Goal: Information Seeking & Learning: Learn about a topic

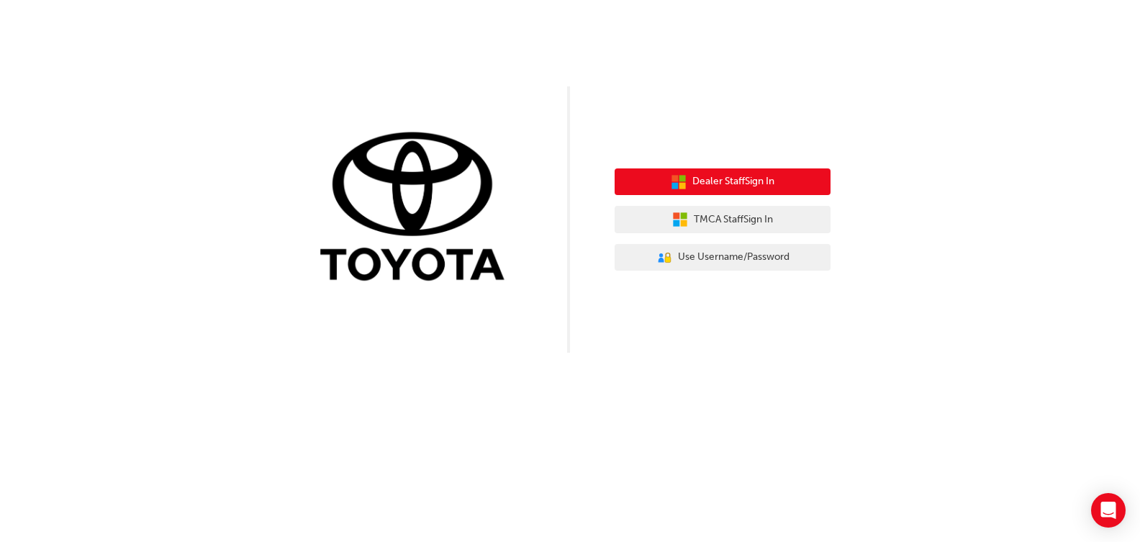
click at [737, 181] on span "Dealer Staff Sign In" at bounding box center [733, 181] width 82 height 17
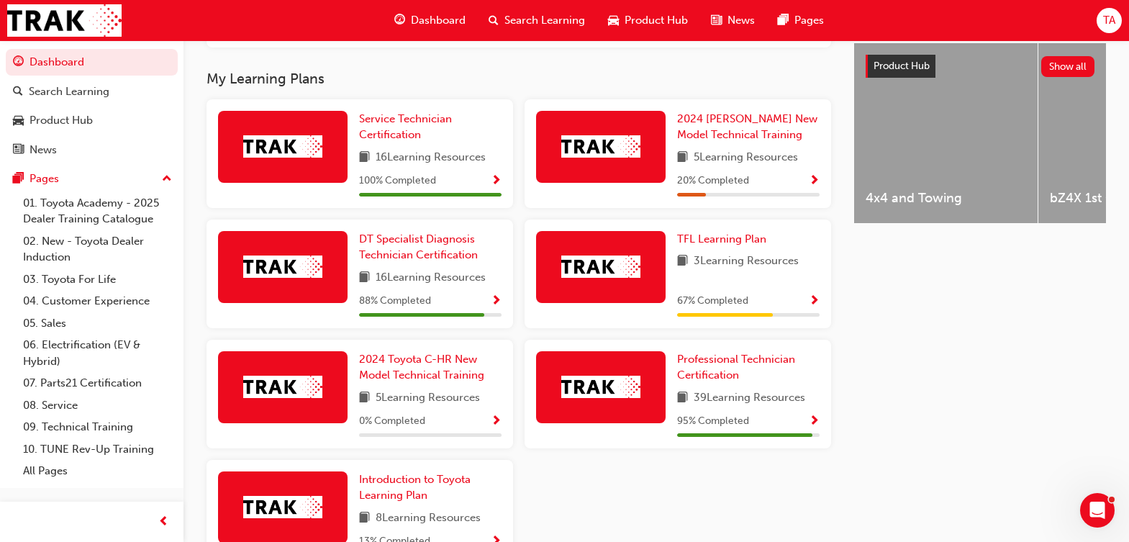
scroll to position [576, 0]
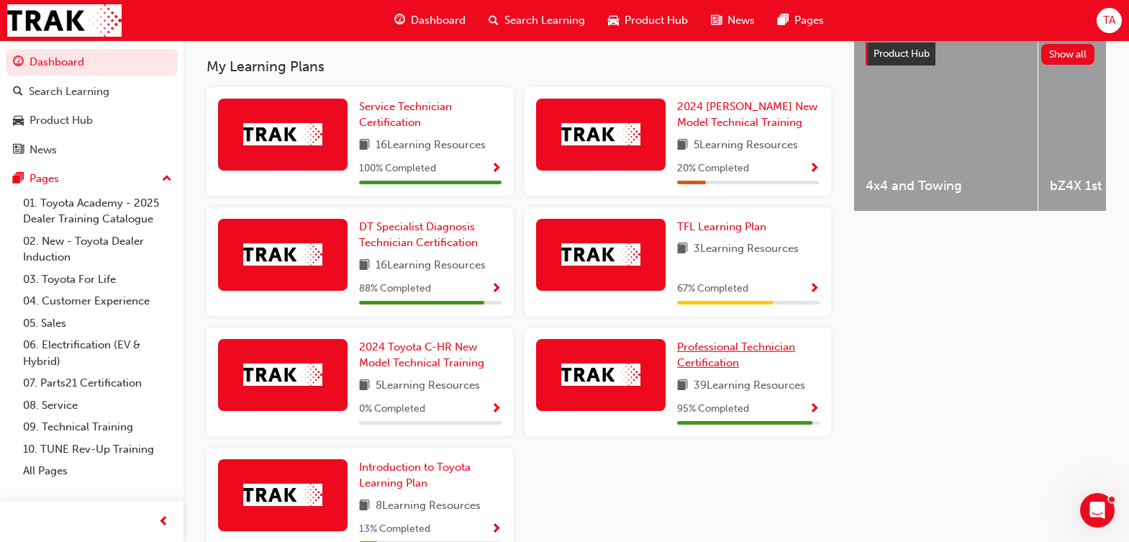
click at [740, 371] on link "Professional Technician Certification" at bounding box center [748, 355] width 142 height 32
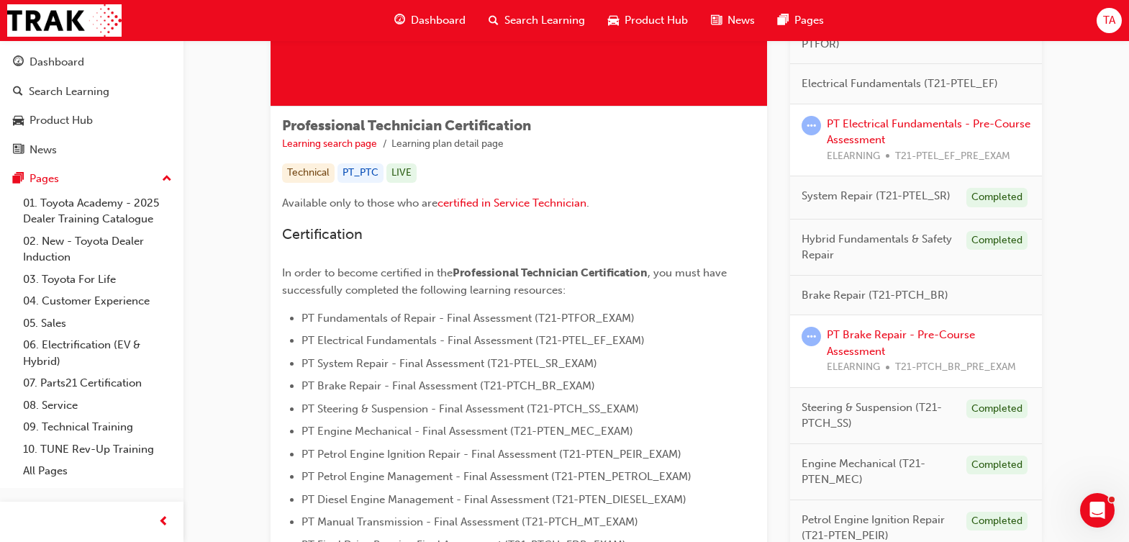
scroll to position [216, 0]
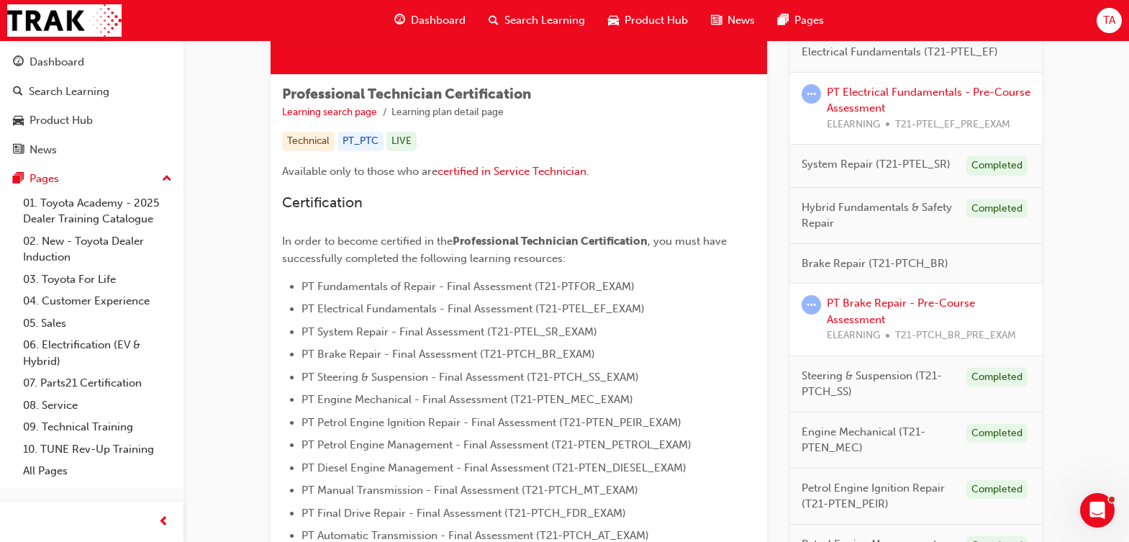
click at [856, 101] on div "PT Electrical Fundamentals - Pre-Course Assessment ELEARNING T21-PTEL_EF_PRE_EX…" at bounding box center [929, 108] width 204 height 49
click at [856, 109] on link "PT Electrical Fundamentals - Pre-Course Assessment" at bounding box center [929, 100] width 204 height 29
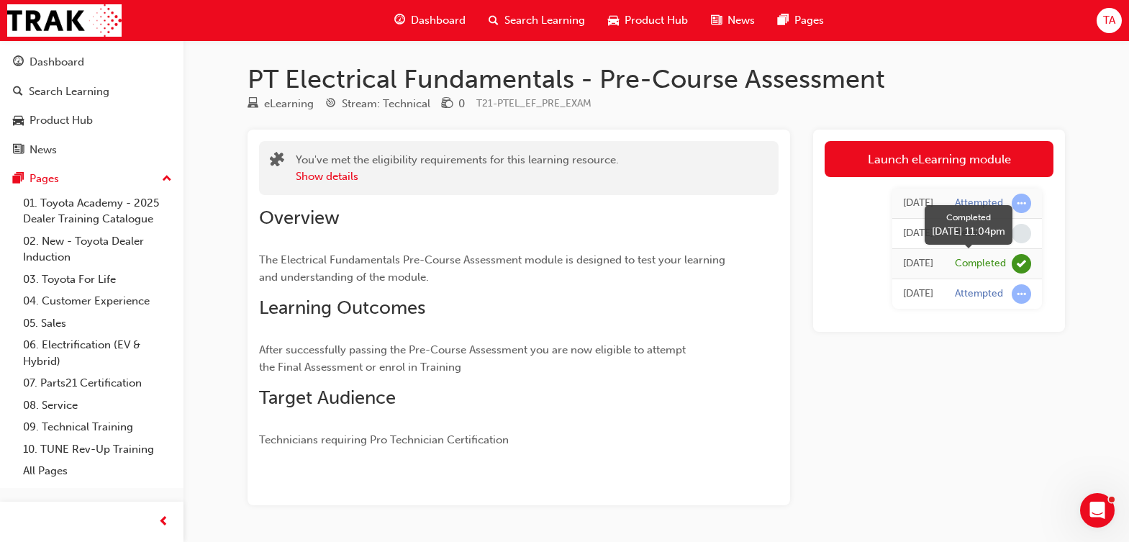
click at [1004, 263] on div "Completed" at bounding box center [980, 264] width 51 height 14
click at [1023, 263] on span "learningRecordVerb_COMPLETE-icon" at bounding box center [1021, 263] width 19 height 19
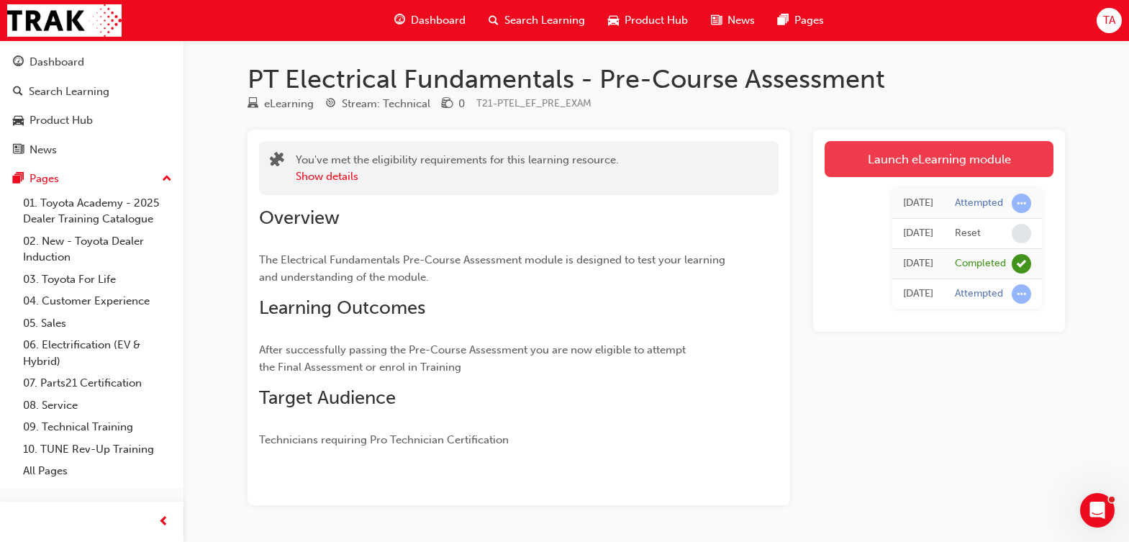
click at [903, 165] on link "Launch eLearning module" at bounding box center [938, 159] width 229 height 36
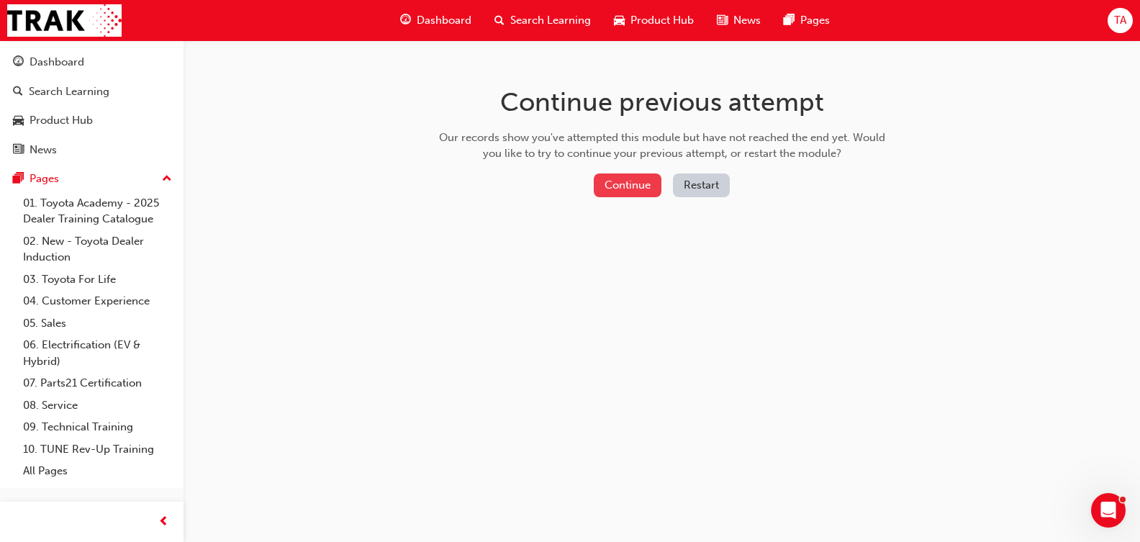
click at [646, 191] on button "Continue" at bounding box center [628, 185] width 68 height 24
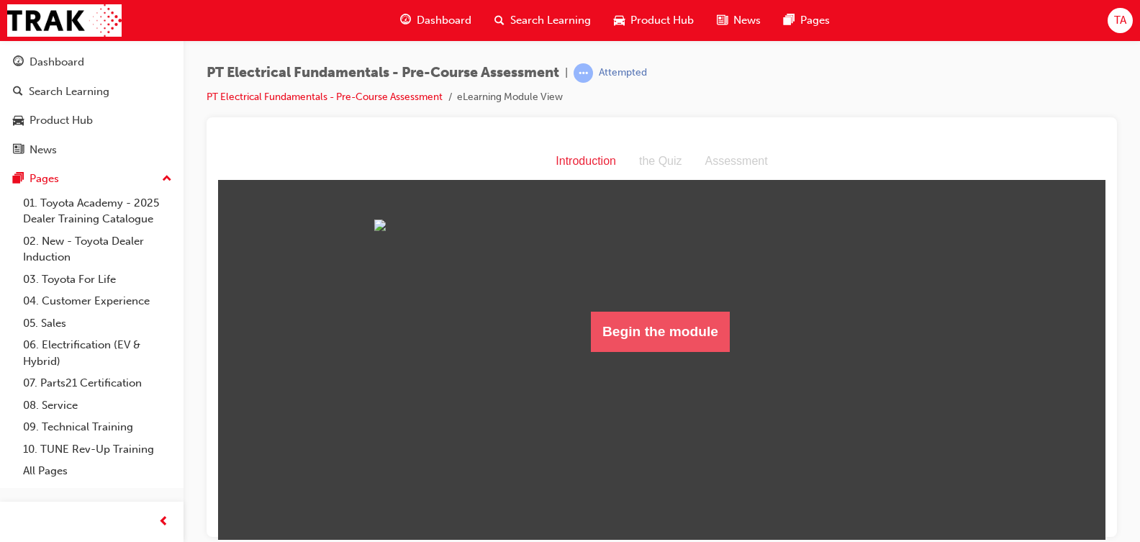
click at [691, 351] on button "Begin the module" at bounding box center [660, 331] width 139 height 40
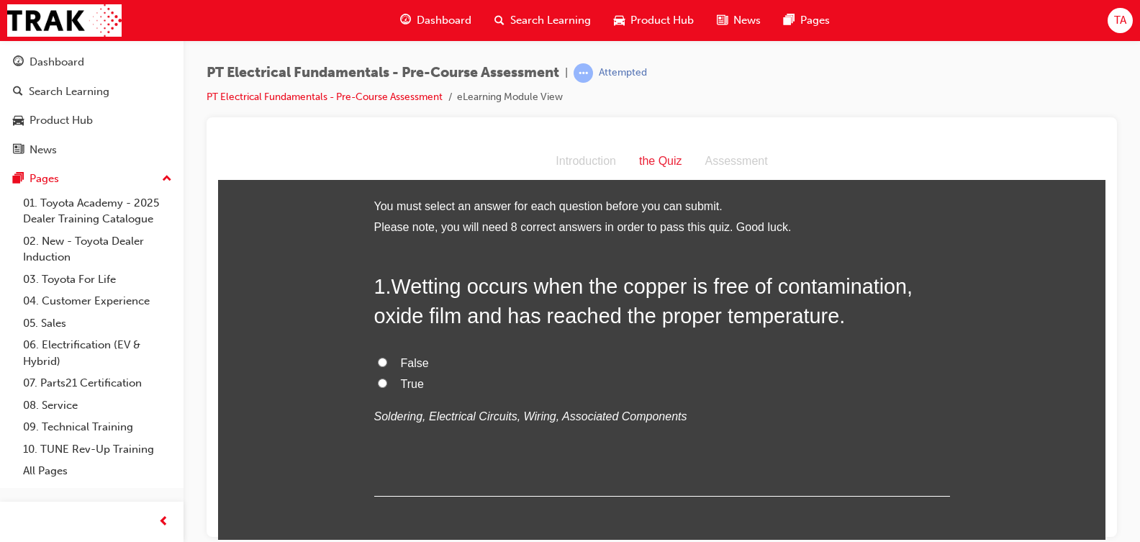
click at [389, 286] on h2 "1 . Wetting occurs when the copper is free of contamination, oxide film and has…" at bounding box center [662, 300] width 576 height 58
click at [389, 286] on span "Wetting occurs when the copper is free of contamination, oxide film and has rea…" at bounding box center [643, 300] width 539 height 52
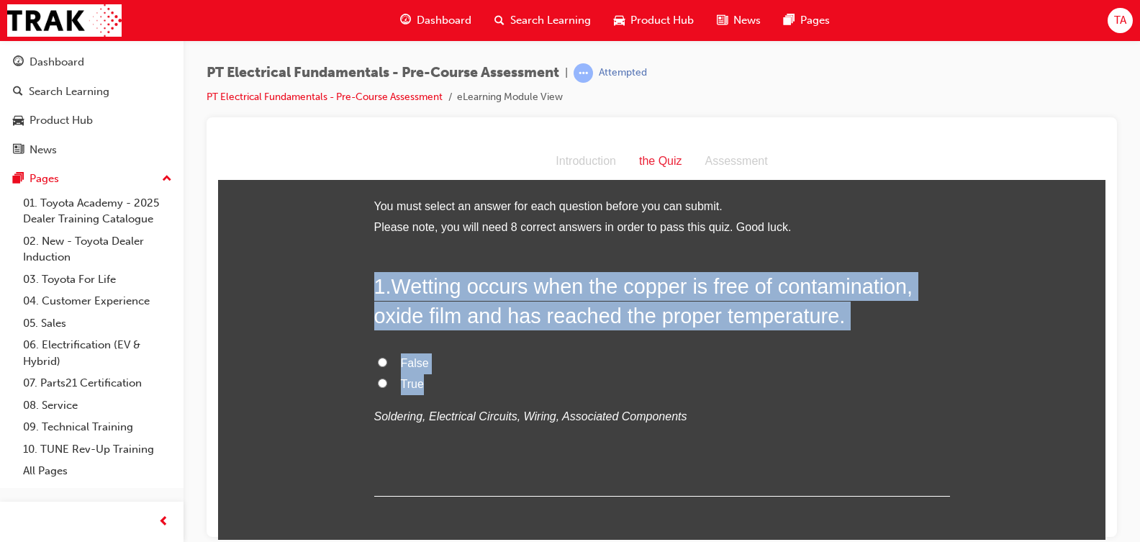
drag, startPoint x: 357, startPoint y: 277, endPoint x: 576, endPoint y: 384, distance: 243.6
copy div "1 . Wetting occurs when the copper is free of contamination, oxide film and has…"
click at [481, 382] on label "True" at bounding box center [662, 383] width 576 height 21
click at [387, 382] on input "True" at bounding box center [382, 382] width 9 height 9
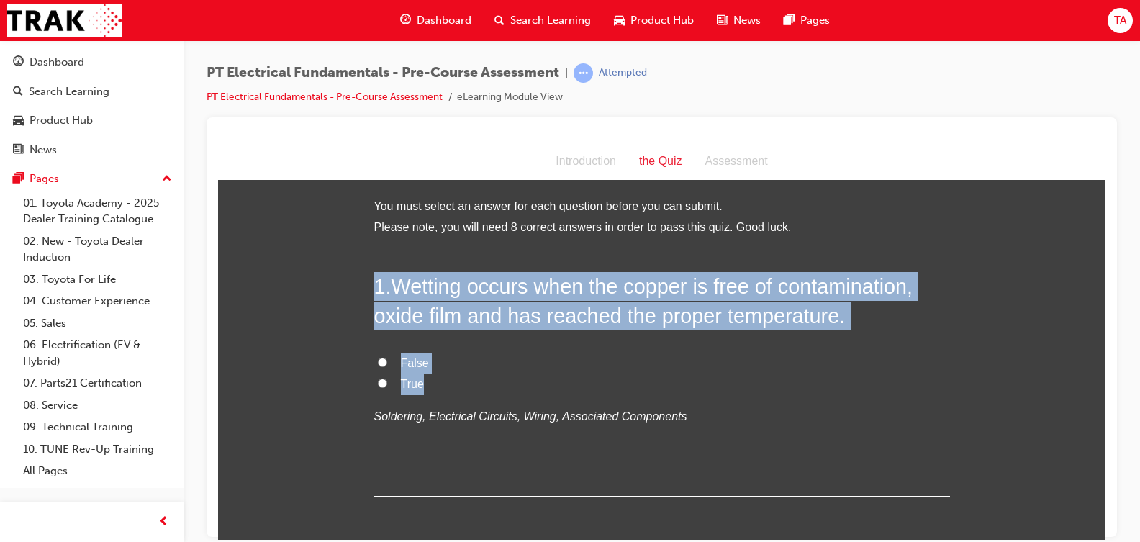
radio input "true"
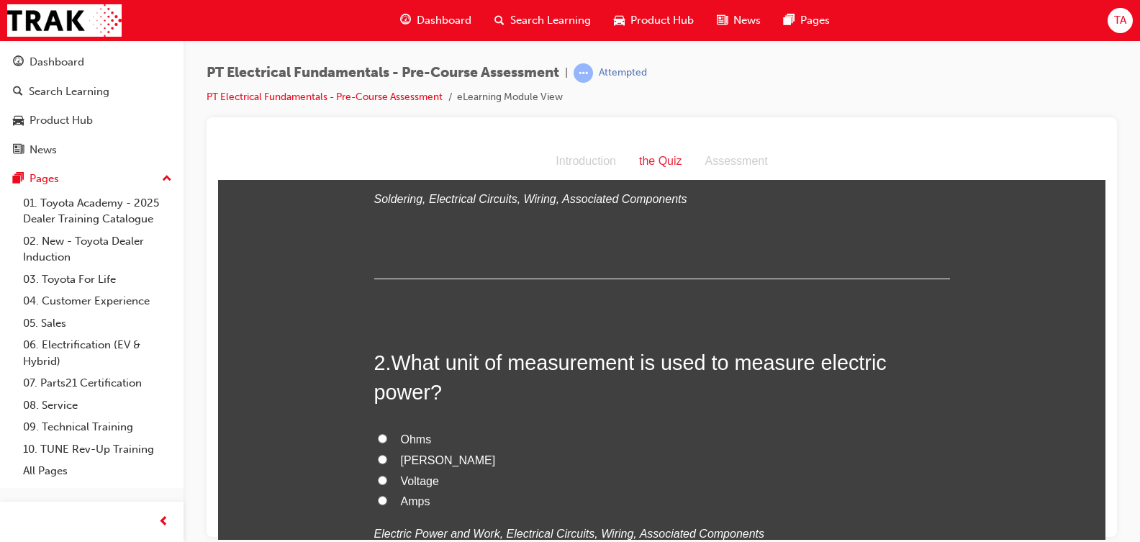
scroll to position [288, 0]
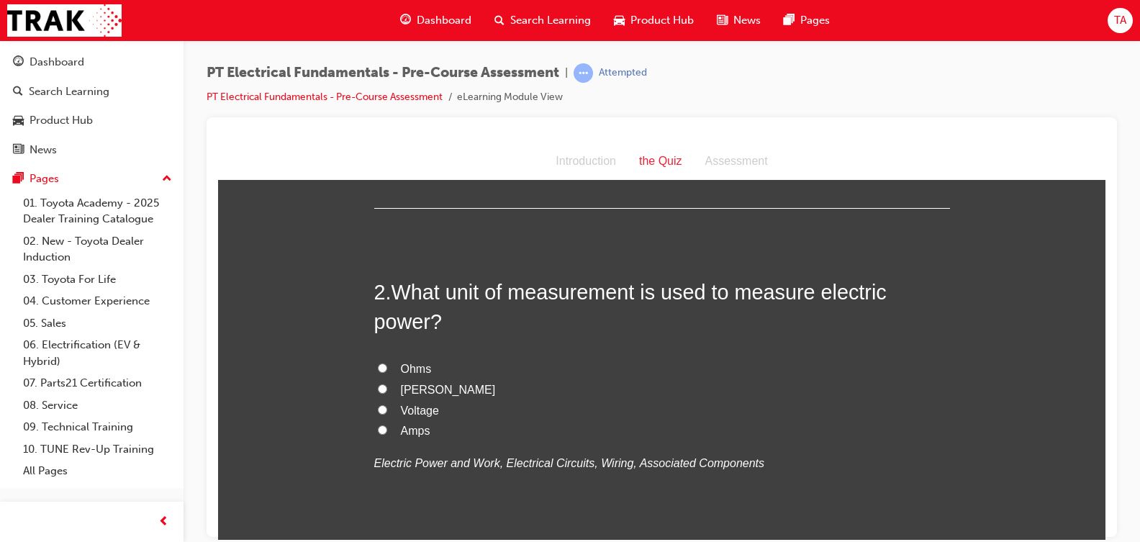
click at [378, 410] on input "Voltage" at bounding box center [382, 408] width 9 height 9
radio input "true"
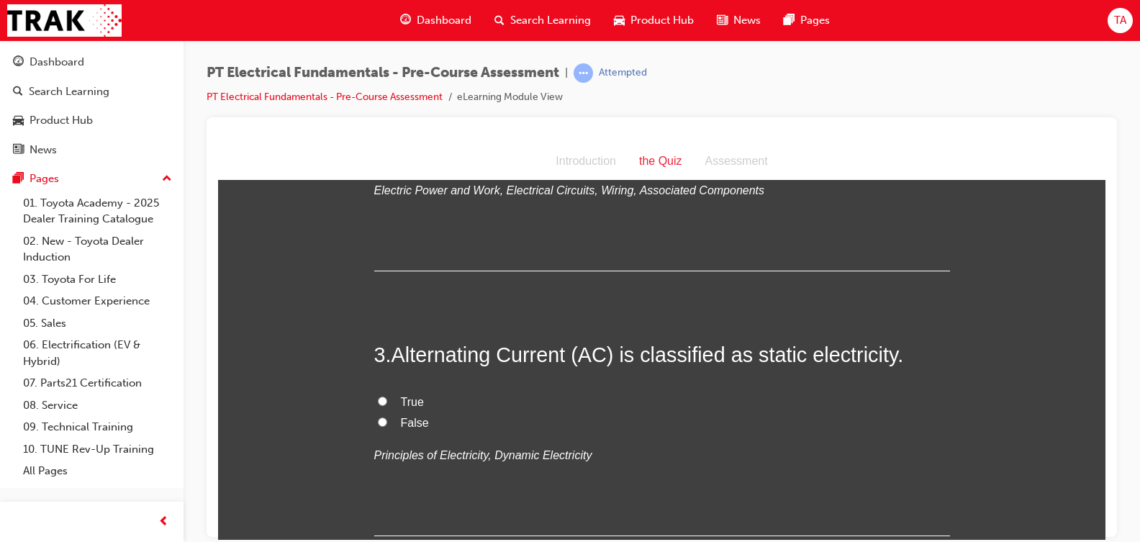
scroll to position [576, 0]
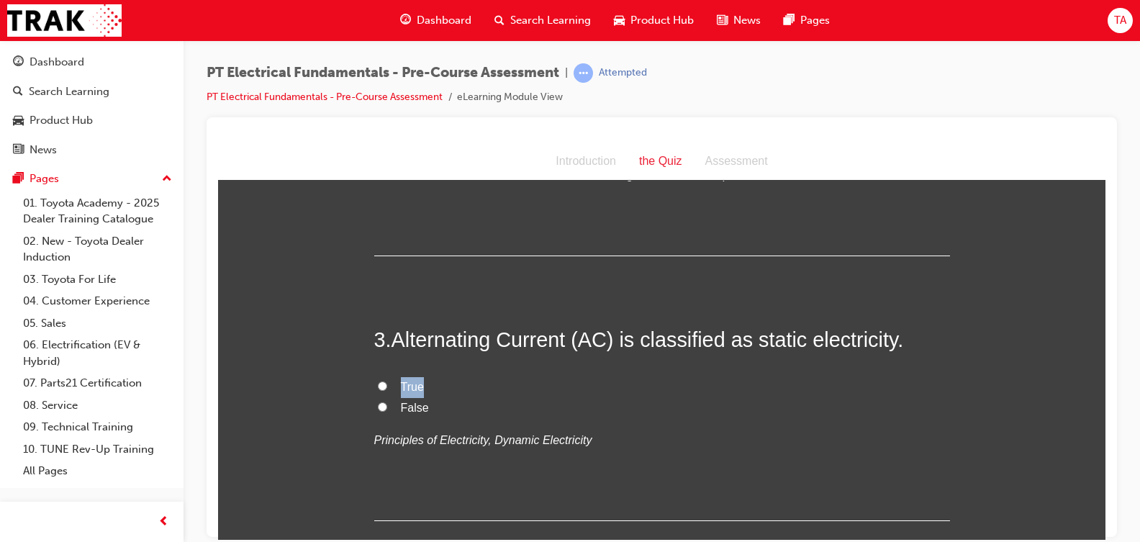
drag, startPoint x: 920, startPoint y: 338, endPoint x: 398, endPoint y: 377, distance: 523.8
click at [397, 397] on div "3 . Alternating Current (AC) is classified as static electricity. True False Pr…" at bounding box center [662, 422] width 576 height 196
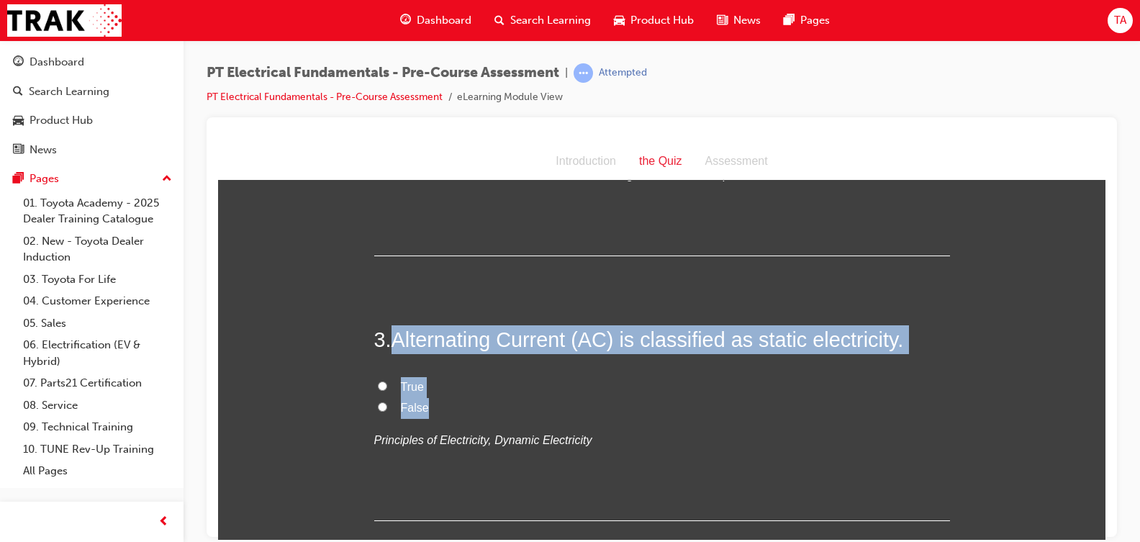
drag, startPoint x: 388, startPoint y: 332, endPoint x: 481, endPoint y: 416, distance: 125.3
click at [481, 416] on div "3 . Alternating Current (AC) is classified as static electricity. True False Pr…" at bounding box center [662, 422] width 576 height 196
copy div "Alternating Current (AC) is classified as static electricity. True False"
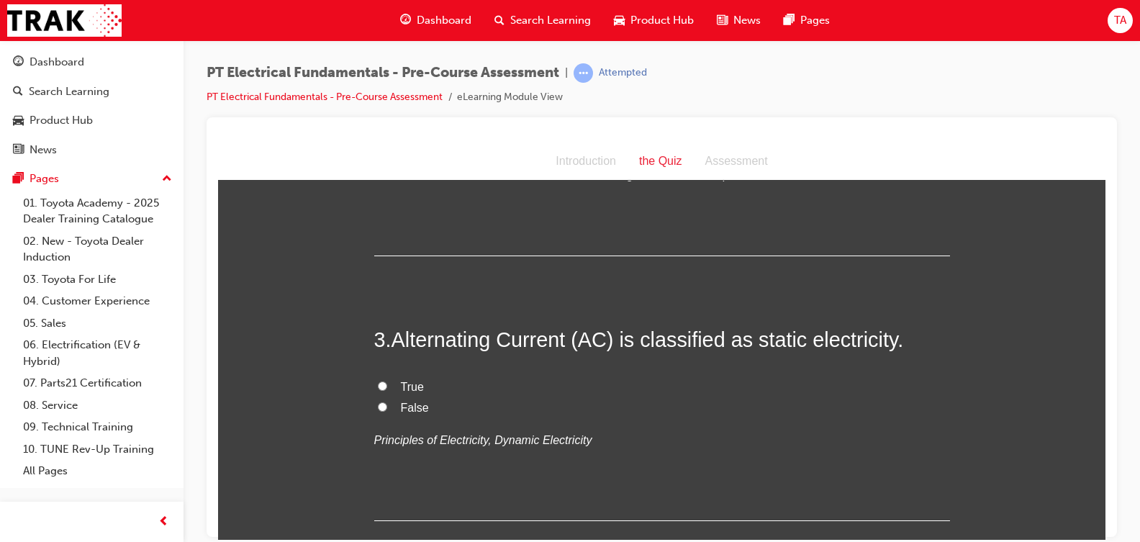
click at [478, 430] on p "Principles of Electricity, Dynamic Electricity" at bounding box center [662, 440] width 576 height 21
click at [405, 407] on span "False" at bounding box center [415, 407] width 28 height 12
click at [387, 407] on input "False" at bounding box center [382, 405] width 9 height 9
radio input "true"
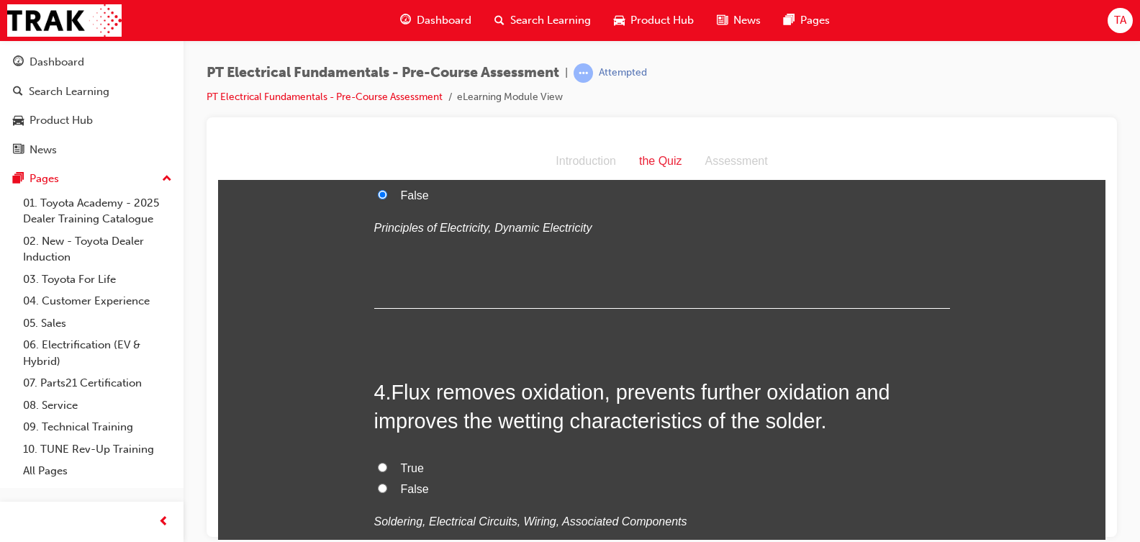
scroll to position [791, 0]
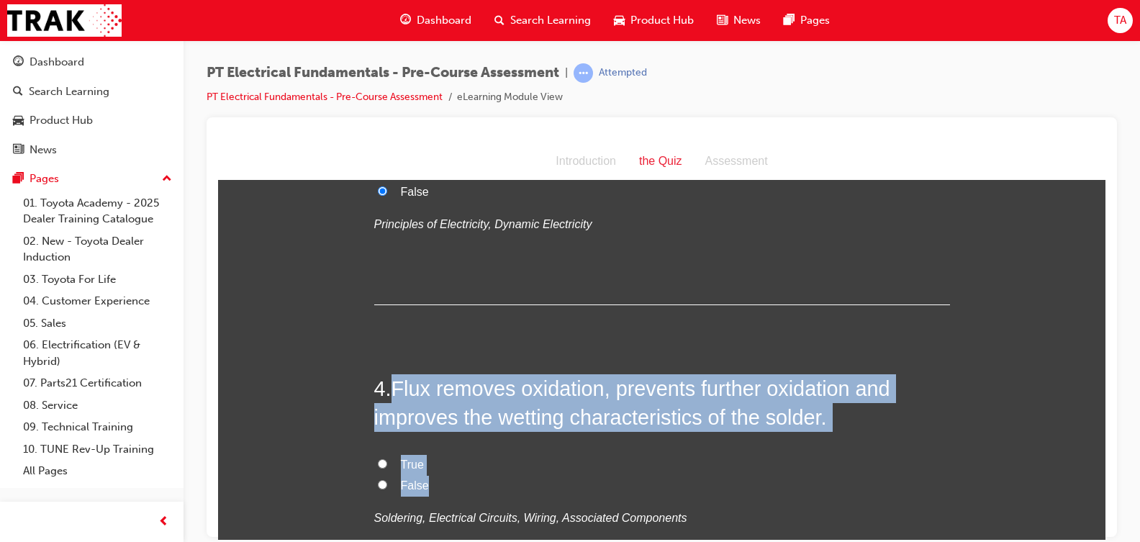
drag, startPoint x: 385, startPoint y: 391, endPoint x: 471, endPoint y: 491, distance: 132.2
click at [471, 491] on div "4 . Flux removes oxidation, prevents further oxidation and improves the wetting…" at bounding box center [662, 485] width 576 height 224
copy div "Flux removes oxidation, prevents further oxidation and improves the wetting cha…"
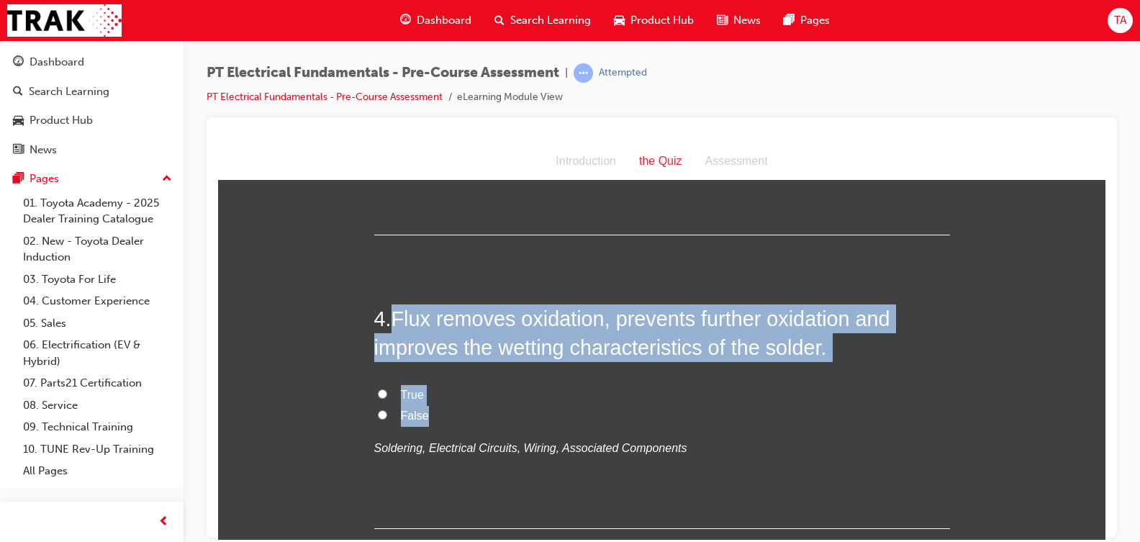
scroll to position [863, 0]
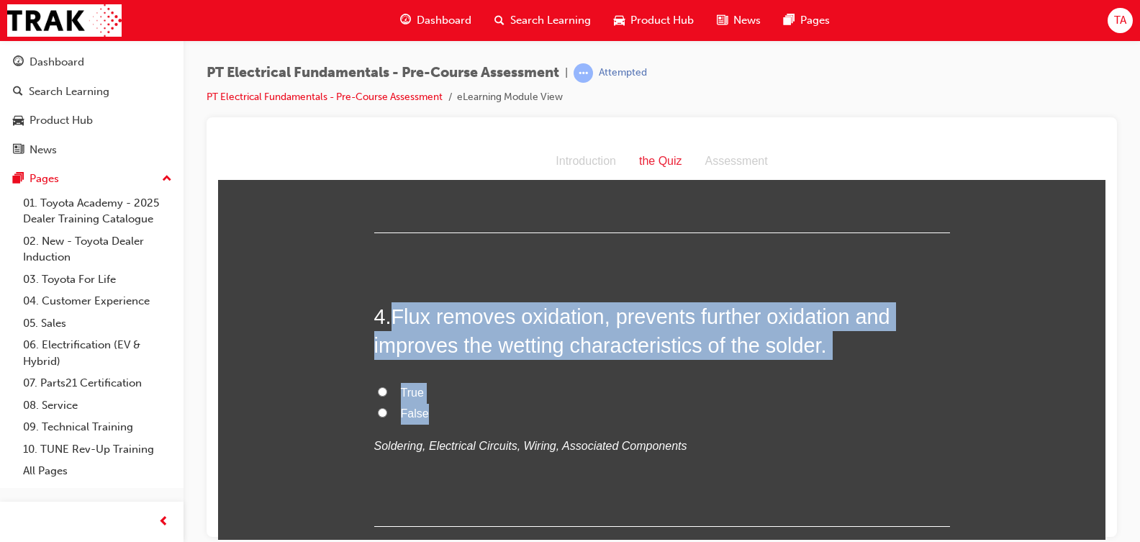
click at [509, 401] on label "True" at bounding box center [662, 392] width 576 height 21
click at [387, 396] on input "True" at bounding box center [382, 390] width 9 height 9
radio input "true"
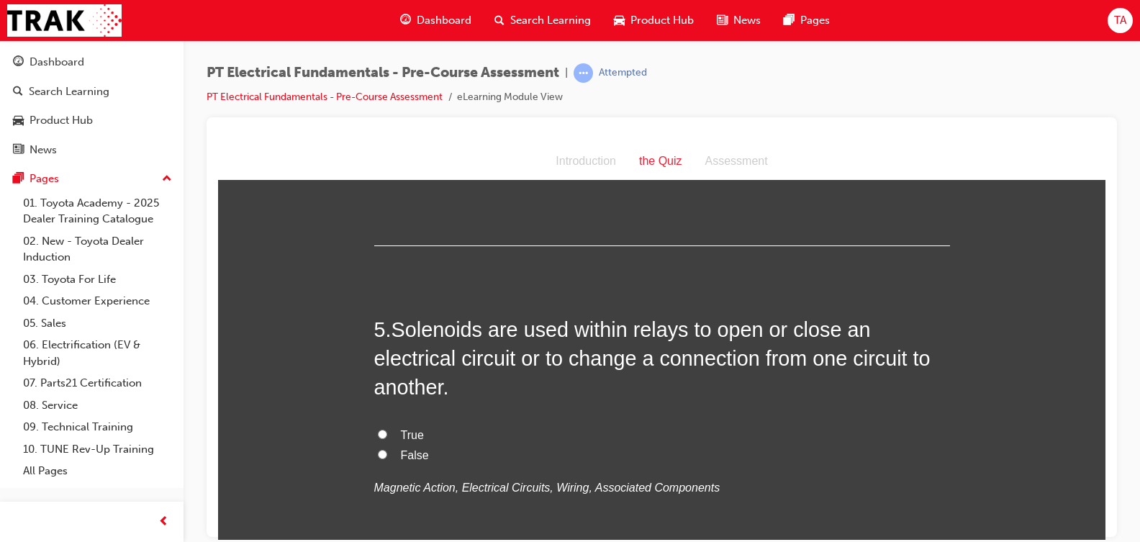
scroll to position [1151, 0]
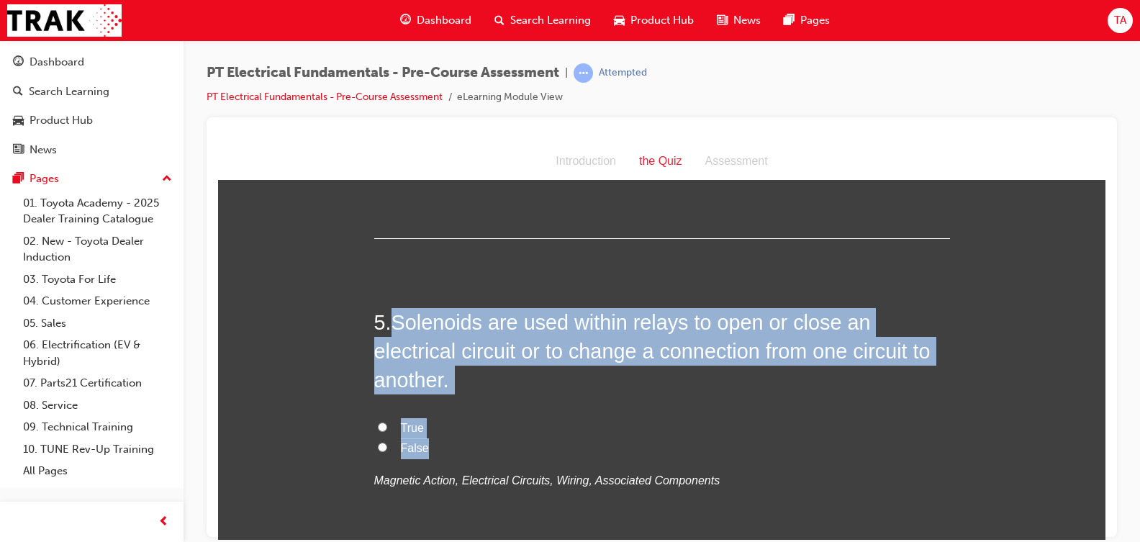
drag, startPoint x: 392, startPoint y: 317, endPoint x: 422, endPoint y: 452, distance: 138.4
click at [422, 452] on div "5 . Solenoids are used within relays to open or close an electrical circuit or …" at bounding box center [662, 433] width 576 height 253
copy div "Solenoids are used within relays to open or close an electrical circuit or to c…"
click at [491, 450] on label "False" at bounding box center [662, 447] width 576 height 21
click at [387, 450] on input "False" at bounding box center [382, 446] width 9 height 9
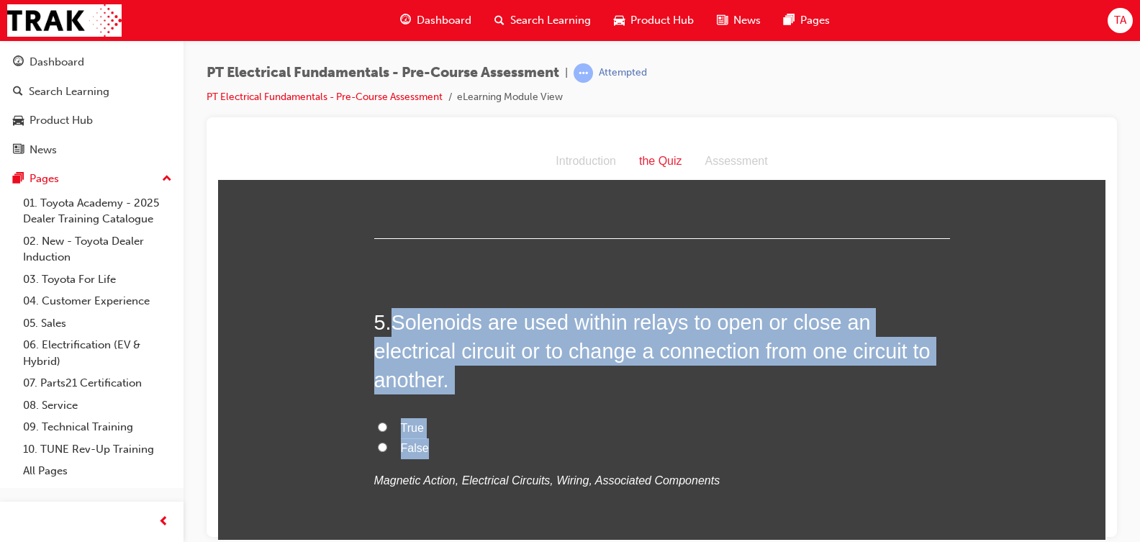
radio input "true"
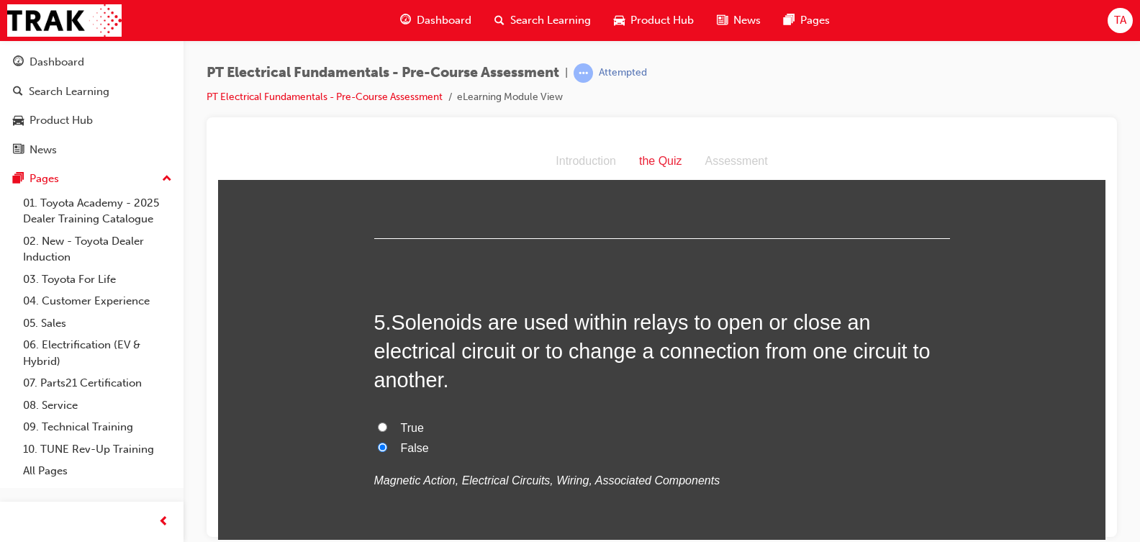
click at [404, 425] on span "True" at bounding box center [412, 427] width 23 height 12
click at [387, 425] on input "True" at bounding box center [382, 426] width 9 height 9
radio input "true"
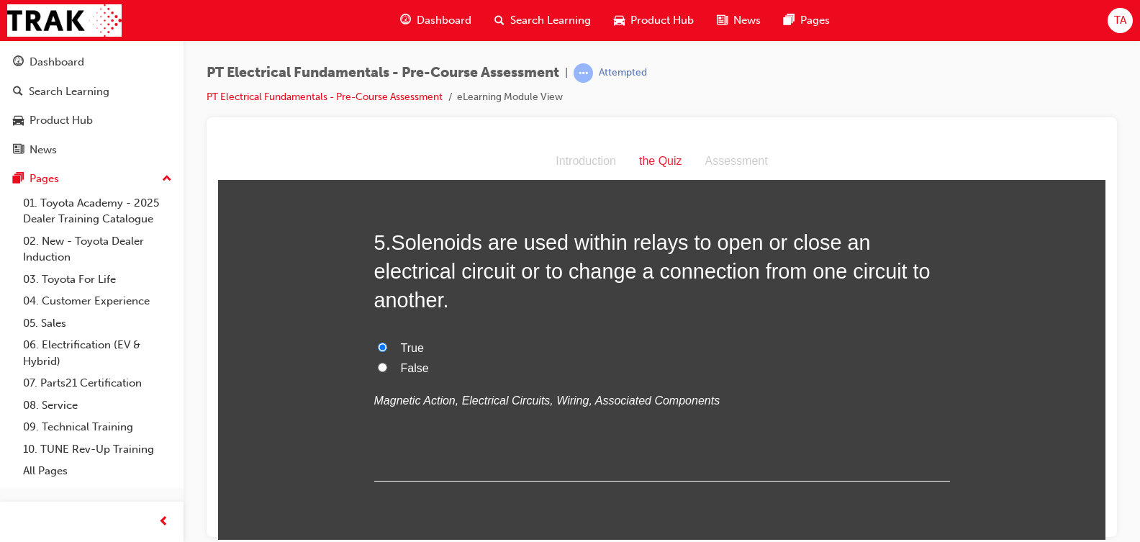
scroll to position [1367, 0]
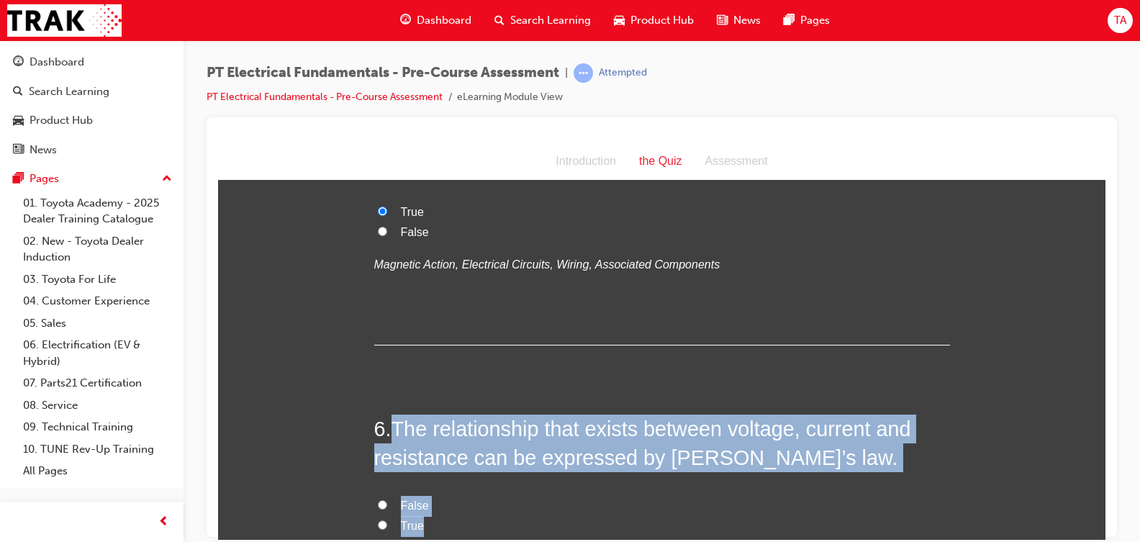
drag, startPoint x: 395, startPoint y: 432, endPoint x: 431, endPoint y: 522, distance: 97.5
click at [431, 522] on div "6 . The relationship that exists between voltage, current and resistance can be…" at bounding box center [662, 526] width 576 height 224
copy div "The relationship that exists between voltage, current and resistance can be exp…"
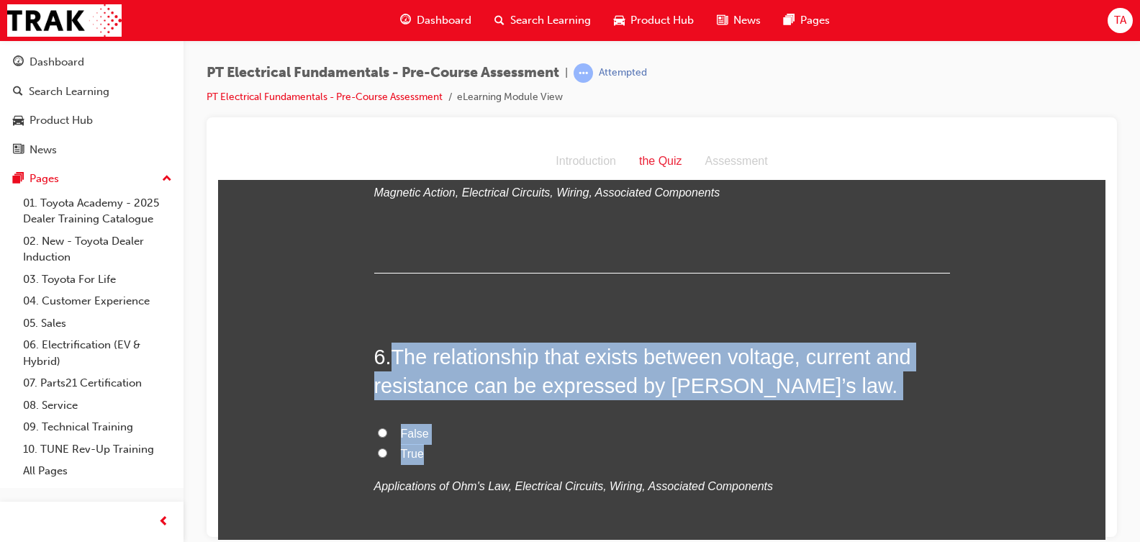
click at [537, 458] on label "True" at bounding box center [662, 453] width 576 height 21
click at [387, 457] on input "True" at bounding box center [382, 451] width 9 height 9
radio input "true"
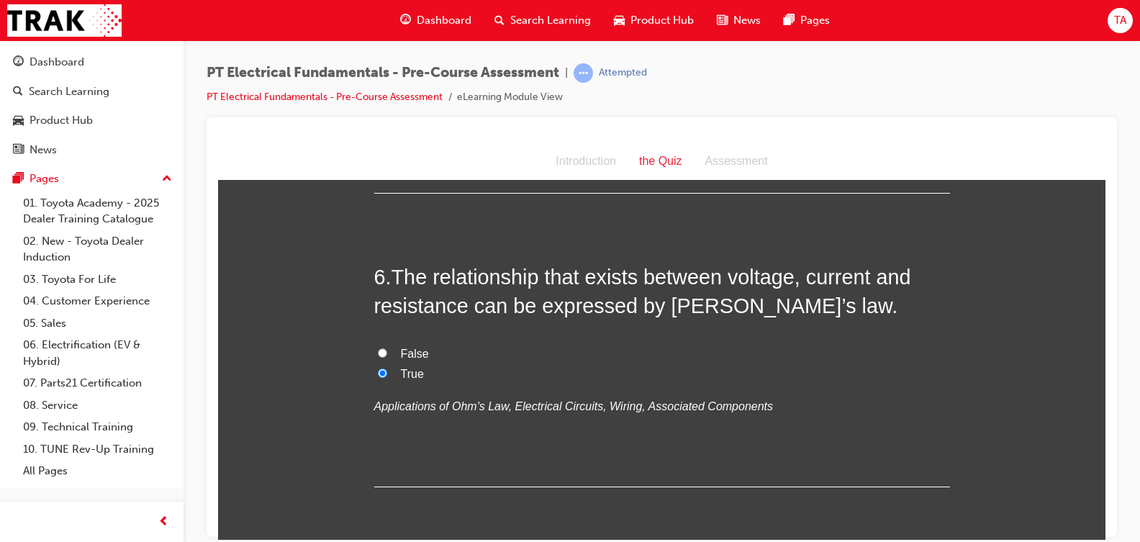
scroll to position [1727, 0]
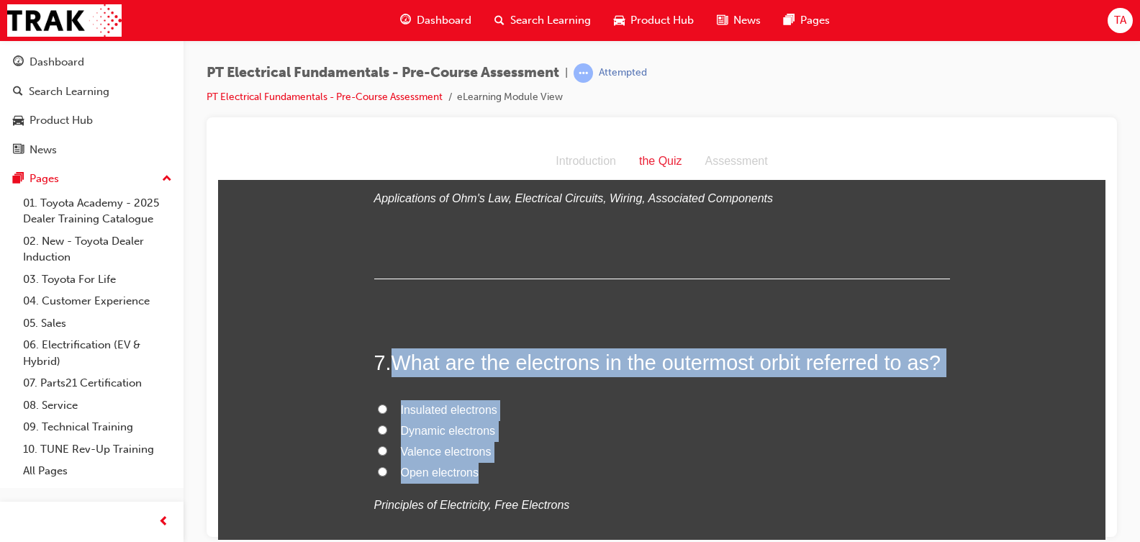
drag, startPoint x: 391, startPoint y: 358, endPoint x: 473, endPoint y: 457, distance: 128.3
click at [474, 469] on div "7 . What are the electrons in the outermost orbit referred to as? Insulated ele…" at bounding box center [662, 465] width 576 height 237
copy div "What are the electrons in the outermost orbit referred to as? Insulated electro…"
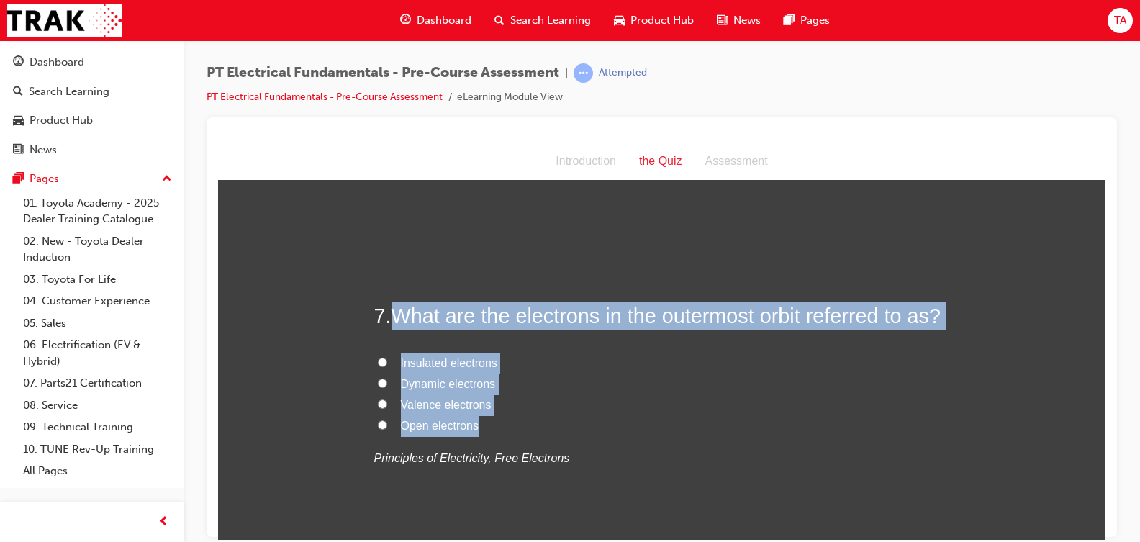
scroll to position [1799, 0]
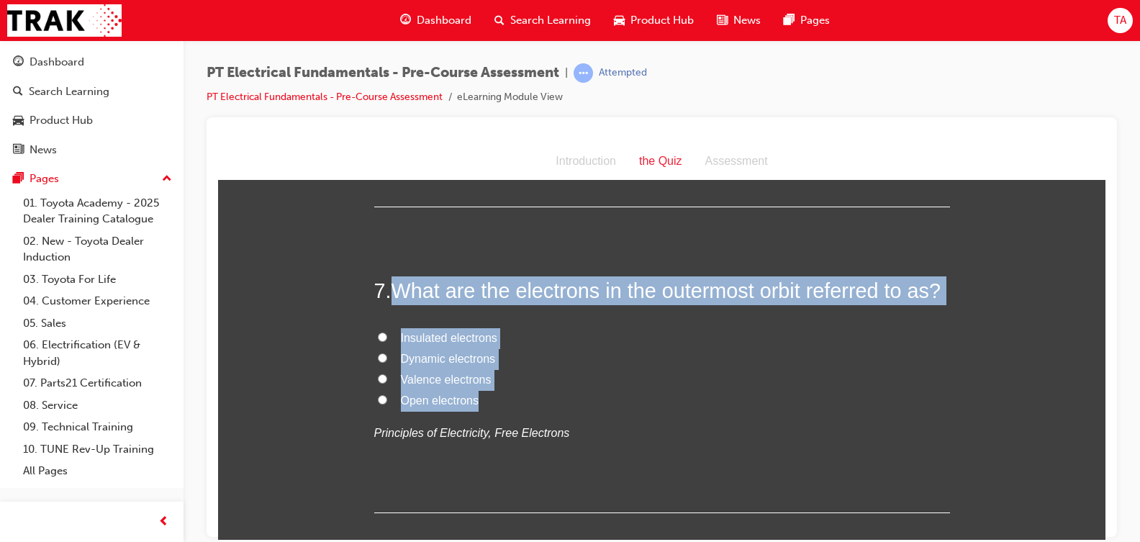
click at [437, 373] on span "Valence electrons" at bounding box center [446, 379] width 91 height 12
click at [387, 373] on input "Valence electrons" at bounding box center [382, 377] width 9 height 9
radio input "true"
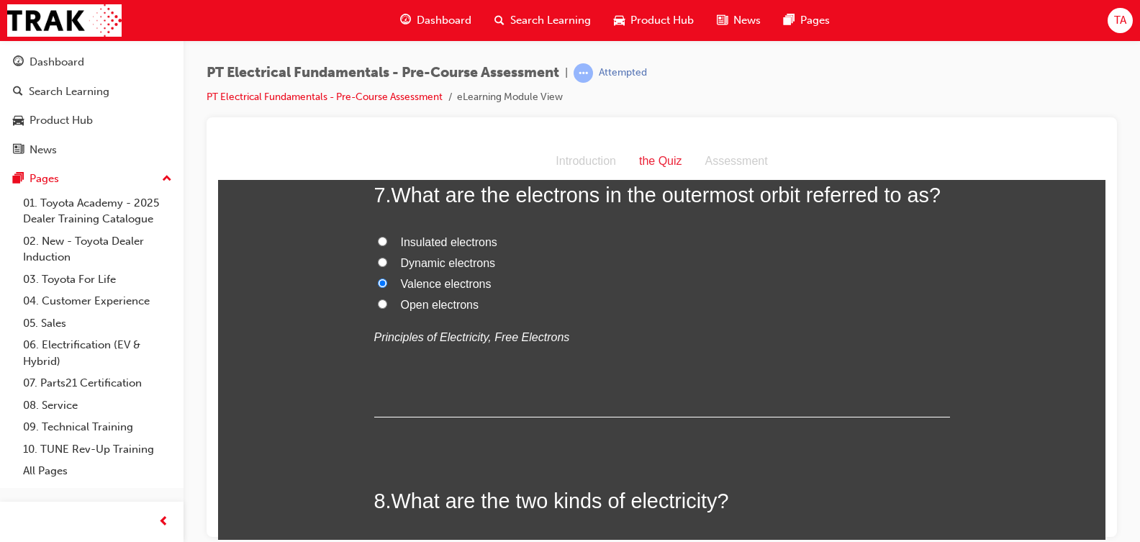
scroll to position [2086, 0]
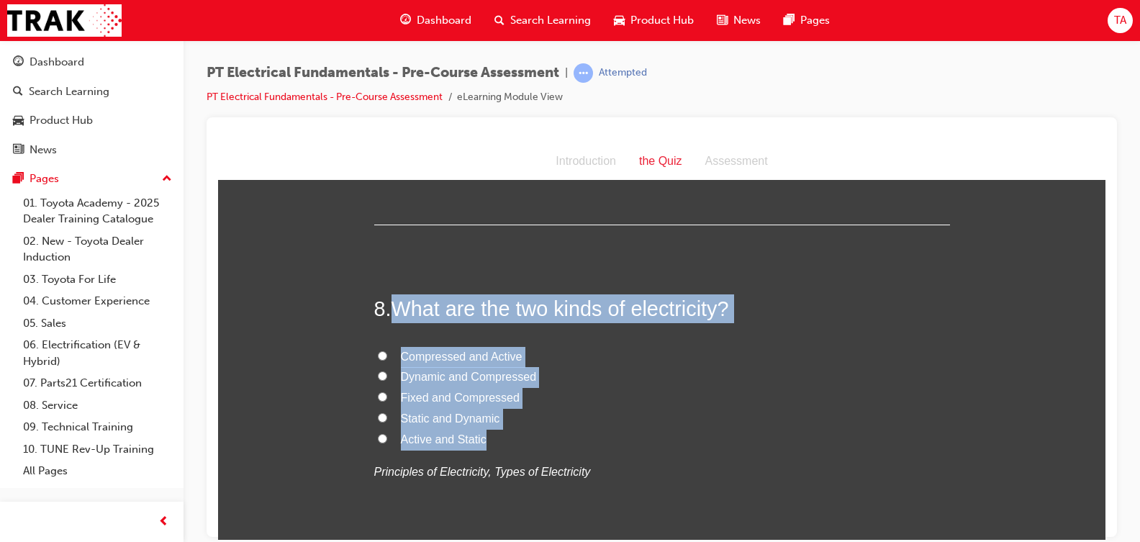
drag, startPoint x: 388, startPoint y: 303, endPoint x: 476, endPoint y: 415, distance: 142.0
click at [483, 445] on div "8 . What are the two kinds of electricity? Compressed and Active Dynamic and Co…" at bounding box center [662, 423] width 576 height 258
copy div "What are the two kinds of electricity? Compressed and Active Dynamic and Compre…"
click at [473, 422] on span "Static and Dynamic" at bounding box center [450, 418] width 99 height 12
click at [387, 422] on input "Static and Dynamic" at bounding box center [382, 416] width 9 height 9
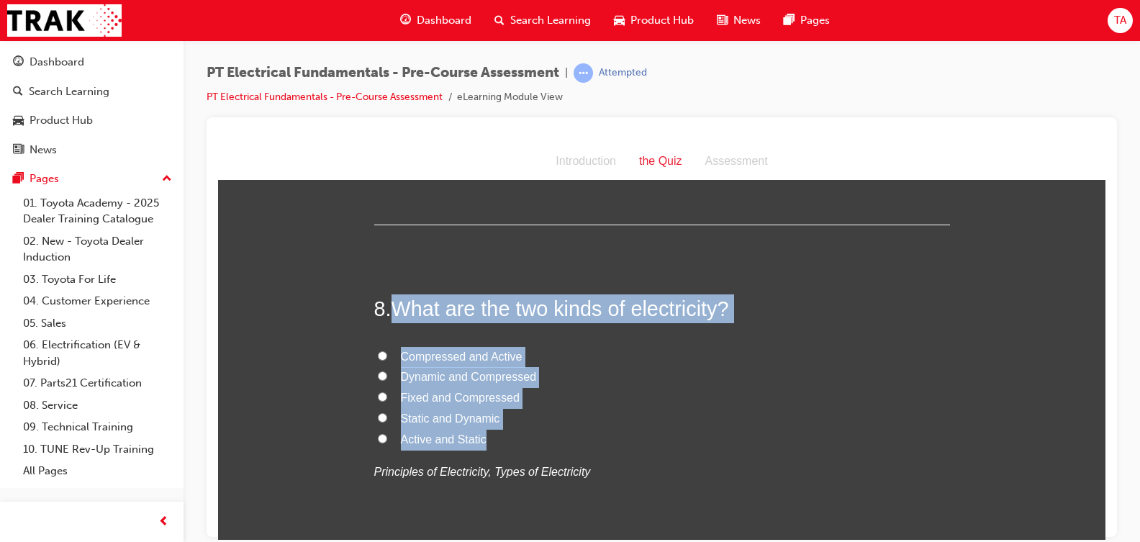
radio input "true"
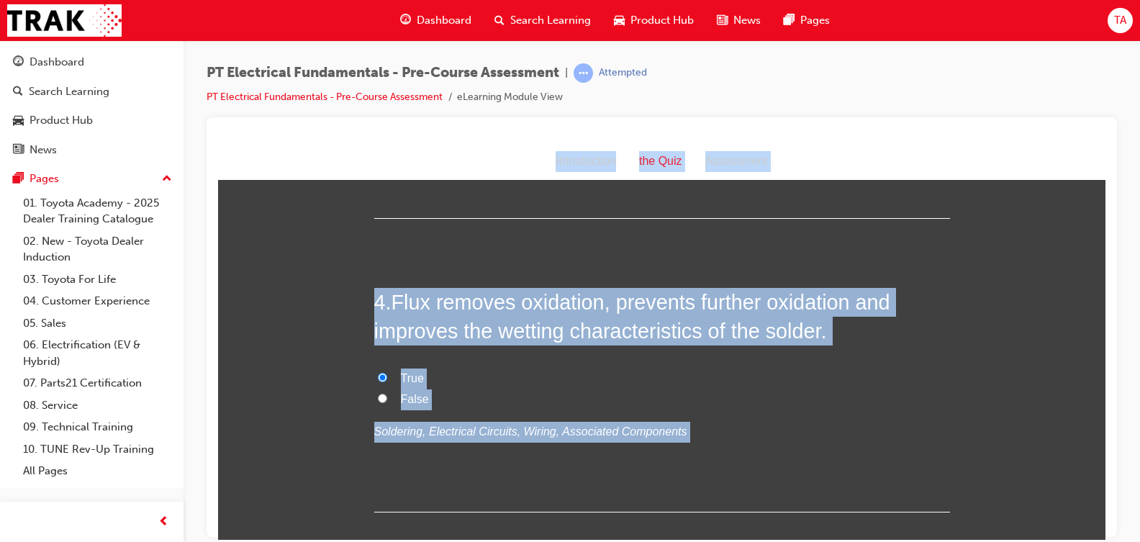
scroll to position [0, 0]
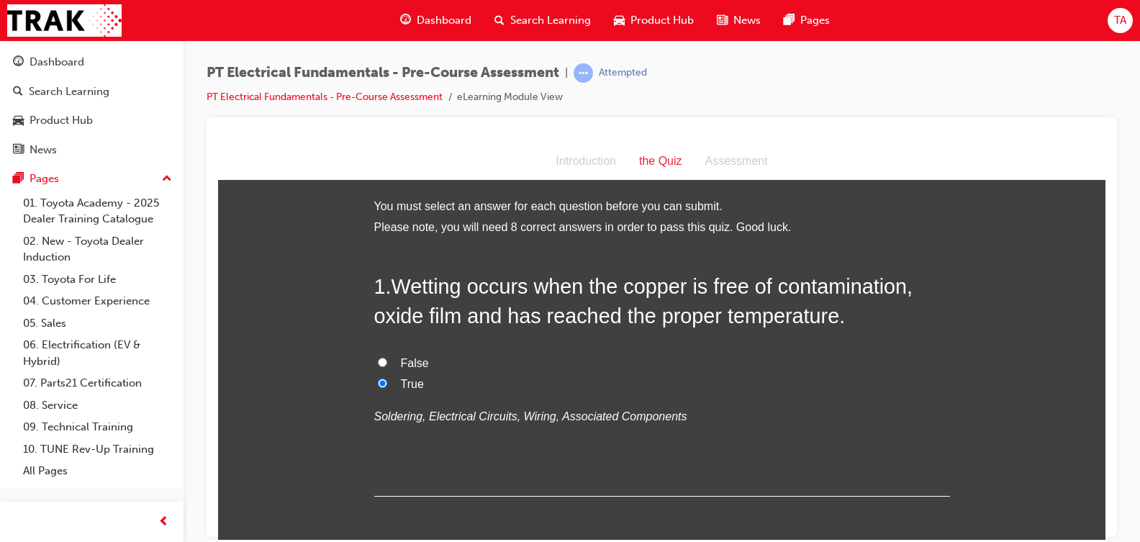
drag, startPoint x: 379, startPoint y: 419, endPoint x: 423, endPoint y: 501, distance: 93.0
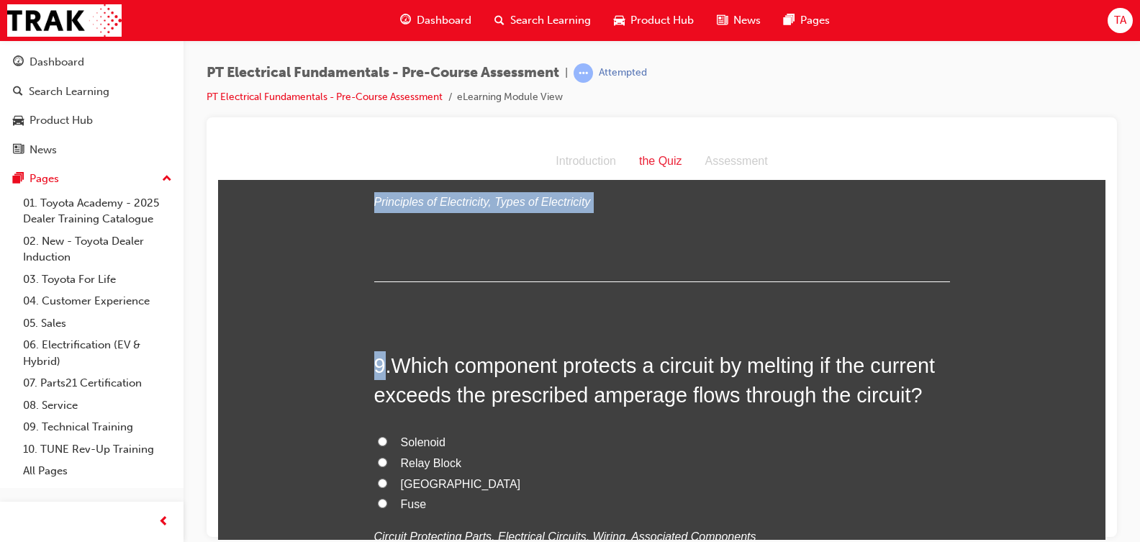
scroll to position [2374, 0]
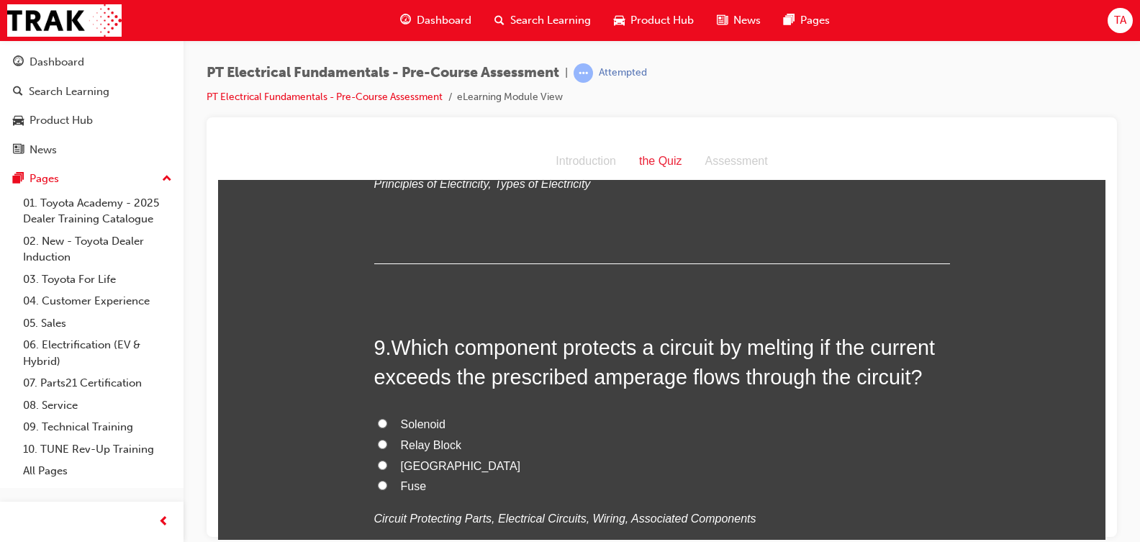
click at [552, 410] on div "9 . Which component protects a circuit by melting if the current exceeds the pr…" at bounding box center [662, 465] width 576 height 266
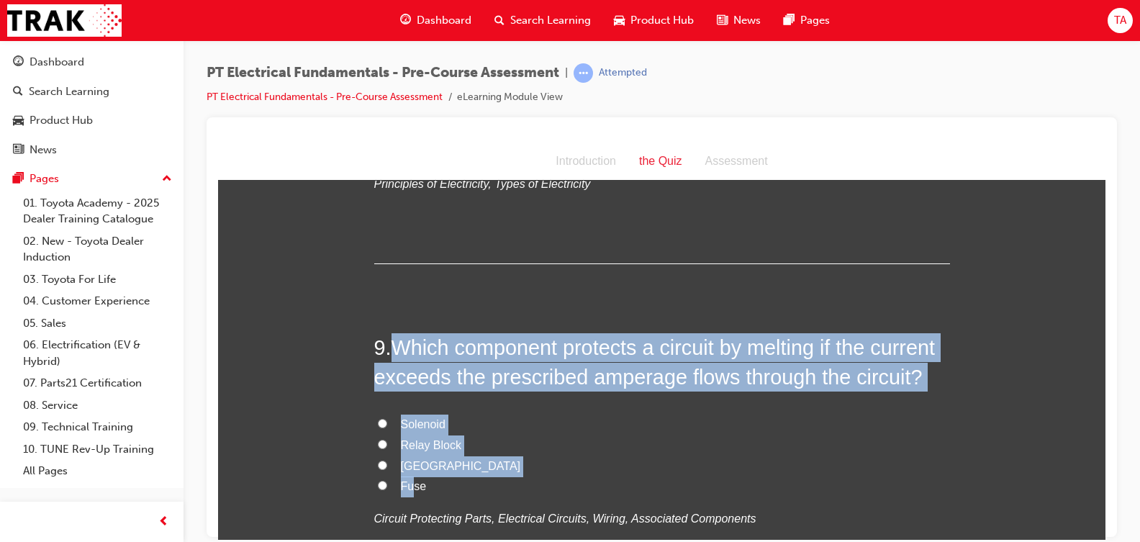
drag, startPoint x: 391, startPoint y: 353, endPoint x: 408, endPoint y: 483, distance: 131.4
click at [408, 484] on div "9 . Which component protects a circuit by melting if the current exceeds the pr…" at bounding box center [662, 465] width 576 height 266
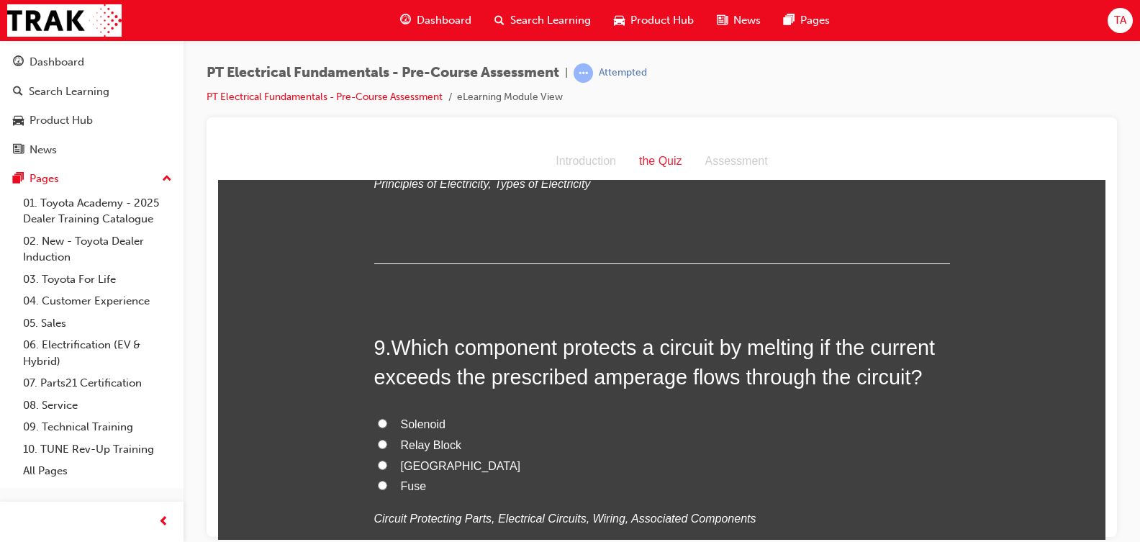
drag, startPoint x: 408, startPoint y: 483, endPoint x: 454, endPoint y: 501, distance: 49.4
click at [454, 501] on div "Solenoid Relay Block Junction Block Fuse Circuit Protecting Parts, Electrical C…" at bounding box center [662, 471] width 576 height 115
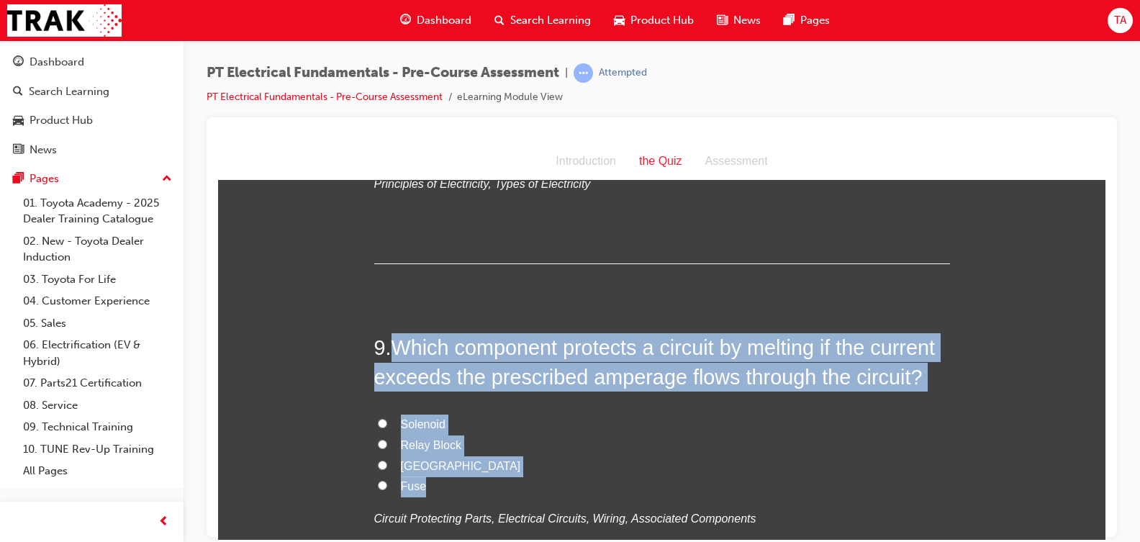
drag, startPoint x: 398, startPoint y: 350, endPoint x: 468, endPoint y: 491, distance: 158.3
click at [468, 491] on div "9 . Which component protects a circuit by melting if the current exceeds the pr…" at bounding box center [662, 465] width 576 height 266
copy div "Which component protects a circuit by melting if the current exceeds the prescr…"
click at [382, 484] on label "Fuse" at bounding box center [662, 486] width 576 height 21
click at [382, 484] on input "Fuse" at bounding box center [382, 484] width 9 height 9
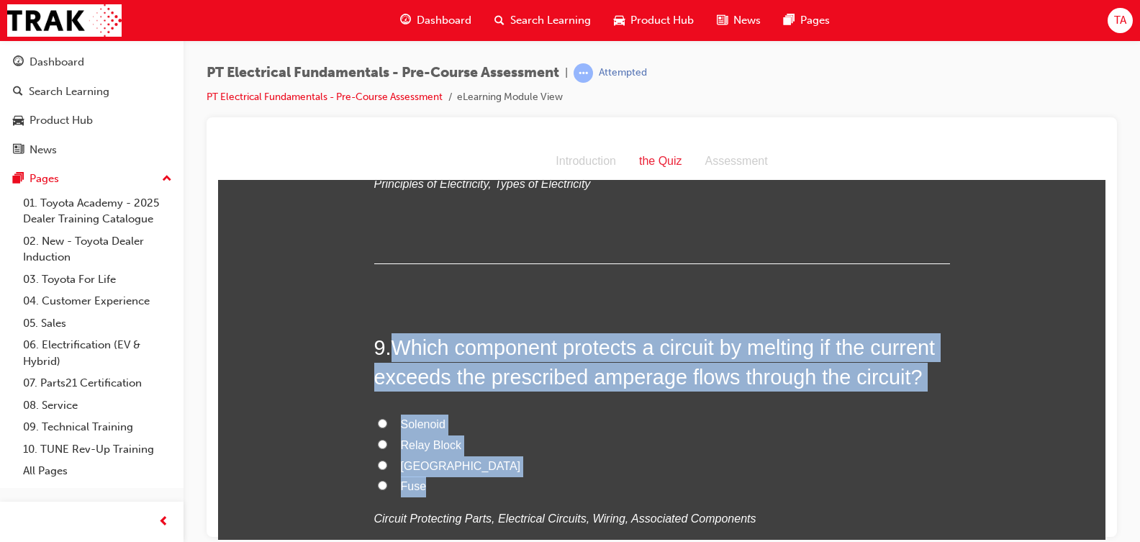
radio input "true"
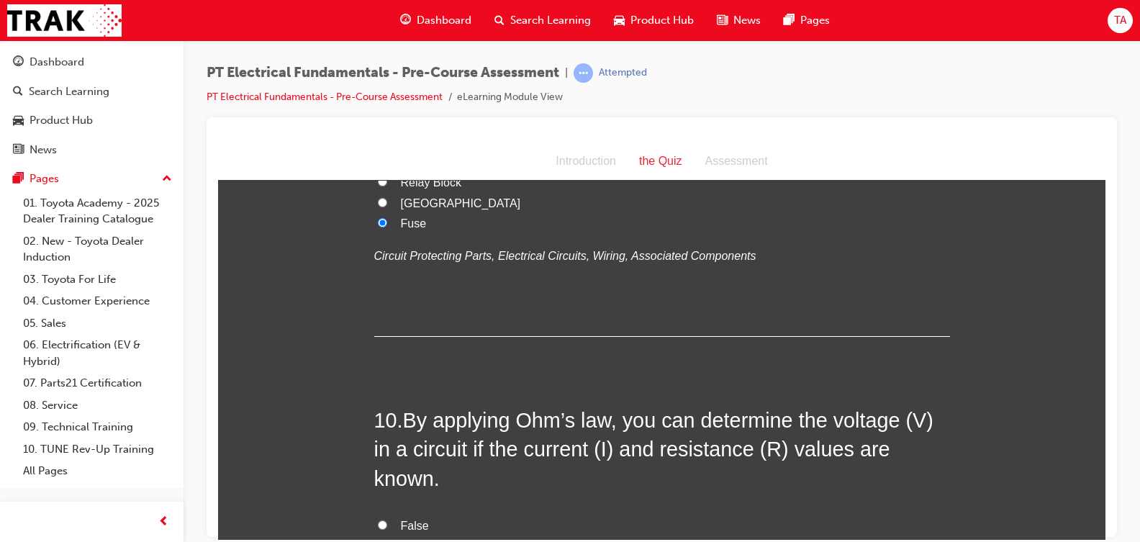
scroll to position [2662, 0]
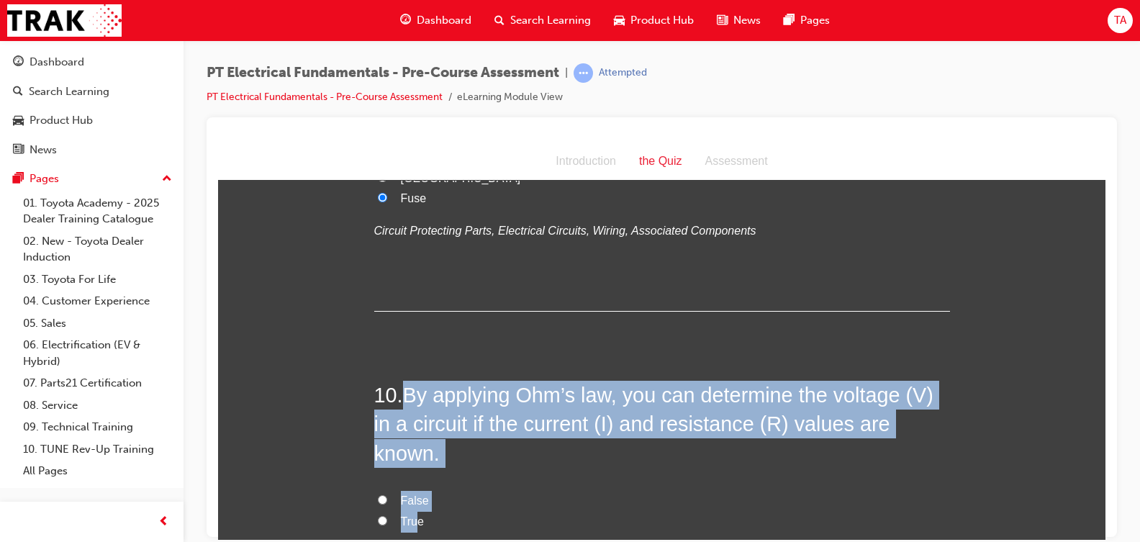
drag, startPoint x: 406, startPoint y: 380, endPoint x: 414, endPoint y: 512, distance: 131.9
click at [414, 512] on div "10 . By applying Ohm’s law, you can determine the voltage (V) in a circuit if t…" at bounding box center [662, 506] width 576 height 253
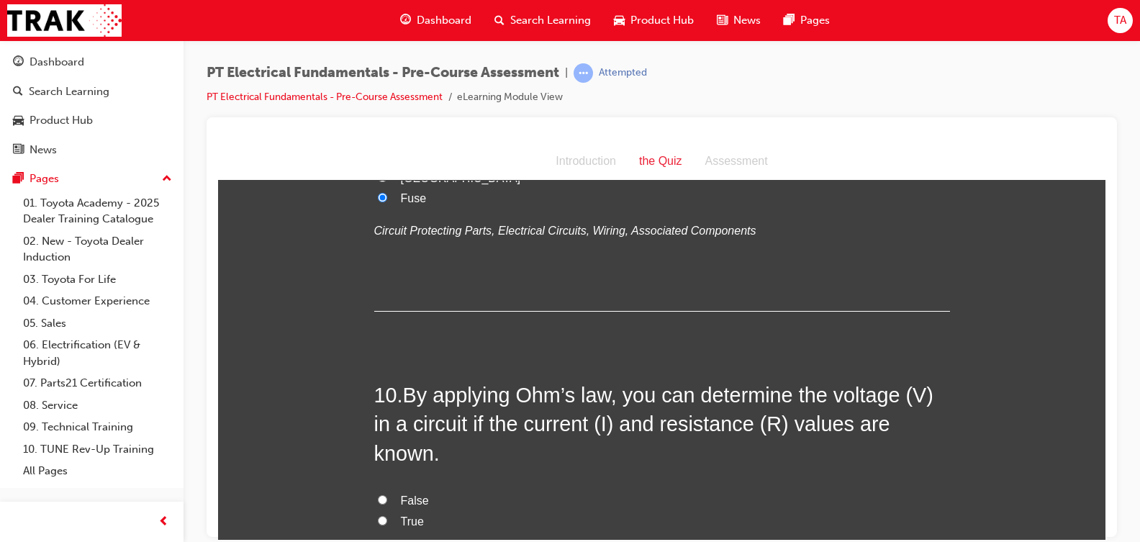
drag, startPoint x: 437, startPoint y: 515, endPoint x: 419, endPoint y: 524, distance: 20.0
click at [419, 524] on label "True" at bounding box center [662, 521] width 576 height 21
click at [387, 524] on input "True" at bounding box center [382, 519] width 9 height 9
radio input "true"
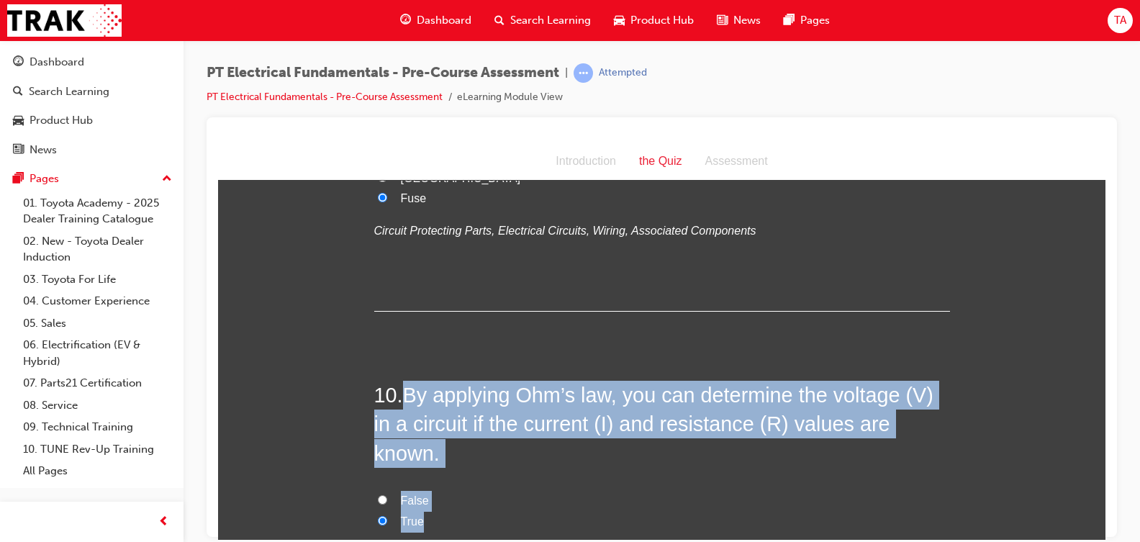
drag, startPoint x: 406, startPoint y: 396, endPoint x: 433, endPoint y: 509, distance: 116.0
click at [433, 509] on div "10 . By applying Ohm’s law, you can determine the voltage (V) in a circuit if t…" at bounding box center [662, 506] width 576 height 253
copy div "By applying Ohm’s law, you can determine the voltage (V) in a circuit if the cu…"
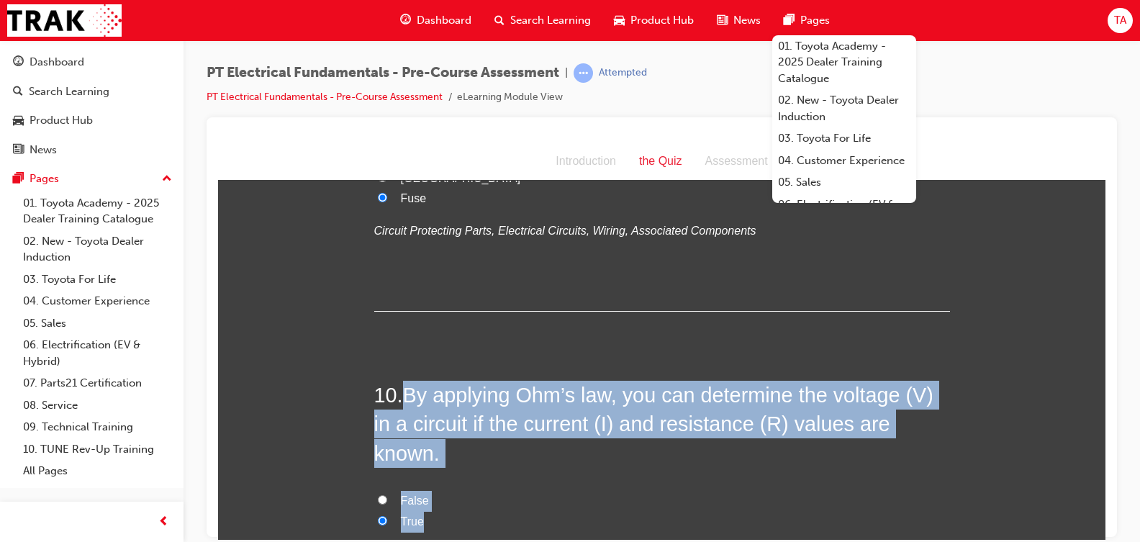
click at [447, 522] on label "True" at bounding box center [662, 521] width 576 height 21
click at [387, 522] on input "True" at bounding box center [382, 519] width 9 height 9
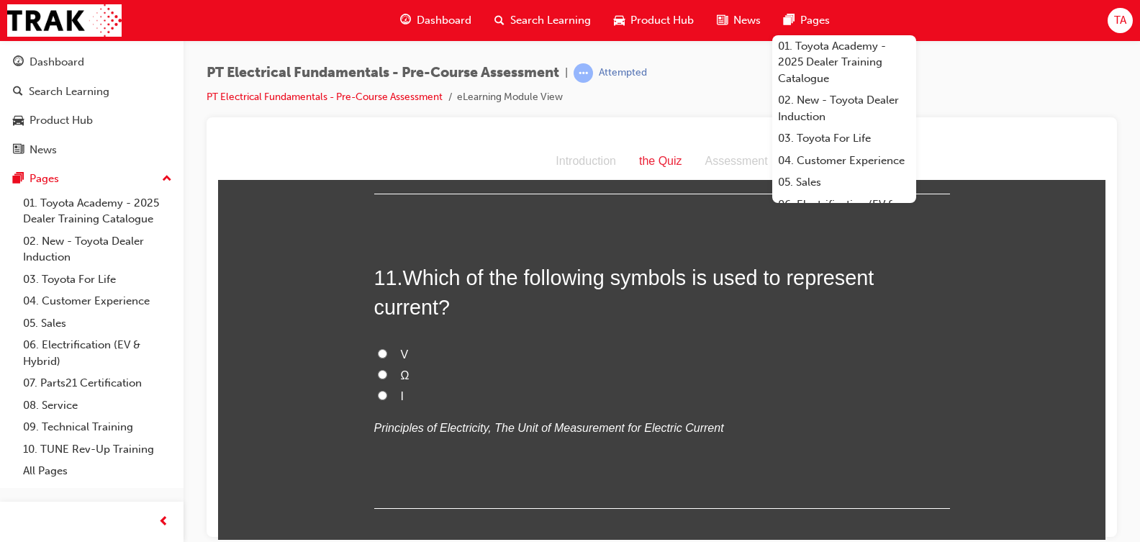
scroll to position [3106, 0]
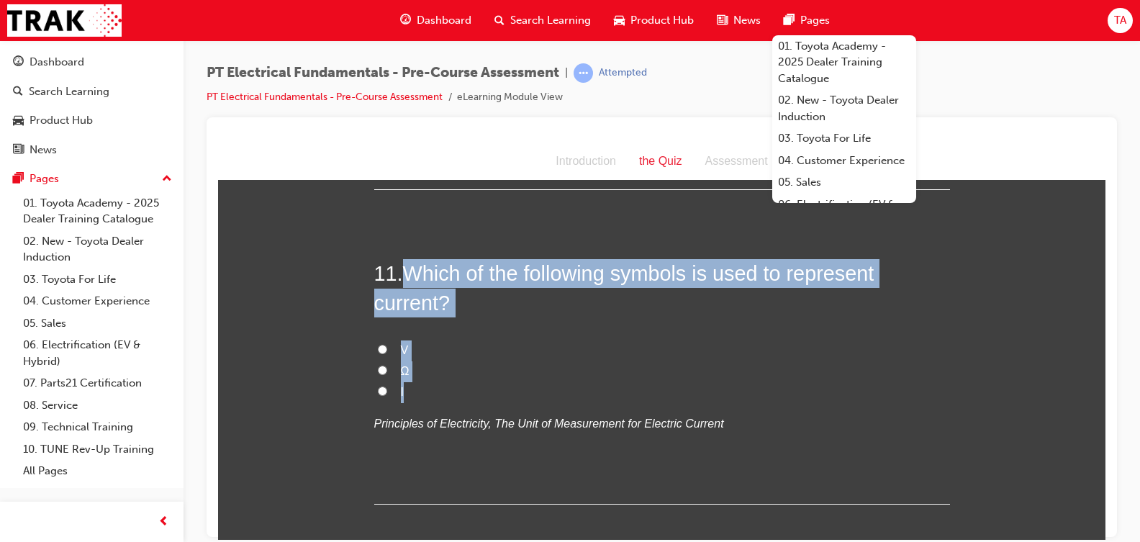
drag, startPoint x: 399, startPoint y: 273, endPoint x: 402, endPoint y: 391, distance: 118.0
click at [402, 391] on div "11 . Which of the following symbols is used to represent current? V Ω I Princip…" at bounding box center [662, 380] width 576 height 245
copy div "Which of the following symbols is used to represent current? V Ω I"
click at [378, 391] on input "I" at bounding box center [382, 390] width 9 height 9
radio input "true"
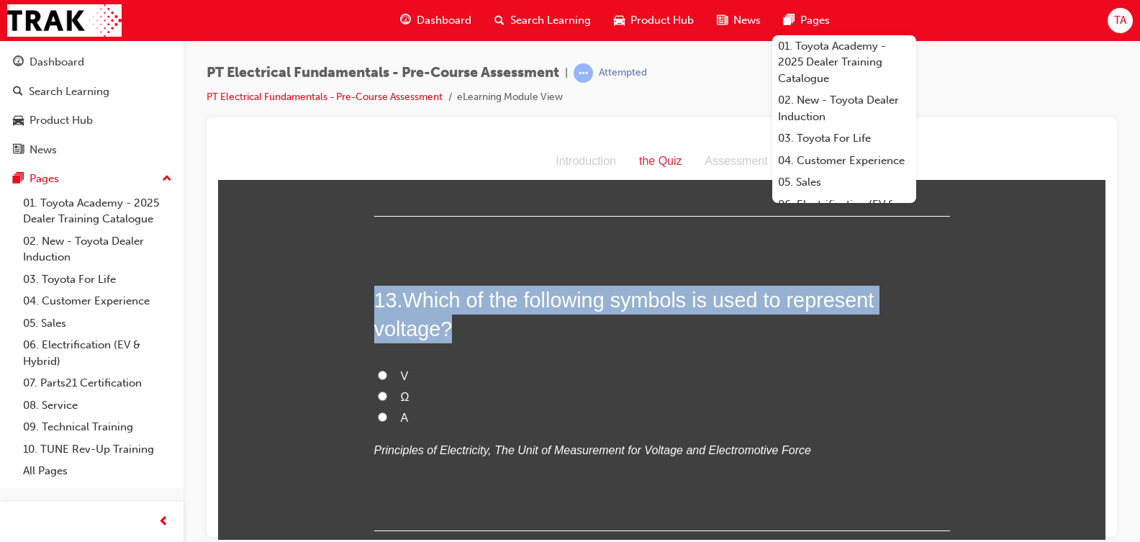
scroll to position [3789, 0]
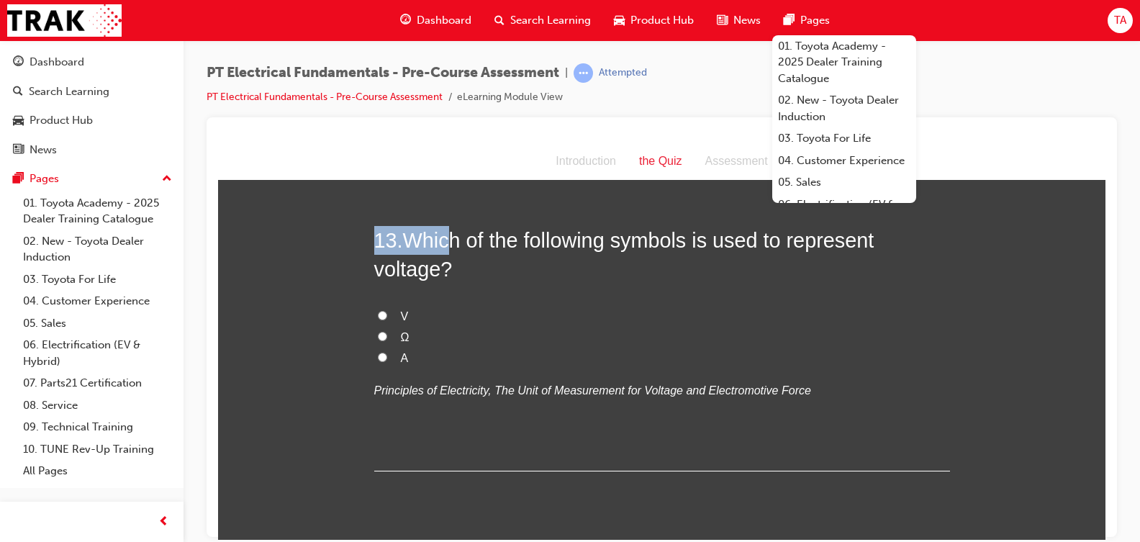
drag, startPoint x: 396, startPoint y: 447, endPoint x: 451, endPoint y: 227, distance: 227.0
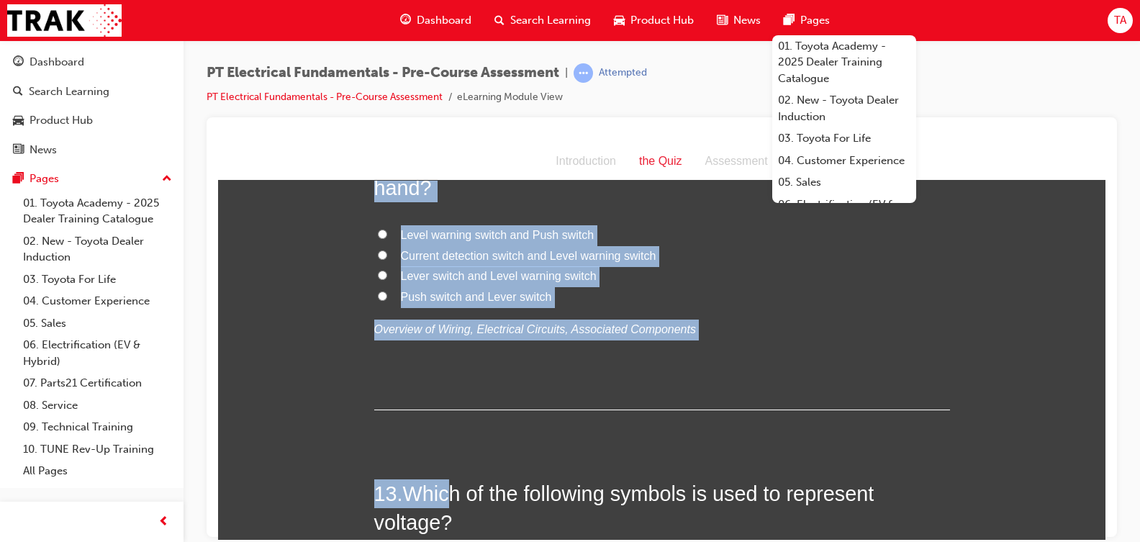
scroll to position [3501, 0]
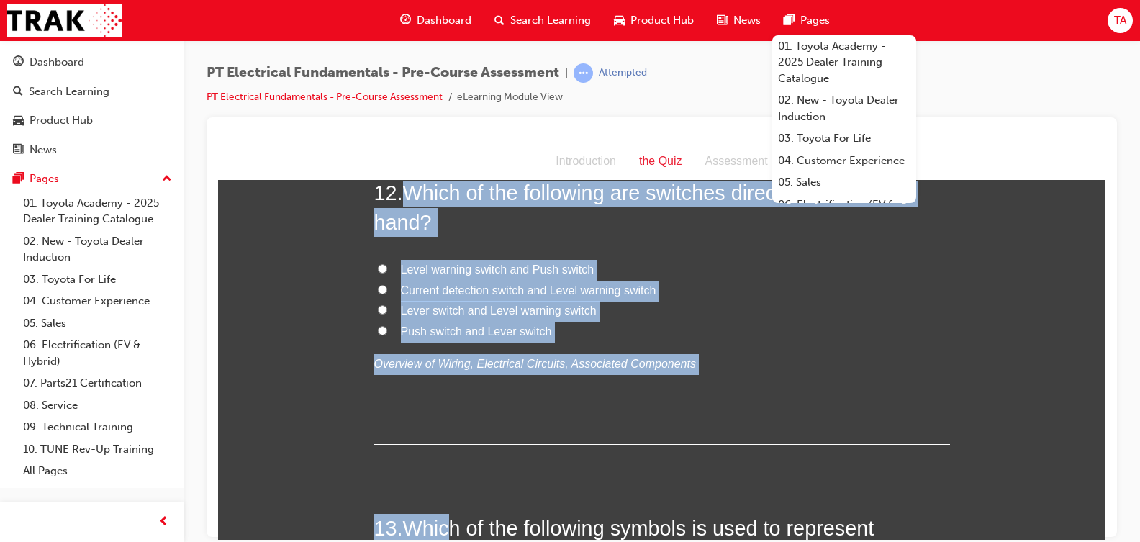
click at [694, 365] on p "Overview of Wiring, Electrical Circuits, Associated Components" at bounding box center [662, 363] width 576 height 21
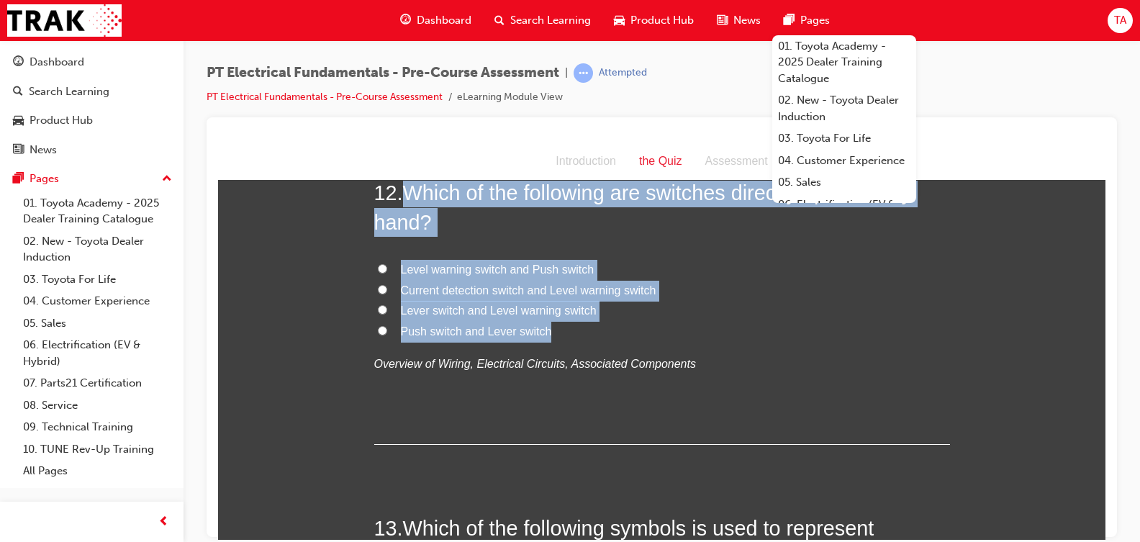
drag, startPoint x: 408, startPoint y: 191, endPoint x: 528, endPoint y: 327, distance: 181.5
click at [547, 332] on div "12 . Which of the following are switches directly operated by hand? Level warni…" at bounding box center [662, 311] width 576 height 266
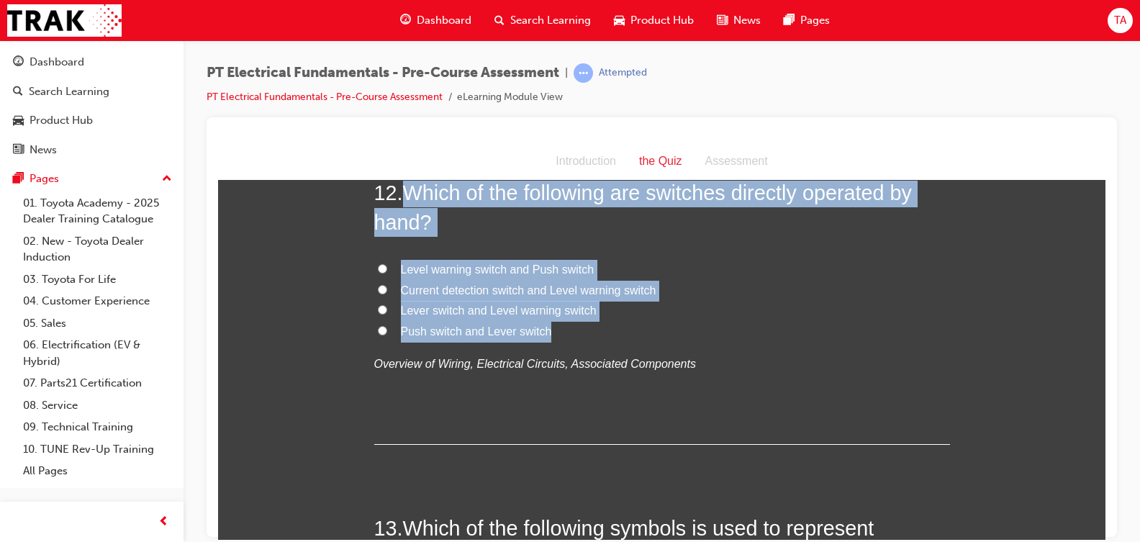
click at [412, 332] on span "Push switch and Lever switch" at bounding box center [476, 330] width 151 height 12
click at [387, 332] on input "Push switch and Lever switch" at bounding box center [382, 329] width 9 height 9
radio input "true"
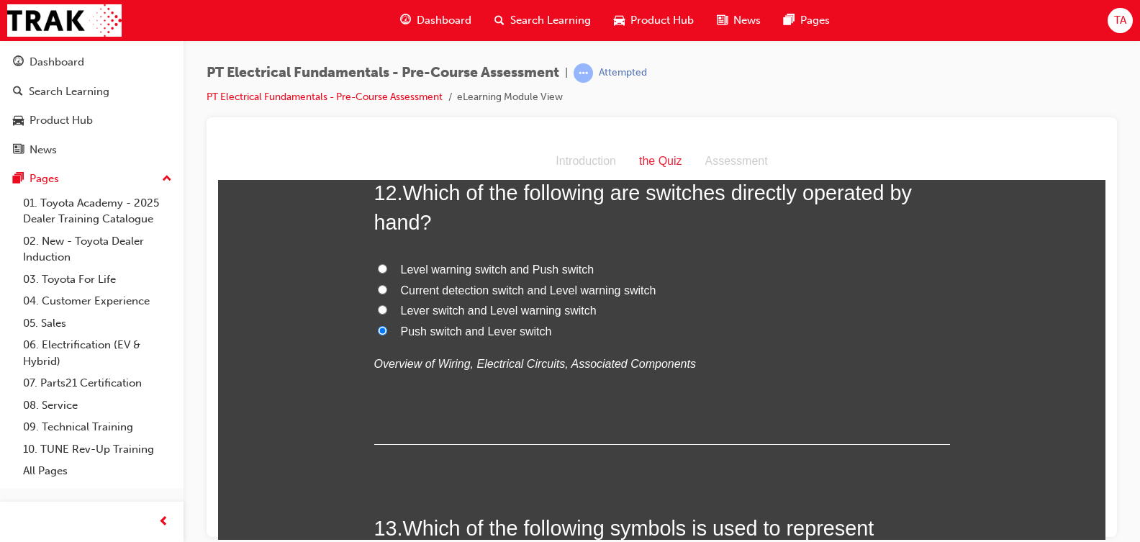
scroll to position [3573, 0]
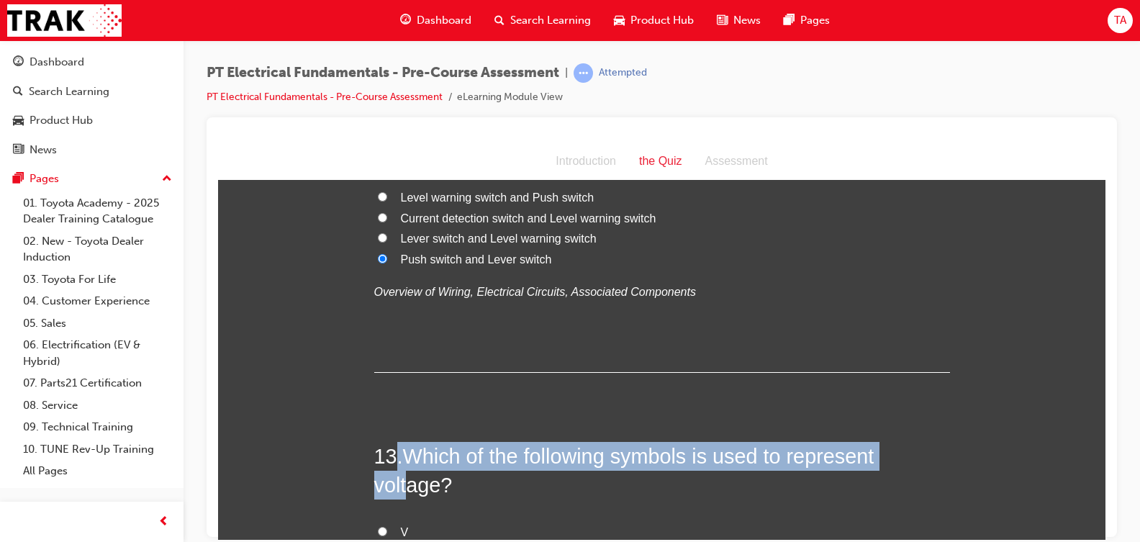
drag, startPoint x: 391, startPoint y: 453, endPoint x: 408, endPoint y: 476, distance: 28.4
click at [408, 476] on h2 "13 . Which of the following symbols is used to represent voltage?" at bounding box center [662, 470] width 576 height 58
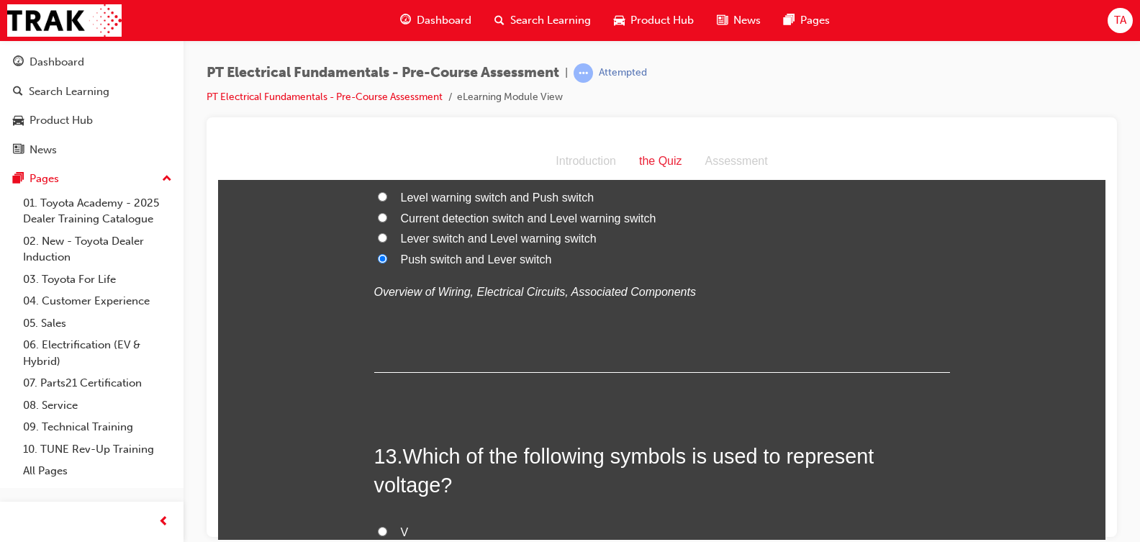
click at [456, 490] on h2 "13 . Which of the following symbols is used to represent voltage?" at bounding box center [662, 470] width 576 height 58
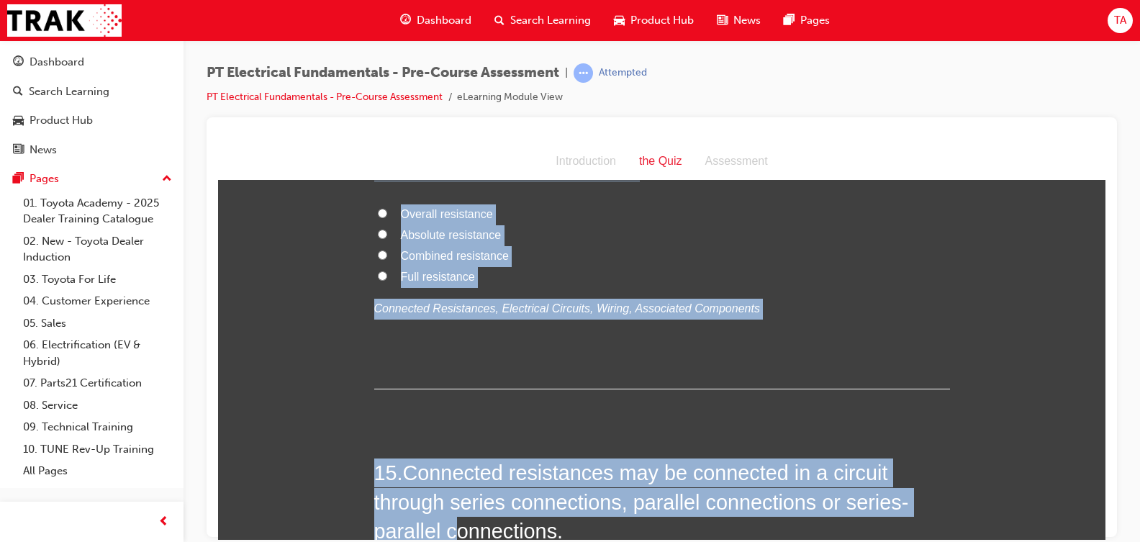
scroll to position [4217, 0]
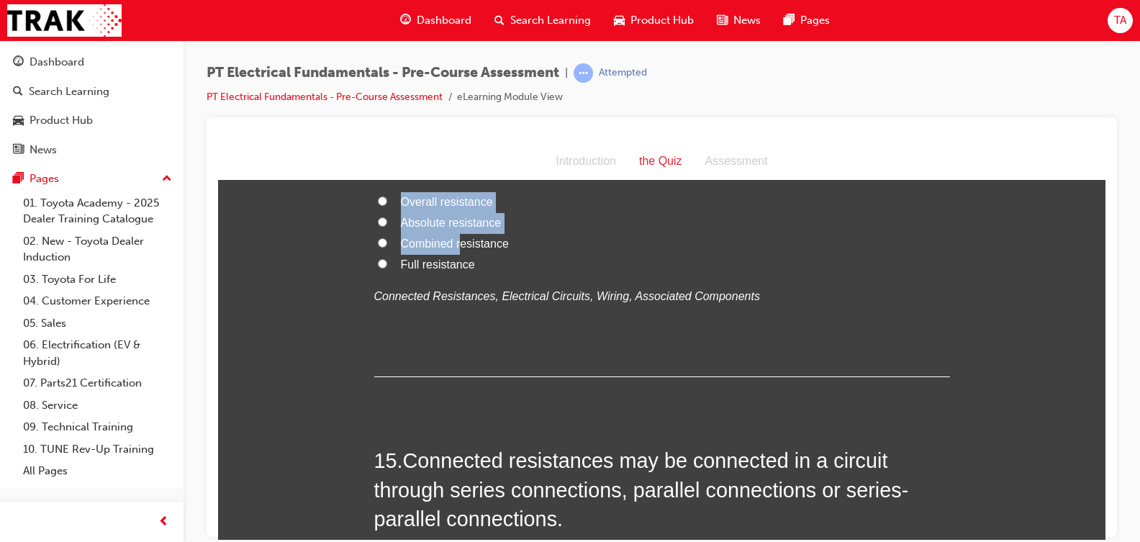
drag, startPoint x: 404, startPoint y: 446, endPoint x: 453, endPoint y: 234, distance: 218.0
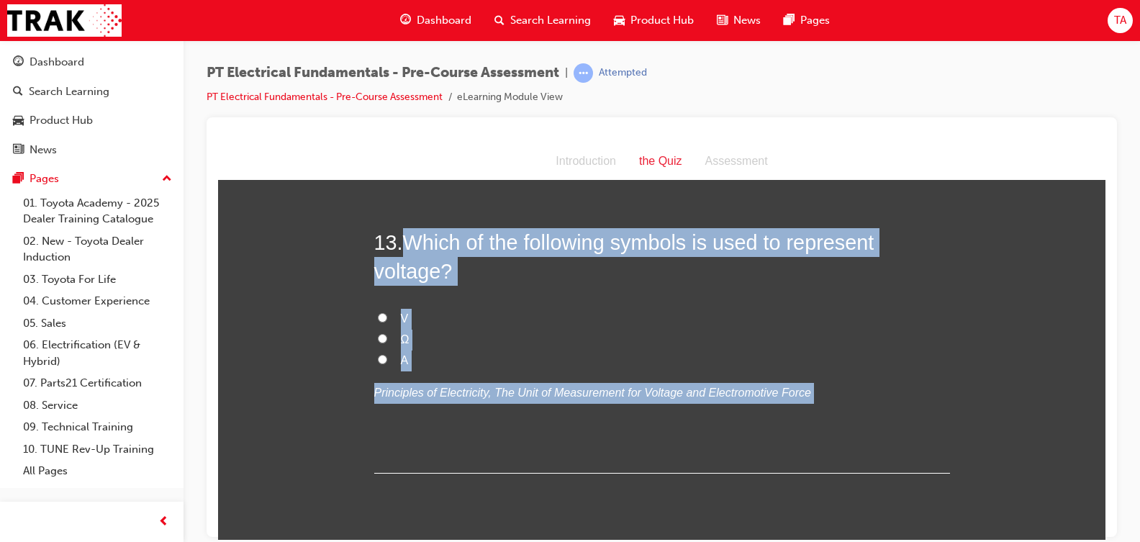
scroll to position [3786, 0]
click at [404, 247] on span "Which of the following symbols is used to represent voltage?" at bounding box center [624, 257] width 500 height 52
click at [514, 286] on div "13 . Which of the following symbols is used to represent voltage? V Ω A Princip…" at bounding box center [662, 350] width 576 height 245
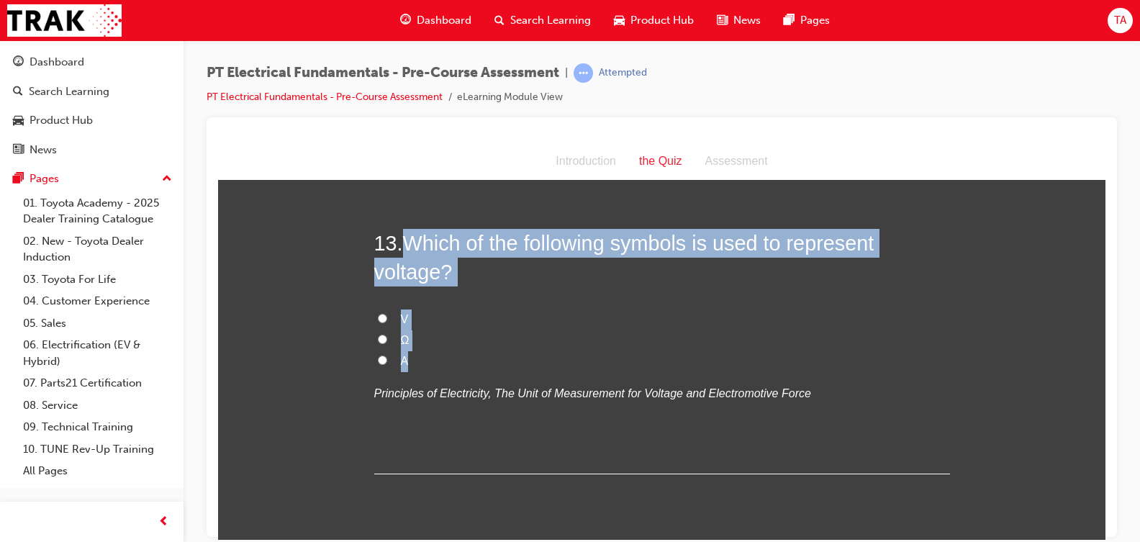
drag, startPoint x: 409, startPoint y: 243, endPoint x: 428, endPoint y: 357, distance: 115.3
click at [428, 358] on div "13 . Which of the following symbols is used to represent voltage? V Ω A Princip…" at bounding box center [662, 350] width 576 height 245
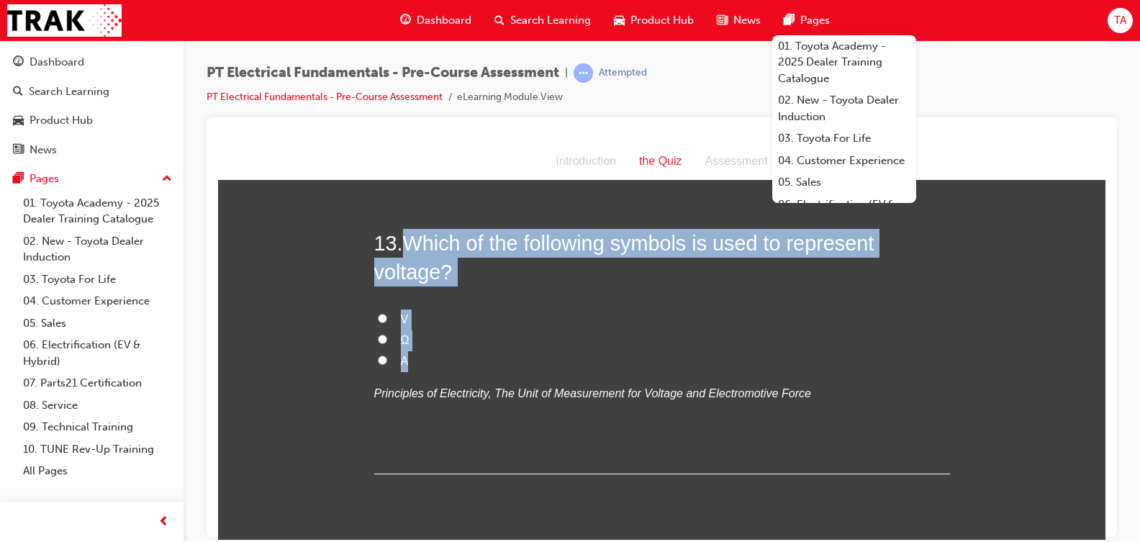
click at [378, 318] on input "V" at bounding box center [382, 317] width 9 height 9
radio input "true"
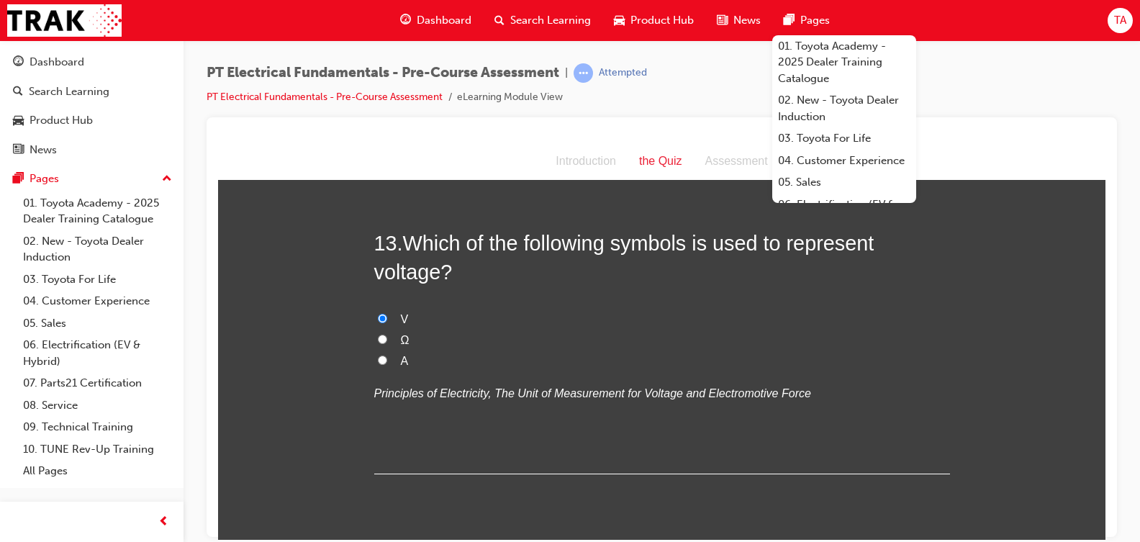
click at [496, 467] on div "13 . Which of the following symbols is used to represent voltage? V Ω A Princip…" at bounding box center [662, 350] width 576 height 245
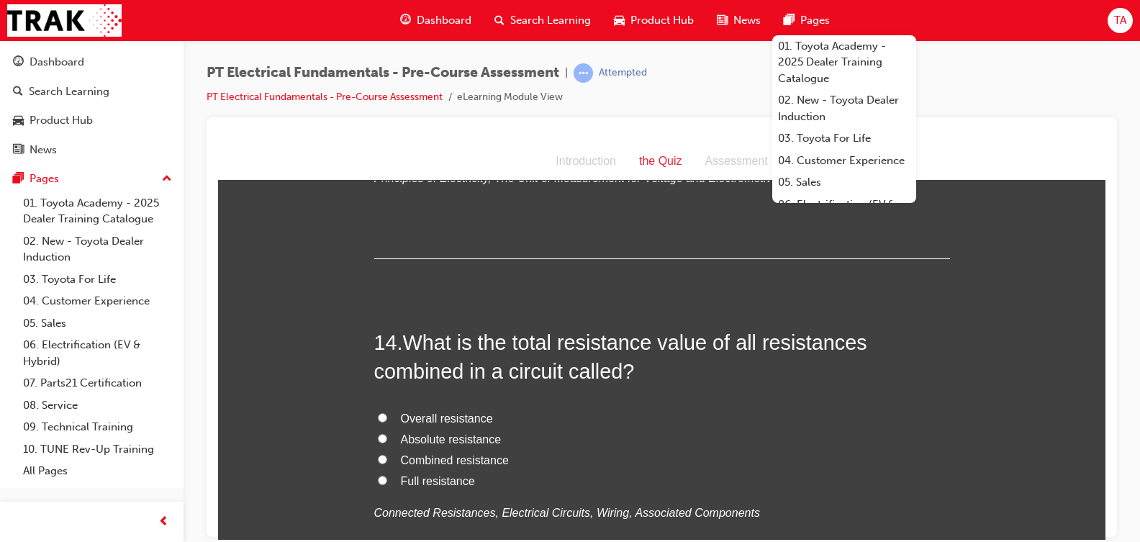
scroll to position [4002, 0]
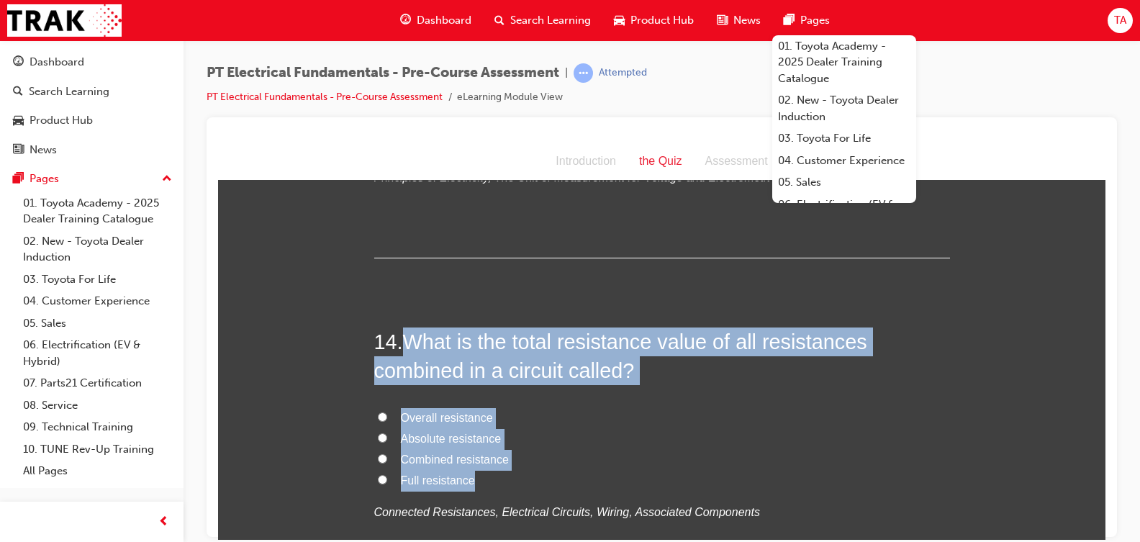
drag, startPoint x: 402, startPoint y: 342, endPoint x: 471, endPoint y: 478, distance: 151.9
click at [471, 478] on div "14 . What is the total resistance value of all resistances combined in a circui…" at bounding box center [662, 460] width 576 height 266
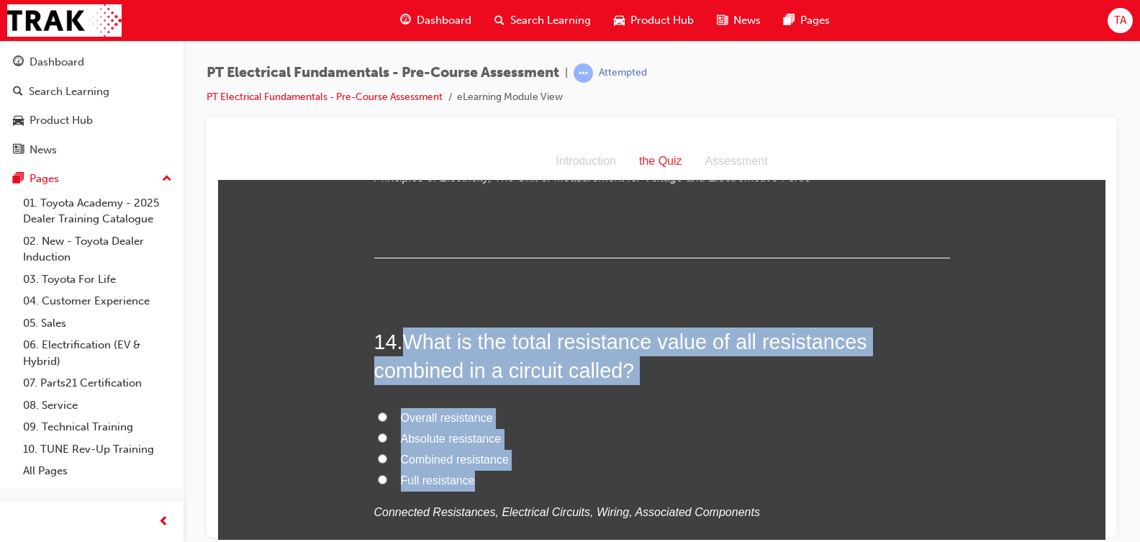
click at [383, 455] on label "Combined resistance" at bounding box center [662, 459] width 576 height 21
click at [383, 455] on input "Combined resistance" at bounding box center [382, 457] width 9 height 9
radio input "true"
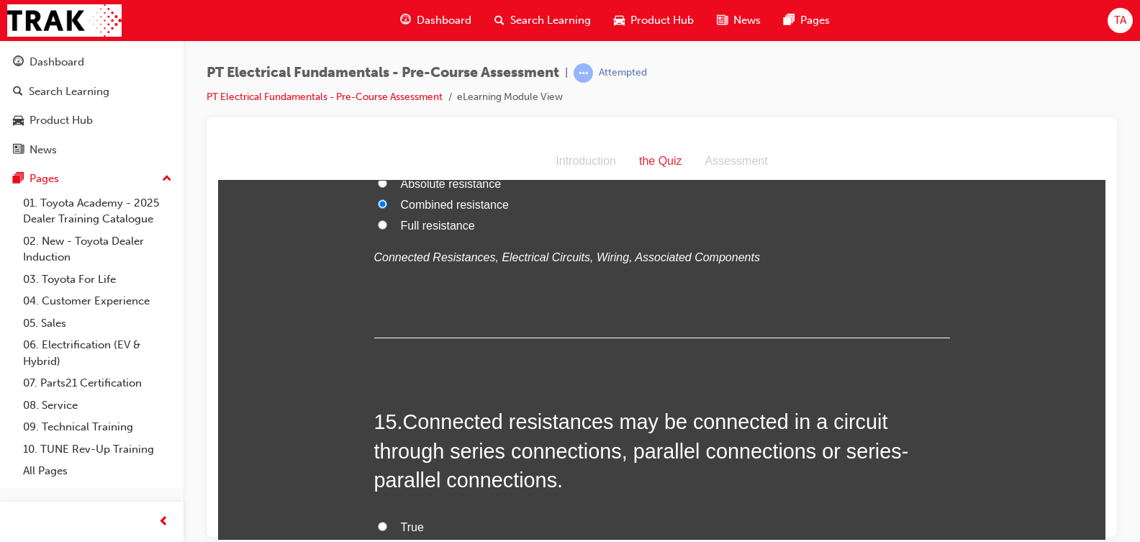
scroll to position [4289, 0]
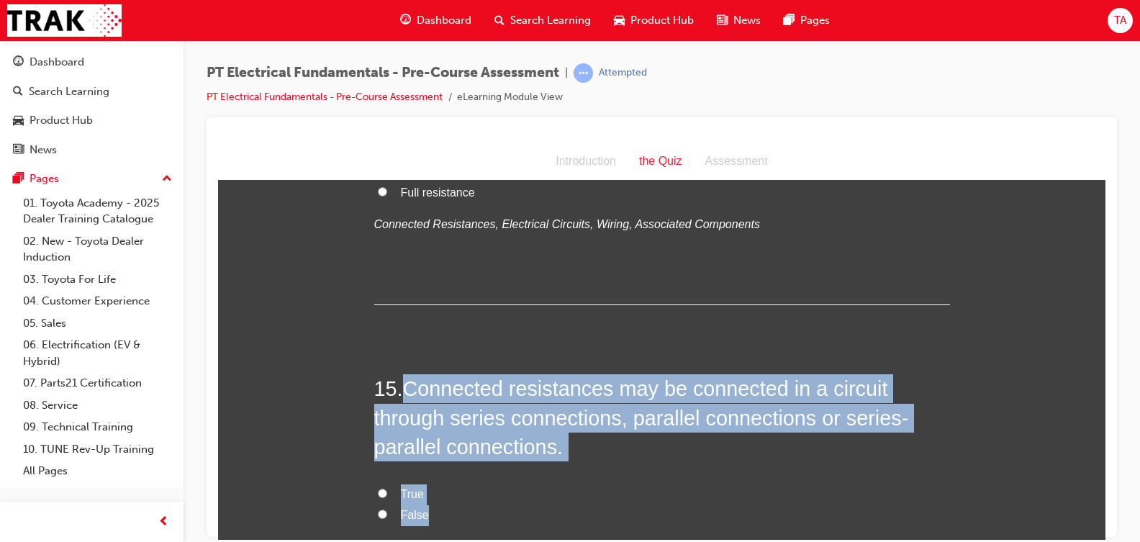
drag, startPoint x: 401, startPoint y: 391, endPoint x: 399, endPoint y: 508, distance: 116.6
click at [448, 508] on div "15 . Connected resistances may be connected in a circuit through series connect…" at bounding box center [662, 499] width 576 height 253
drag, startPoint x: 401, startPoint y: 389, endPoint x: 414, endPoint y: 515, distance: 126.6
click at [414, 515] on div "15 . Connected resistances may be connected in a circuit through series connect…" at bounding box center [662, 499] width 576 height 253
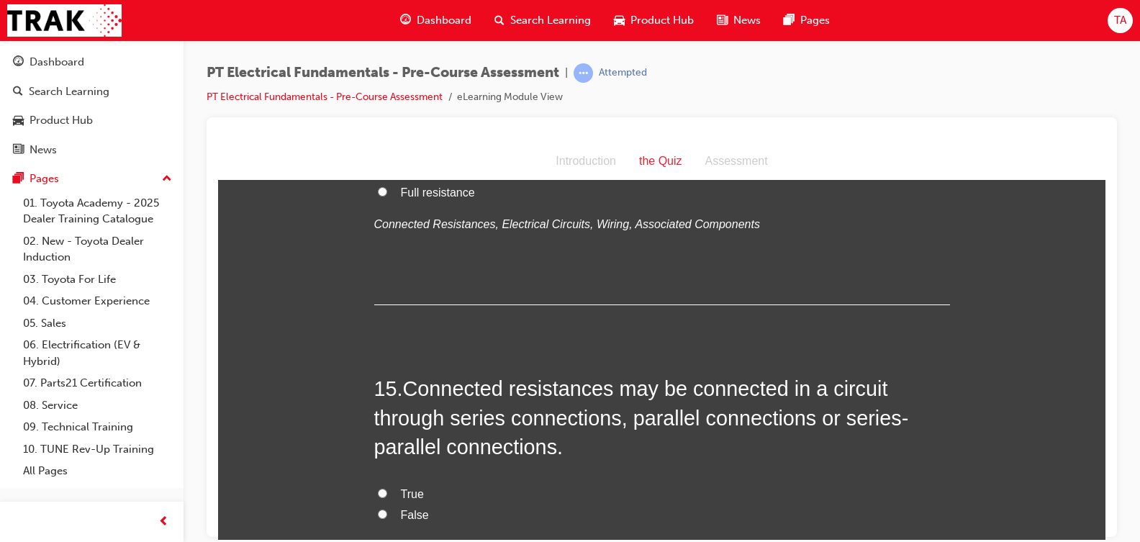
click at [437, 519] on label "False" at bounding box center [662, 514] width 576 height 21
click at [387, 518] on input "False" at bounding box center [382, 513] width 9 height 9
radio input "true"
click at [401, 492] on span "True" at bounding box center [412, 493] width 23 height 12
click at [387, 492] on input "True" at bounding box center [382, 492] width 9 height 9
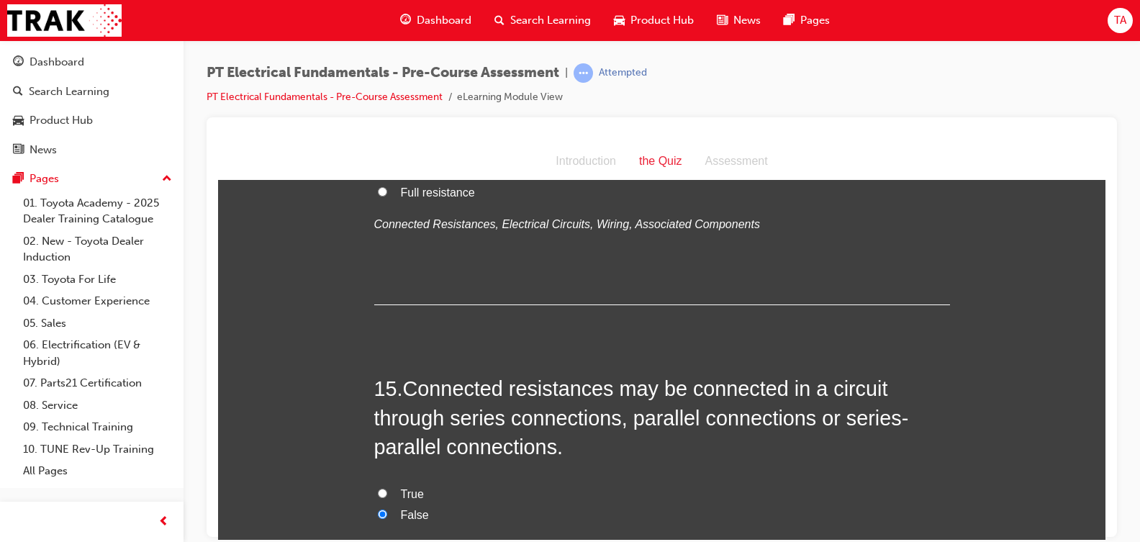
radio input "true"
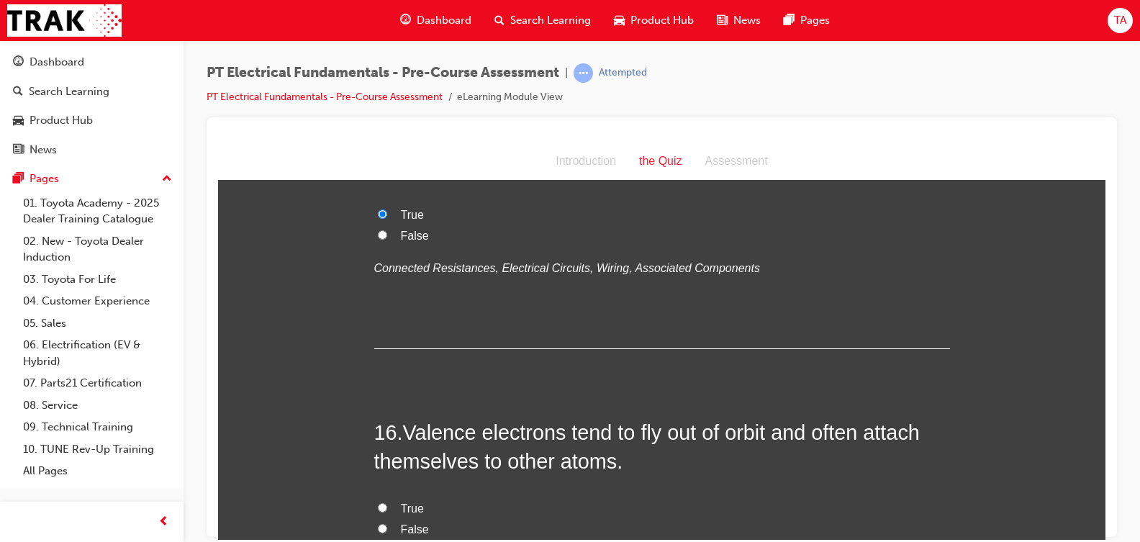
scroll to position [4577, 0]
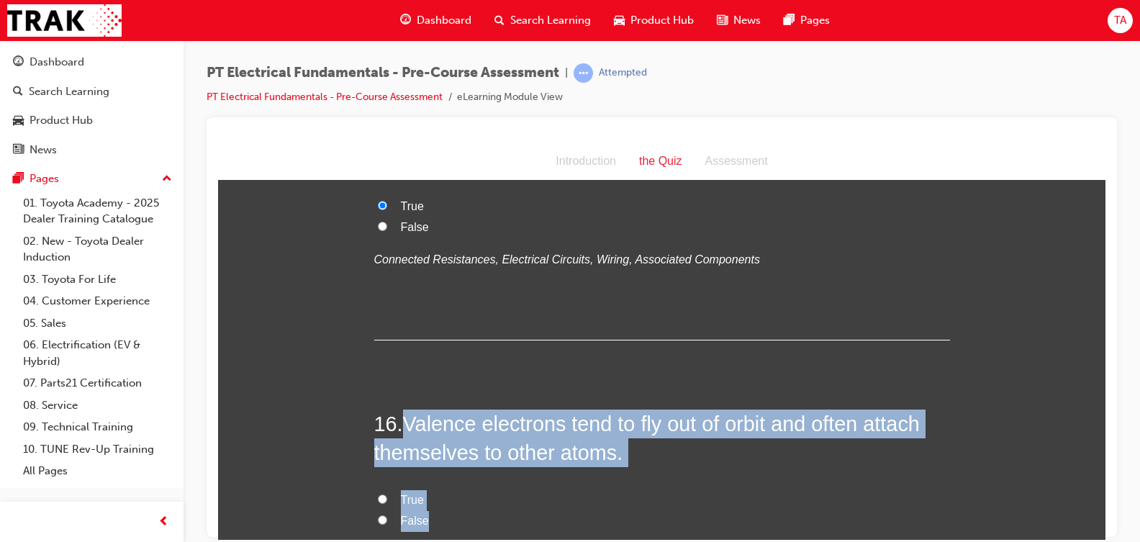
drag, startPoint x: 407, startPoint y: 414, endPoint x: 406, endPoint y: 514, distance: 100.0
click at [424, 517] on div "16 . Valence electrons tend to fly out of orbit and often attach themselves to …" at bounding box center [662, 521] width 576 height 224
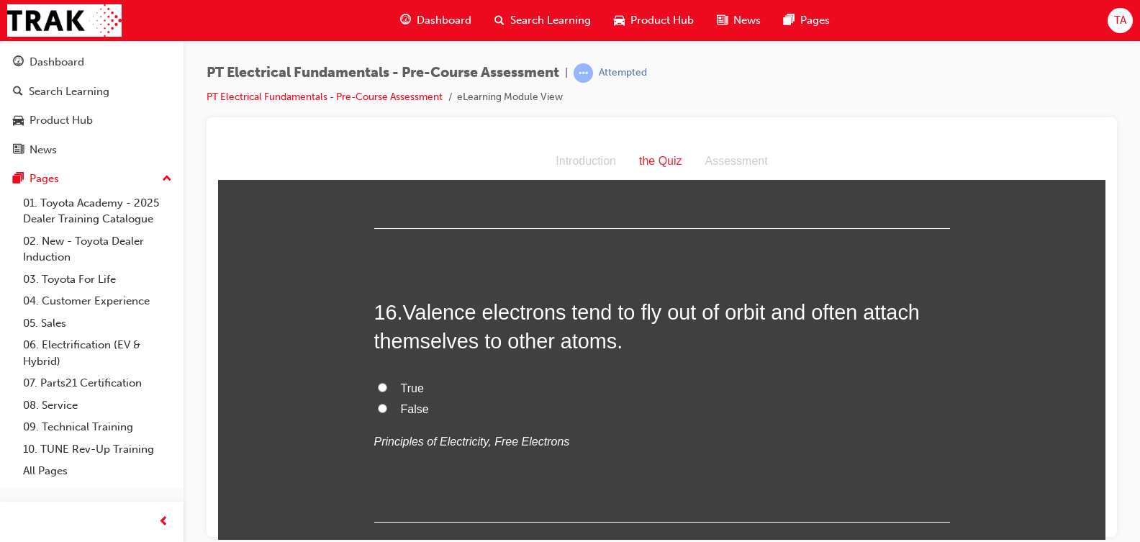
scroll to position [4721, 0]
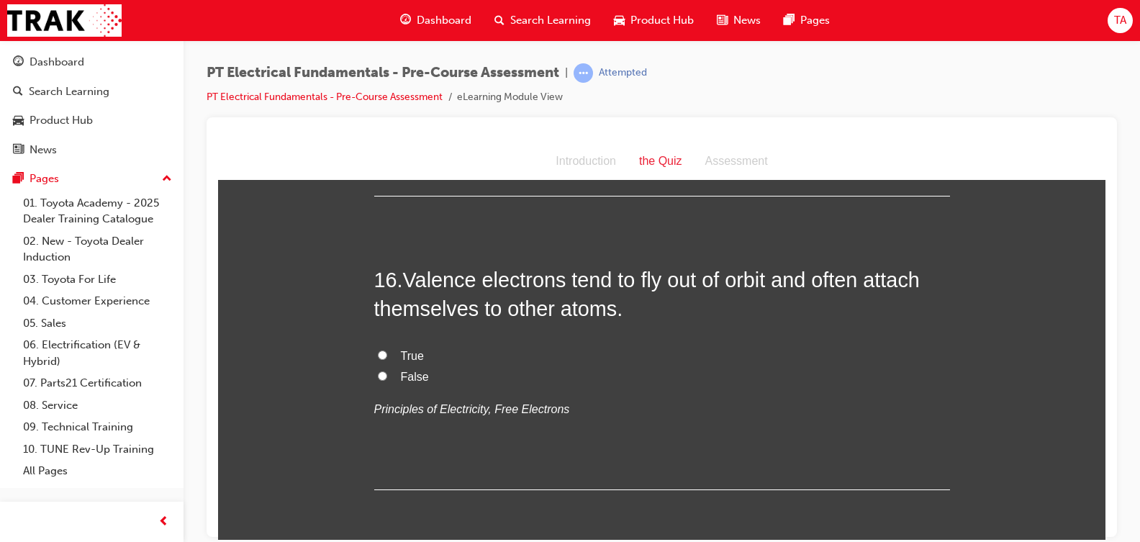
click at [378, 371] on input "False" at bounding box center [382, 375] width 9 height 9
radio input "true"
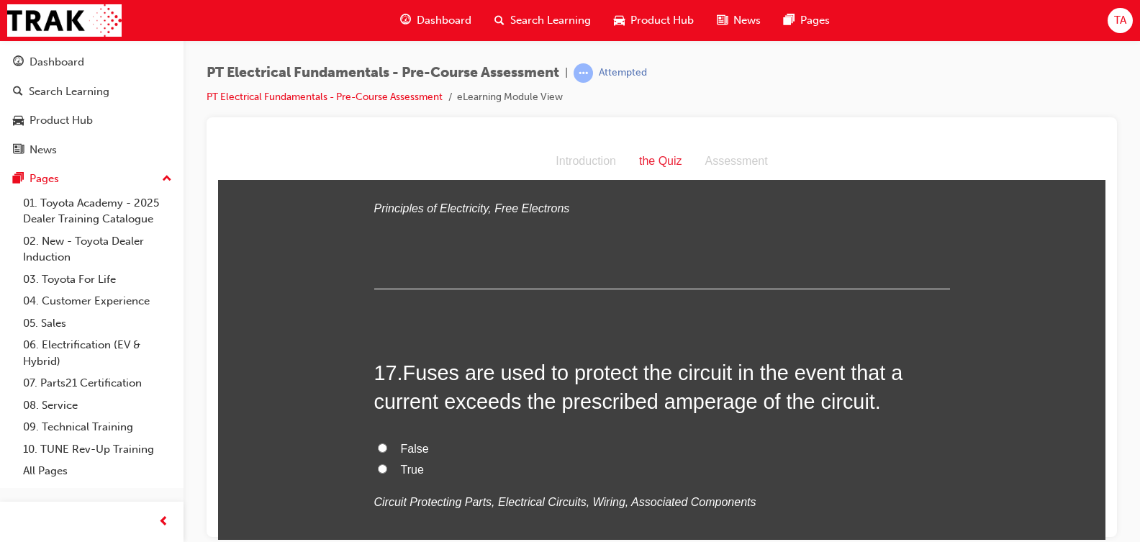
scroll to position [4937, 0]
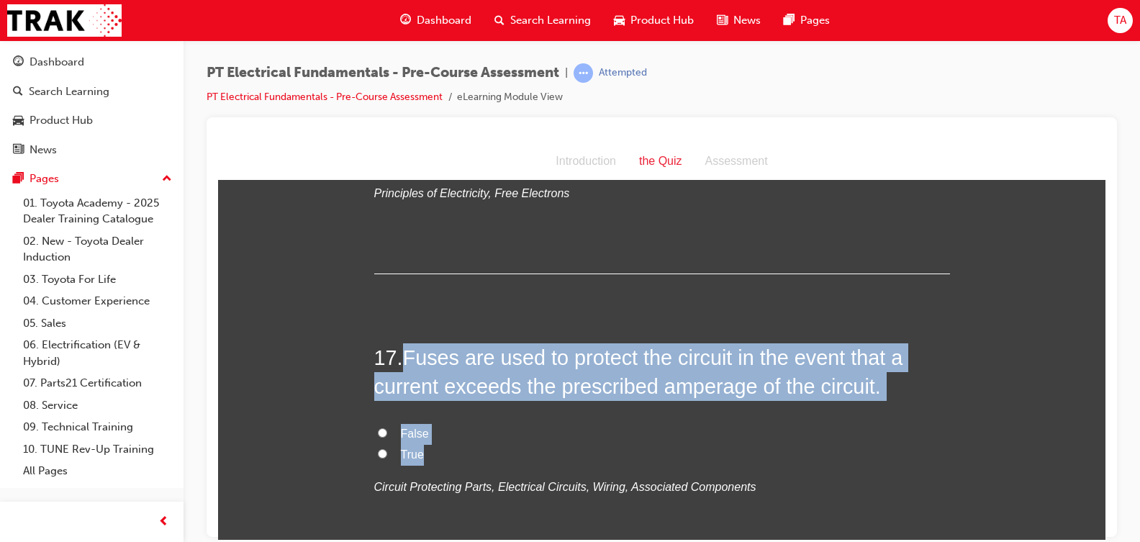
drag, startPoint x: 403, startPoint y: 358, endPoint x: 417, endPoint y: 455, distance: 98.1
click at [417, 455] on div "17 . Fuses are used to protect the circuit in the event that a current exceeds …" at bounding box center [662, 454] width 576 height 224
drag, startPoint x: 412, startPoint y: 452, endPoint x: 509, endPoint y: 288, distance: 190.6
click at [509, 288] on div "1 . Wetting occurs when the copper is free of contamination, oxide film and has…" at bounding box center [662, 336] width 576 height 10005
drag, startPoint x: 404, startPoint y: 350, endPoint x: 411, endPoint y: 442, distance: 93.1
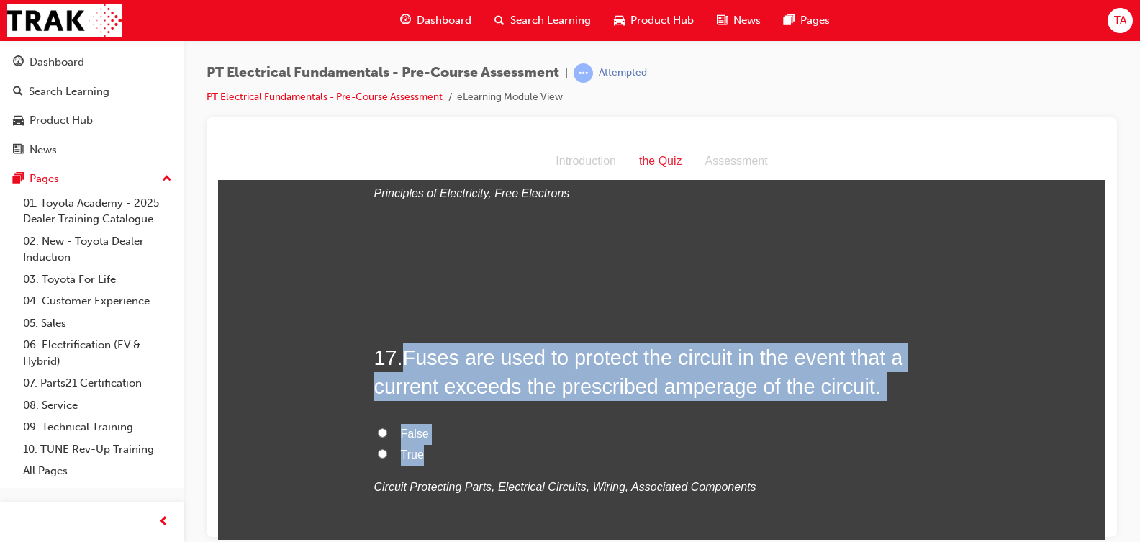
click at [417, 450] on div "17 . Fuses are used to protect the circuit in the event that a current exceeds …" at bounding box center [662, 454] width 576 height 224
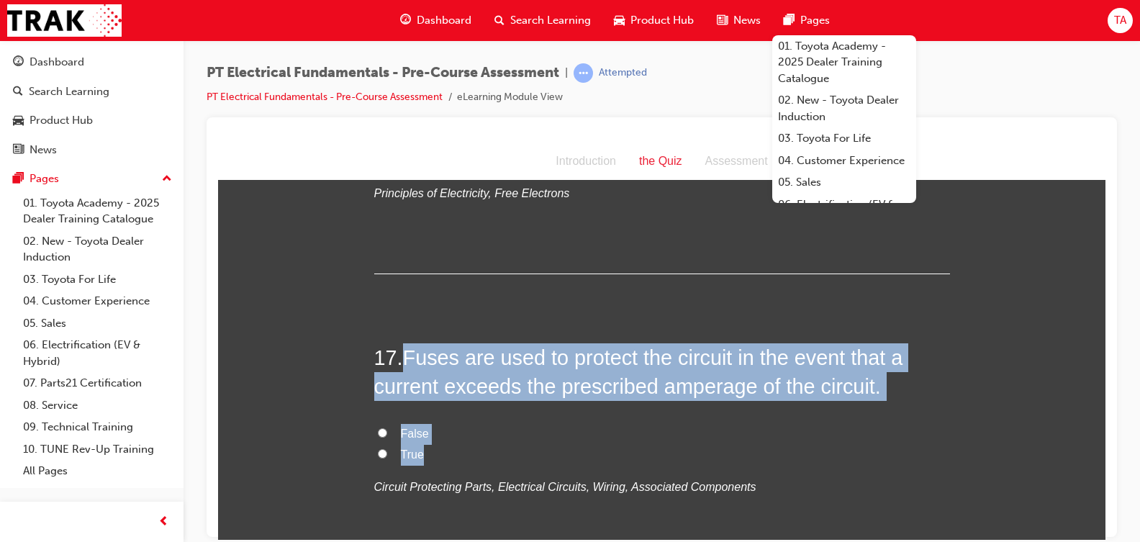
drag, startPoint x: 458, startPoint y: 451, endPoint x: 434, endPoint y: 451, distance: 23.7
click at [458, 450] on label "True" at bounding box center [662, 454] width 576 height 21
click at [387, 450] on input "True" at bounding box center [382, 452] width 9 height 9
radio input "true"
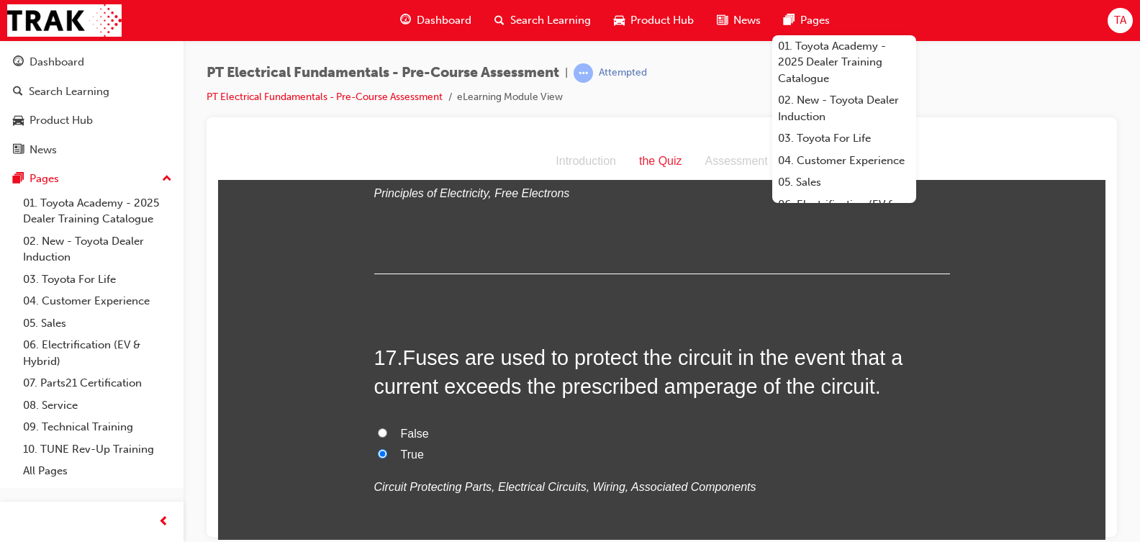
click at [630, 524] on div "17 . Fuses are used to protect the circuit in the event that a current exceeds …" at bounding box center [662, 454] width 576 height 224
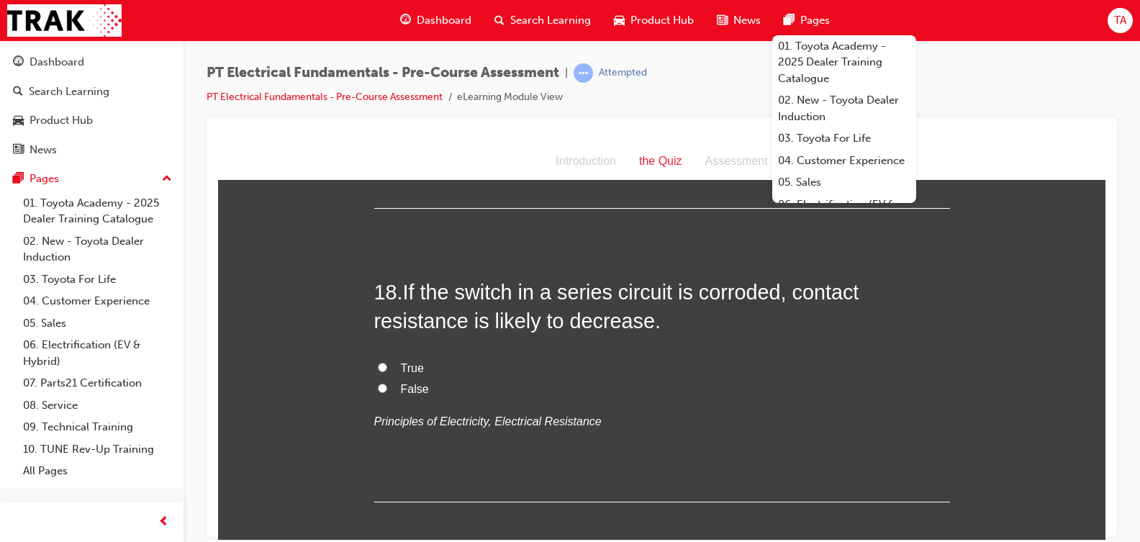
scroll to position [5297, 0]
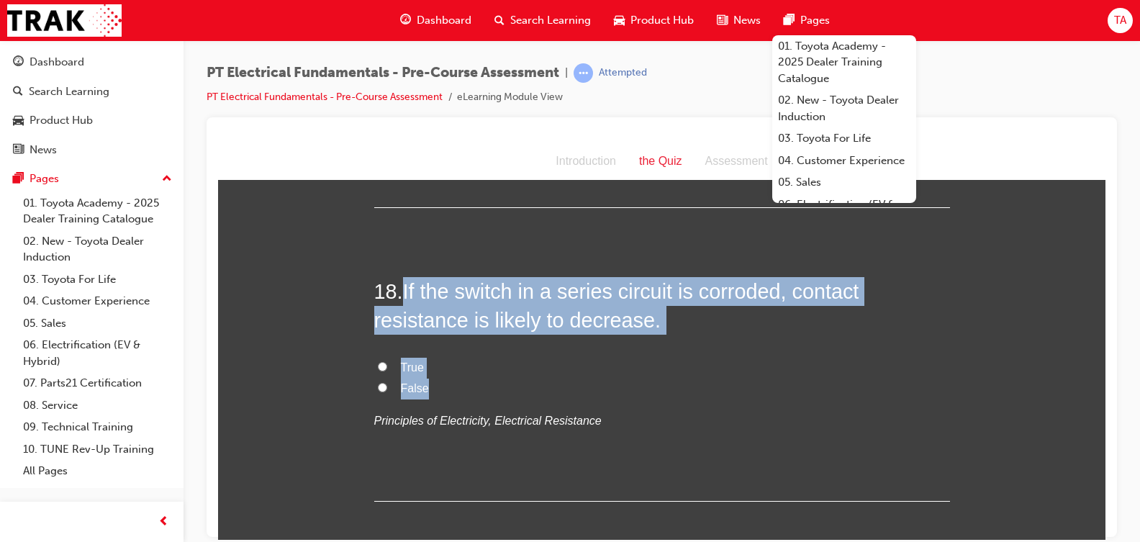
drag, startPoint x: 402, startPoint y: 287, endPoint x: 419, endPoint y: 384, distance: 98.5
click at [423, 386] on div "18 . If the switch in a series circuit is corroded, contact resistance is likel…" at bounding box center [662, 388] width 576 height 224
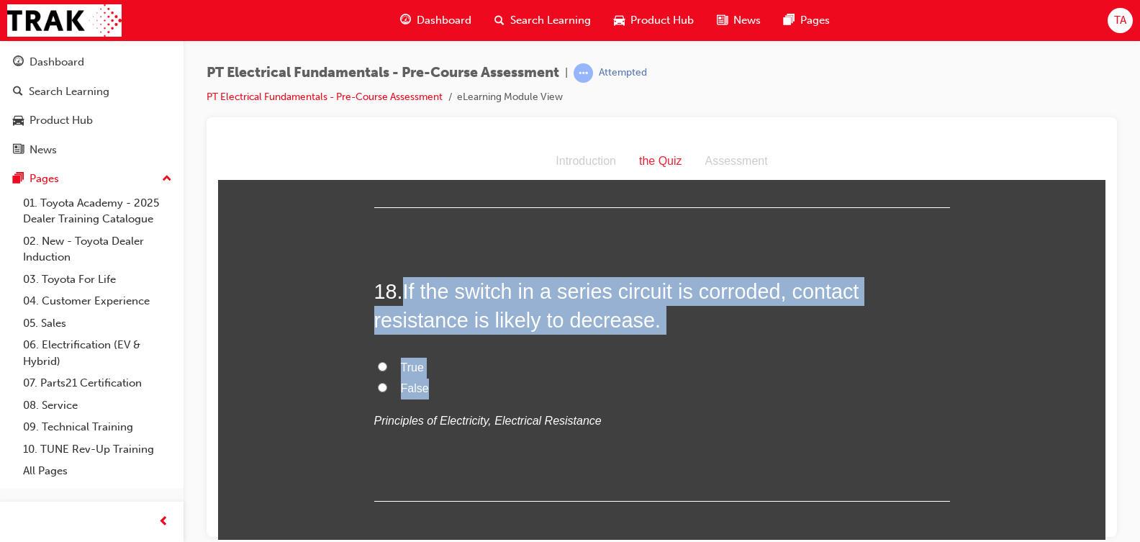
click at [381, 383] on input "False" at bounding box center [382, 386] width 9 height 9
radio input "true"
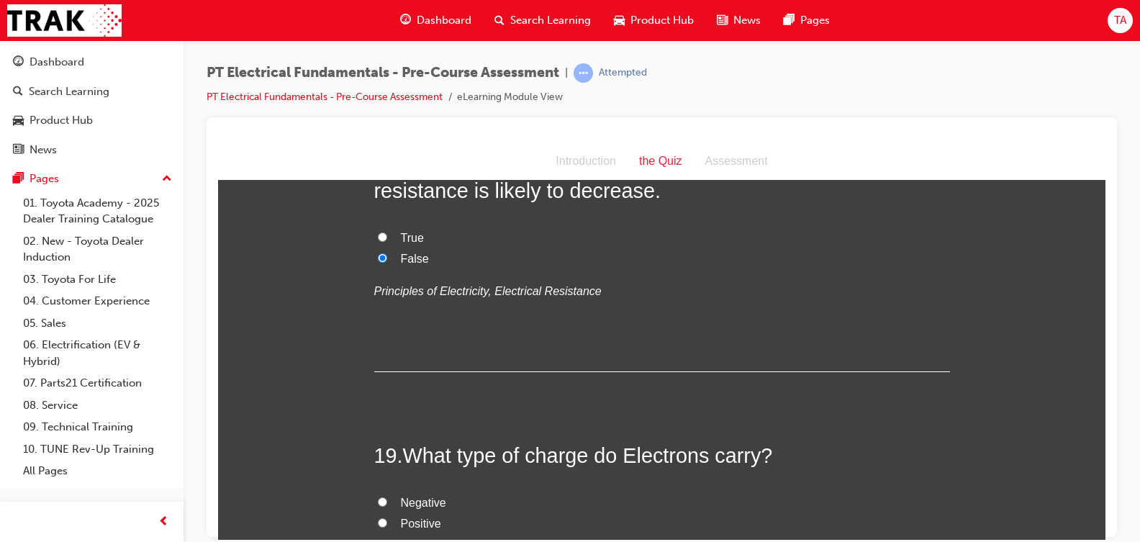
scroll to position [5440, 0]
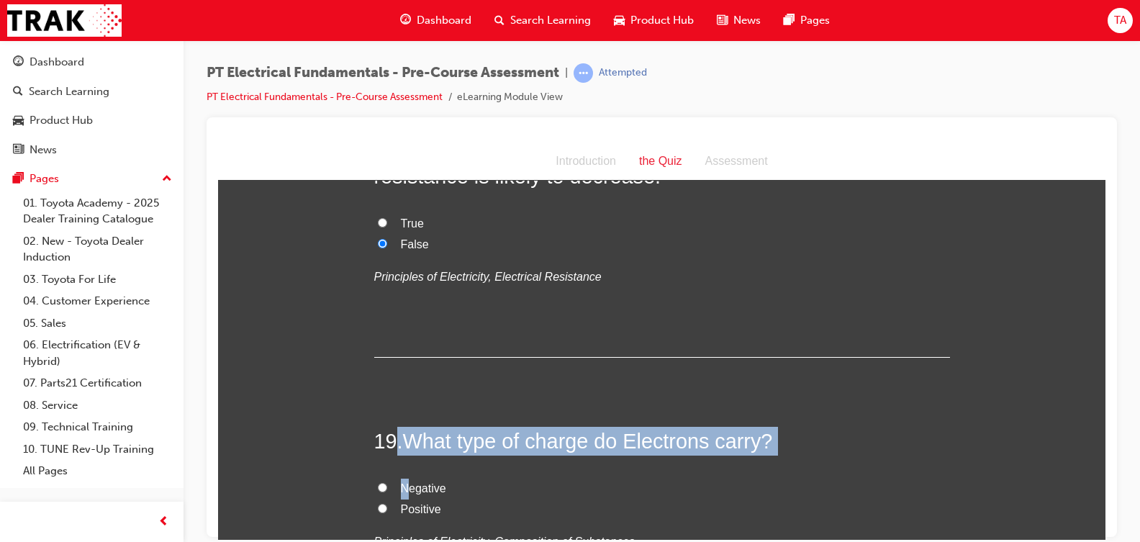
drag, startPoint x: 395, startPoint y: 437, endPoint x: 405, endPoint y: 481, distance: 45.7
click at [405, 481] on div "19 . What type of charge do Electrons carry? Negative Positive Principles of El…" at bounding box center [662, 524] width 576 height 196
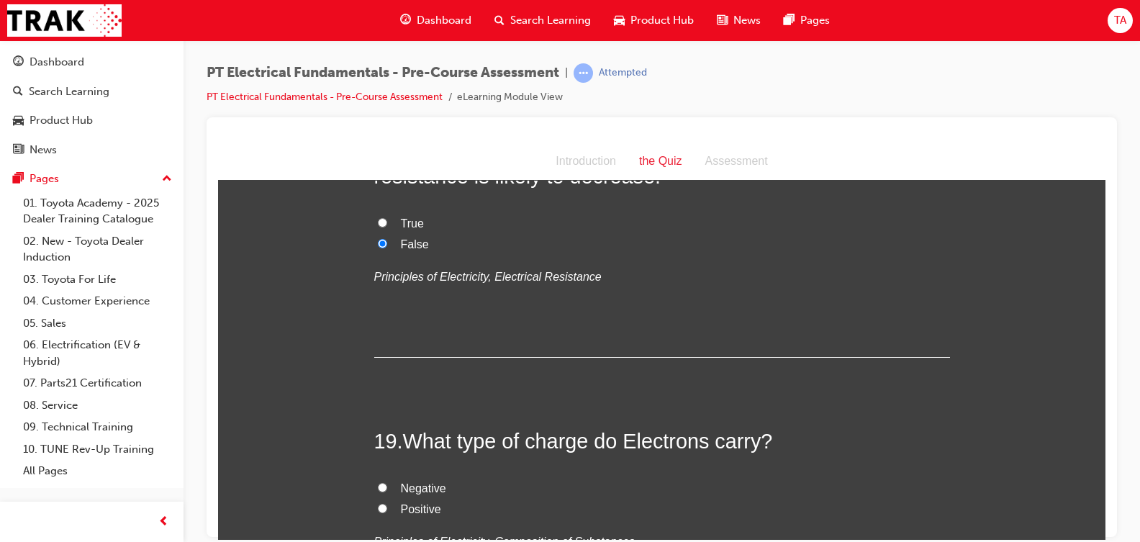
drag, startPoint x: 604, startPoint y: 510, endPoint x: 454, endPoint y: 483, distance: 152.7
click at [601, 509] on label "Positive" at bounding box center [662, 509] width 576 height 21
click at [387, 509] on input "Positive" at bounding box center [382, 507] width 9 height 9
radio input "true"
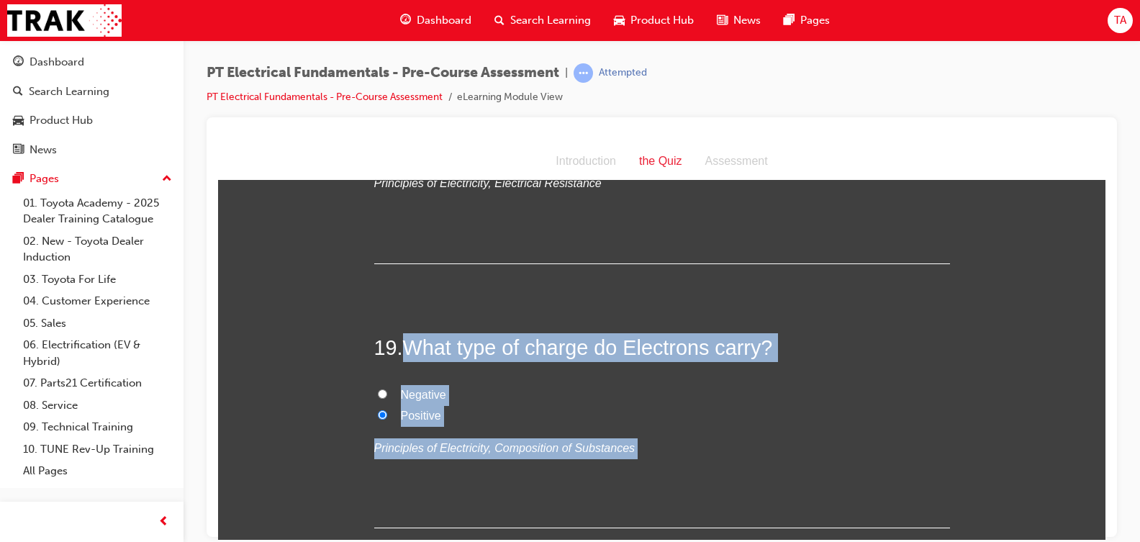
scroll to position [5570, 0]
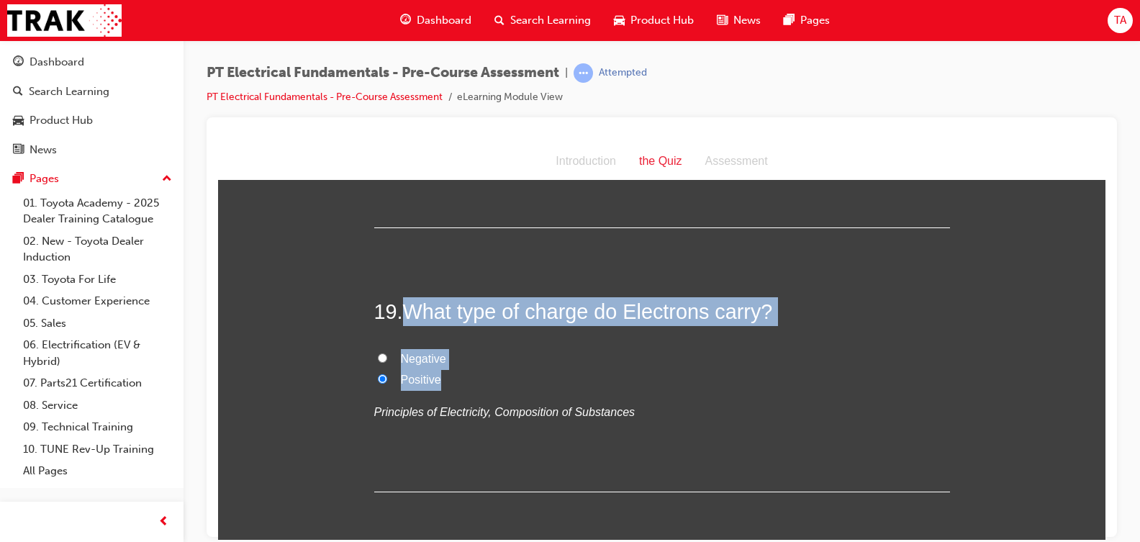
drag, startPoint x: 404, startPoint y: 445, endPoint x: 433, endPoint y: 385, distance: 66.6
click at [433, 385] on div "19 . What type of charge do Electrons carry? Negative Positive Principles of El…" at bounding box center [662, 394] width 576 height 196
drag, startPoint x: 432, startPoint y: 381, endPoint x: 646, endPoint y: 381, distance: 214.4
click at [646, 381] on label "Positive" at bounding box center [662, 379] width 576 height 21
click at [387, 381] on input "Positive" at bounding box center [382, 377] width 9 height 9
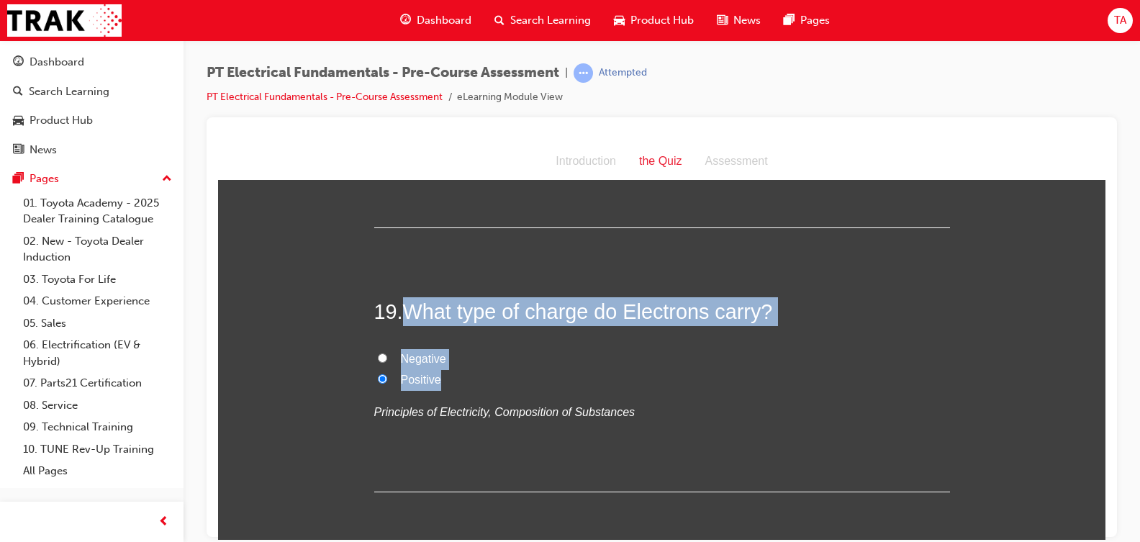
click at [676, 376] on label "Positive" at bounding box center [662, 379] width 576 height 21
click at [387, 376] on input "Positive" at bounding box center [382, 377] width 9 height 9
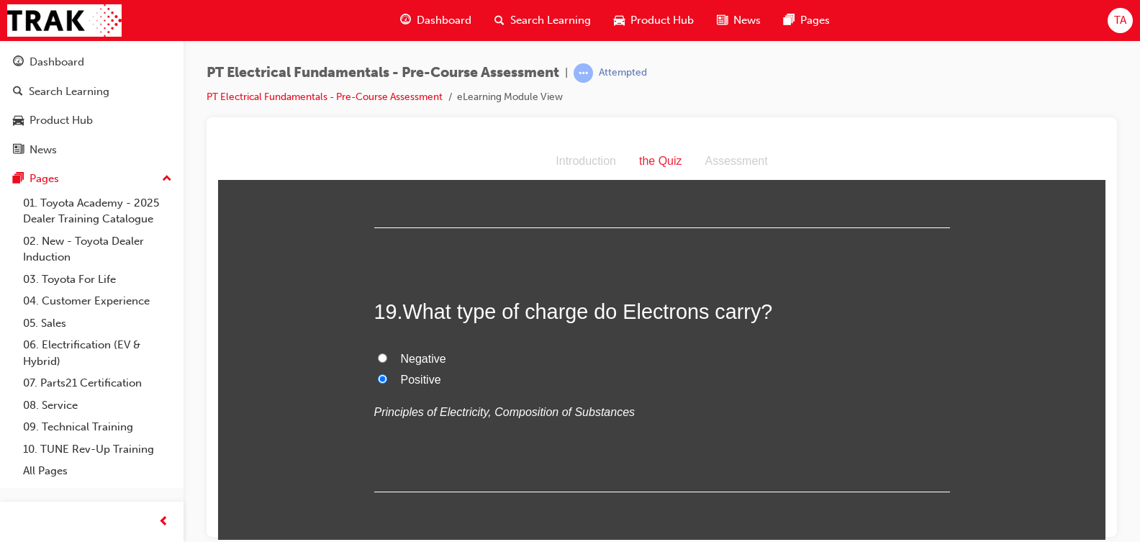
click at [394, 363] on label "Negative" at bounding box center [662, 358] width 576 height 21
click at [387, 362] on input "Negative" at bounding box center [382, 357] width 9 height 9
radio input "true"
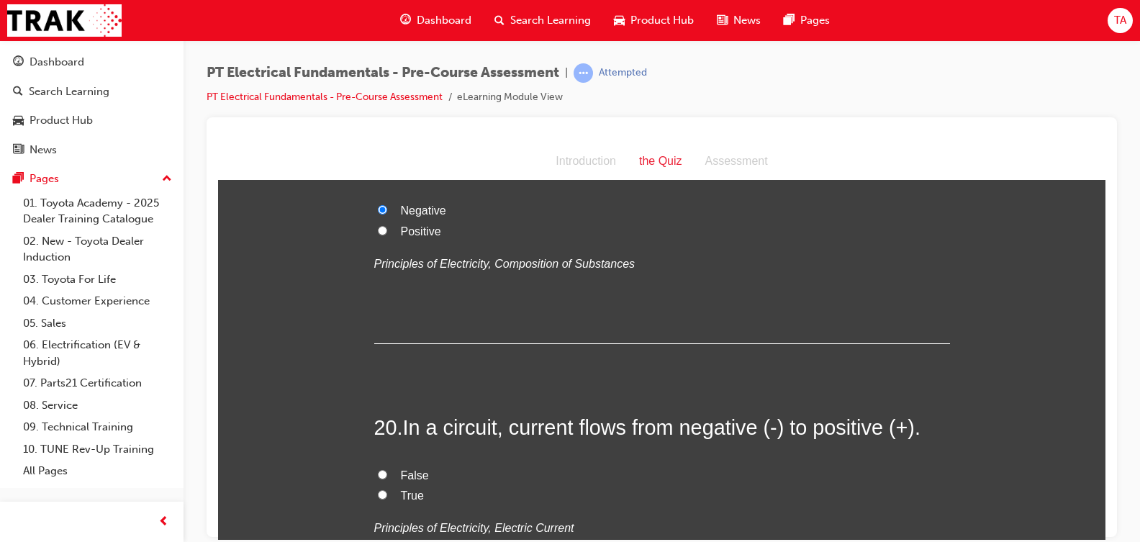
scroll to position [5786, 0]
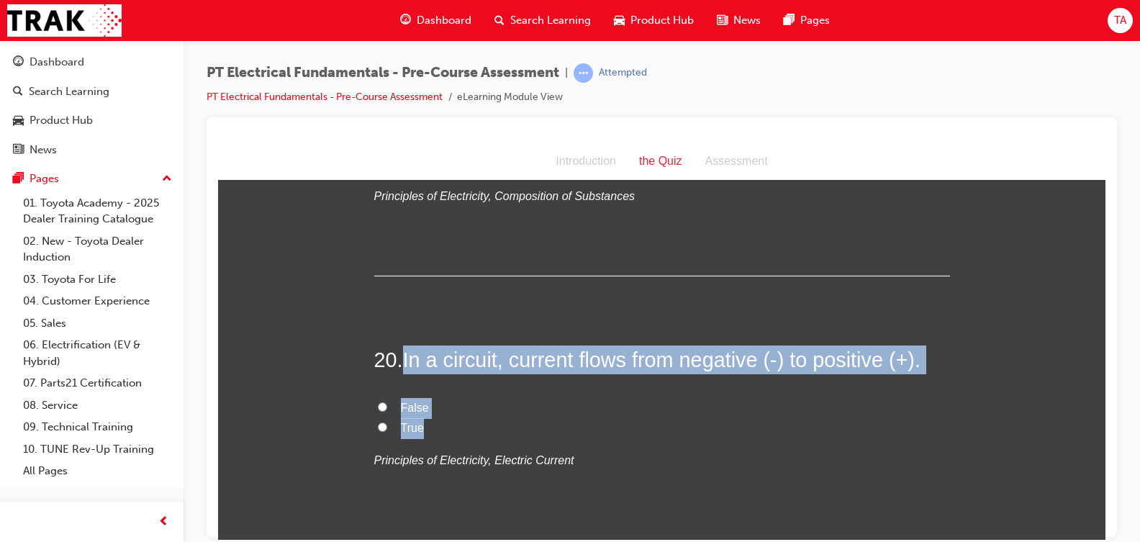
drag, startPoint x: 401, startPoint y: 363, endPoint x: 418, endPoint y: 427, distance: 66.3
click at [418, 427] on div "20 . In a circuit, current flows from negative (-) to positive (+). False True …" at bounding box center [662, 443] width 576 height 196
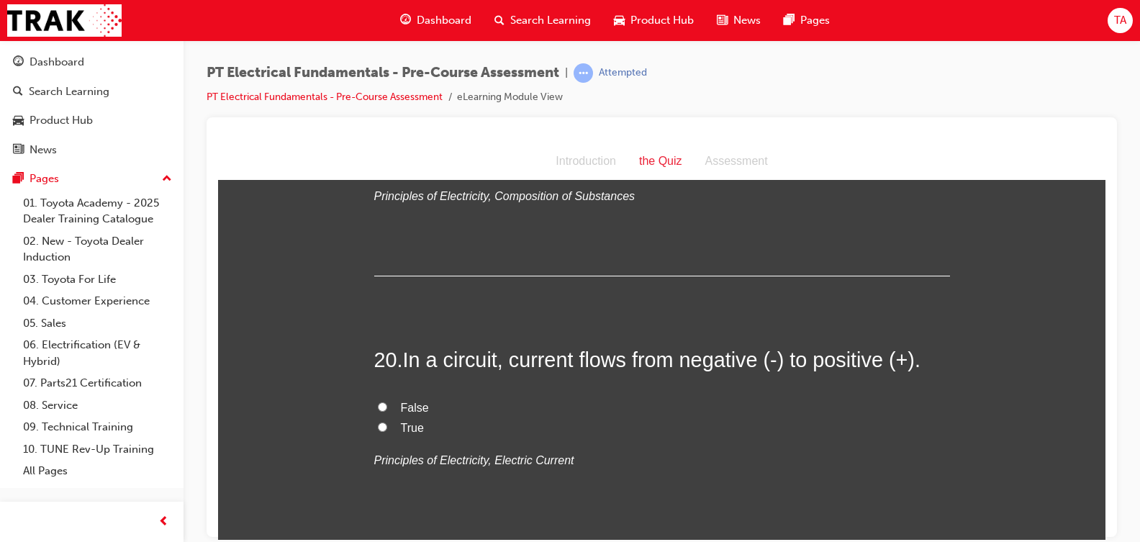
click at [676, 462] on p "Principles of Electricity, Electric Current" at bounding box center [662, 460] width 576 height 21
click at [401, 423] on span "True" at bounding box center [412, 427] width 23 height 12
click at [387, 423] on input "True" at bounding box center [382, 426] width 9 height 9
radio input "true"
click at [405, 409] on span "False" at bounding box center [415, 407] width 28 height 12
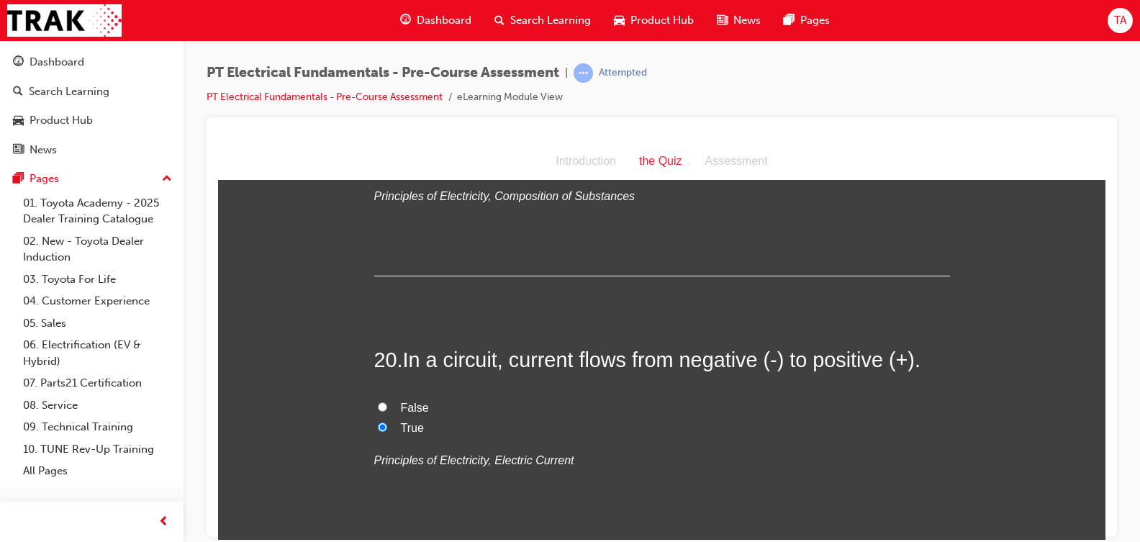
click at [383, 402] on label "False" at bounding box center [662, 407] width 576 height 21
click at [383, 402] on input "False" at bounding box center [382, 405] width 9 height 9
radio input "true"
click at [701, 402] on label "False" at bounding box center [662, 407] width 576 height 21
click at [387, 402] on input "False" at bounding box center [382, 405] width 9 height 9
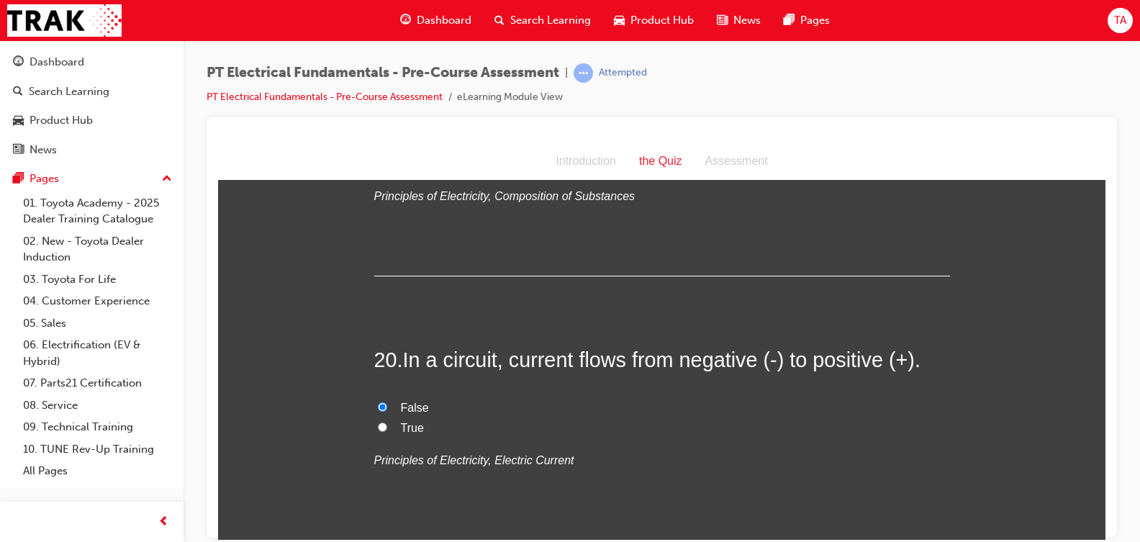
drag, startPoint x: 701, startPoint y: 402, endPoint x: 670, endPoint y: 417, distance: 34.8
click at [670, 417] on label "True" at bounding box center [662, 427] width 576 height 21
click at [387, 422] on input "True" at bounding box center [382, 426] width 9 height 9
radio input "true"
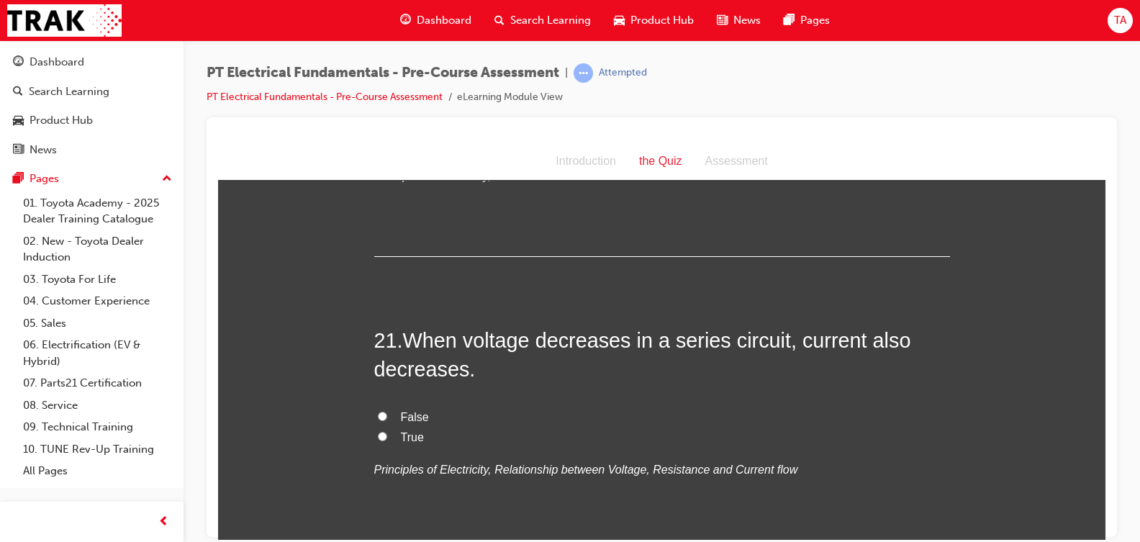
scroll to position [6074, 0]
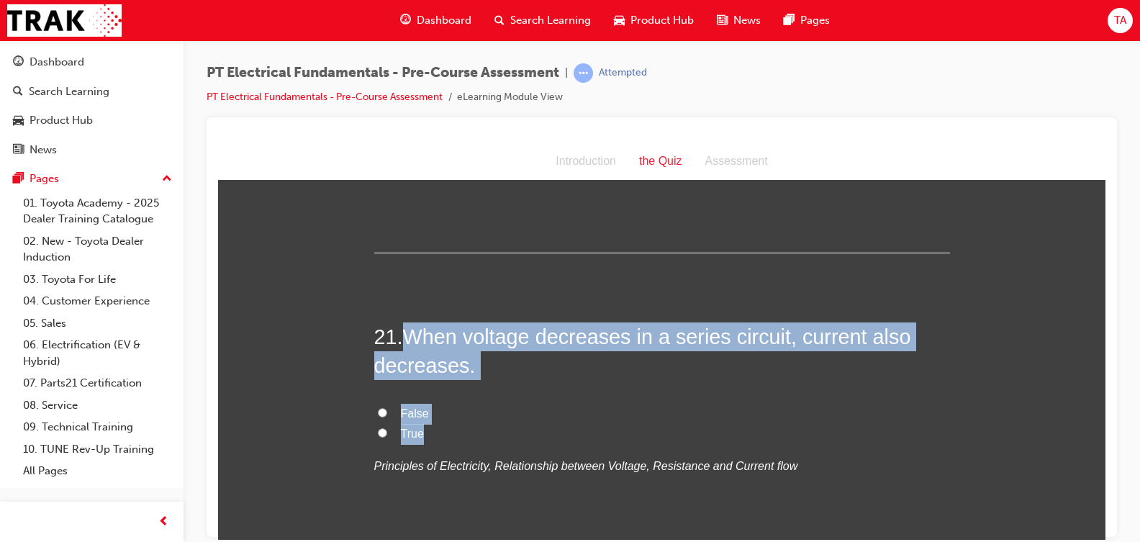
drag, startPoint x: 401, startPoint y: 332, endPoint x: 423, endPoint y: 422, distance: 92.7
click at [423, 422] on div "21 . When voltage decreases in a series circuit, current also decreases. False …" at bounding box center [662, 434] width 576 height 224
click at [401, 436] on span "True" at bounding box center [412, 433] width 23 height 12
click at [387, 436] on input "True" at bounding box center [382, 431] width 9 height 9
radio input "true"
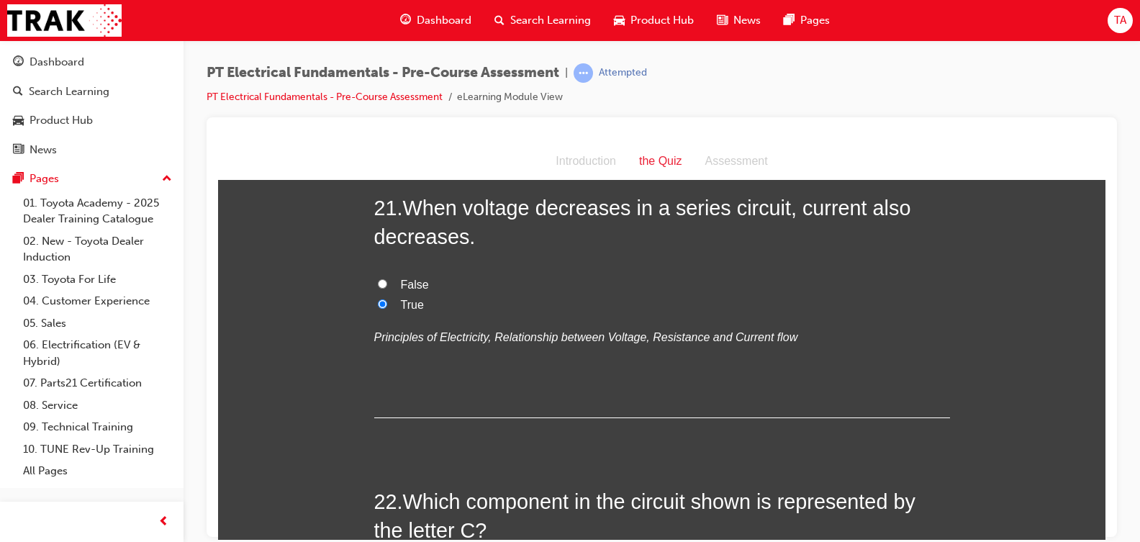
scroll to position [6289, 0]
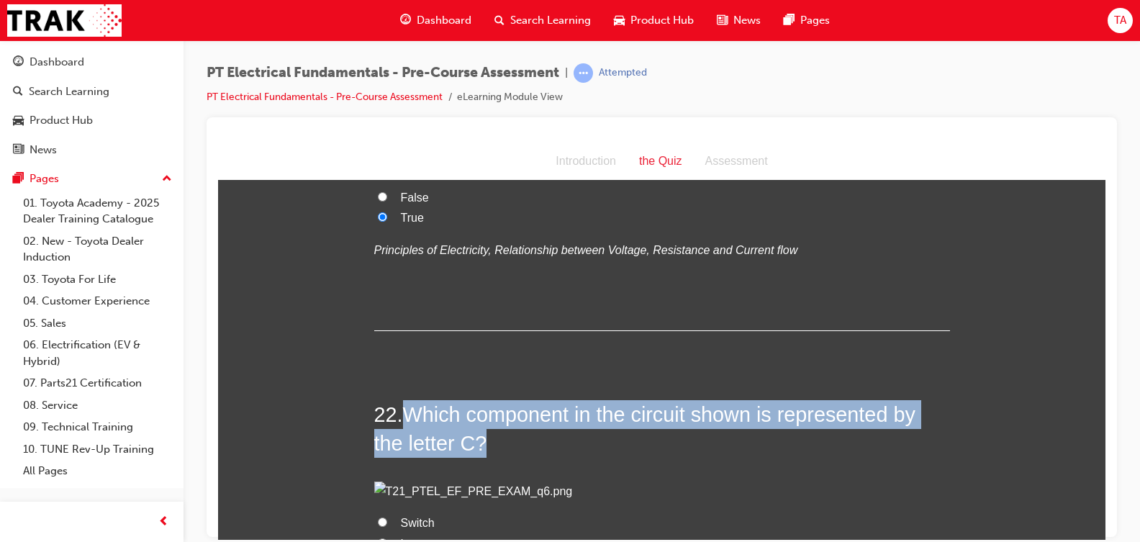
drag, startPoint x: 405, startPoint y: 418, endPoint x: 482, endPoint y: 458, distance: 86.9
click at [482, 458] on div "22 . Which component in the circuit shown is represented by the letter C? Switc…" at bounding box center [662, 548] width 576 height 298
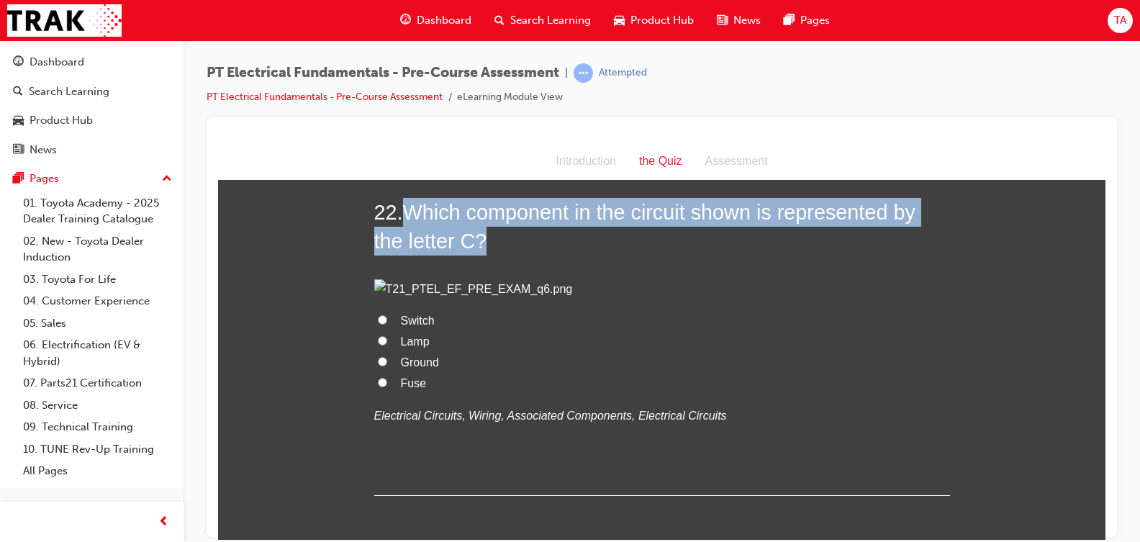
scroll to position [6418, 0]
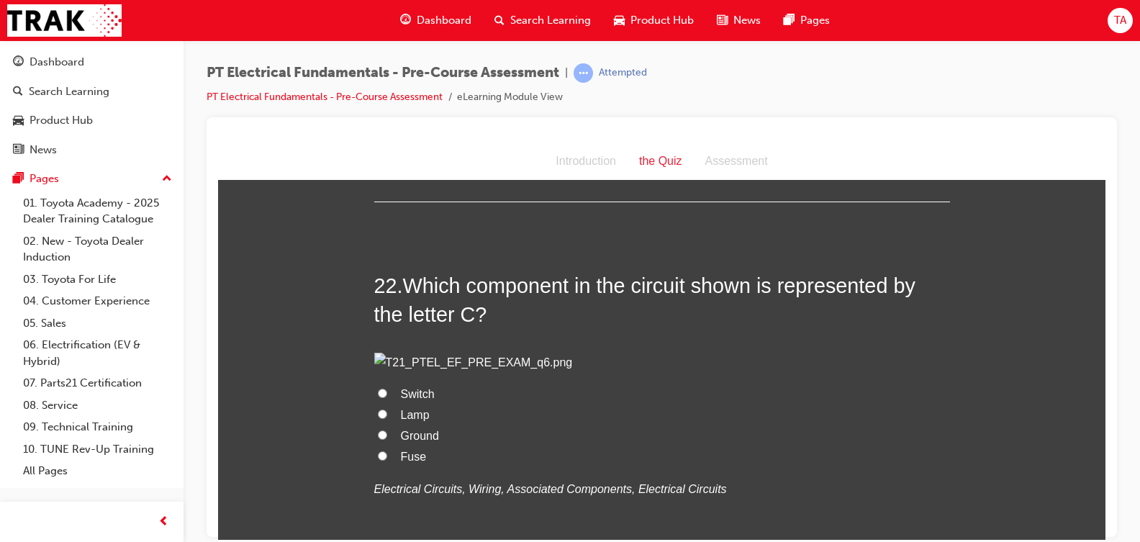
click at [699, 373] on p at bounding box center [662, 362] width 576 height 21
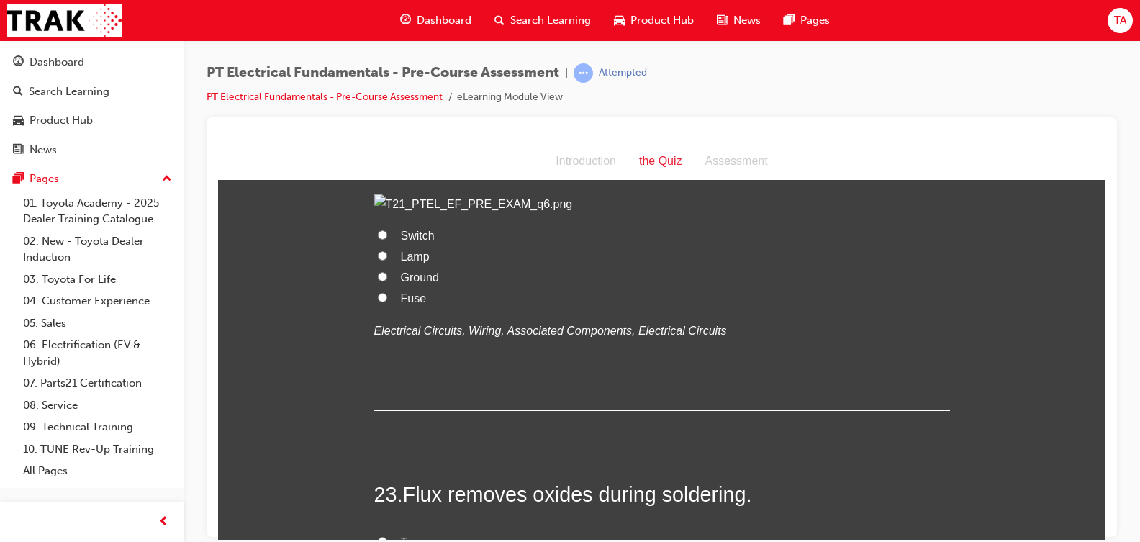
scroll to position [6645, 0]
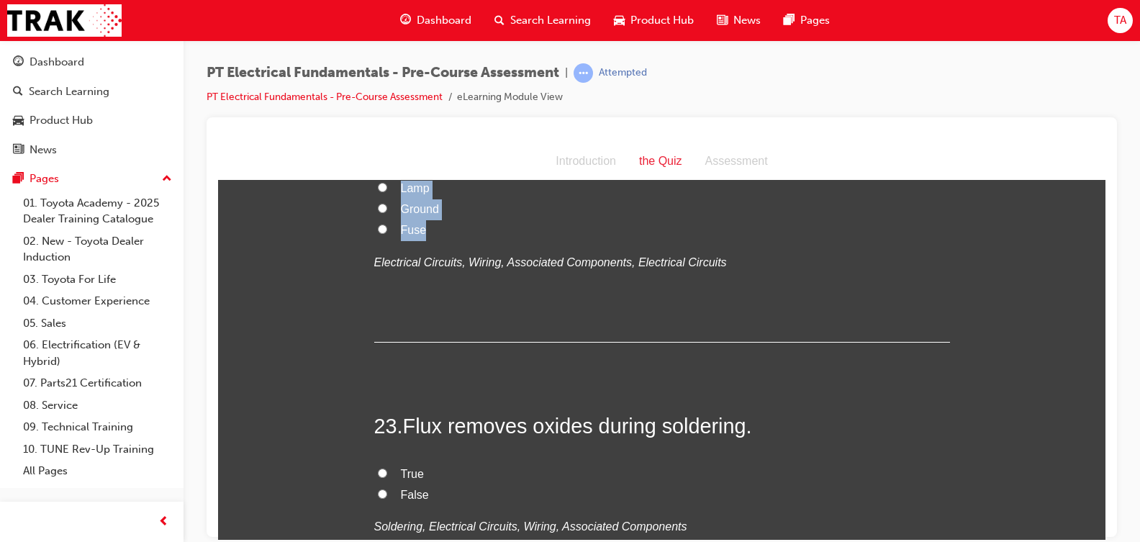
drag, startPoint x: 406, startPoint y: 283, endPoint x: 414, endPoint y: 394, distance: 111.1
click at [417, 342] on div "22 . Which component in the circuit shown is represented by the letter C? Switc…" at bounding box center [662, 193] width 576 height 298
click at [754, 273] on div "Switch Lamp Ground Fuse Electrical Circuits, Wiring, Associated Components, Ele…" at bounding box center [662, 198] width 576 height 147
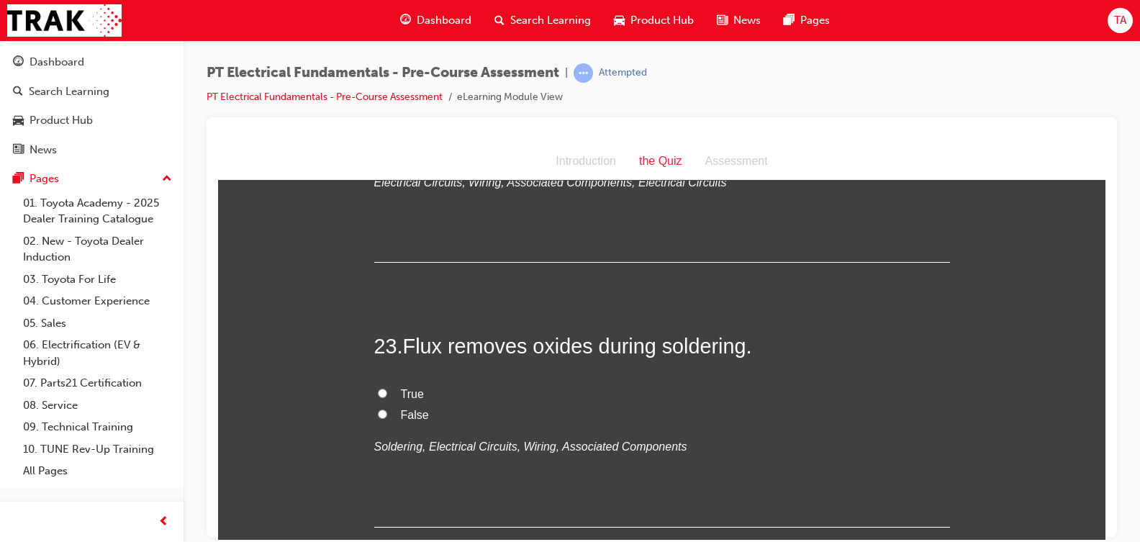
scroll to position [6789, 0]
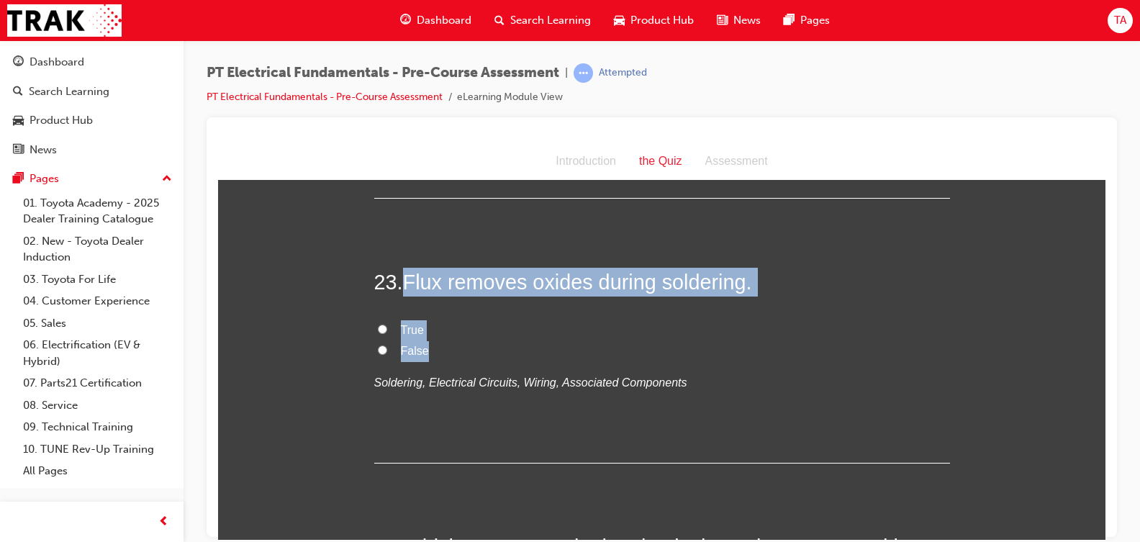
drag, startPoint x: 402, startPoint y: 447, endPoint x: 421, endPoint y: 515, distance: 70.2
click at [421, 463] on div "23 . Flux removes oxides during soldering. True False Soldering, Electrical Cir…" at bounding box center [662, 365] width 576 height 196
click at [454, 340] on label "True" at bounding box center [662, 329] width 576 height 21
click at [387, 333] on input "True" at bounding box center [382, 328] width 9 height 9
radio input "true"
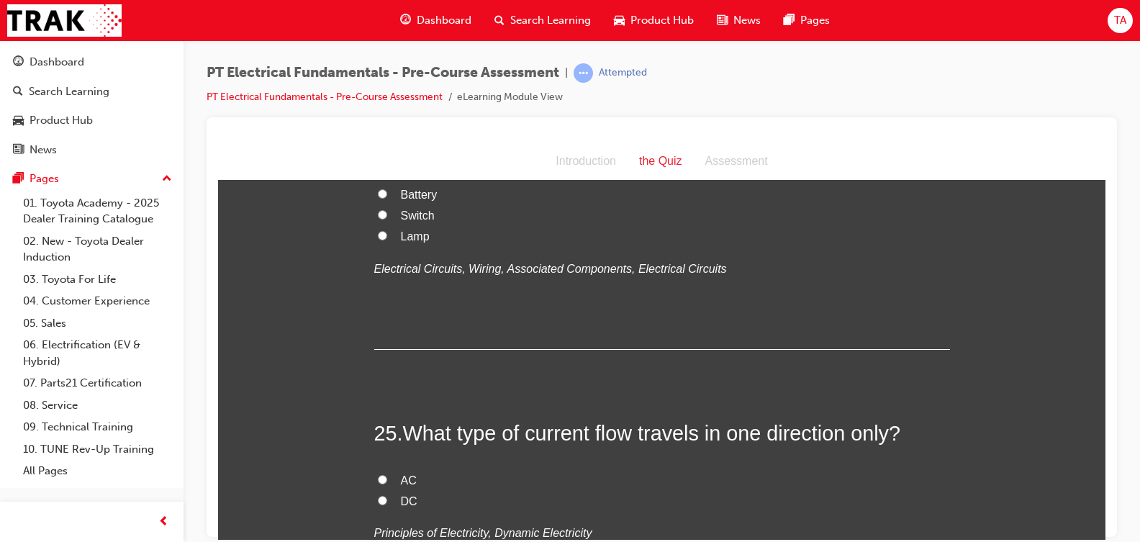
scroll to position [7553, 0]
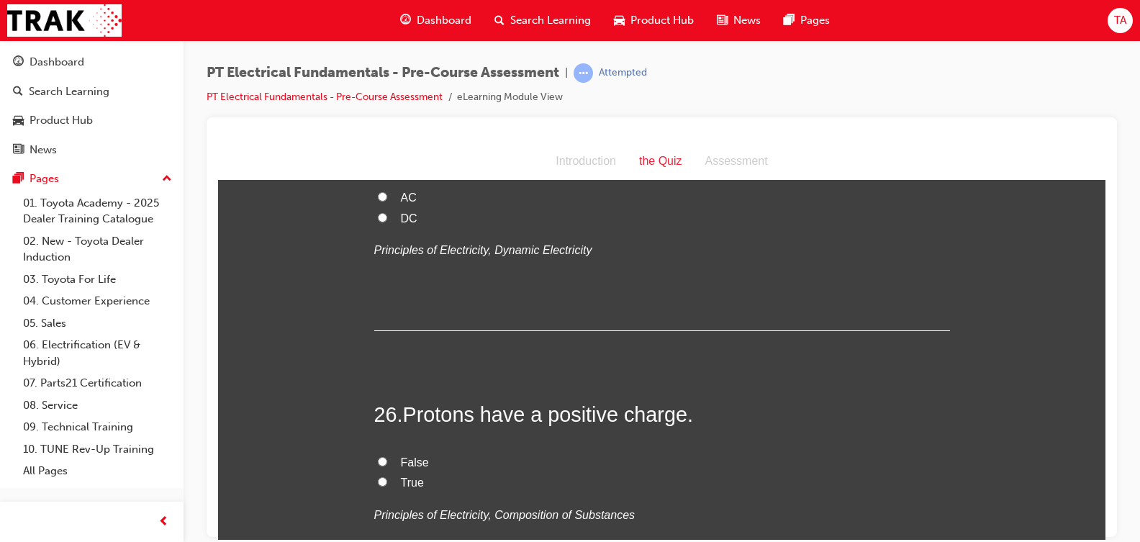
drag, startPoint x: 410, startPoint y: 499, endPoint x: 501, endPoint y: 363, distance: 163.4
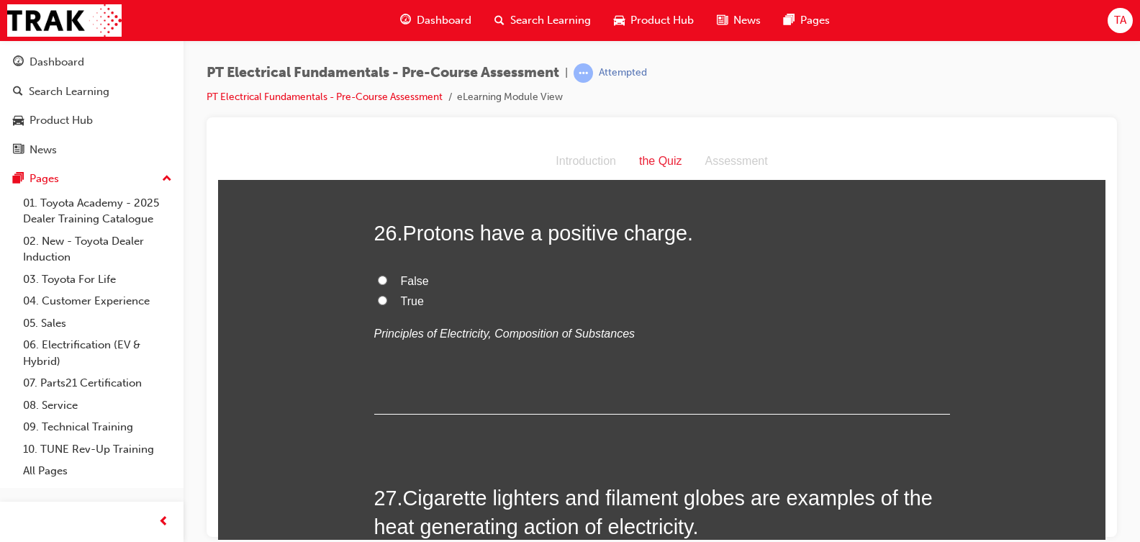
scroll to position [7769, 0]
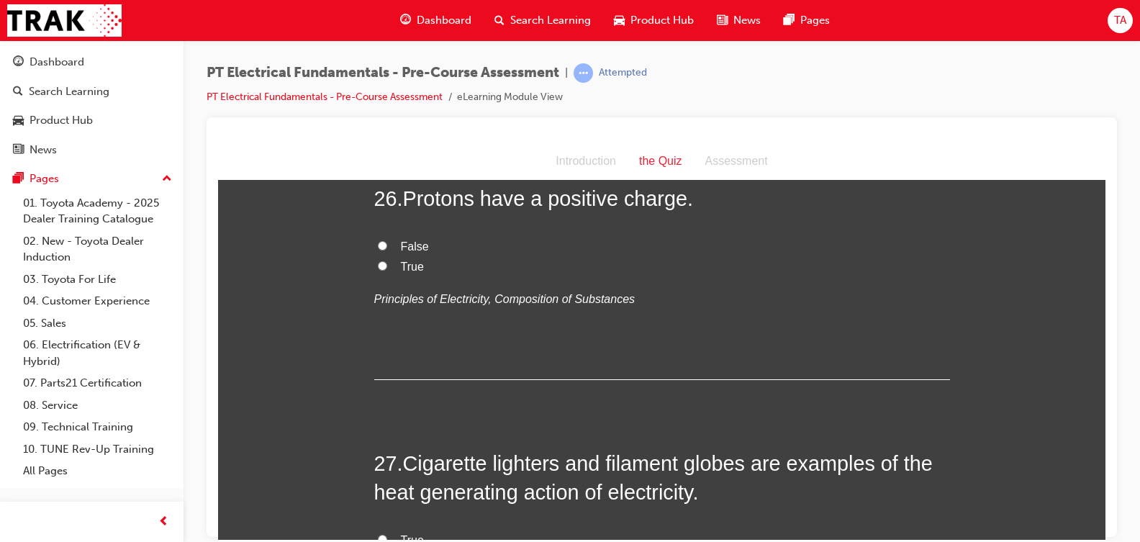
drag, startPoint x: 404, startPoint y: 259, endPoint x: 434, endPoint y: 341, distance: 87.2
click at [434, 115] on div "25 . What type of current flow travels in one direction only? AC DC Principles …" at bounding box center [662, 17] width 576 height 196
click at [405, 8] on span "DC" at bounding box center [409, 2] width 17 height 12
click at [387, 6] on input "DC" at bounding box center [382, 0] width 9 height 9
radio input "true"
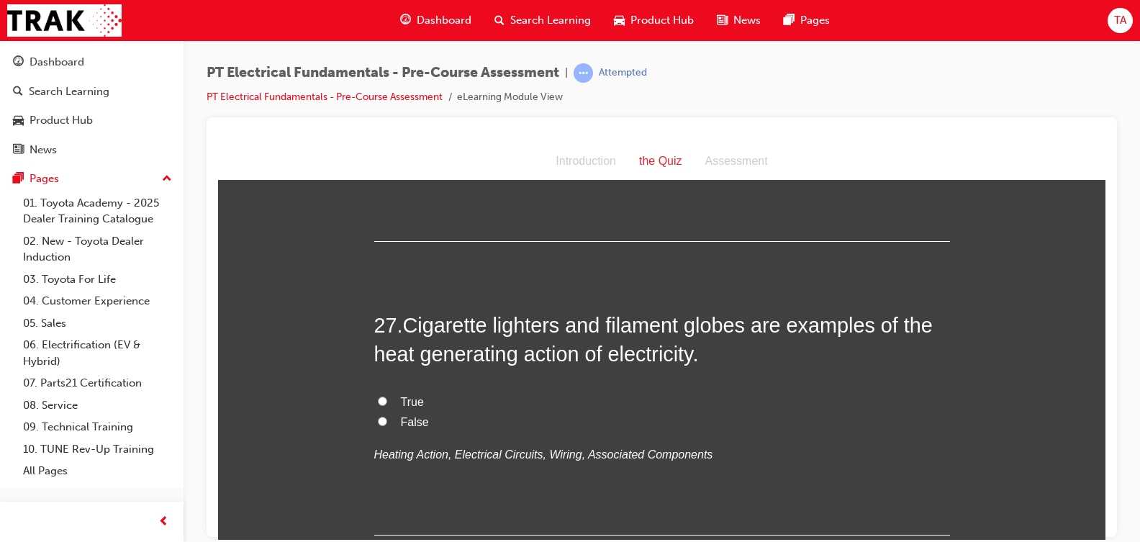
scroll to position [7912, 0]
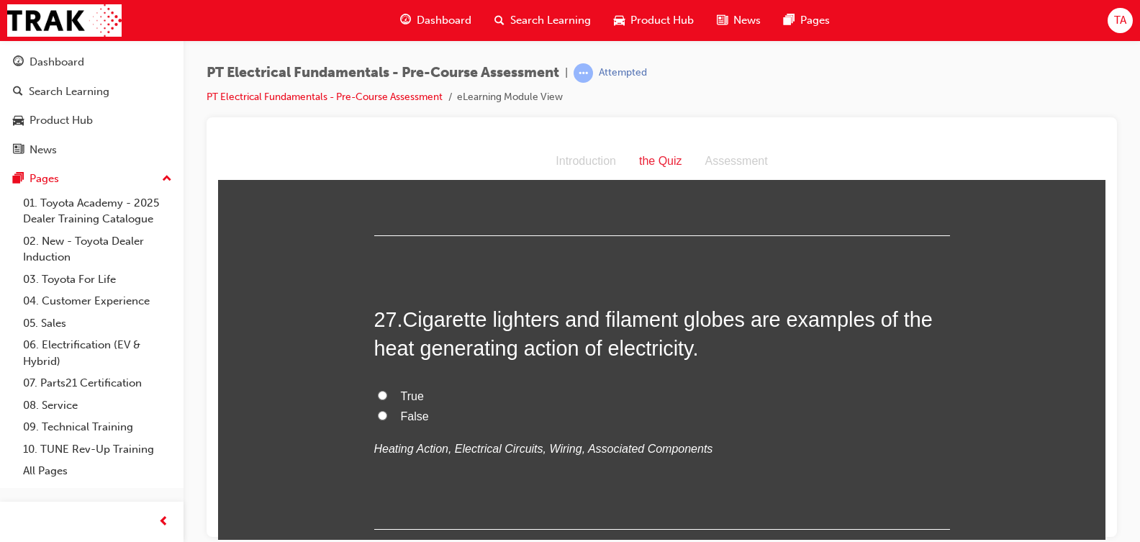
drag, startPoint x: 406, startPoint y: 383, endPoint x: 417, endPoint y: 456, distance: 74.3
click at [417, 235] on div "26 . Protons have a positive charge. False True Principles of Electricity, Comp…" at bounding box center [662, 138] width 576 height 196
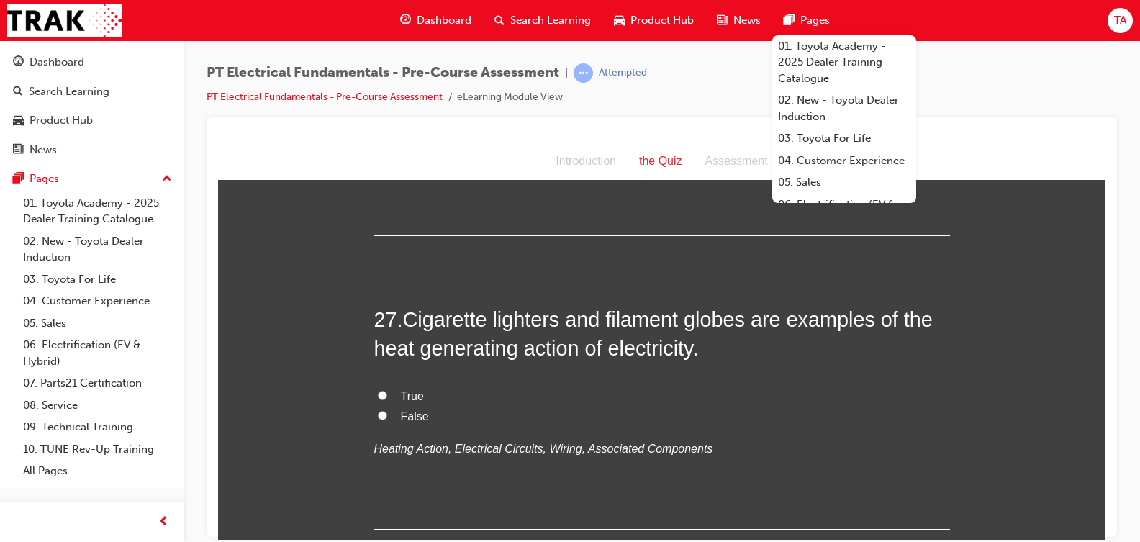
click at [401, 128] on span "True" at bounding box center [412, 122] width 23 height 12
click at [387, 126] on input "True" at bounding box center [382, 121] width 9 height 9
radio input "true"
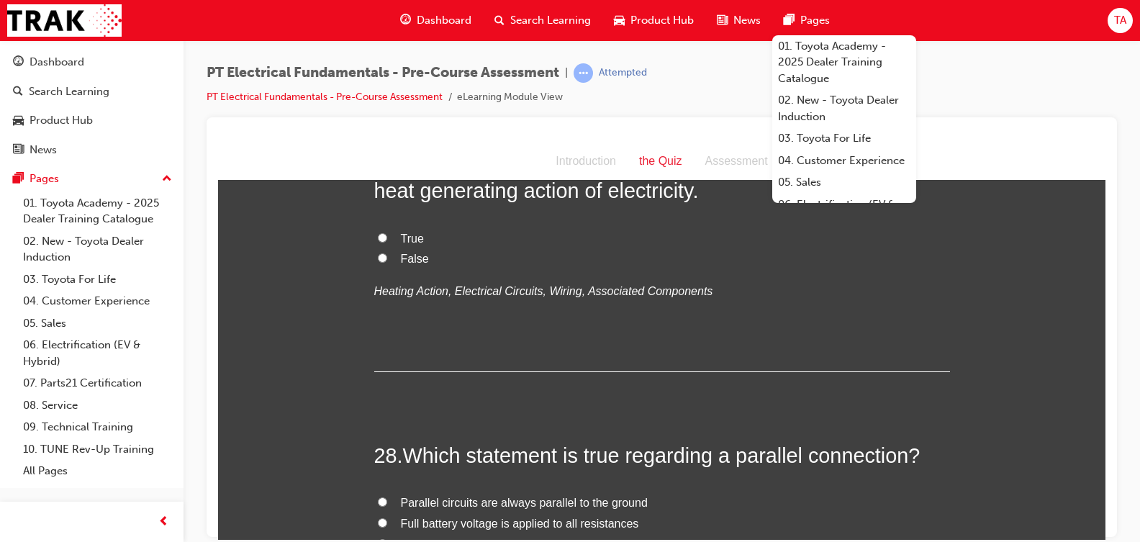
scroll to position [8200, 0]
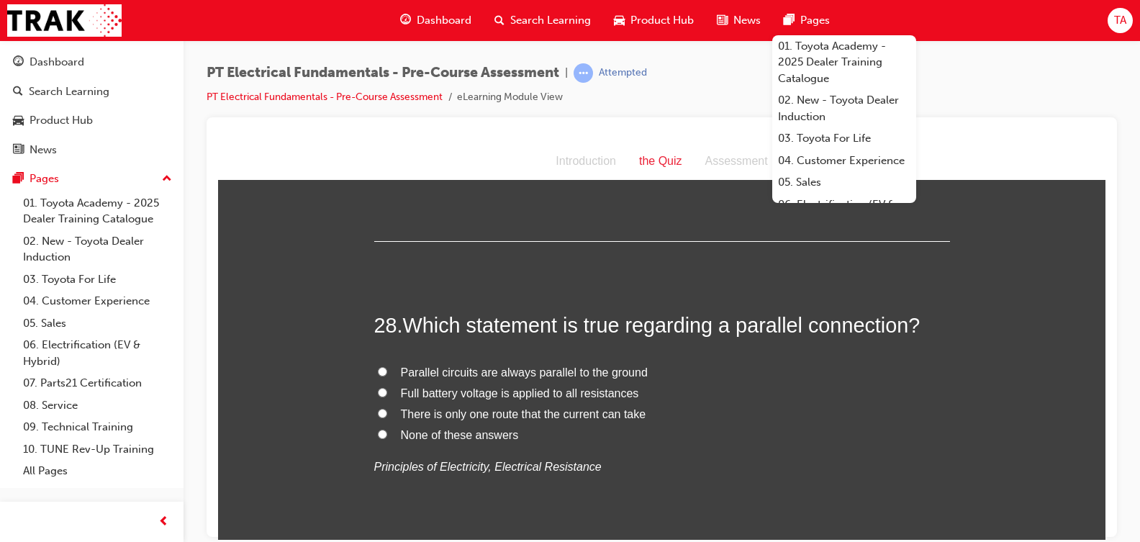
drag, startPoint x: 404, startPoint y: 365, endPoint x: 426, endPoint y: 459, distance: 96.8
click at [426, 241] on div "27 . Cigarette lighters and filament globes are examples of the heat generating…" at bounding box center [662, 129] width 576 height 224
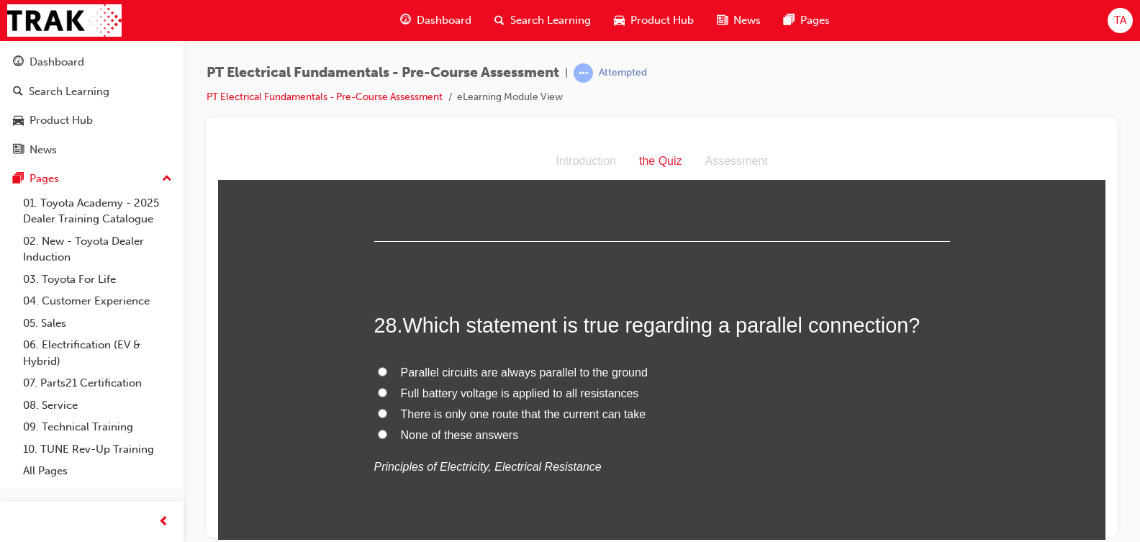
click at [398, 139] on label "False" at bounding box center [662, 128] width 576 height 21
click at [387, 132] on input "False" at bounding box center [382, 126] width 9 height 9
radio input "true"
click at [409, 114] on span "True" at bounding box center [412, 107] width 23 height 12
click at [387, 112] on input "True" at bounding box center [382, 106] width 9 height 9
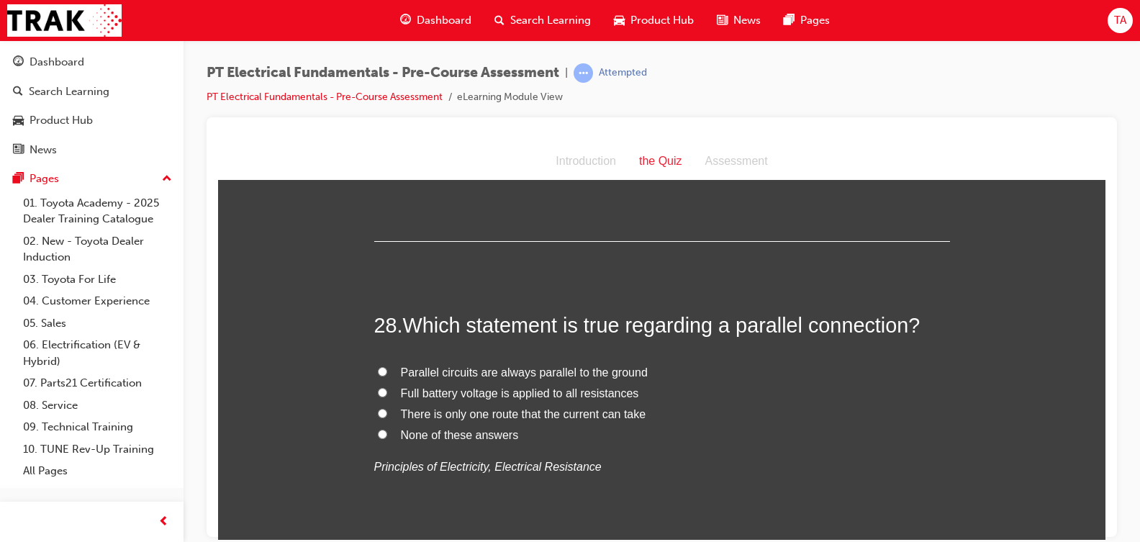
radio input "true"
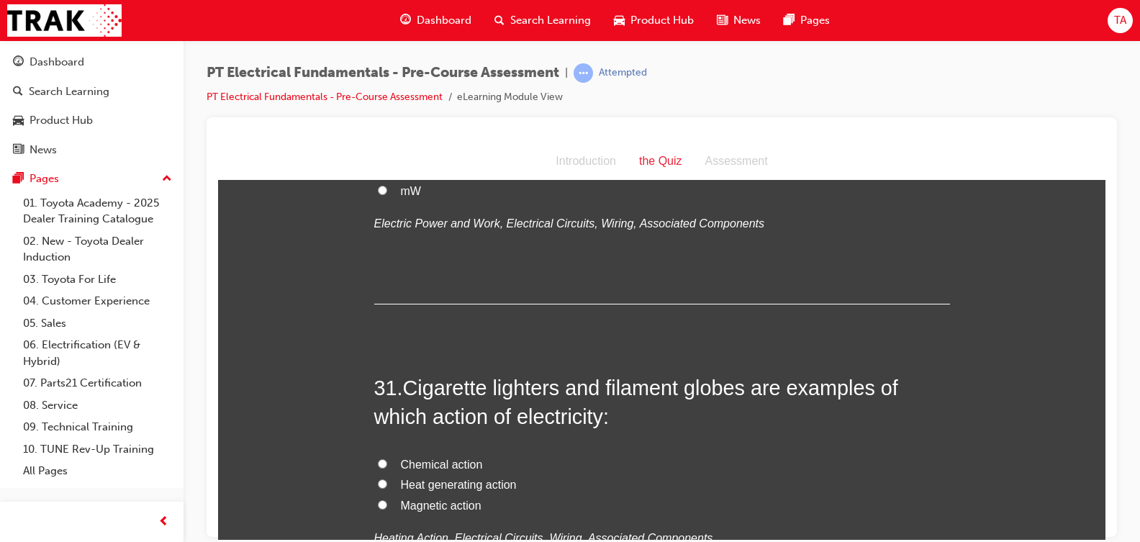
scroll to position [9102, 0]
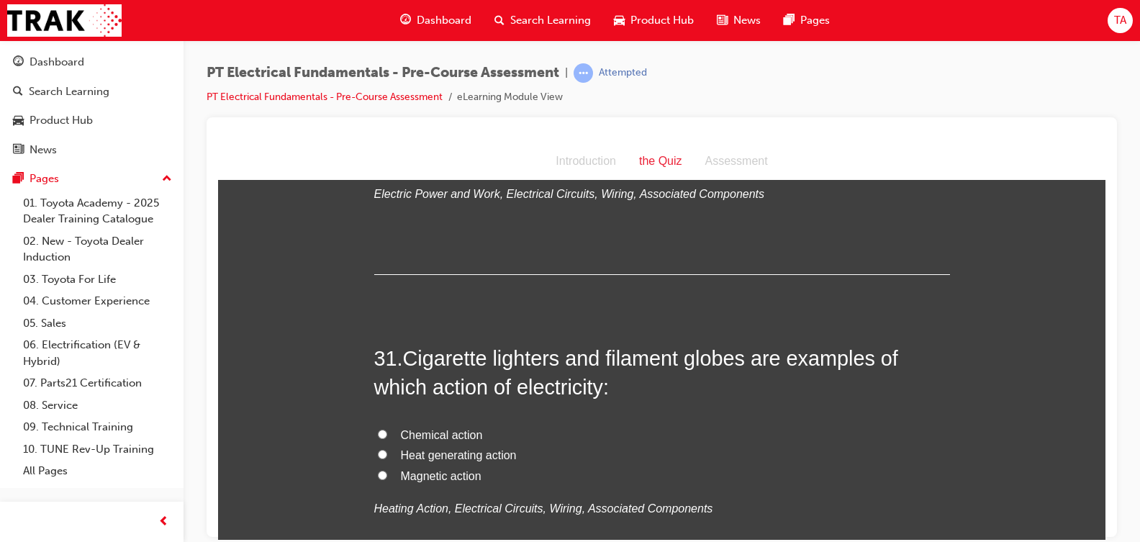
drag, startPoint x: 405, startPoint y: 429, endPoint x: 490, endPoint y: 167, distance: 275.3
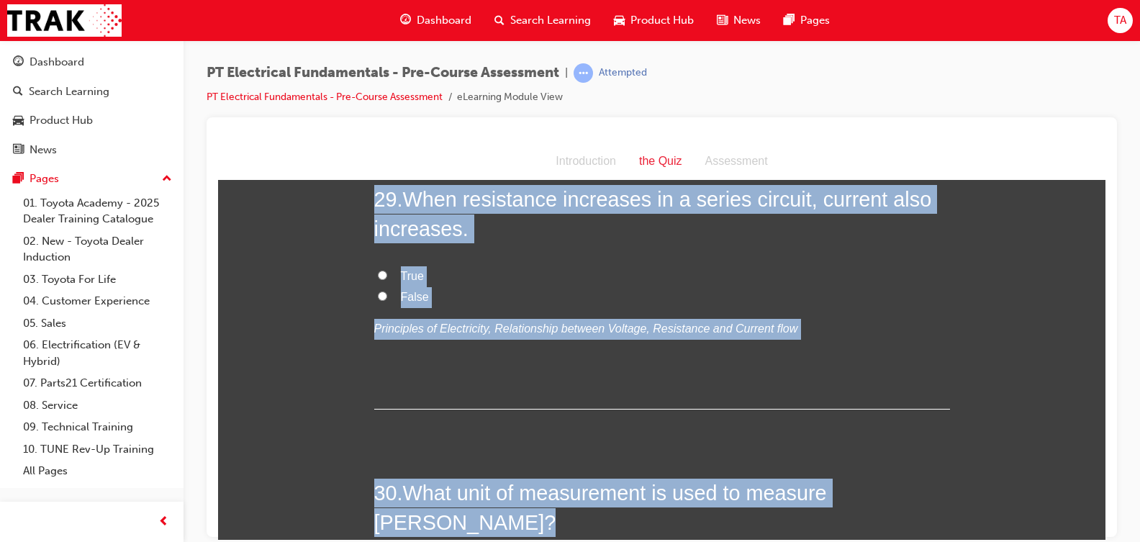
scroll to position [8598, 0]
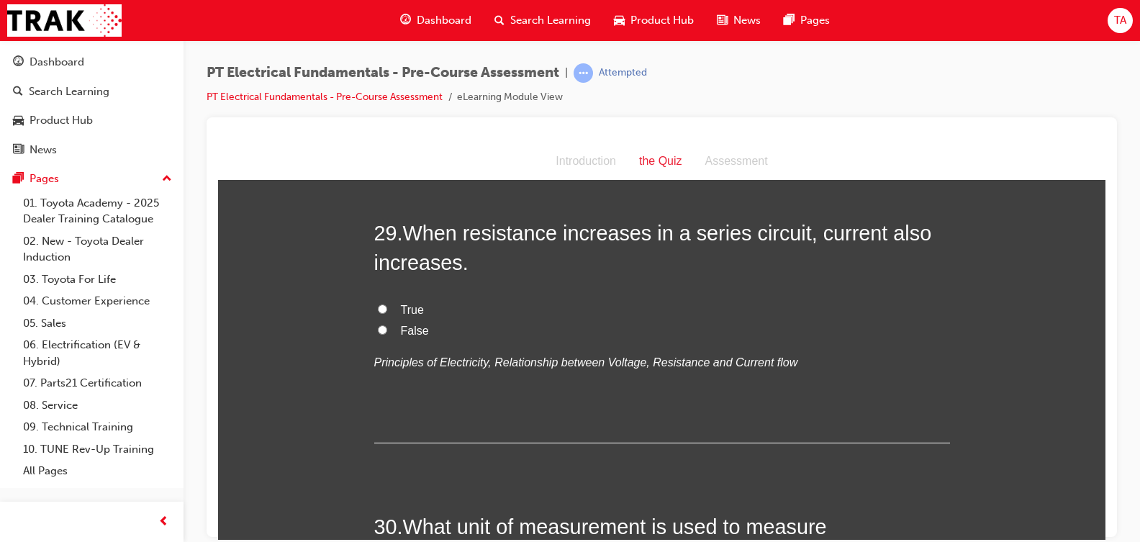
click at [573, 74] on em "Principles of Electricity, Electrical Resistance" at bounding box center [487, 68] width 227 height 12
drag, startPoint x: 397, startPoint y: 253, endPoint x: 506, endPoint y: 366, distance: 157.2
click at [506, 149] on div "28 . Which statement is true regarding a parallel connection? Parallel circuits…" at bounding box center [662, 30] width 576 height 237
click at [506, 42] on span "None of these answers" at bounding box center [460, 36] width 118 height 12
click at [387, 40] on input "None of these answers" at bounding box center [382, 35] width 9 height 9
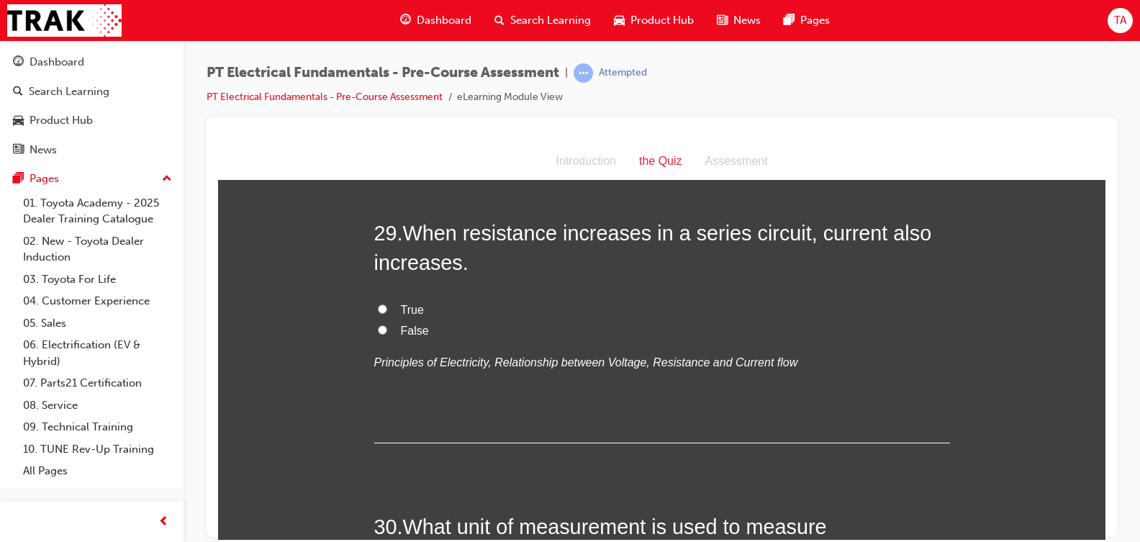
radio input "true"
click at [522, 47] on label "None of these answers" at bounding box center [662, 37] width 576 height 21
click at [387, 40] on input "None of these answers" at bounding box center [382, 35] width 9 height 9
drag, startPoint x: 398, startPoint y: 258, endPoint x: 511, endPoint y: 368, distance: 157.7
click at [511, 149] on div "28 . Which statement is true regarding a parallel connection? Parallel circuits…" at bounding box center [662, 30] width 576 height 237
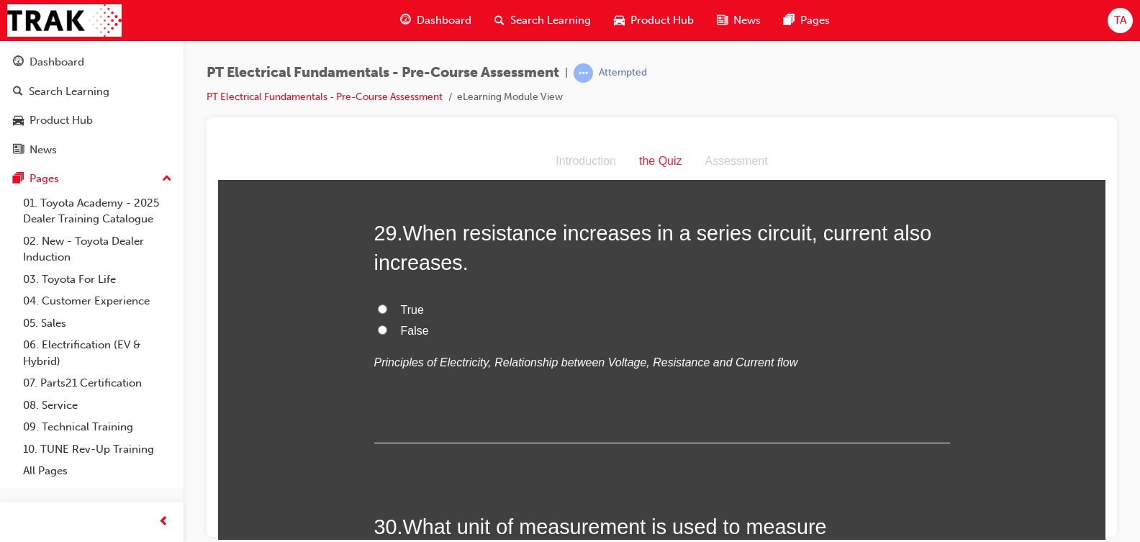
radio input "true"
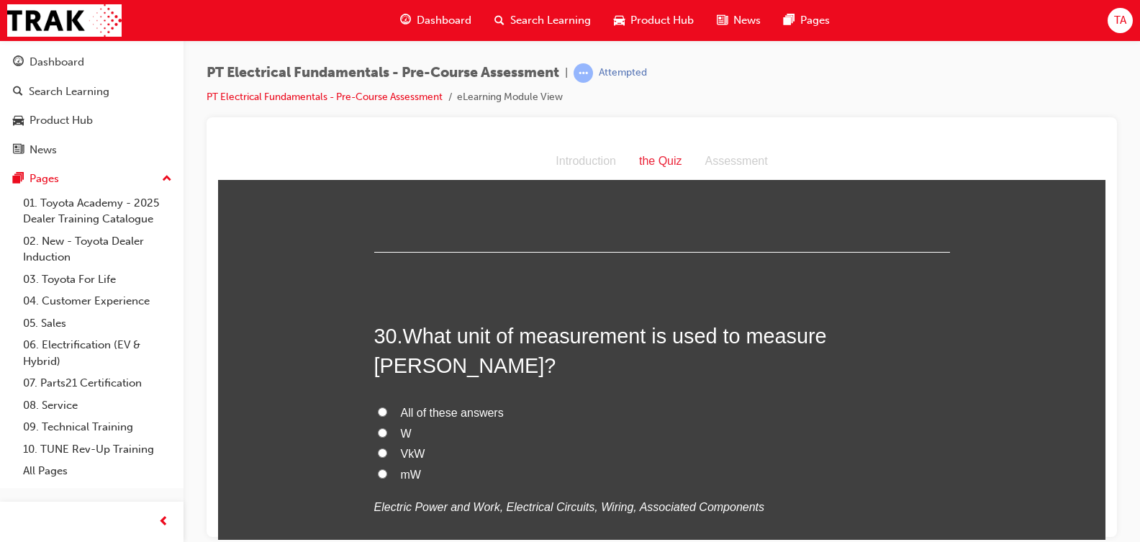
scroll to position [8814, 0]
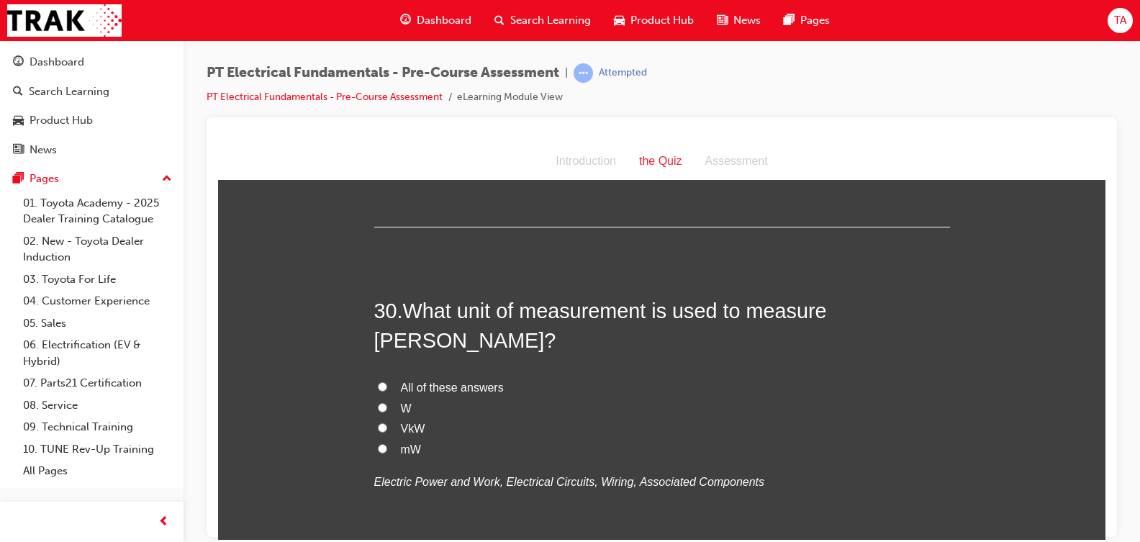
drag, startPoint x: 403, startPoint y: 353, endPoint x: 387, endPoint y: 449, distance: 97.0
click at [430, 227] on div "29 . When resistance increases in a series circuit, current also increases. Tru…" at bounding box center [662, 114] width 576 height 224
drag, startPoint x: 384, startPoint y: 450, endPoint x: 398, endPoint y: 451, distance: 13.7
click at [414, 120] on span "False" at bounding box center [415, 114] width 28 height 12
click at [387, 118] on input "False" at bounding box center [382, 113] width 9 height 9
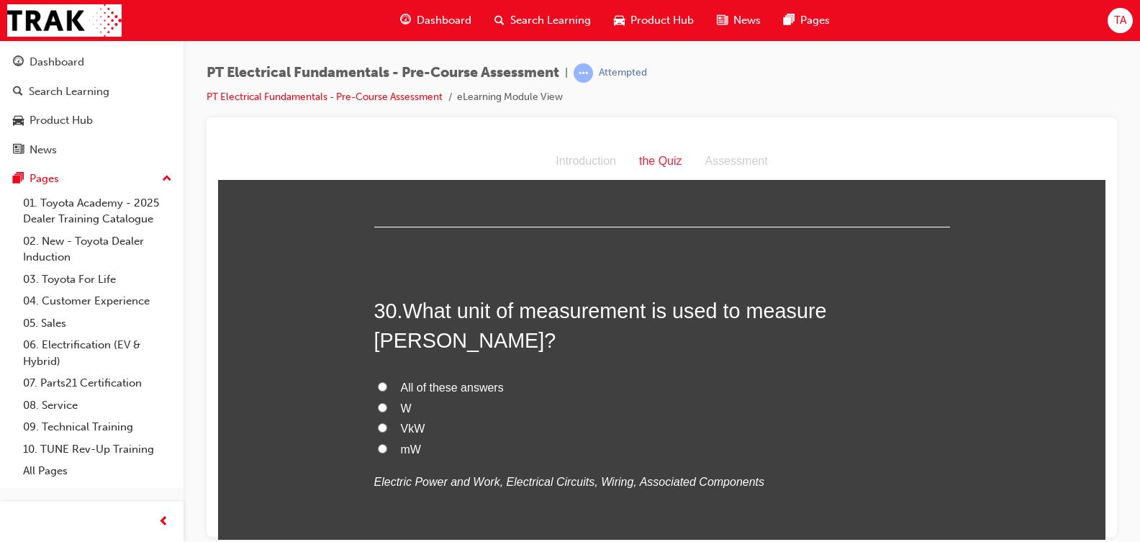
radio input "true"
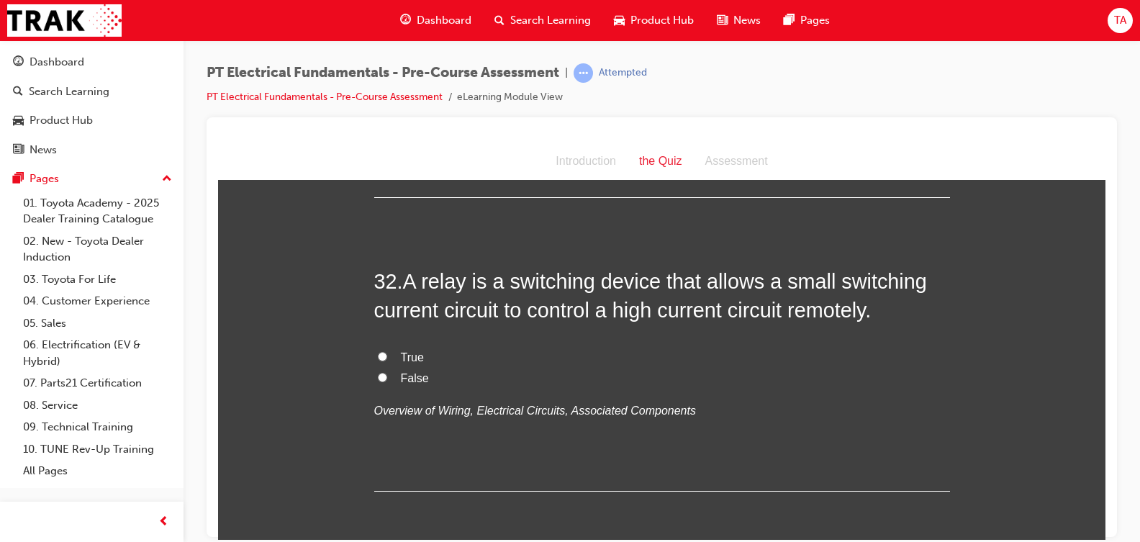
drag, startPoint x: 406, startPoint y: 498, endPoint x: 432, endPoint y: 286, distance: 213.0
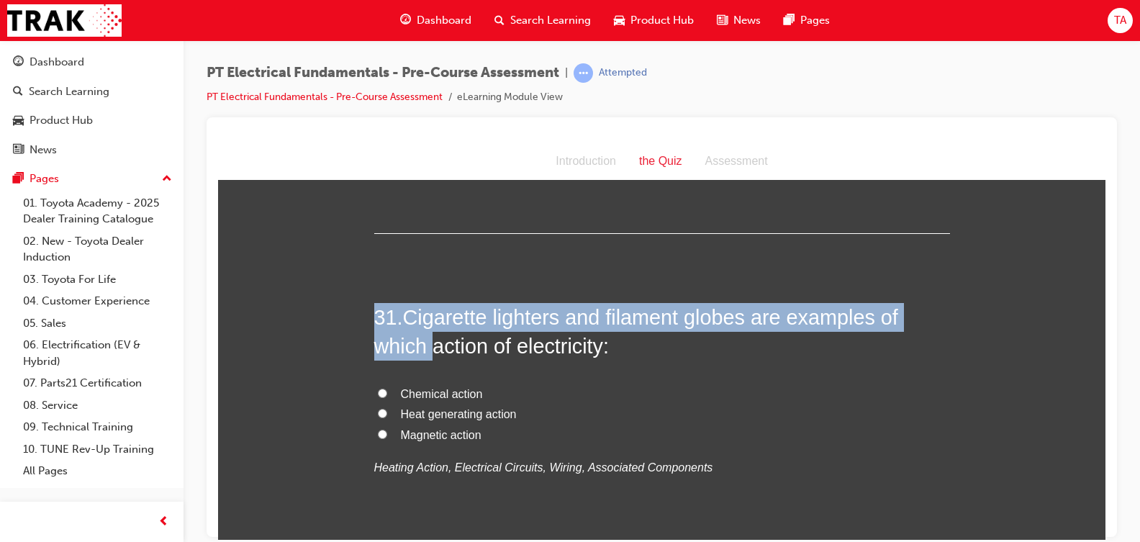
scroll to position [9133, 0]
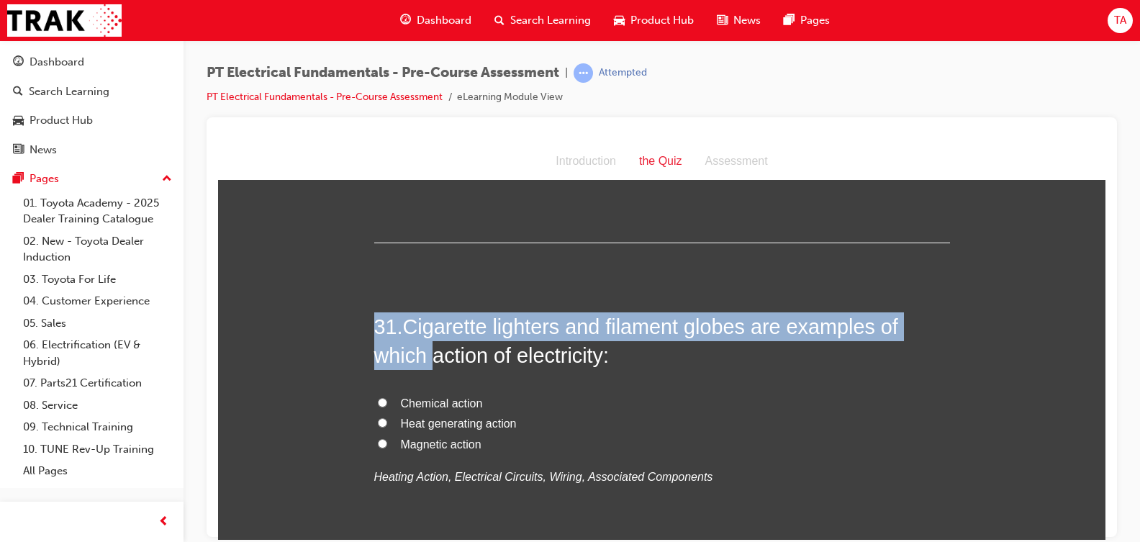
click at [515, 119] on label "VkW" at bounding box center [662, 109] width 576 height 21
click at [387, 112] on input "VkW" at bounding box center [382, 107] width 9 height 9
radio input "true"
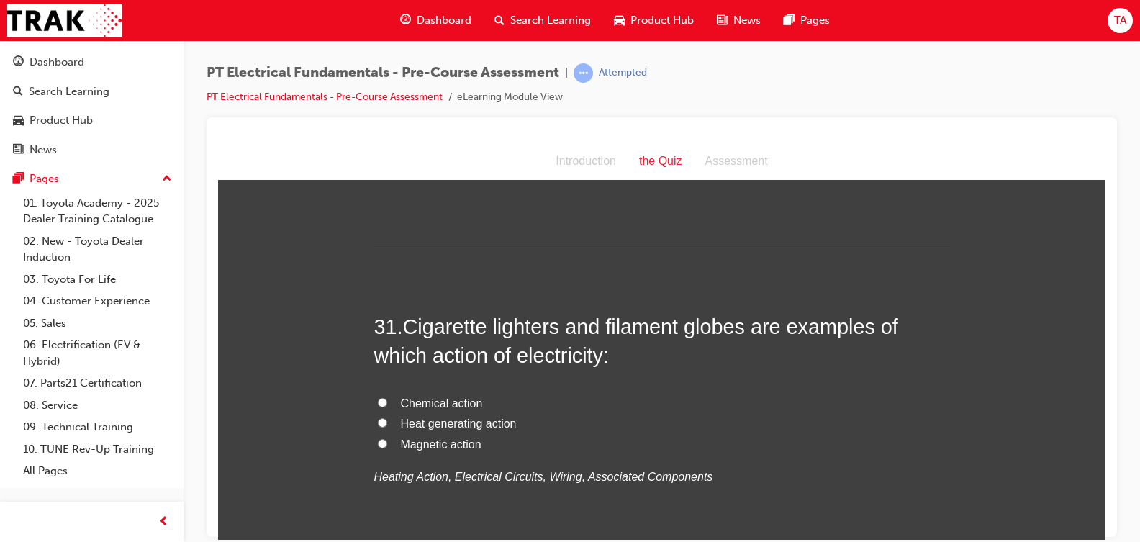
drag, startPoint x: 408, startPoint y: 319, endPoint x: 440, endPoint y: 435, distance: 119.6
click at [440, 242] on div "30 . What unit of measurement is used to measure Watts? All of these answers W …" at bounding box center [662, 109] width 576 height 266
click at [583, 119] on label "VkW" at bounding box center [662, 109] width 576 height 21
click at [387, 112] on input "VkW" at bounding box center [382, 107] width 9 height 9
click at [404, 73] on span "All of these answers" at bounding box center [452, 67] width 103 height 12
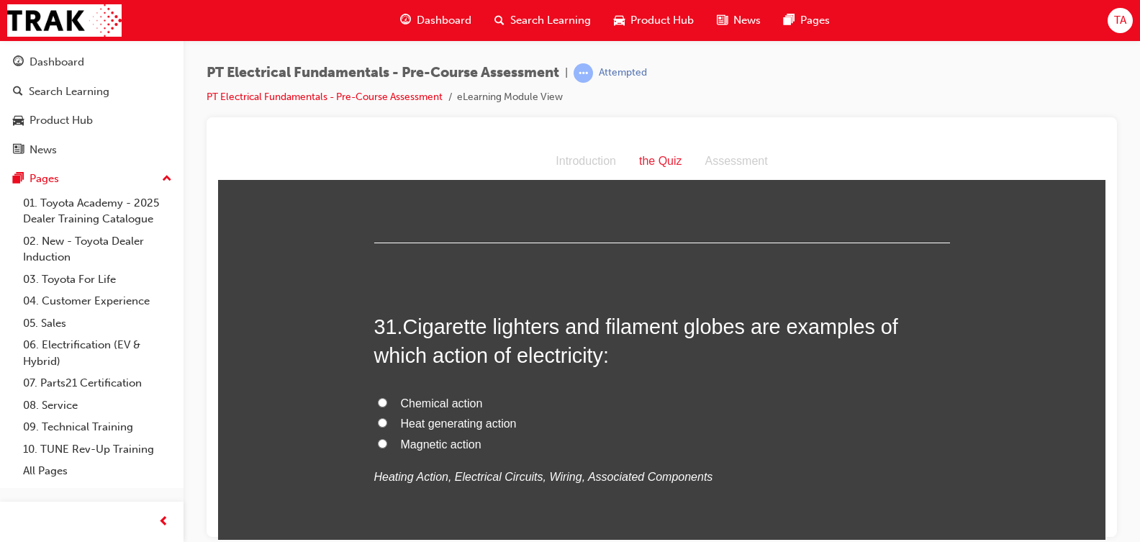
click at [387, 71] on input "All of these answers" at bounding box center [382, 66] width 9 height 9
radio input "true"
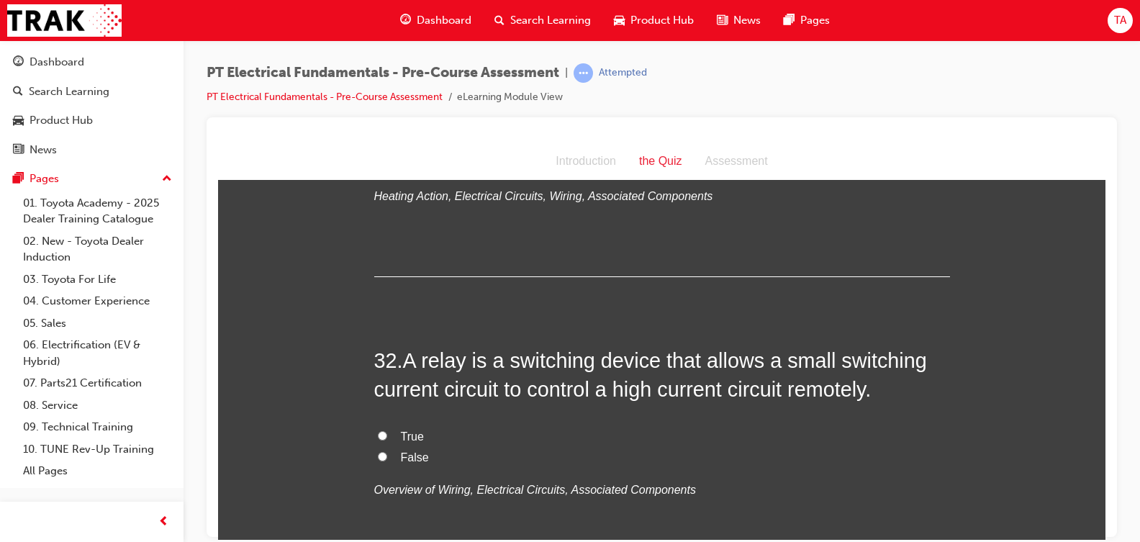
scroll to position [9421, 0]
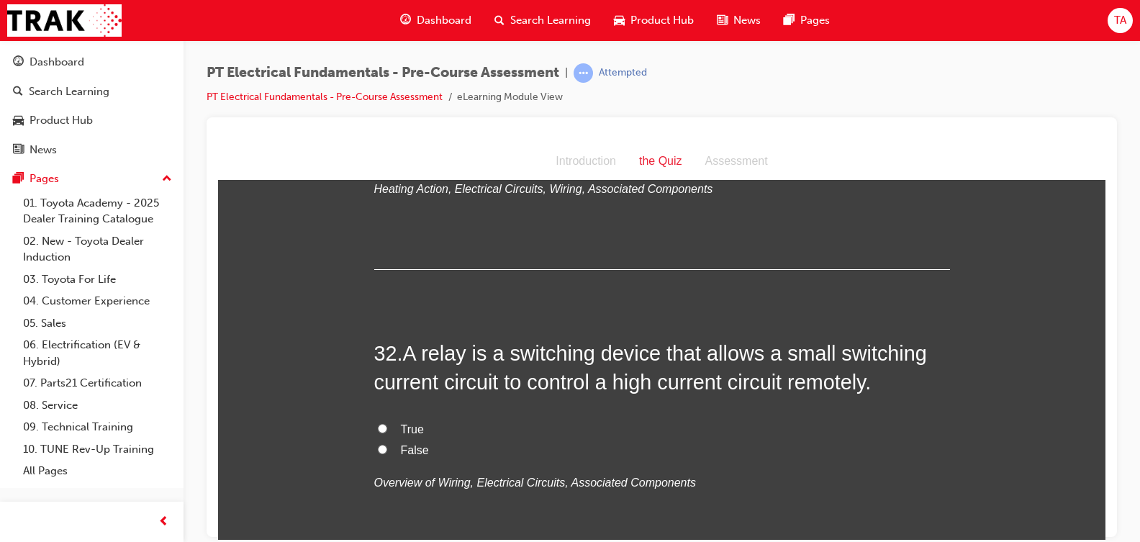
drag, startPoint x: 404, startPoint y: 340, endPoint x: 468, endPoint y: 455, distance: 131.7
click at [471, 269] on div "31 . Cigarette lighters and filament globes are examples of which action of ele…" at bounding box center [662, 146] width 576 height 245
drag, startPoint x: 467, startPoint y: 453, endPoint x: 490, endPoint y: 471, distance: 29.2
click at [502, 199] on div "Chemical action Heat generating action Magnetic action Heating Action, Electric…" at bounding box center [662, 152] width 576 height 94
drag, startPoint x: 408, startPoint y: 342, endPoint x: 473, endPoint y: 460, distance: 134.6
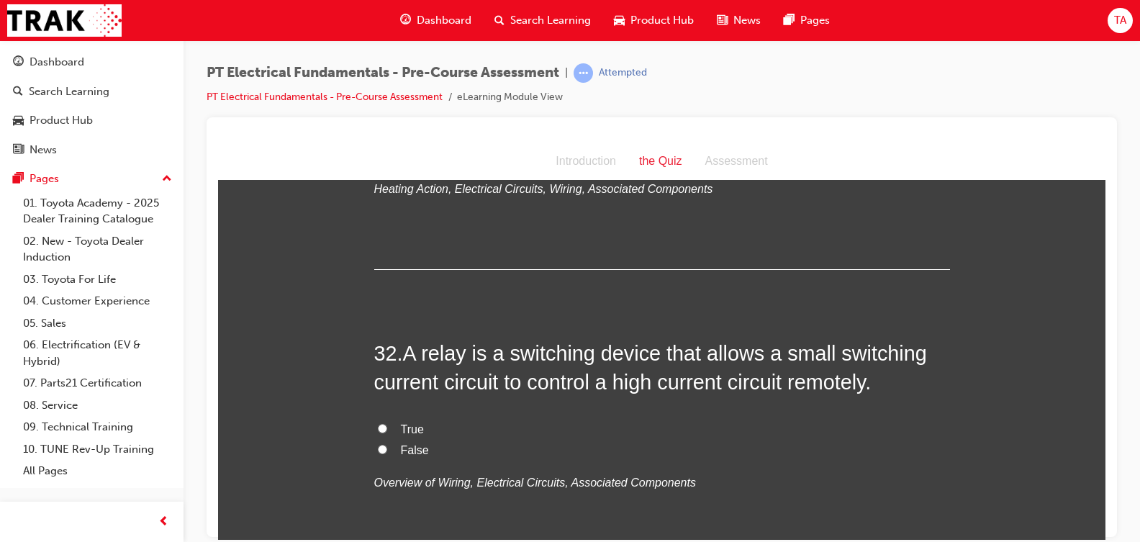
click at [474, 269] on div "31 . Cigarette lighters and filament globes are examples of which action of ele…" at bounding box center [662, 146] width 576 height 245
click at [596, 126] on label "Chemical action" at bounding box center [662, 115] width 576 height 21
click at [387, 119] on input "Chemical action" at bounding box center [382, 113] width 9 height 9
radio input "true"
click at [483, 141] on span "Heat generating action" at bounding box center [459, 135] width 116 height 12
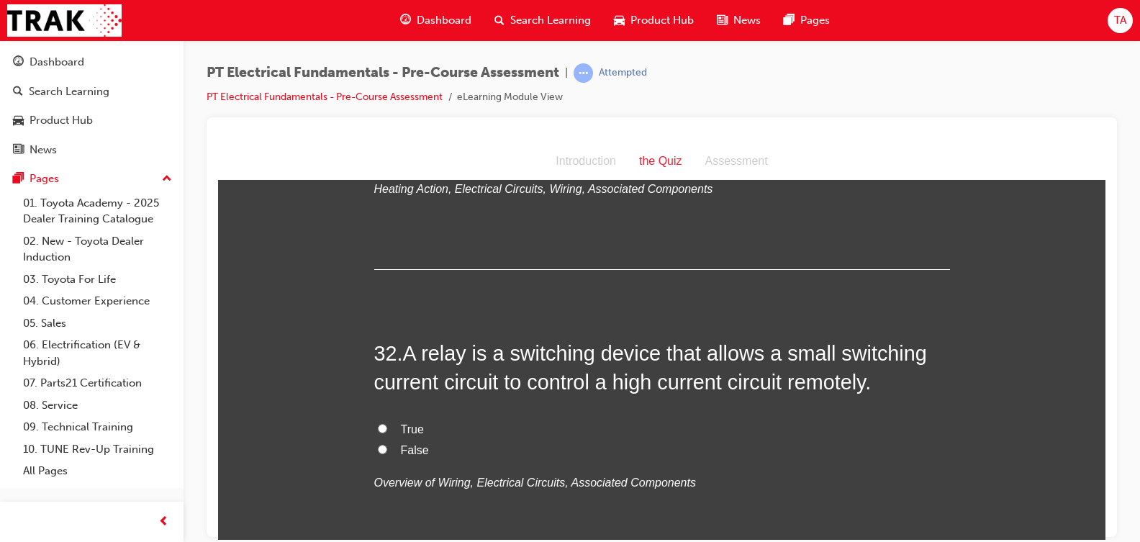
click at [387, 139] on input "Heat generating action" at bounding box center [382, 133] width 9 height 9
radio input "true"
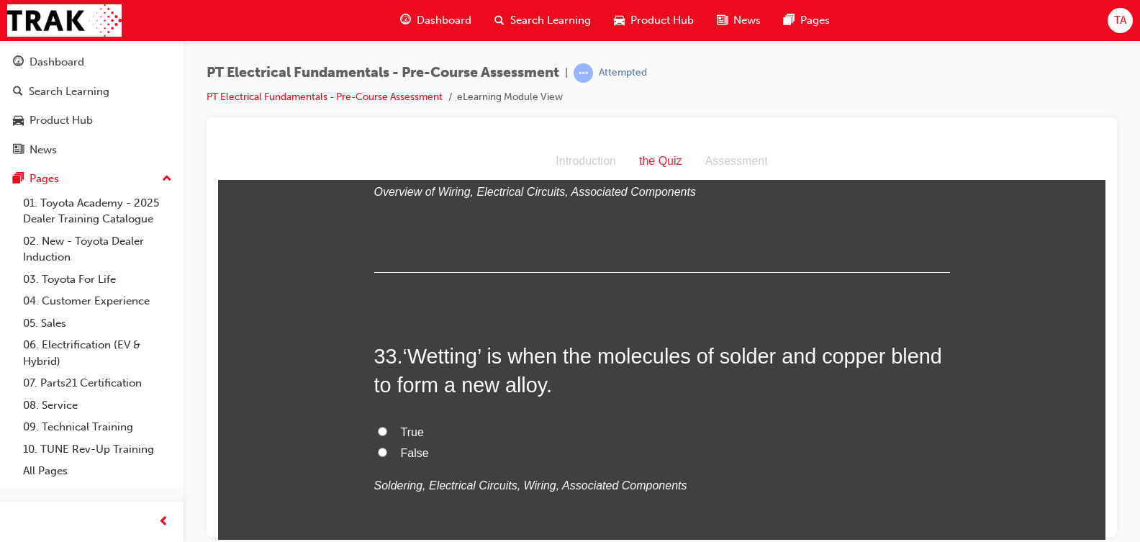
scroll to position [9709, 0]
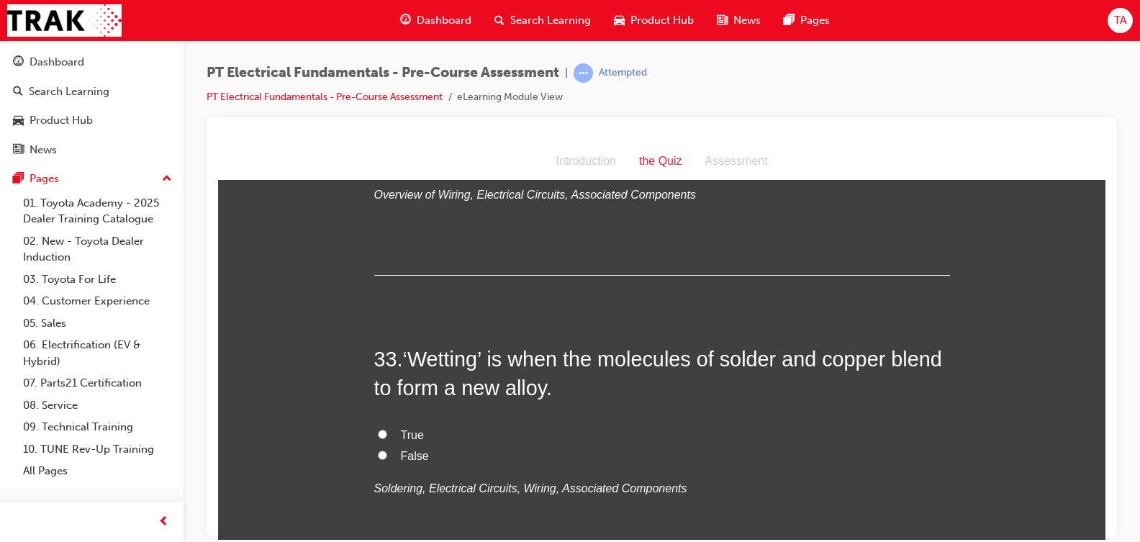
drag, startPoint x: 400, startPoint y: 365, endPoint x: 418, endPoint y: 460, distance: 97.4
click at [435, 275] on div "32 . A relay is a switching device that allows a small switching current circui…" at bounding box center [662, 162] width 576 height 224
click at [404, 168] on span "False" at bounding box center [415, 161] width 28 height 12
click at [387, 165] on input "False" at bounding box center [382, 160] width 9 height 9
radio input "true"
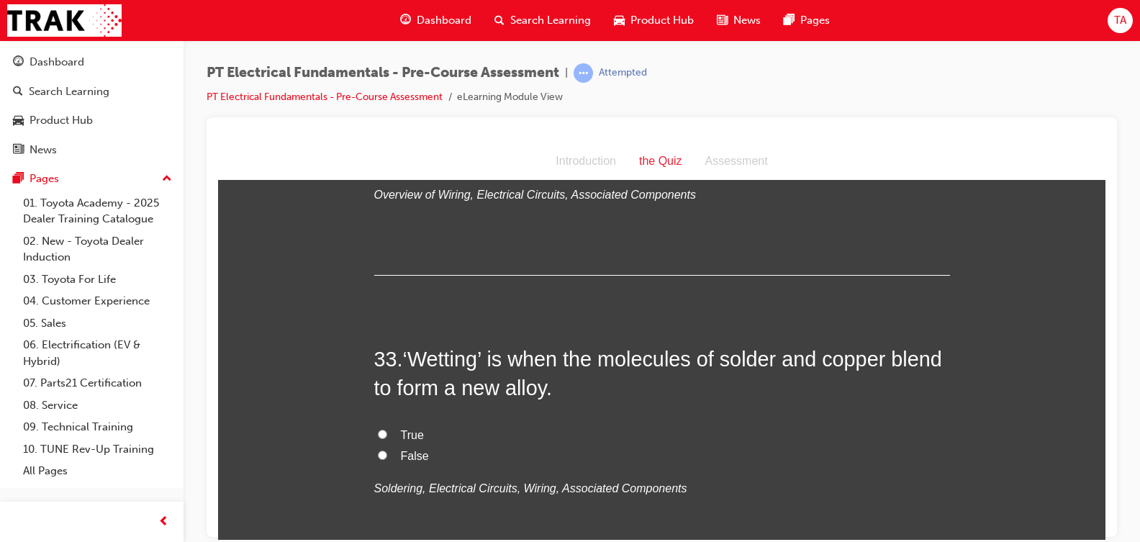
click at [407, 152] on label "True" at bounding box center [662, 141] width 576 height 21
click at [387, 145] on input "True" at bounding box center [382, 139] width 9 height 9
radio input "true"
click at [407, 152] on label "True" at bounding box center [662, 141] width 576 height 21
click at [387, 145] on input "True" at bounding box center [382, 139] width 9 height 9
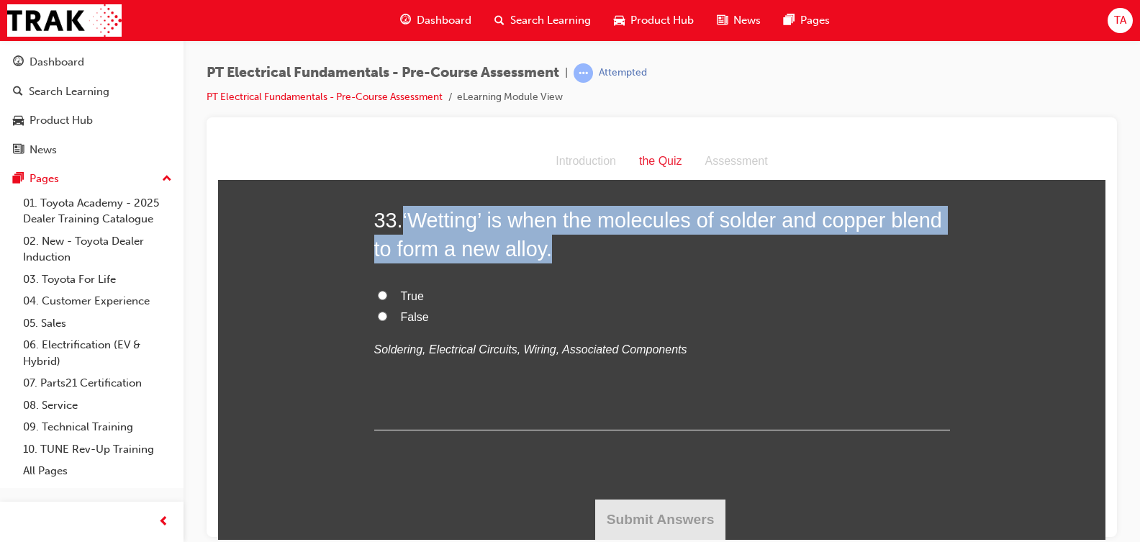
scroll to position [10032, 0]
drag, startPoint x: 404, startPoint y: 441, endPoint x: 424, endPoint y: 435, distance: 21.8
click at [424, 430] on div "33 . ‘Wetting’ is when the molecules of solder and copper blend to form a new a…" at bounding box center [662, 317] width 576 height 224
click at [401, 316] on span "False" at bounding box center [415, 316] width 28 height 12
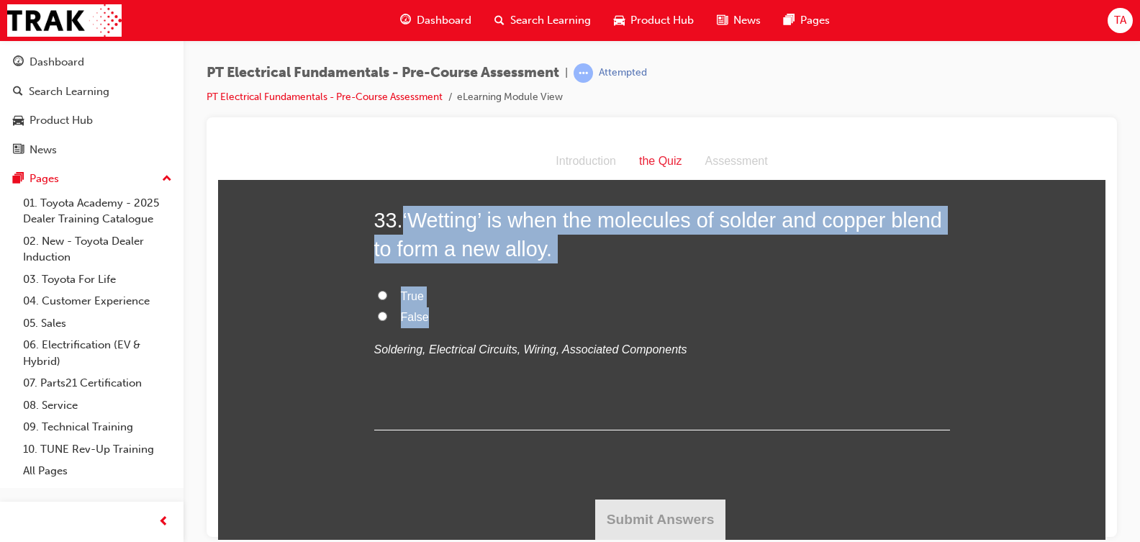
click at [387, 316] on input "False" at bounding box center [382, 315] width 9 height 9
radio input "true"
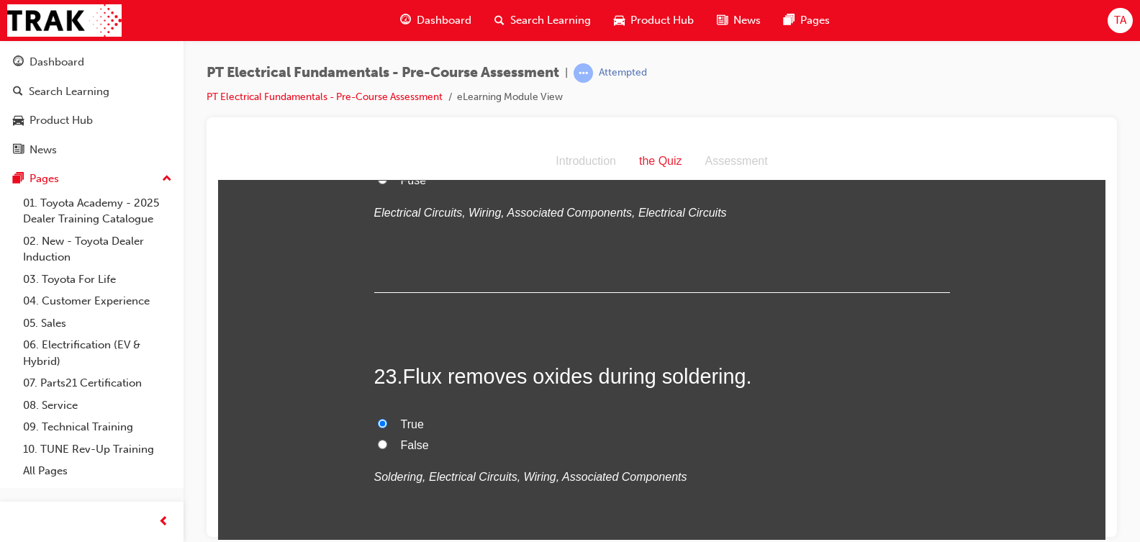
scroll to position [6696, 0]
click at [378, 182] on input "Fuse" at bounding box center [382, 177] width 9 height 9
radio input "true"
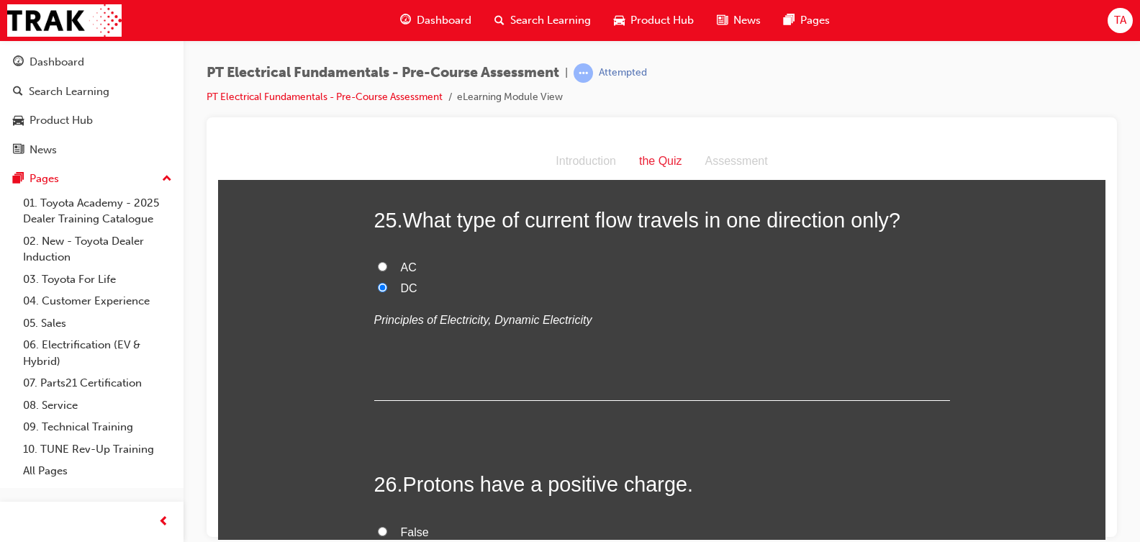
scroll to position [7415, 0]
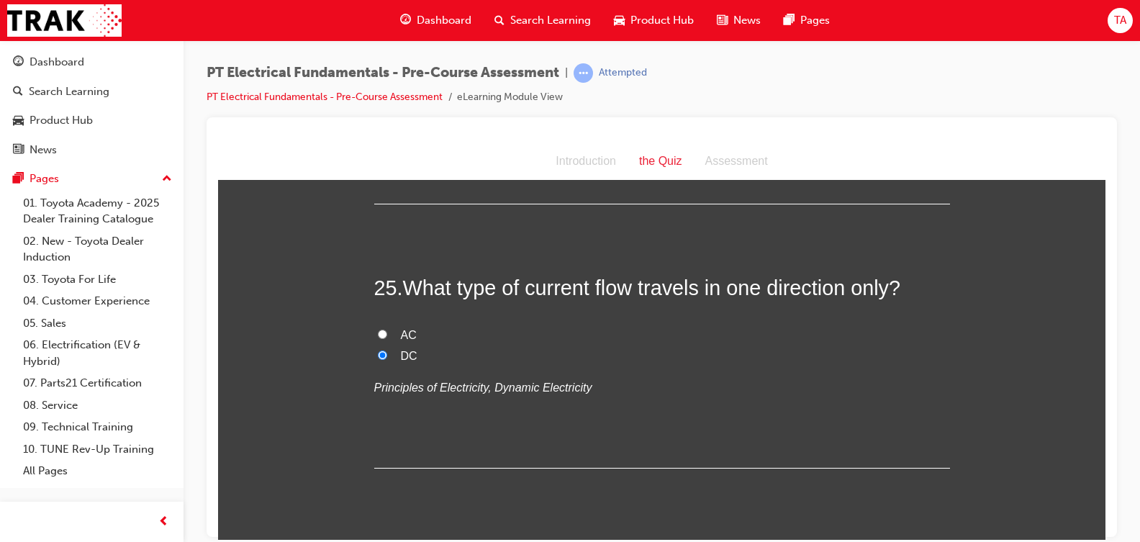
click at [378, 73] on input "Switch" at bounding box center [382, 68] width 9 height 9
radio input "true"
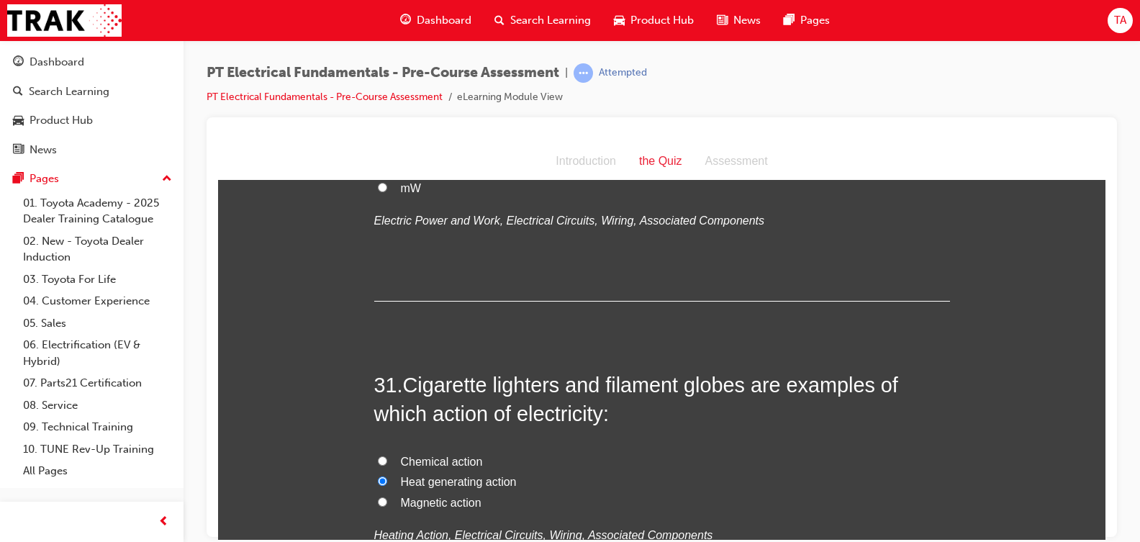
scroll to position [9070, 0]
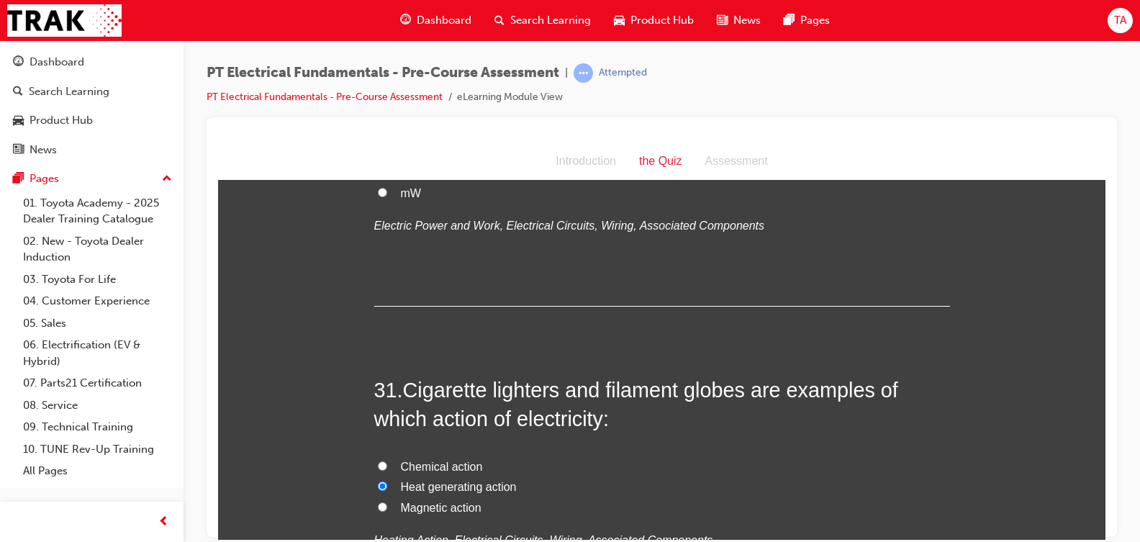
click at [378, 155] on input "W" at bounding box center [382, 150] width 9 height 9
radio input "true"
click at [378, 135] on input "All of these answers" at bounding box center [382, 129] width 9 height 9
radio input "true"
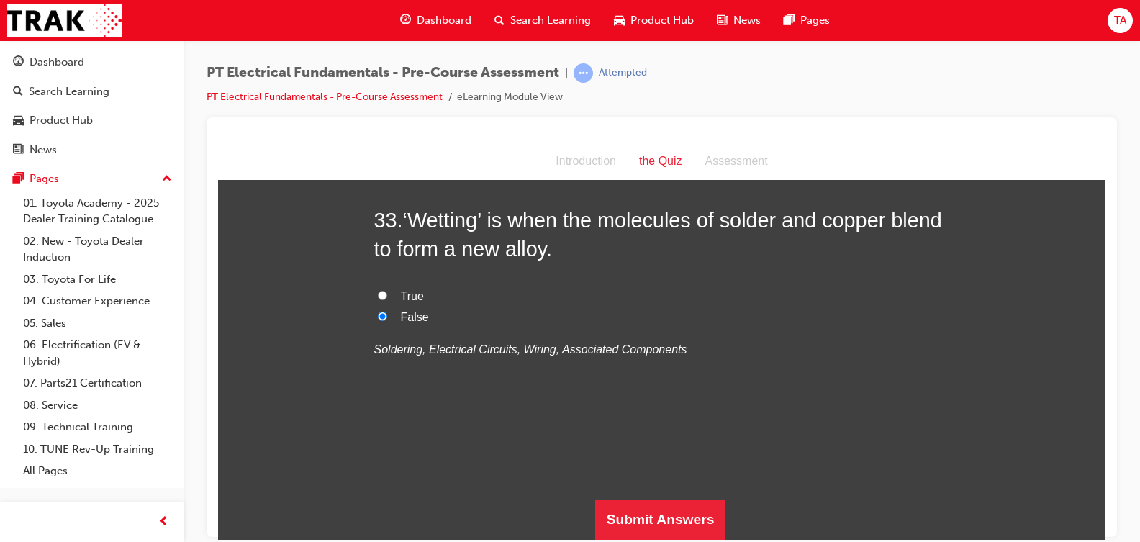
scroll to position [10149, 0]
click at [601, 514] on button "Submit Answers" at bounding box center [660, 519] width 131 height 40
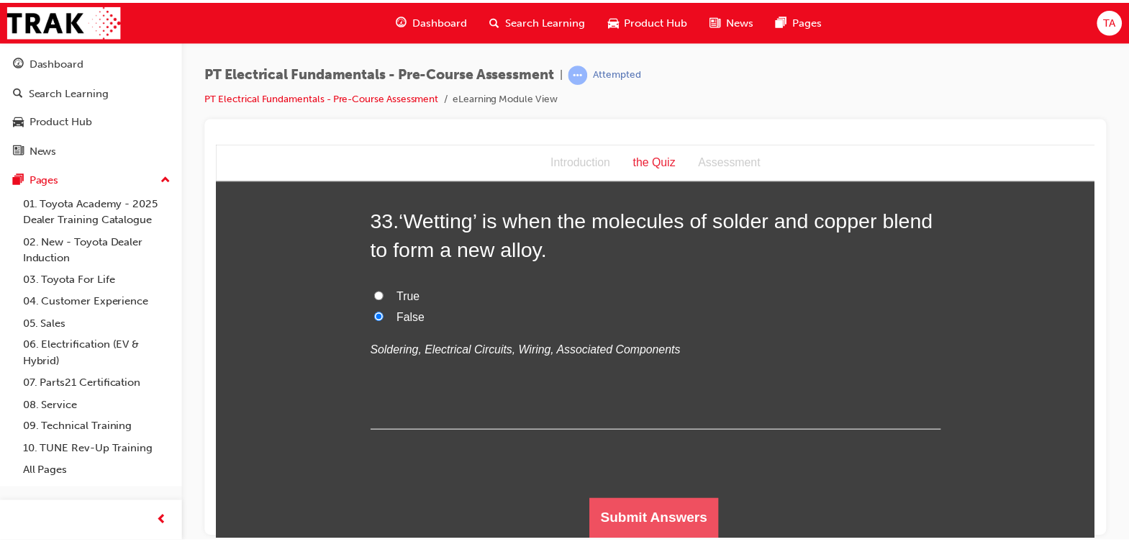
scroll to position [0, 0]
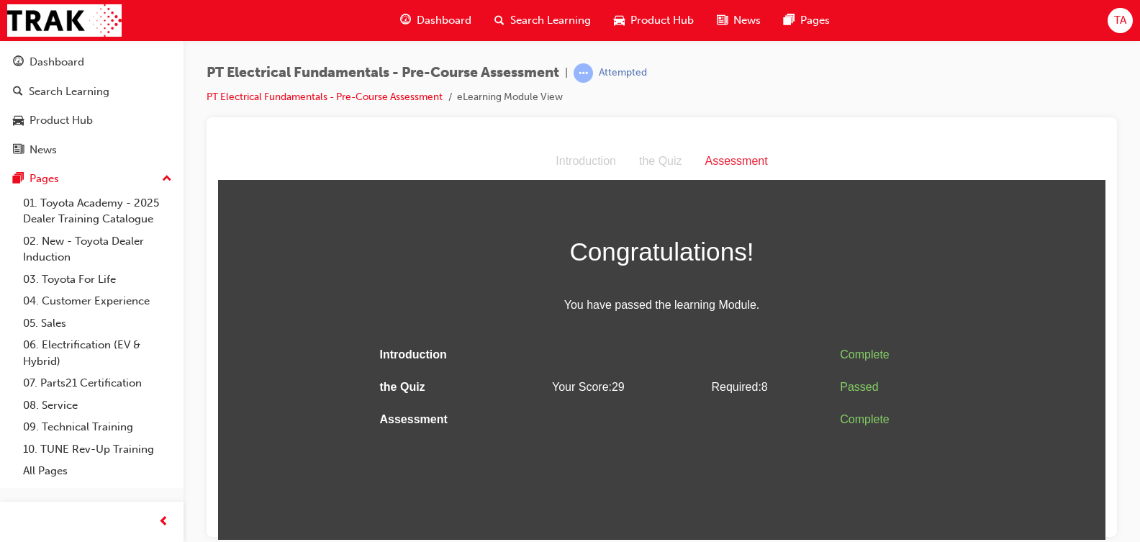
click at [632, 486] on html "Assessment Introduction the Quiz Assessment Congratulations! You have passed th…" at bounding box center [661, 340] width 887 height 396
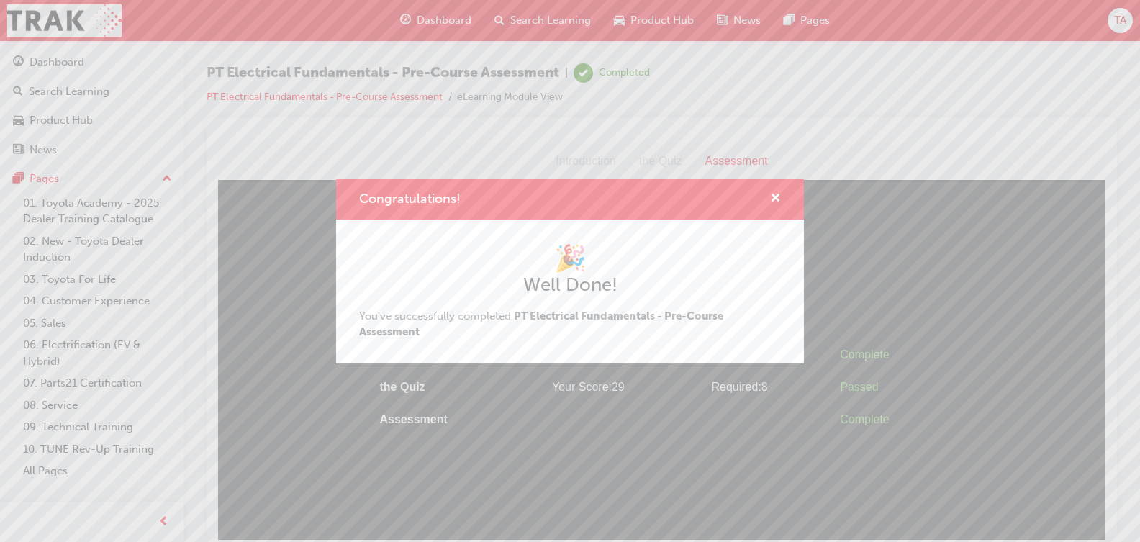
drag, startPoint x: 767, startPoint y: 206, endPoint x: 758, endPoint y: 206, distance: 8.6
click at [768, 206] on div "Congratulations!" at bounding box center [769, 199] width 22 height 18
click at [63, 20] on div "Congratulations! 🎉 Well Done! You've successfully completed PT Electrical Funda…" at bounding box center [570, 271] width 1140 height 542
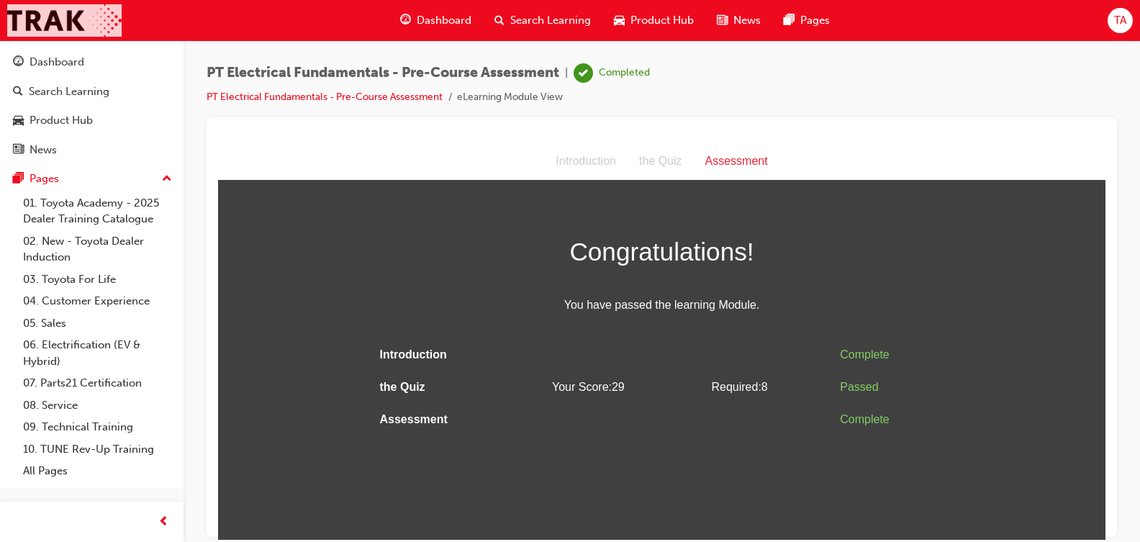
click at [63, 20] on img at bounding box center [64, 20] width 114 height 32
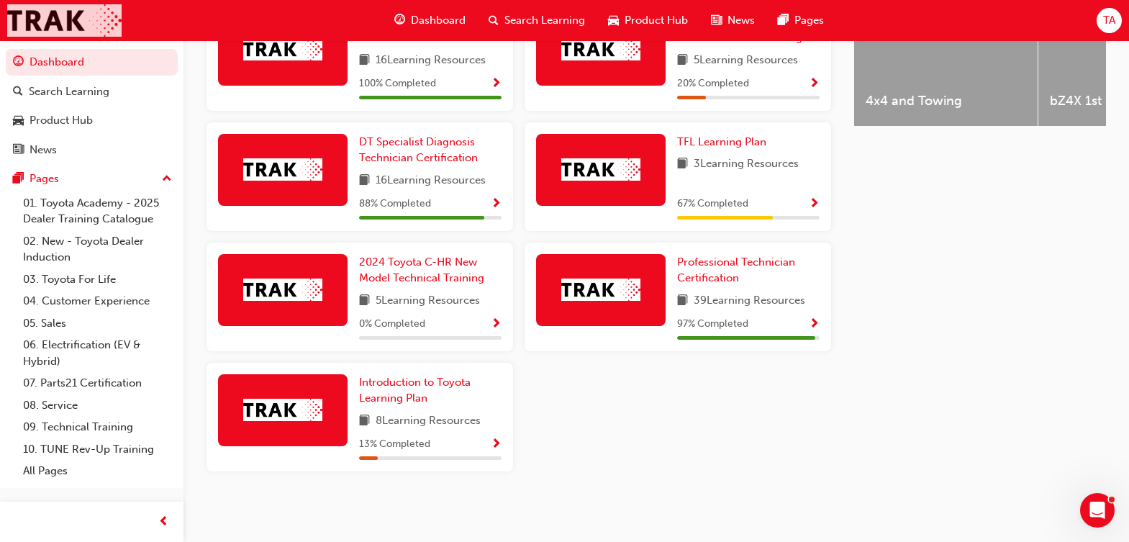
scroll to position [666, 0]
click at [721, 258] on span "Professional Technician Certification" at bounding box center [736, 269] width 118 height 29
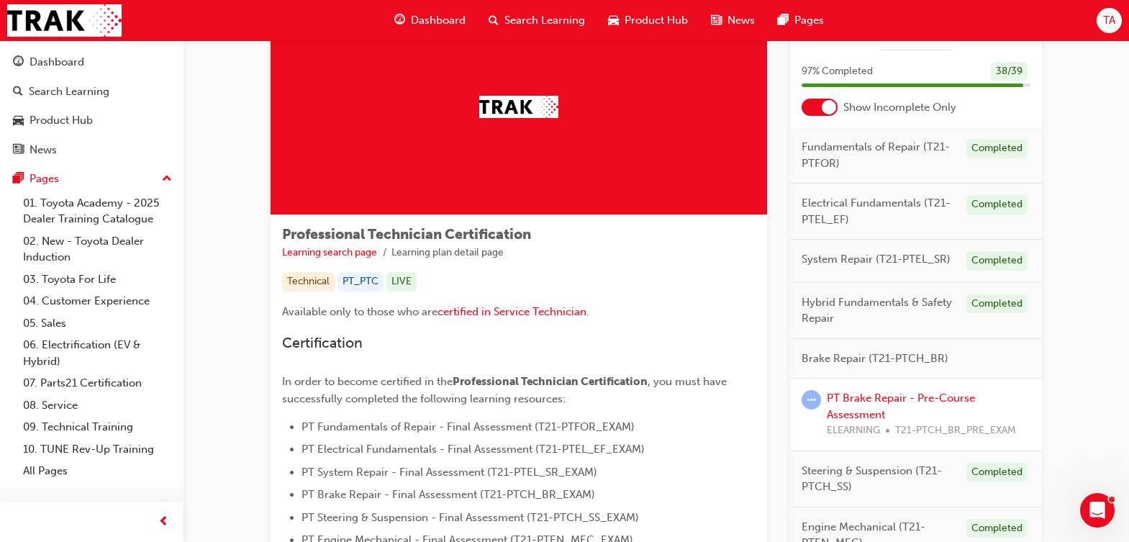
scroll to position [72, 0]
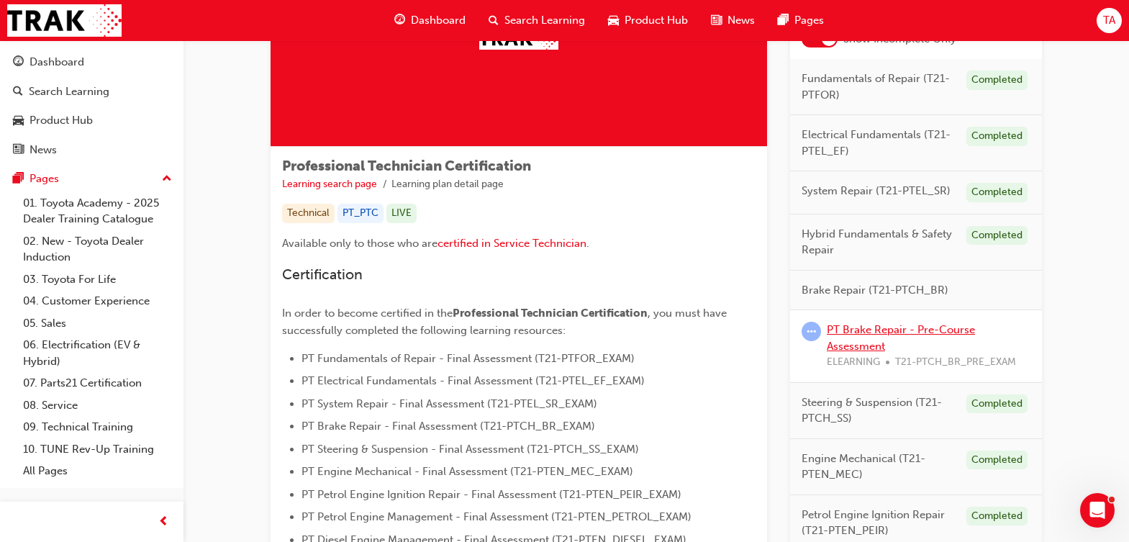
click at [870, 336] on link "PT Brake Repair - Pre-Course Assessment" at bounding box center [901, 337] width 148 height 29
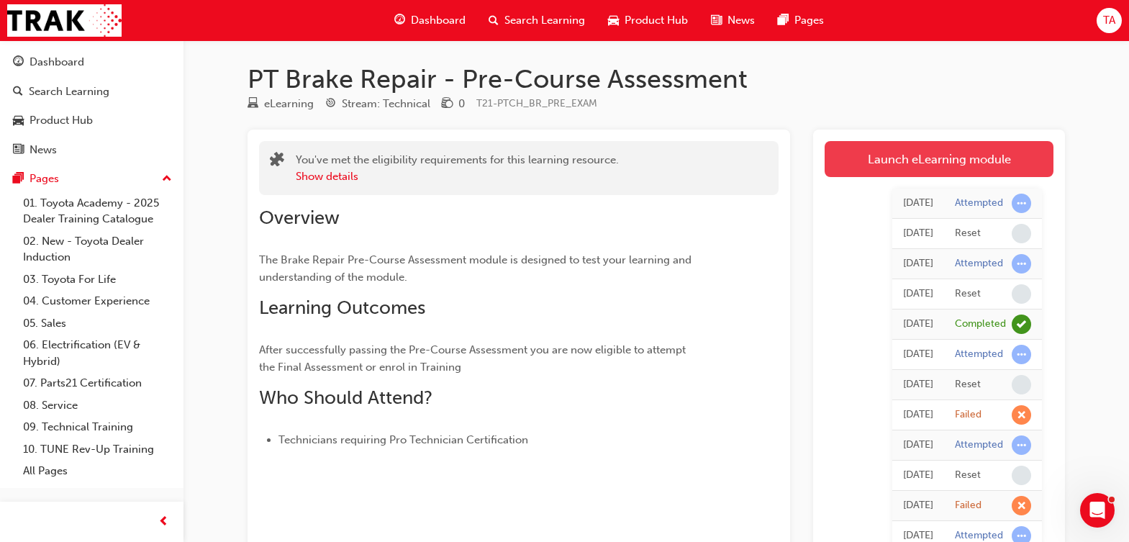
click at [914, 158] on link "Launch eLearning module" at bounding box center [938, 159] width 229 height 36
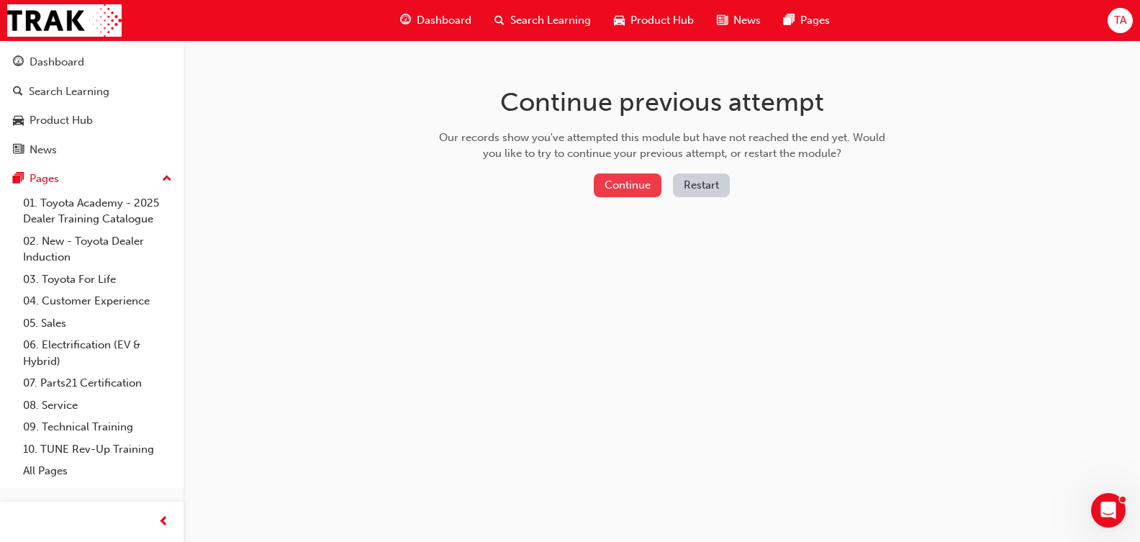
click at [635, 187] on button "Continue" at bounding box center [628, 185] width 68 height 24
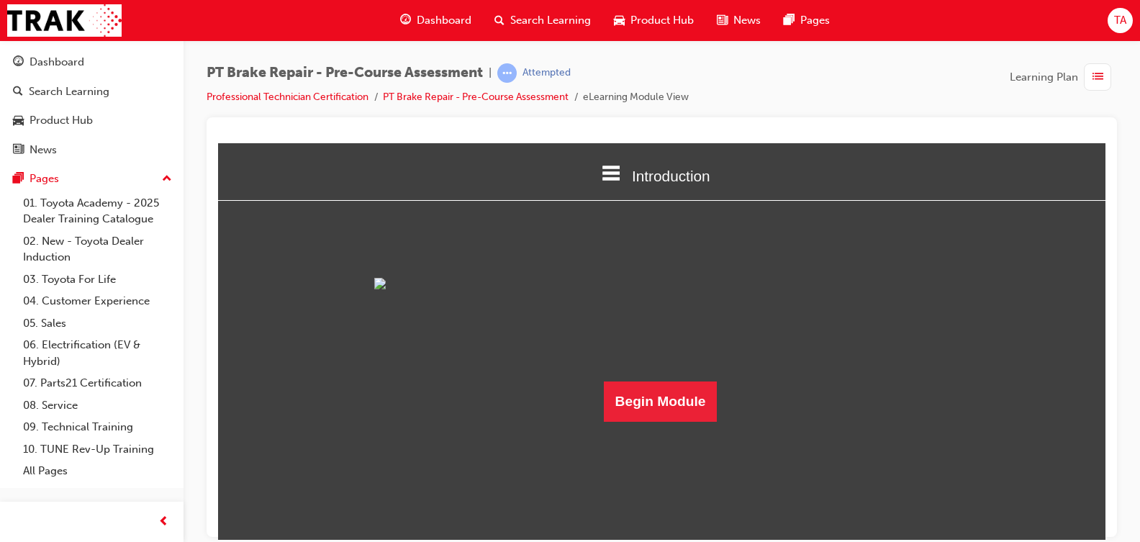
scroll to position [50, 0]
click at [688, 421] on button "Begin Module" at bounding box center [661, 401] width 114 height 40
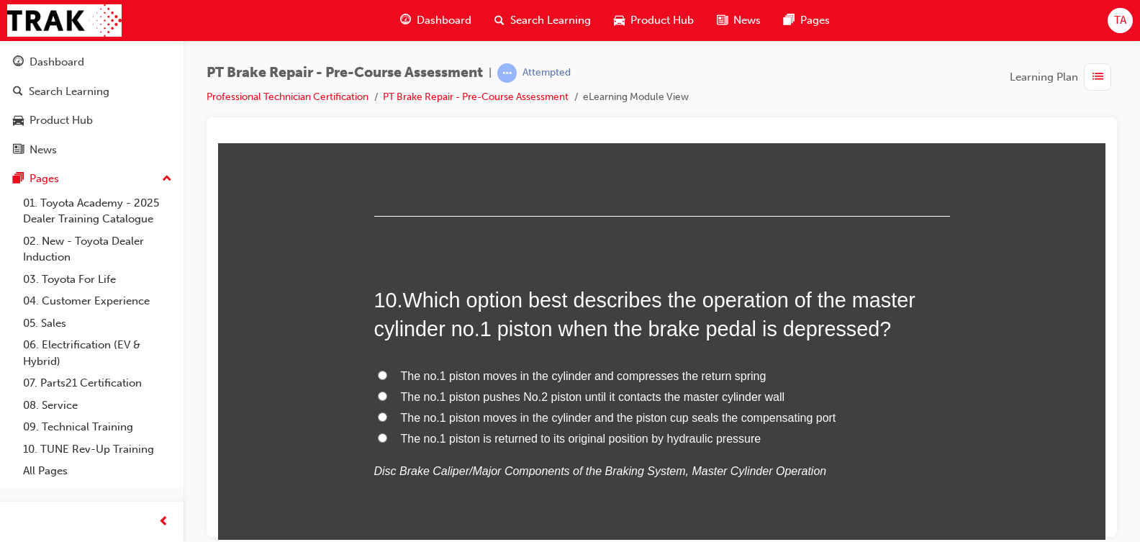
scroll to position [2832, 0]
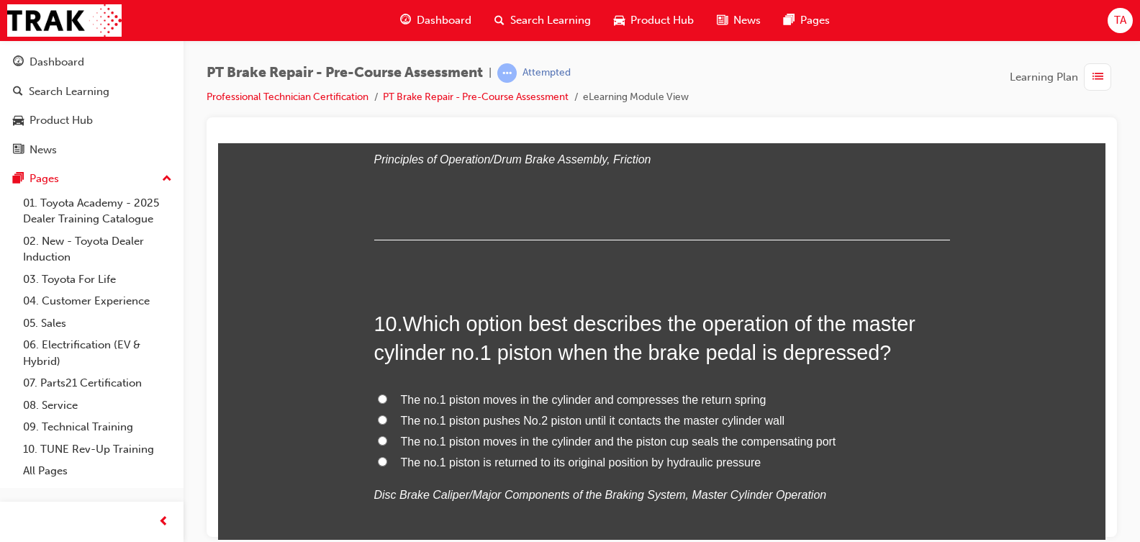
click at [527, 440] on span "The no.1 piston moves in the cylinder and the piston cup seals the compensating…" at bounding box center [618, 441] width 435 height 12
click at [387, 440] on input "The no.1 piston moves in the cylinder and the piston cup seals the compensating…" at bounding box center [382, 439] width 9 height 9
radio input "true"
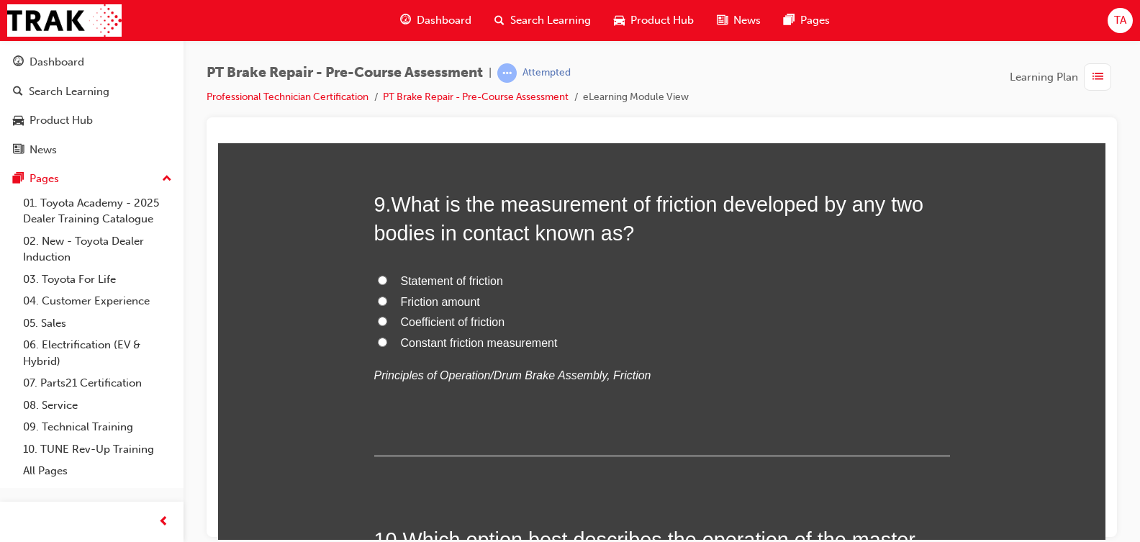
scroll to position [2544, 0]
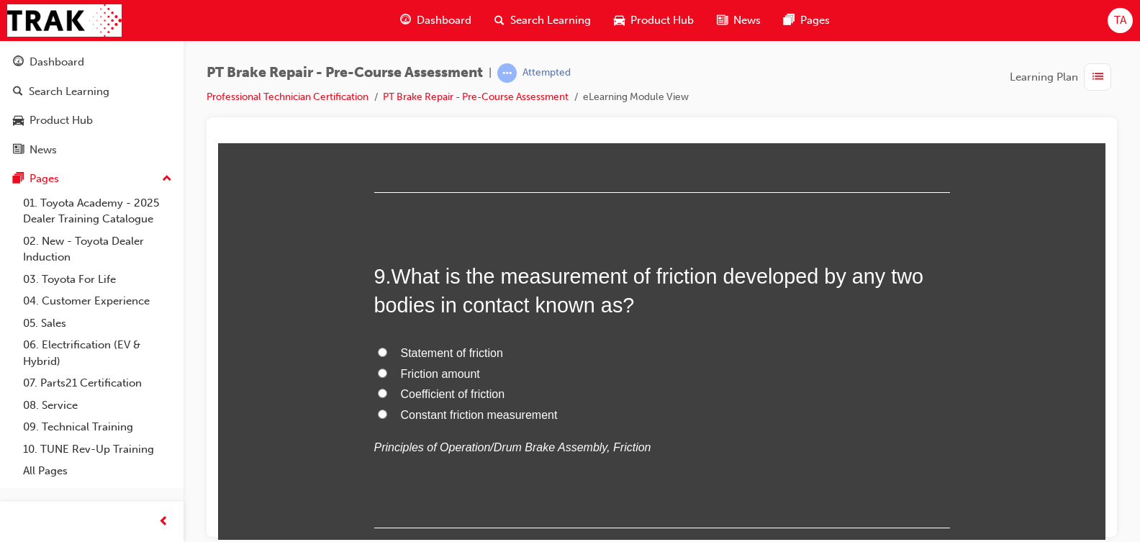
click at [460, 417] on span "Constant friction measurement" at bounding box center [479, 414] width 157 height 12
click at [387, 417] on input "Constant friction measurement" at bounding box center [382, 413] width 9 height 9
radio input "true"
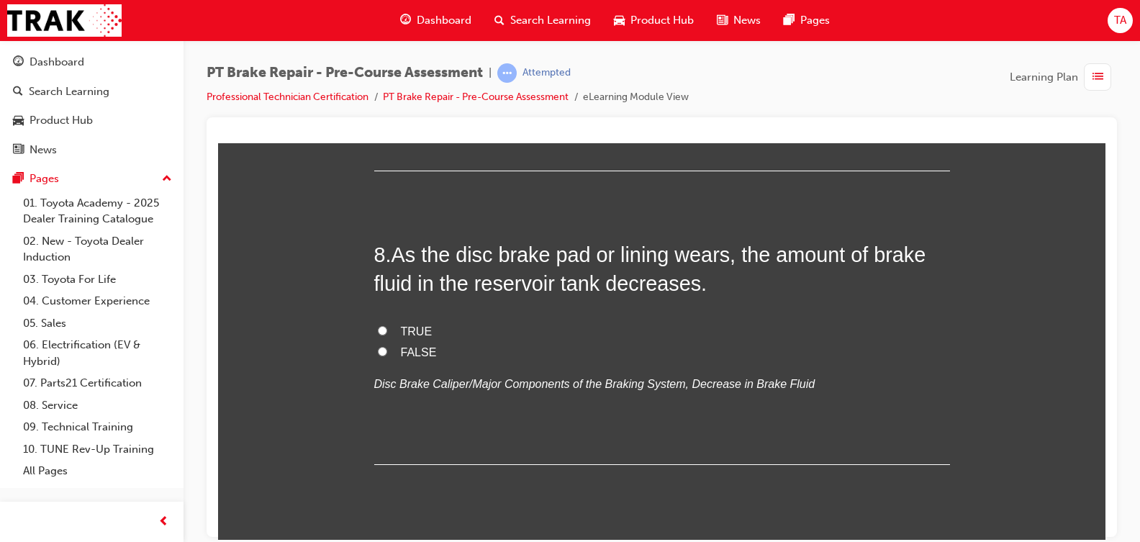
scroll to position [2256, 0]
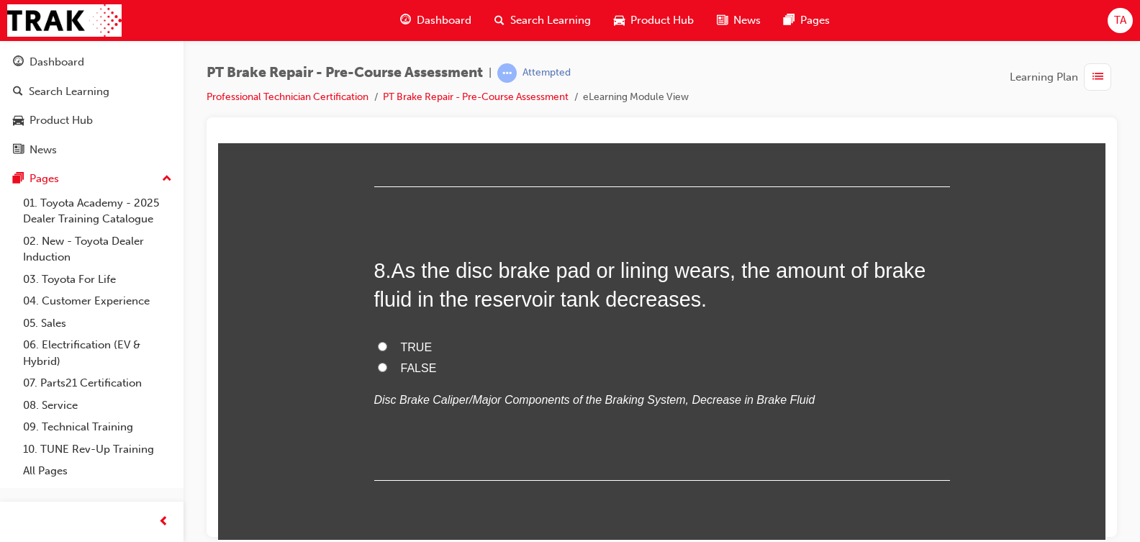
click at [401, 347] on span "TRUE" at bounding box center [417, 346] width 32 height 12
click at [387, 347] on input "TRUE" at bounding box center [382, 345] width 9 height 9
radio input "true"
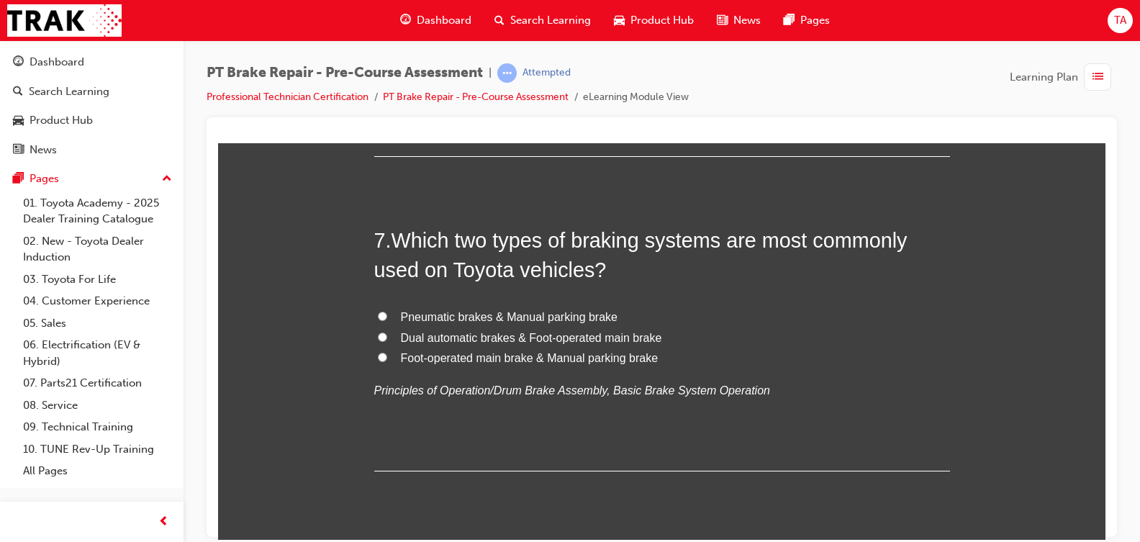
scroll to position [1968, 0]
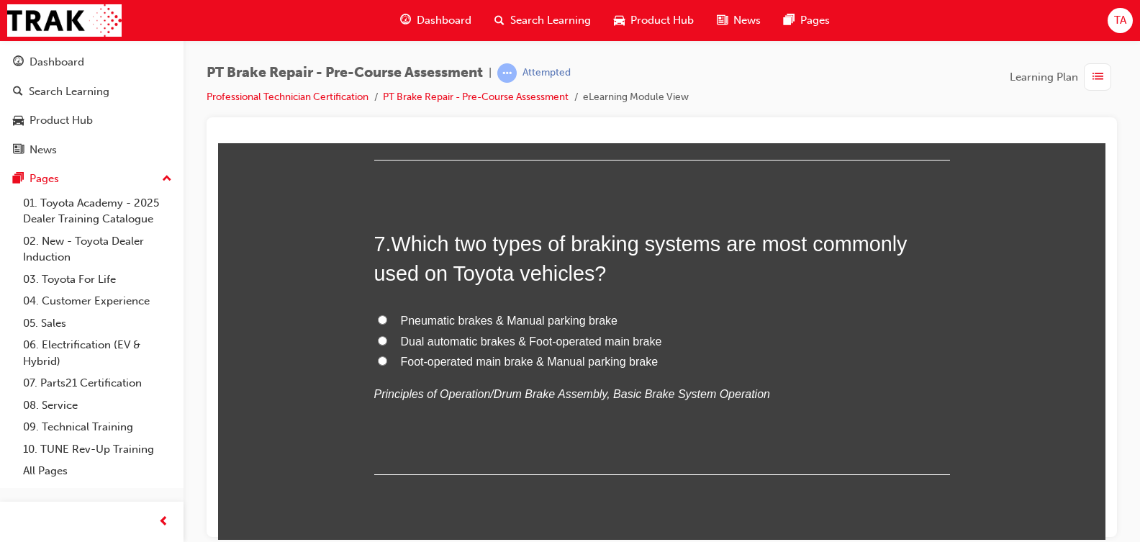
click at [416, 341] on span "Dual automatic brakes & Foot-operated main brake" at bounding box center [531, 341] width 261 height 12
click at [387, 341] on input "Dual automatic brakes & Foot-operated main brake" at bounding box center [382, 339] width 9 height 9
radio input "true"
click at [472, 355] on span "Foot-operated main brake & Manual parking brake" at bounding box center [530, 361] width 258 height 12
click at [387, 355] on input "Foot-operated main brake & Manual parking brake" at bounding box center [382, 359] width 9 height 9
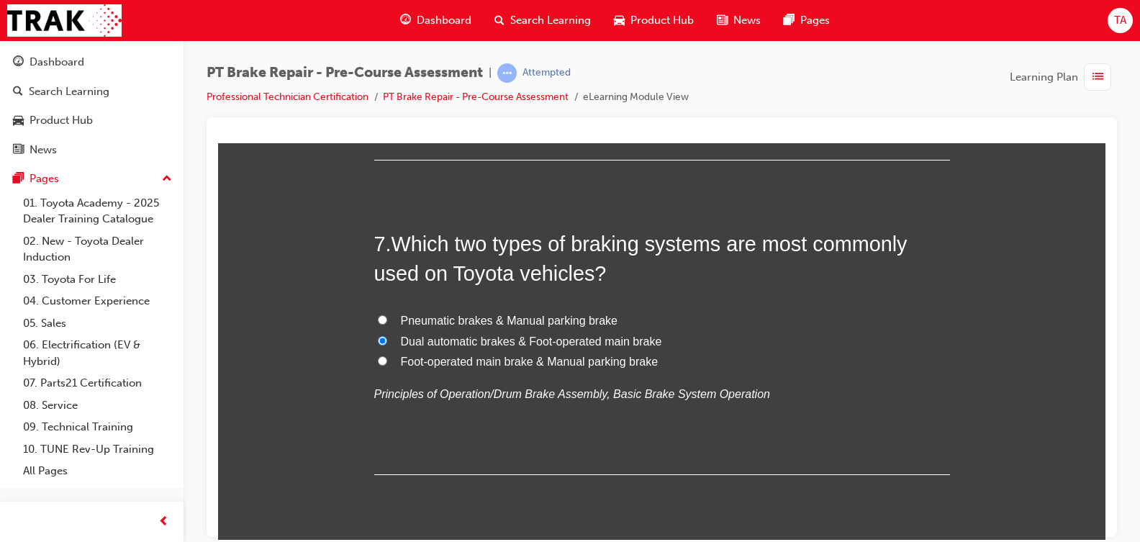
radio input "true"
click at [464, 340] on span "Dual automatic brakes & Foot-operated main brake" at bounding box center [531, 341] width 261 height 12
click at [387, 340] on input "Dual automatic brakes & Foot-operated main brake" at bounding box center [382, 339] width 9 height 9
radio input "true"
click at [462, 363] on span "Foot-operated main brake & Manual parking brake" at bounding box center [530, 361] width 258 height 12
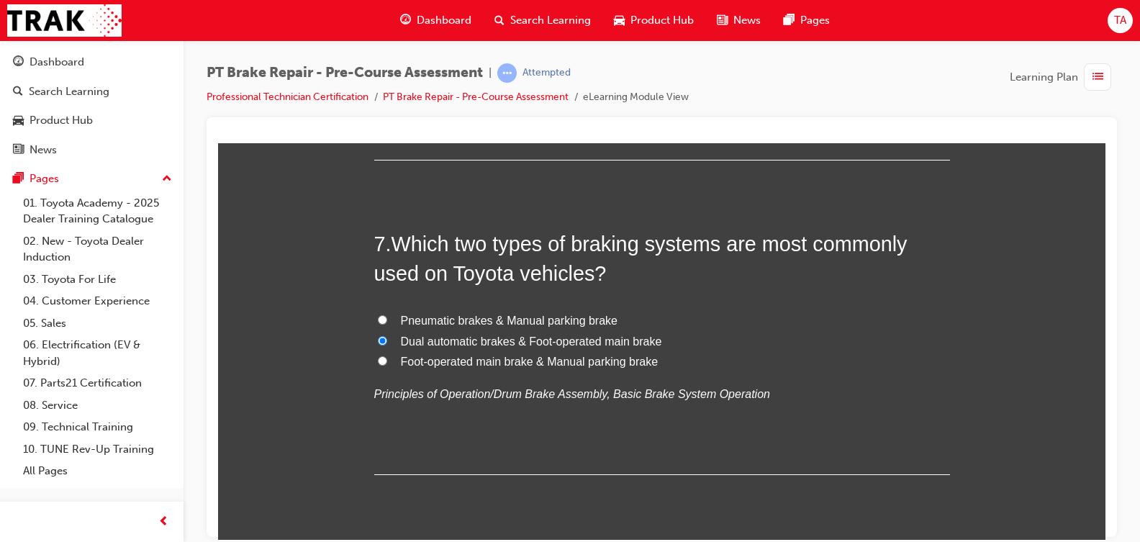
click at [387, 363] on input "Foot-operated main brake & Manual parking brake" at bounding box center [382, 359] width 9 height 9
radio input "true"
click at [446, 335] on span "Dual automatic brakes & Foot-operated main brake" at bounding box center [531, 341] width 261 height 12
click at [387, 335] on input "Dual automatic brakes & Foot-operated main brake" at bounding box center [382, 339] width 9 height 9
radio input "true"
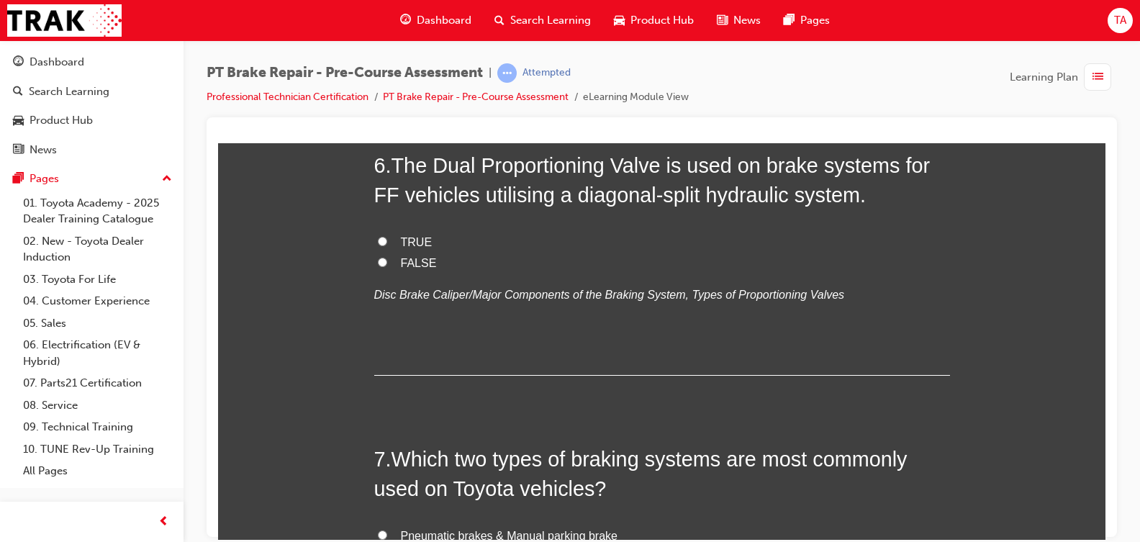
scroll to position [1681, 0]
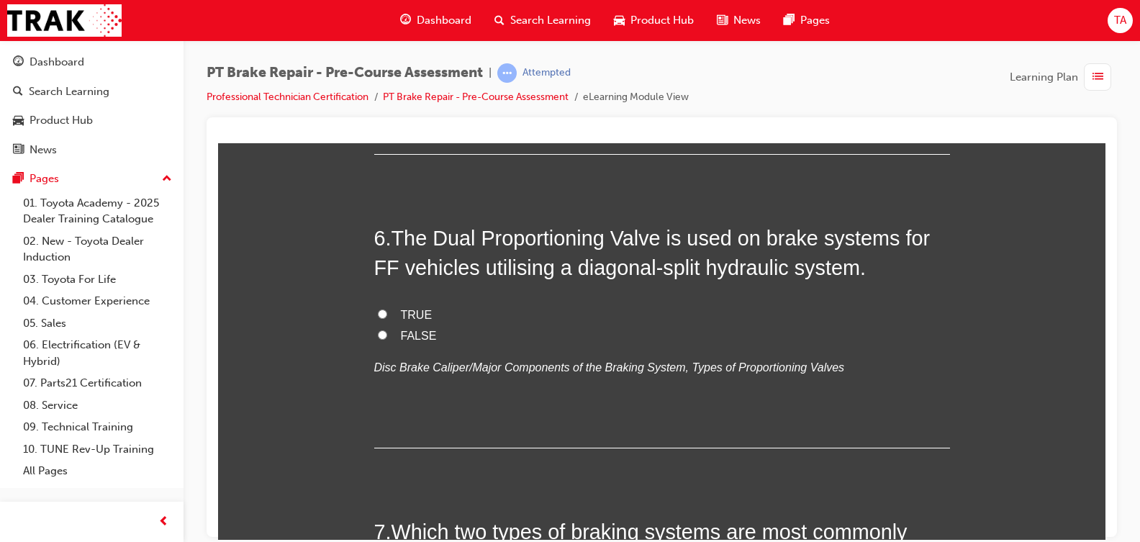
click at [374, 306] on label "TRUE" at bounding box center [662, 314] width 576 height 21
click at [378, 309] on input "TRUE" at bounding box center [382, 313] width 9 height 9
radio input "true"
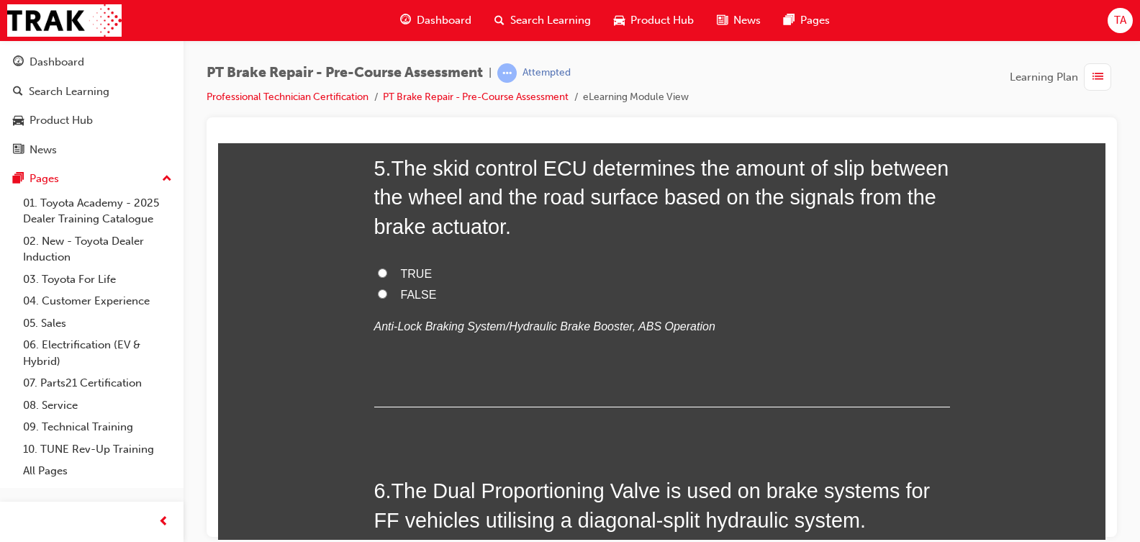
scroll to position [1393, 0]
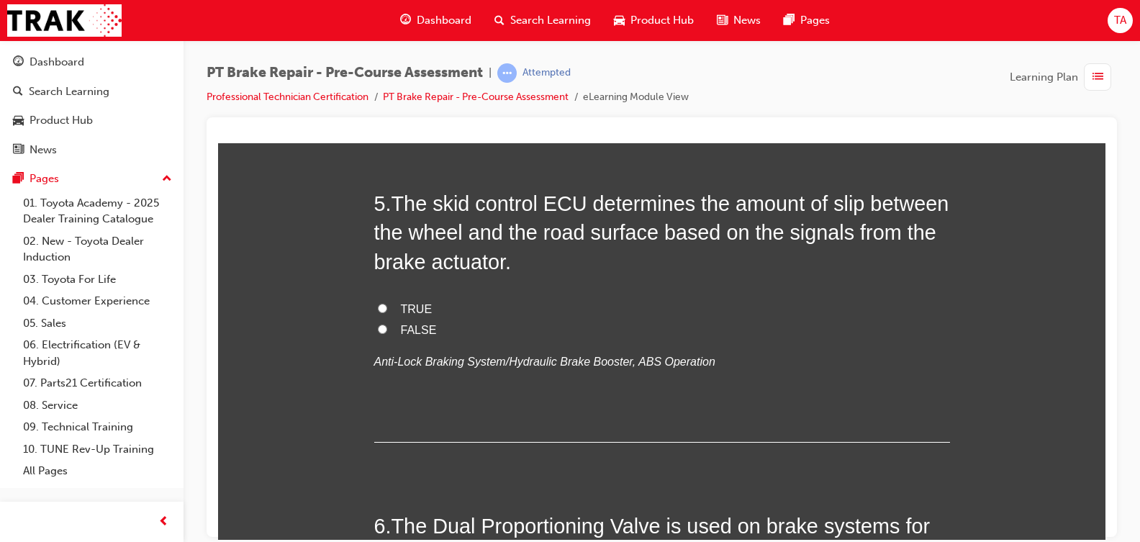
click at [387, 302] on label "TRUE" at bounding box center [662, 309] width 576 height 21
click at [387, 303] on input "TRUE" at bounding box center [382, 307] width 9 height 9
radio input "true"
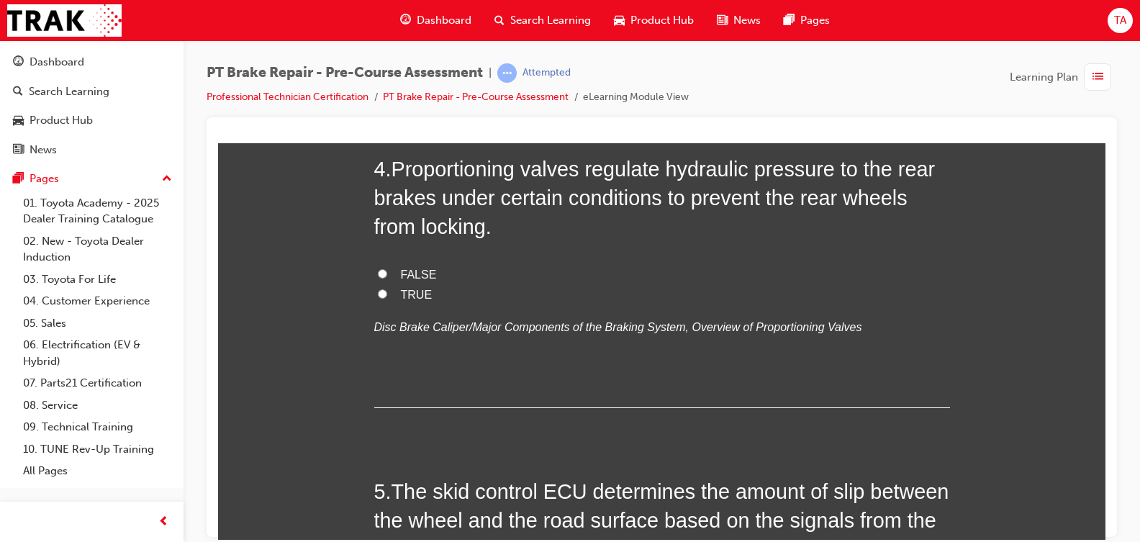
scroll to position [1033, 0]
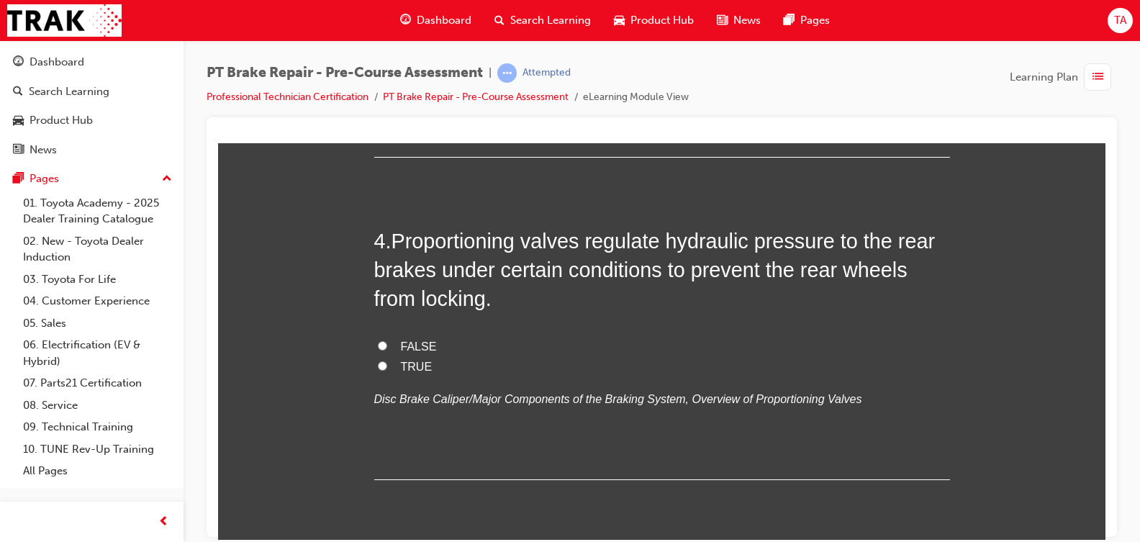
click at [378, 367] on input "TRUE" at bounding box center [382, 364] width 9 height 9
radio input "true"
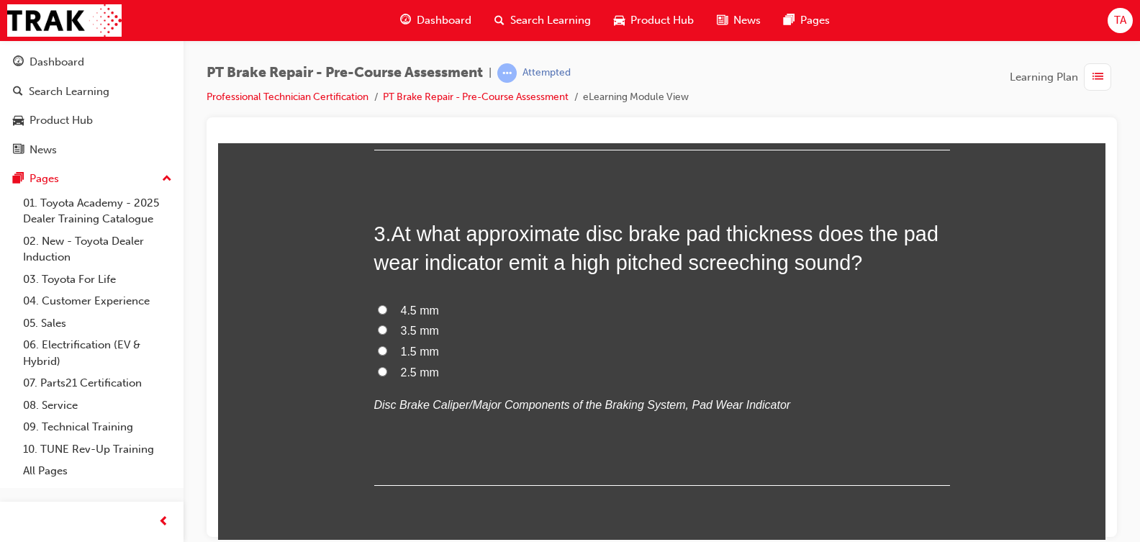
scroll to position [673, 0]
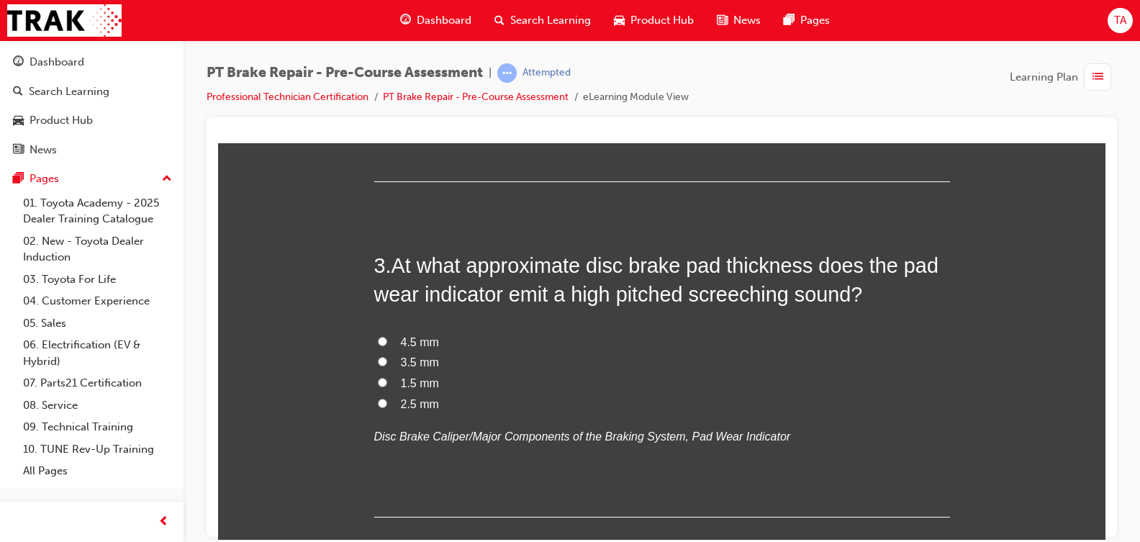
click at [410, 378] on span "1.5 mm" at bounding box center [420, 382] width 38 height 12
click at [387, 378] on input "1.5 mm" at bounding box center [382, 381] width 9 height 9
radio input "true"
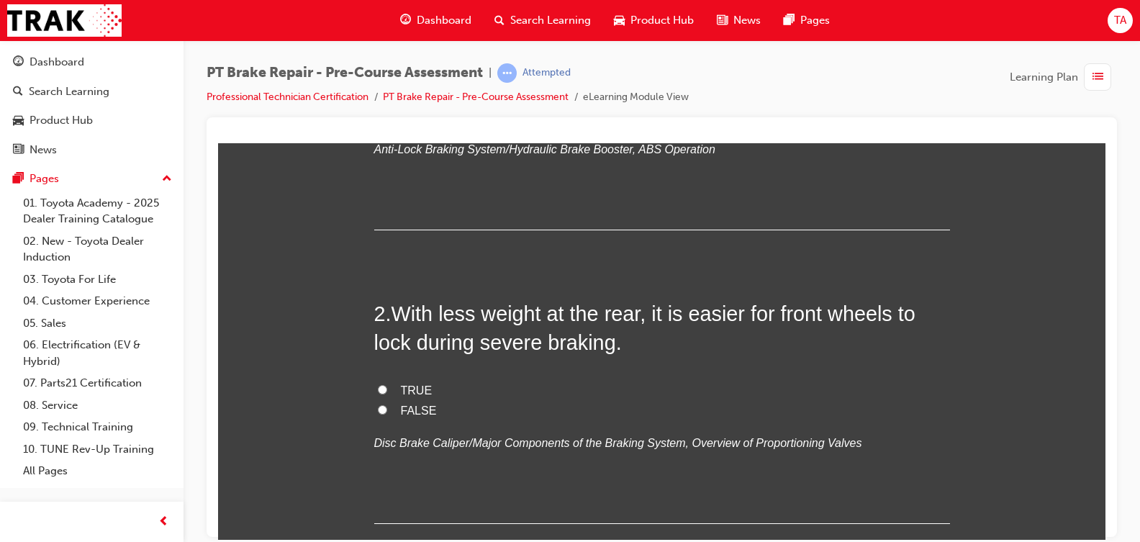
scroll to position [314, 0]
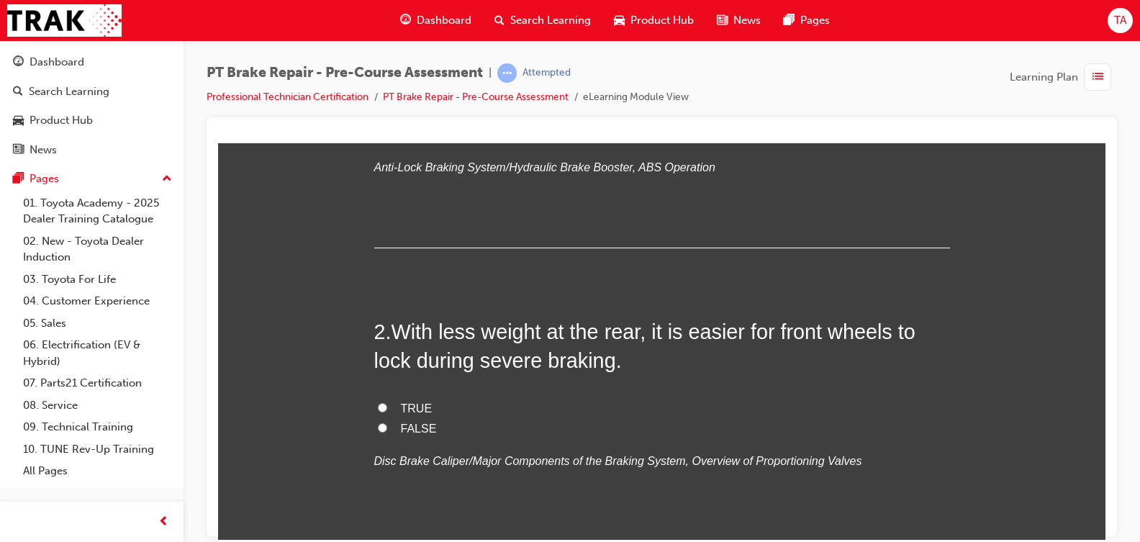
click at [374, 401] on label "TRUE" at bounding box center [662, 408] width 576 height 21
click at [378, 402] on input "TRUE" at bounding box center [382, 406] width 9 height 9
radio input "true"
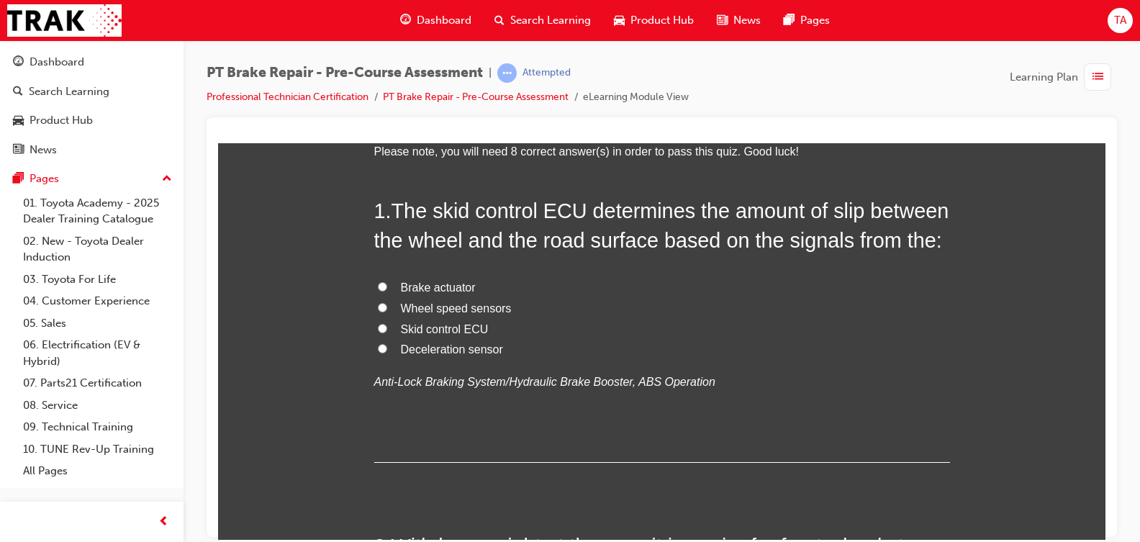
scroll to position [26, 0]
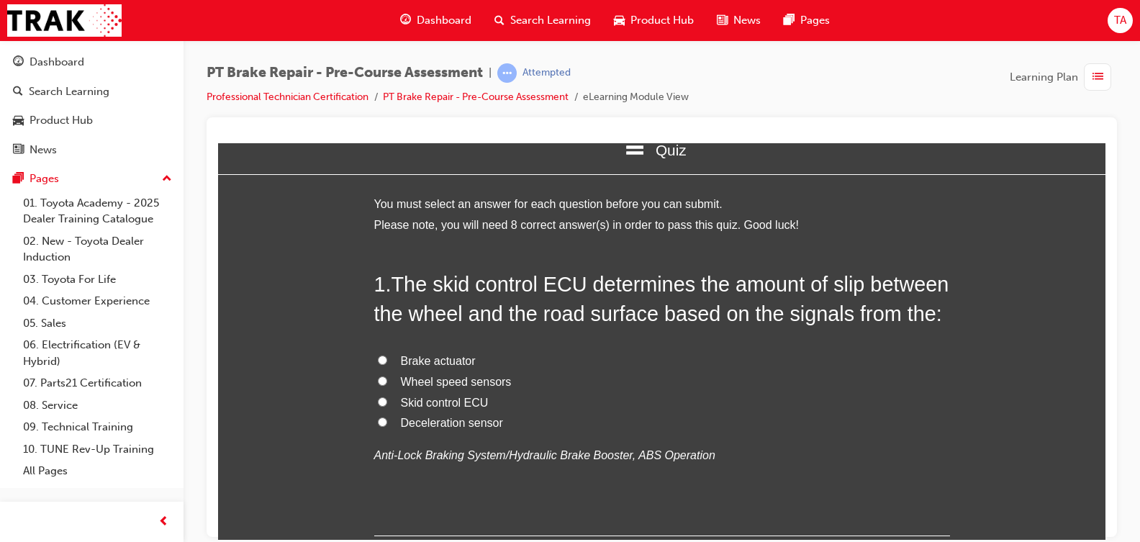
click at [403, 361] on span "Brake actuator" at bounding box center [438, 360] width 75 height 12
click at [387, 361] on input "Brake actuator" at bounding box center [382, 359] width 9 height 9
radio input "true"
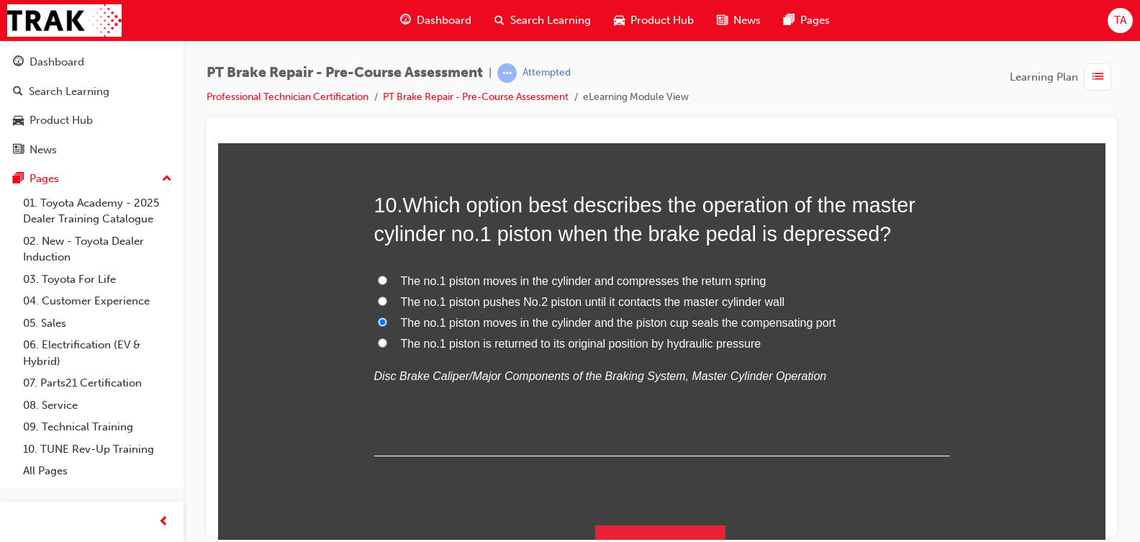
scroll to position [2976, 0]
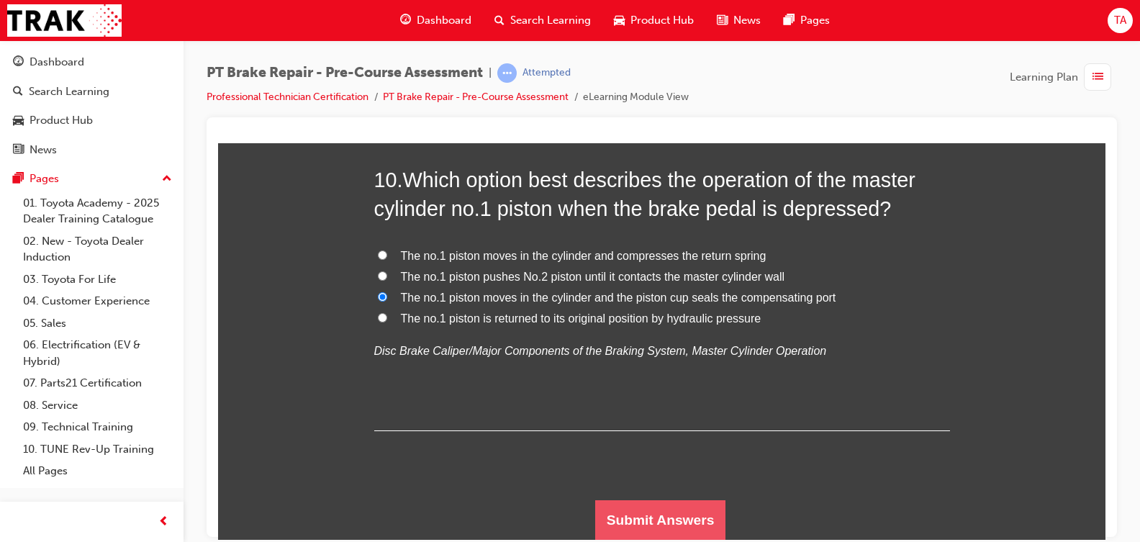
click at [635, 503] on button "Submit Answers" at bounding box center [660, 519] width 131 height 40
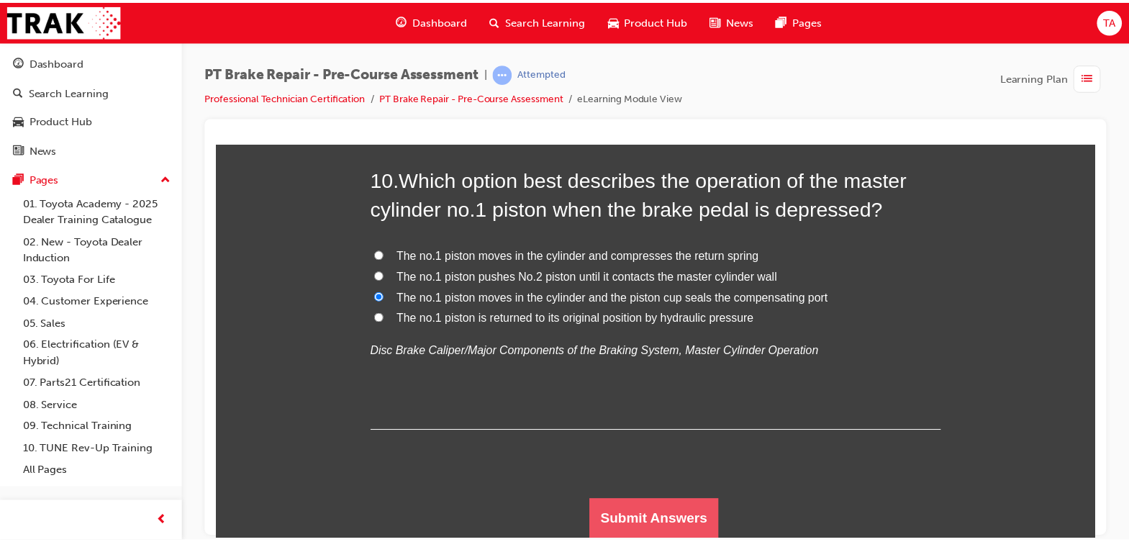
scroll to position [0, 0]
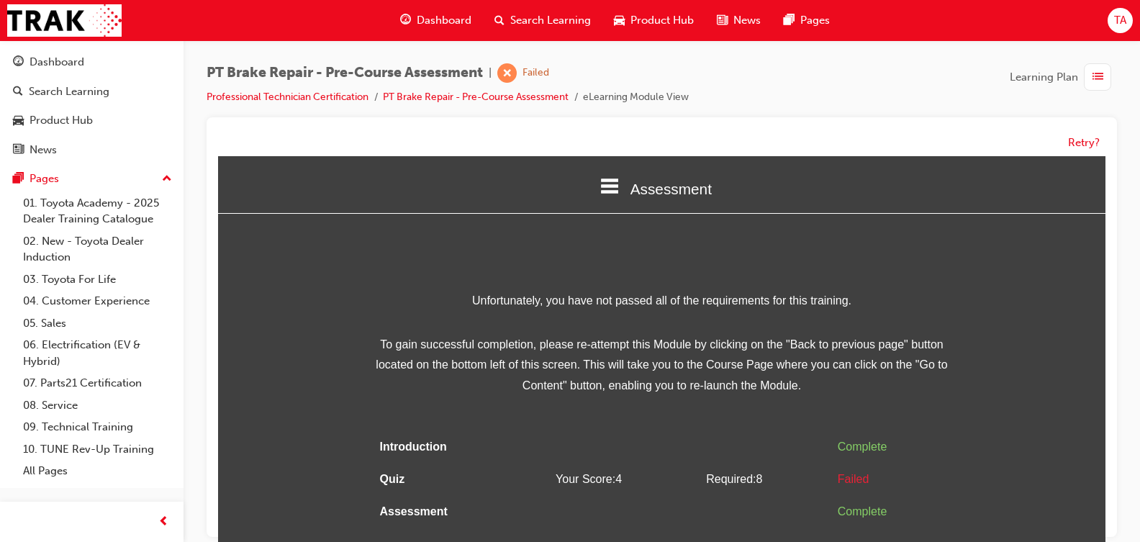
click at [803, 431] on td at bounding box center [766, 447] width 132 height 32
click at [1078, 145] on button "Retry?" at bounding box center [1073, 143] width 32 height 17
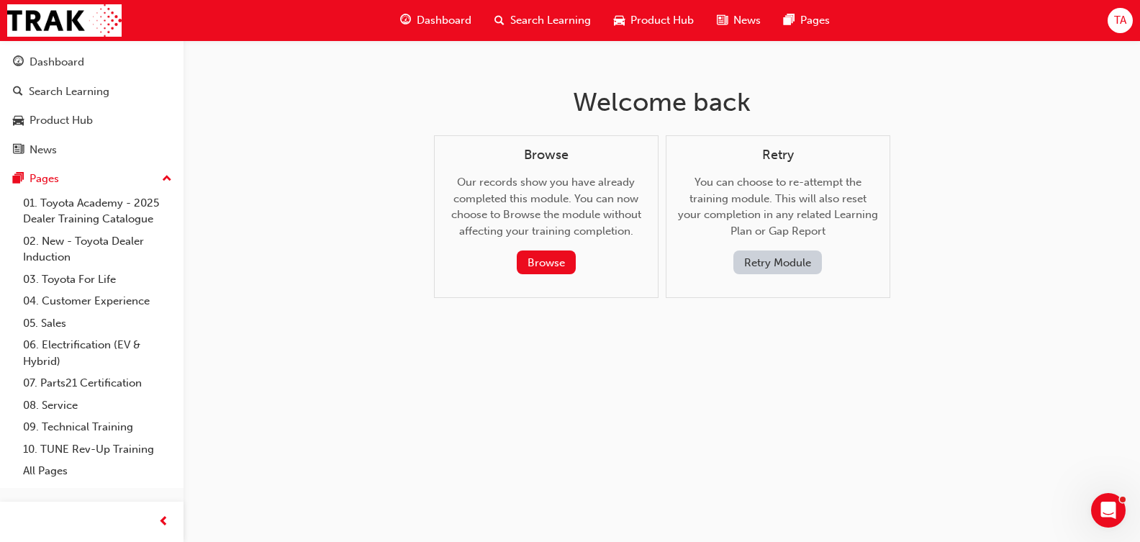
click at [775, 263] on button "Retry Module" at bounding box center [777, 262] width 88 height 24
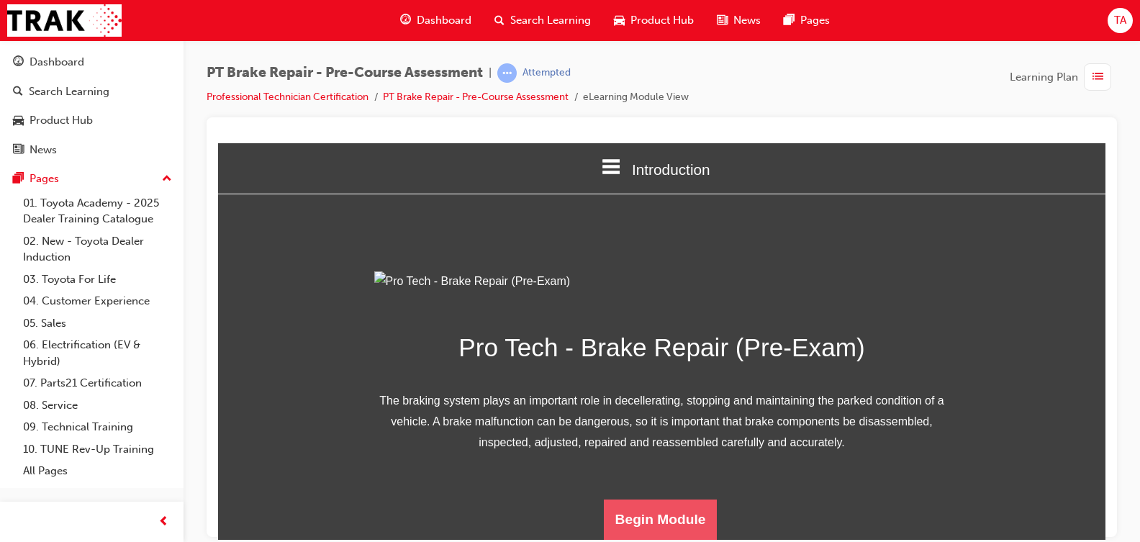
click at [637, 517] on button "Begin Module" at bounding box center [661, 519] width 114 height 40
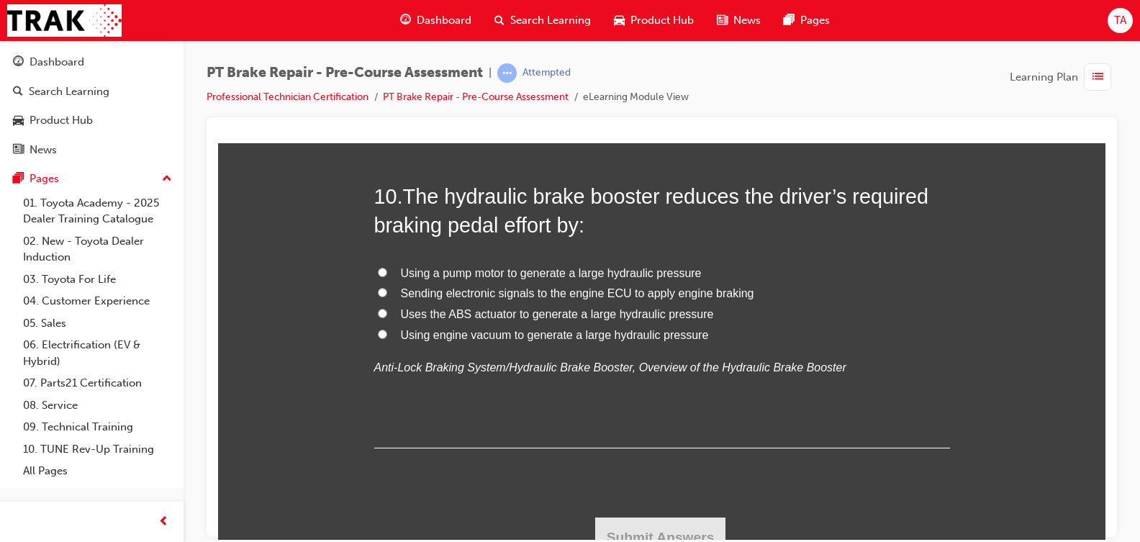
scroll to position [2900, 0]
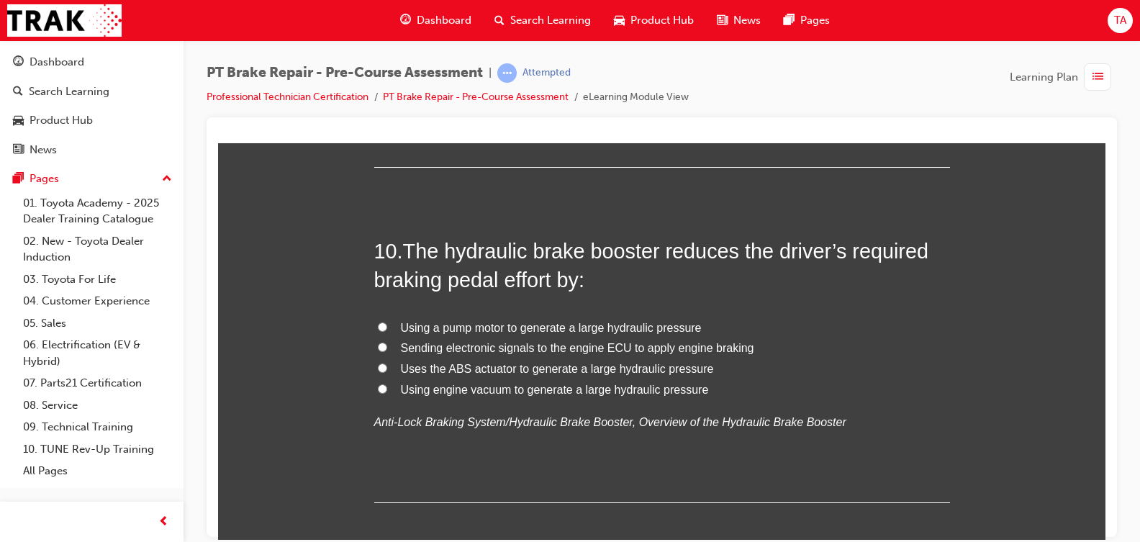
click at [550, 364] on span "Uses the ABS actuator to generate a large hydraulic pressure" at bounding box center [557, 368] width 313 height 12
click at [387, 364] on input "Uses the ABS actuator to generate a large hydraulic pressure" at bounding box center [382, 367] width 9 height 9
radio input "true"
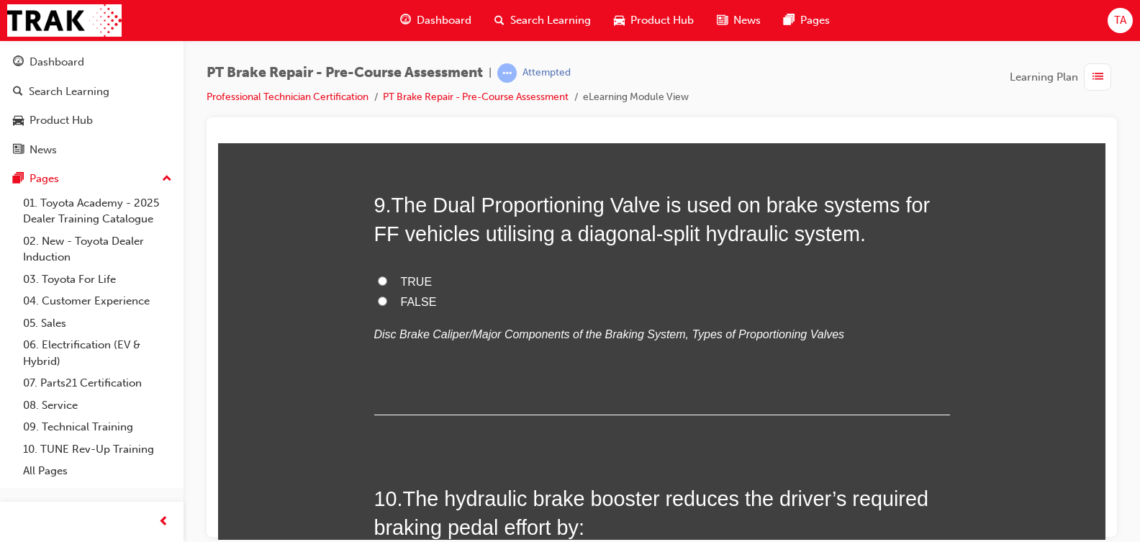
scroll to position [2612, 0]
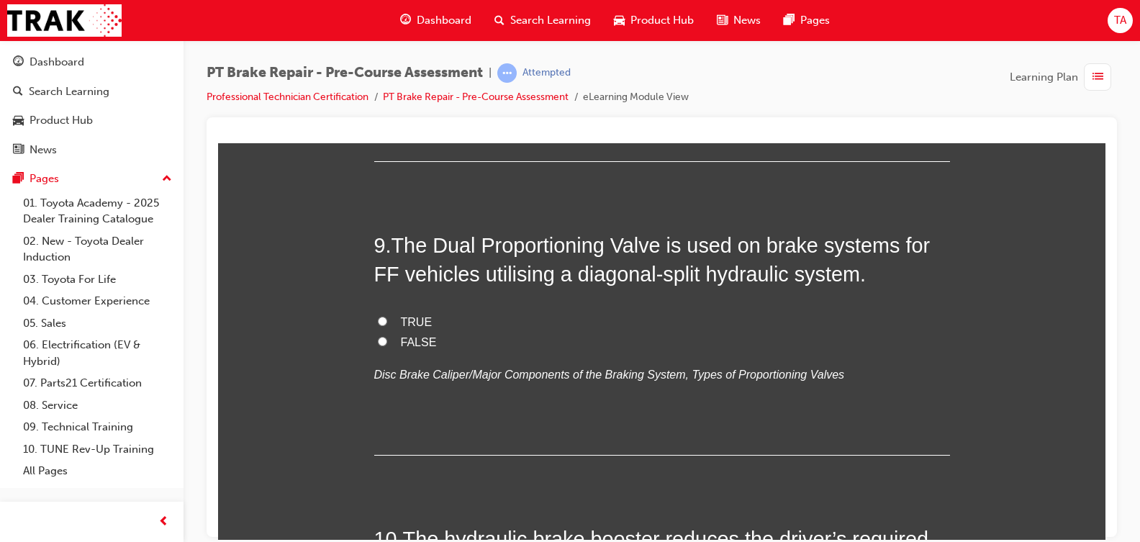
click at [380, 340] on input "FALSE" at bounding box center [382, 340] width 9 height 9
radio input "true"
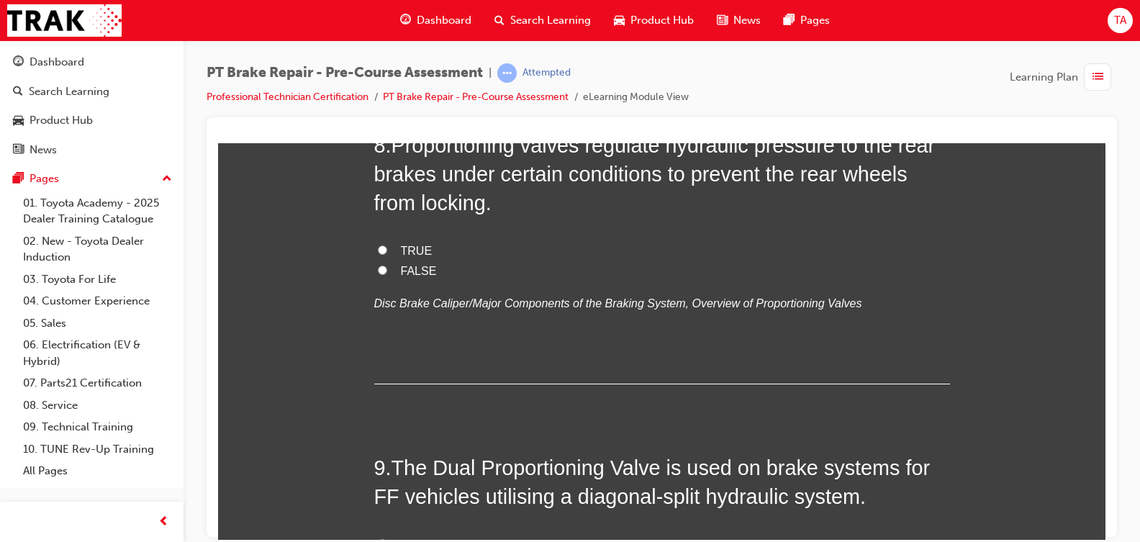
scroll to position [2325, 0]
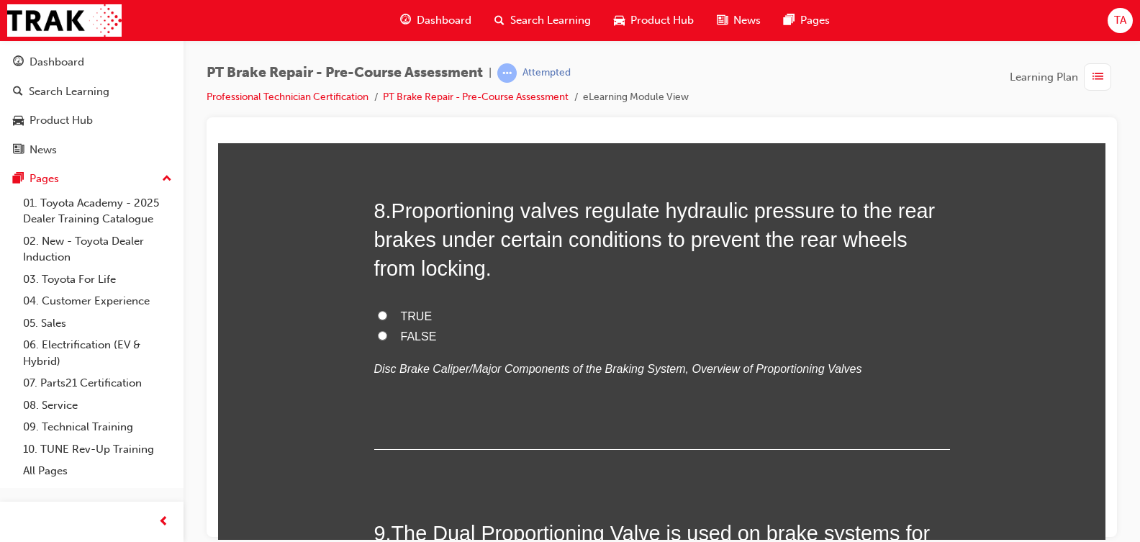
click at [401, 314] on span "TRUE" at bounding box center [417, 315] width 32 height 12
click at [387, 314] on input "TRUE" at bounding box center [382, 314] width 9 height 9
radio input "true"
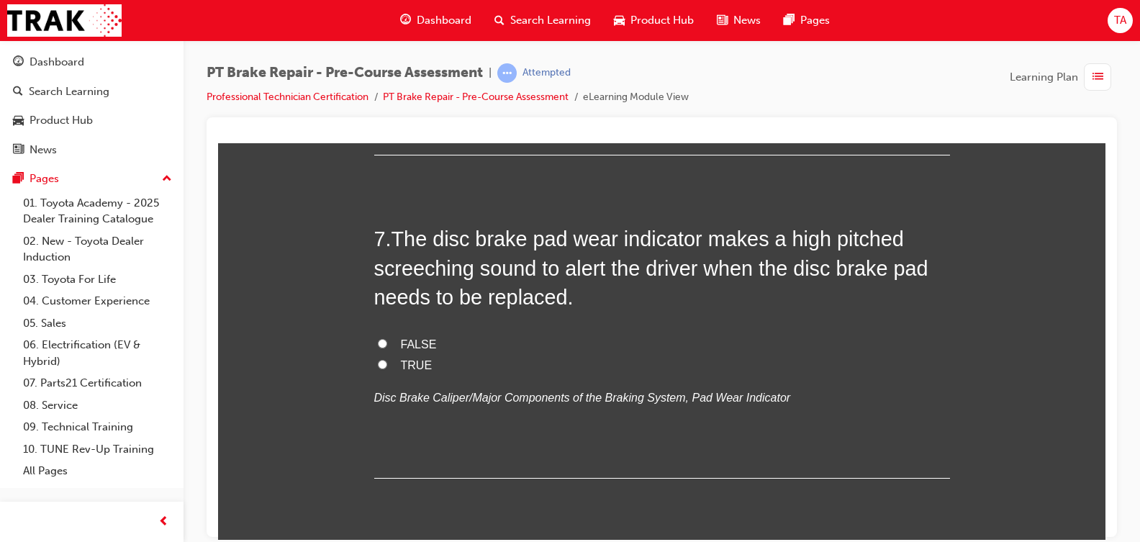
scroll to position [1965, 0]
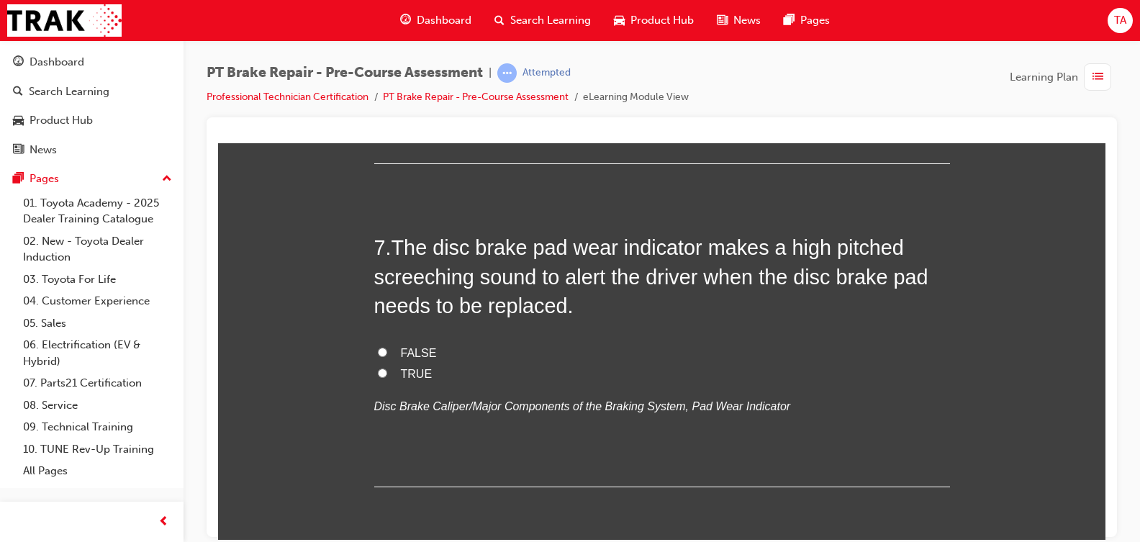
drag, startPoint x: 397, startPoint y: 373, endPoint x: 438, endPoint y: 363, distance: 42.2
click at [402, 370] on span "TRUE" at bounding box center [417, 373] width 32 height 12
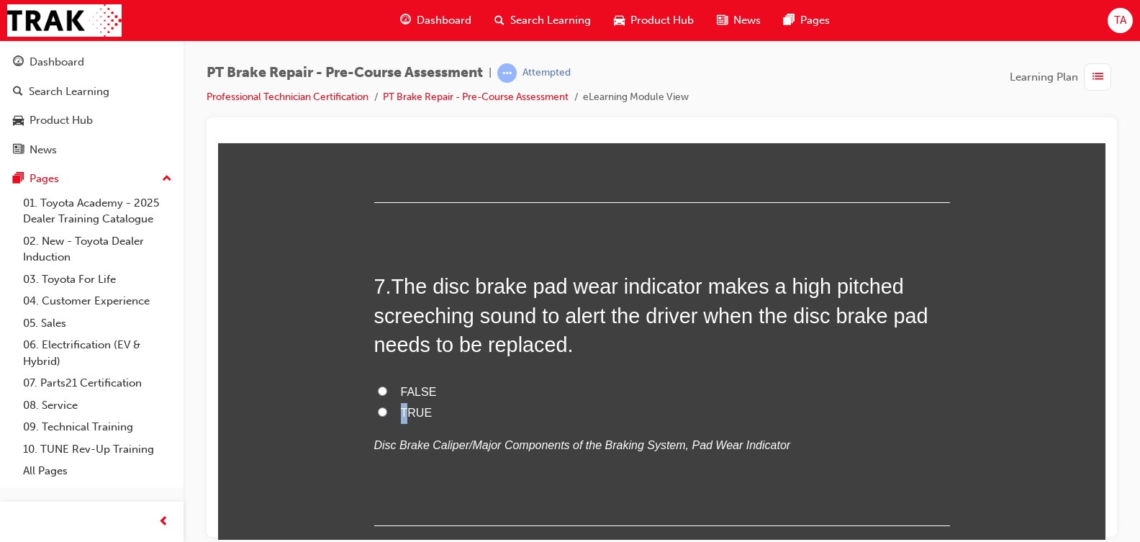
scroll to position [1893, 0]
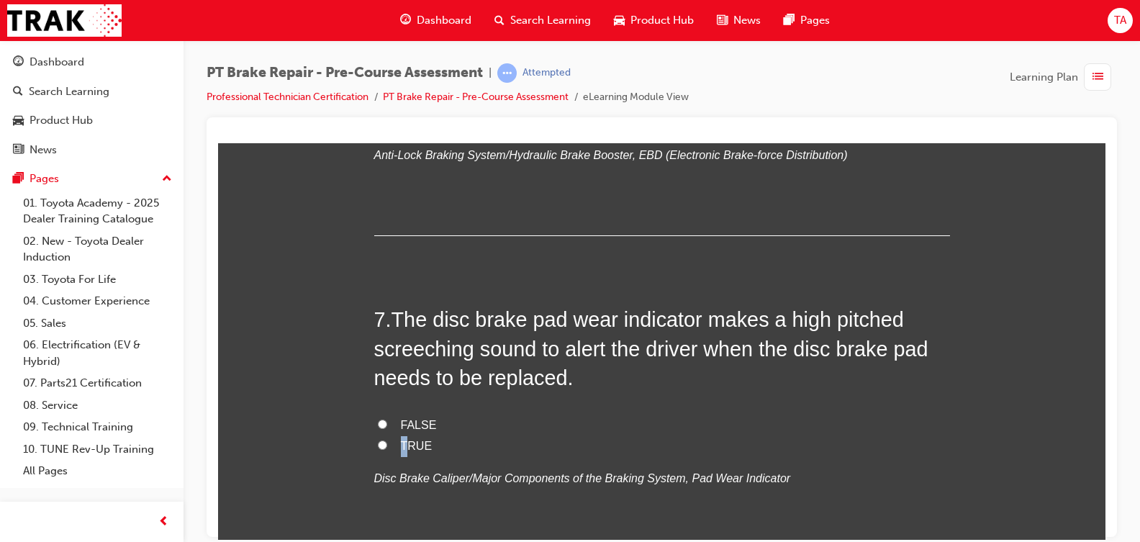
click at [378, 440] on input "TRUE" at bounding box center [382, 444] width 9 height 9
radio input "true"
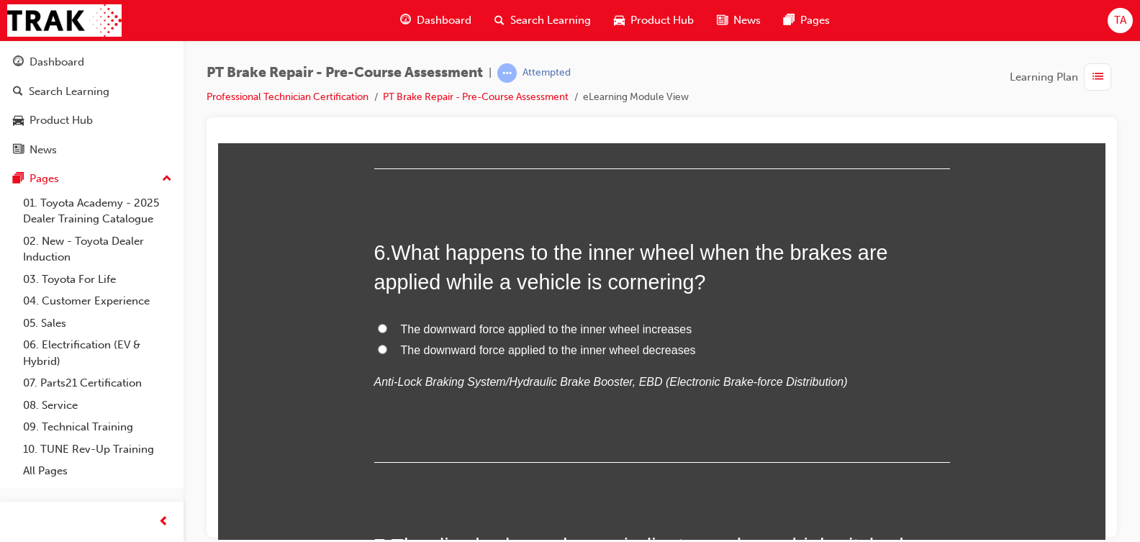
scroll to position [1605, 0]
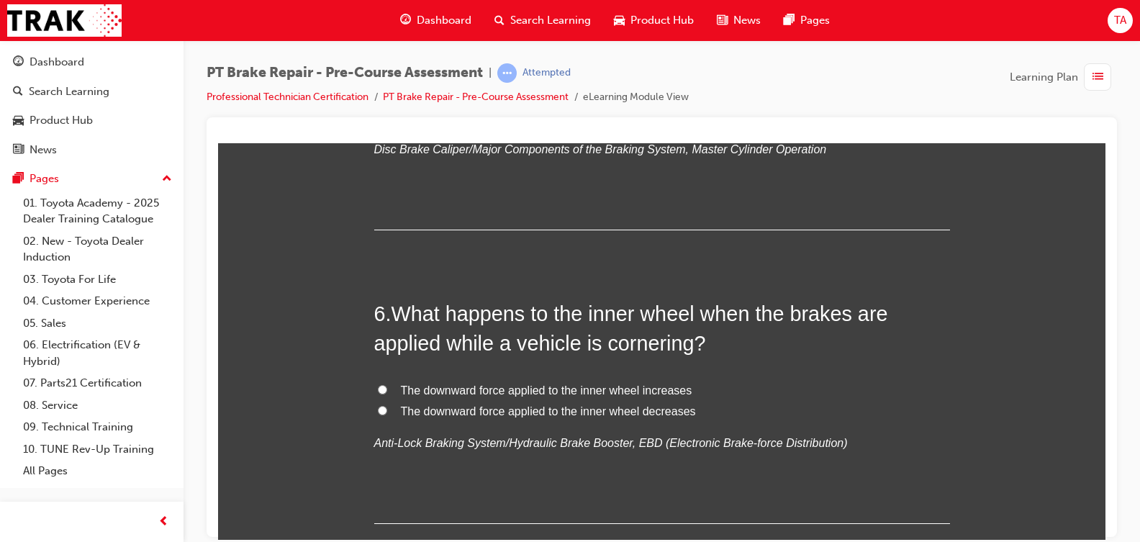
click at [581, 410] on span "The downward force applied to the inner wheel decreases" at bounding box center [548, 410] width 295 height 12
click at [387, 410] on input "The downward force applied to the inner wheel decreases" at bounding box center [382, 409] width 9 height 9
radio input "true"
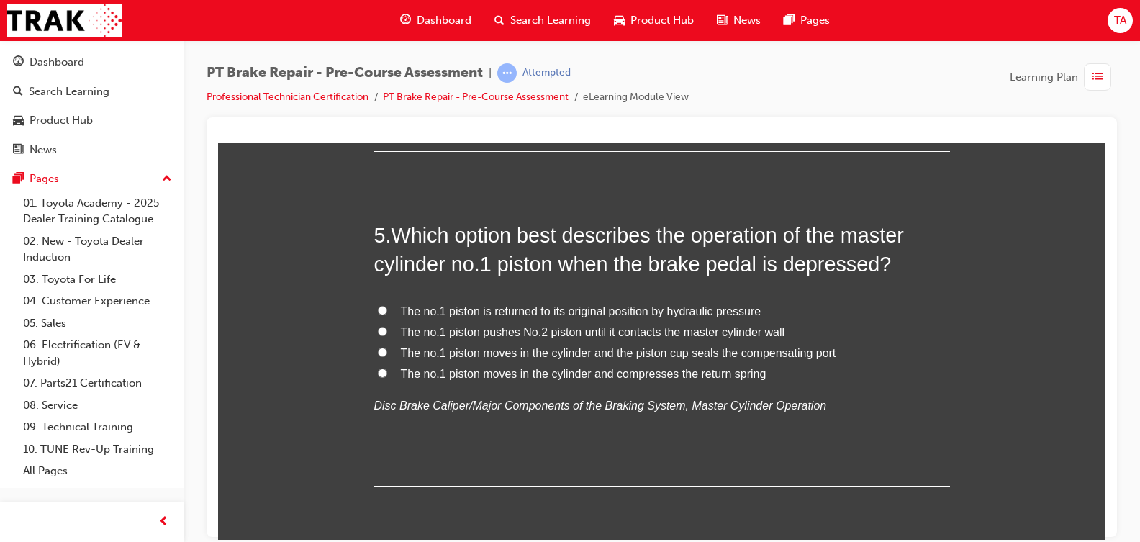
scroll to position [1317, 0]
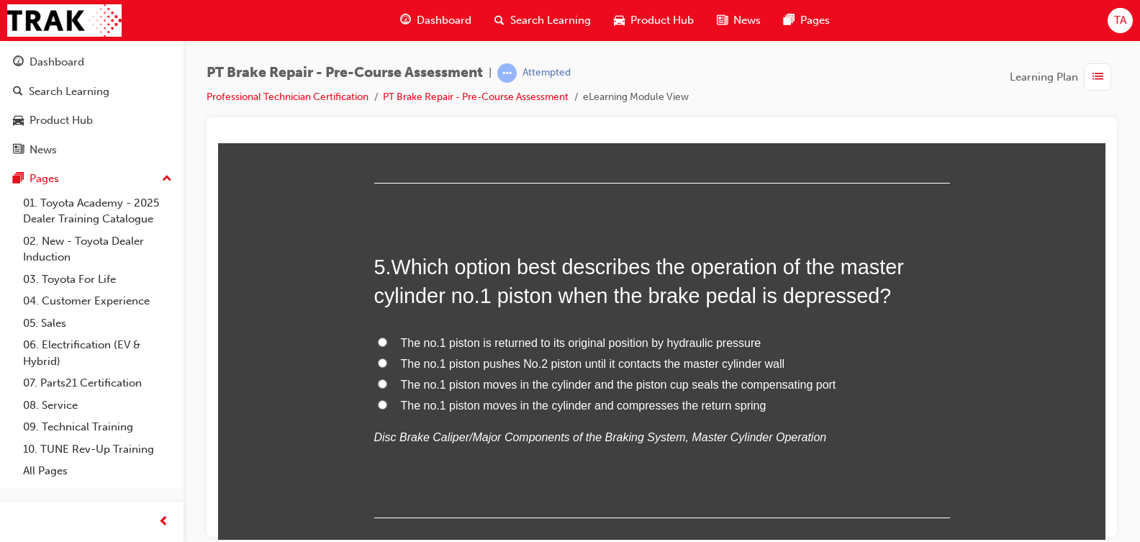
click at [548, 345] on span "The no.1 piston is returned to its original position by hydraulic pressure" at bounding box center [581, 342] width 360 height 12
click at [387, 345] on input "The no.1 piston is returned to its original position by hydraulic pressure" at bounding box center [382, 341] width 9 height 9
radio input "true"
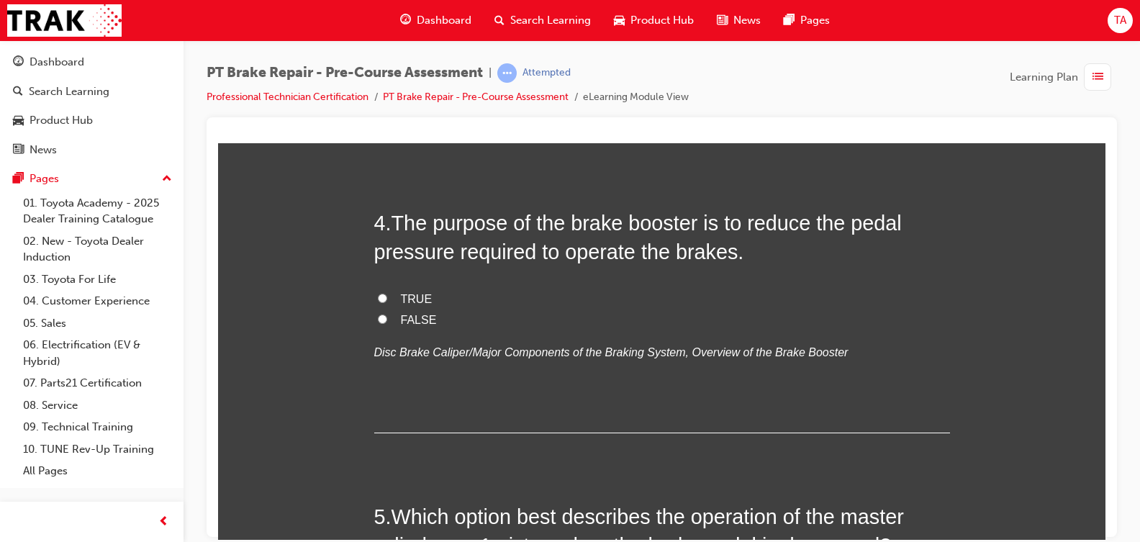
scroll to position [1030, 0]
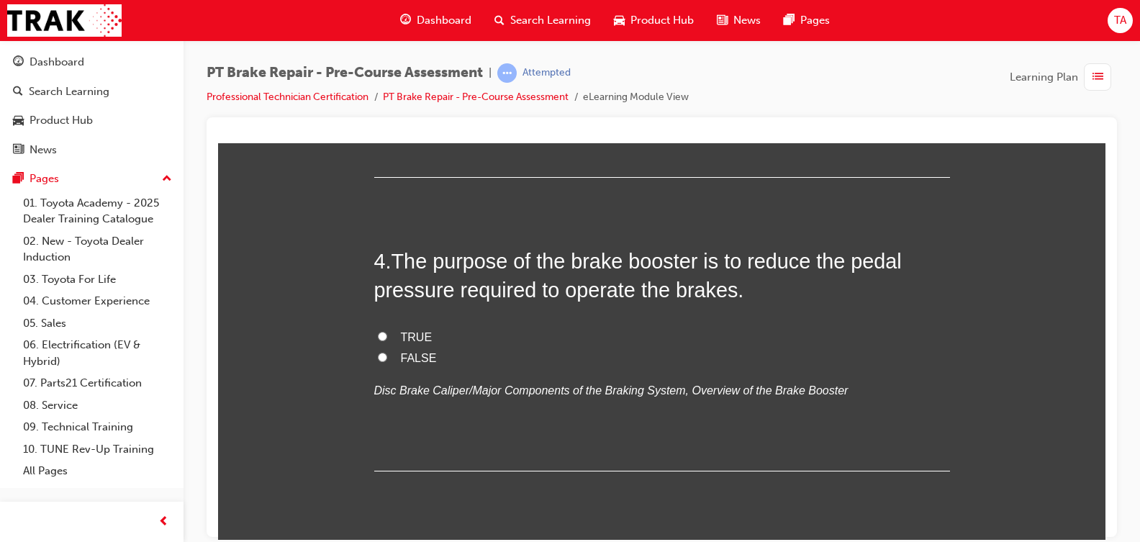
click at [402, 336] on span "TRUE" at bounding box center [417, 336] width 32 height 12
click at [387, 336] on input "TRUE" at bounding box center [382, 335] width 9 height 9
radio input "true"
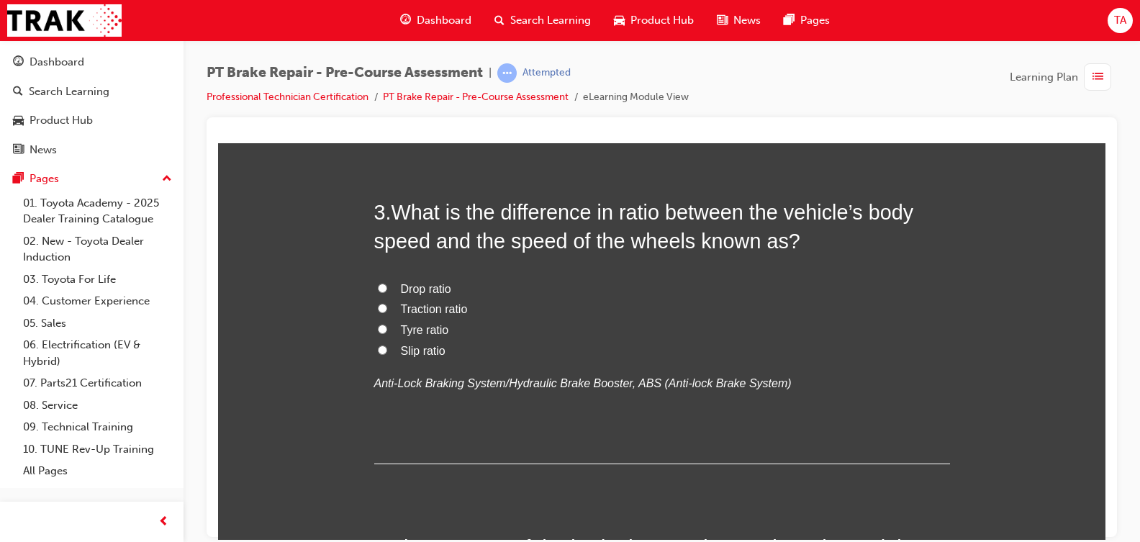
scroll to position [742, 0]
click at [418, 331] on span "Tyre ratio" at bounding box center [425, 330] width 48 height 12
click at [387, 331] on input "Tyre ratio" at bounding box center [382, 329] width 9 height 9
radio input "true"
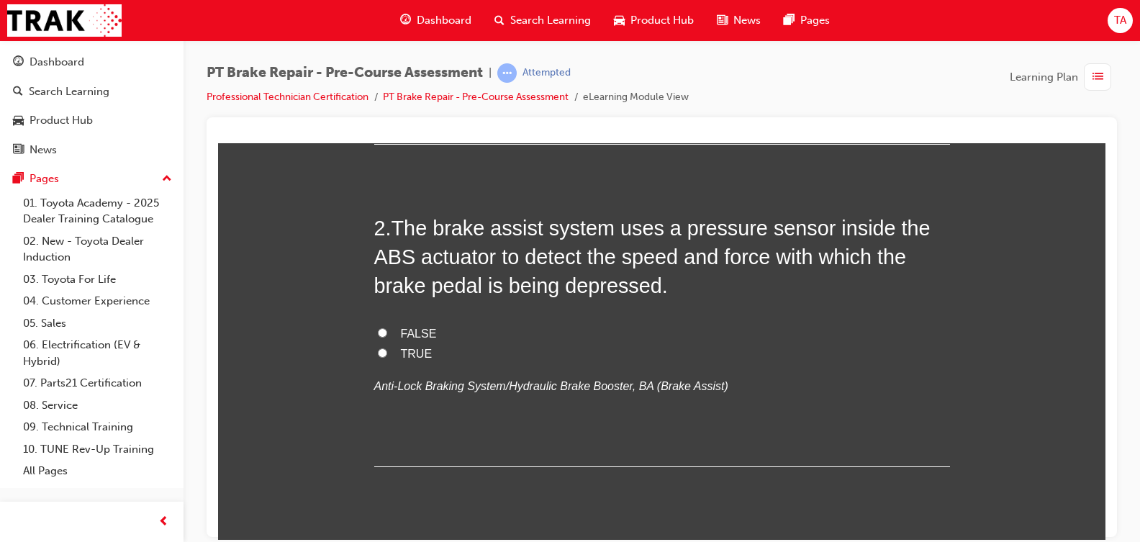
scroll to position [382, 0]
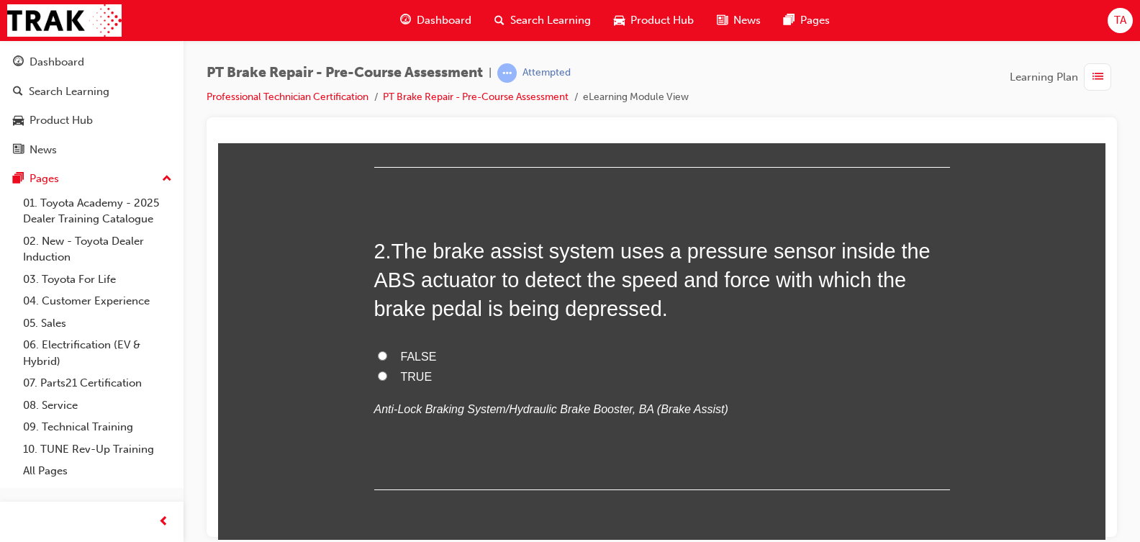
click at [388, 371] on label "TRUE" at bounding box center [662, 376] width 576 height 21
click at [387, 371] on input "TRUE" at bounding box center [382, 375] width 9 height 9
radio input "true"
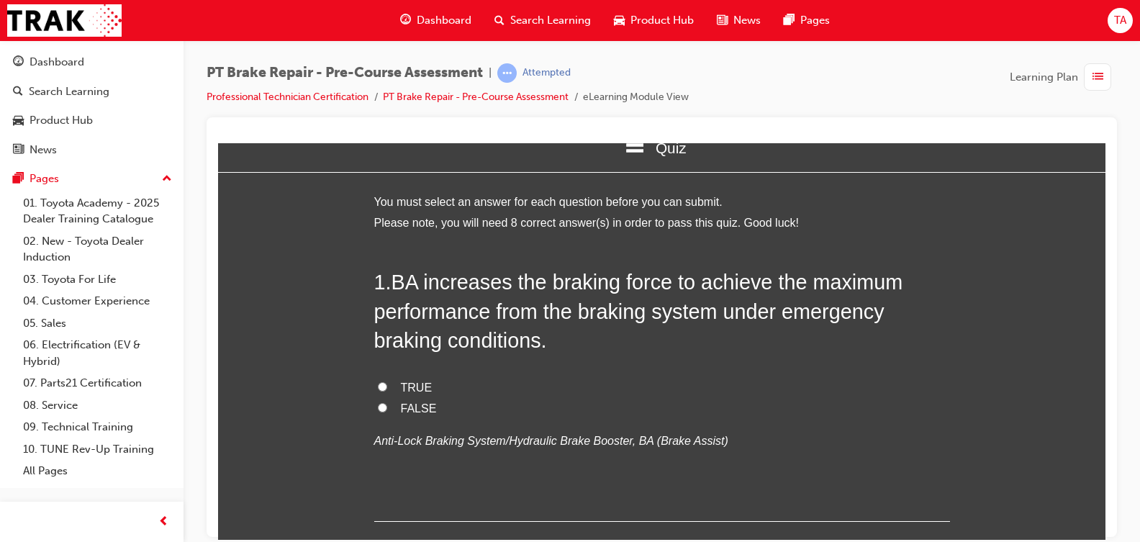
scroll to position [22, 0]
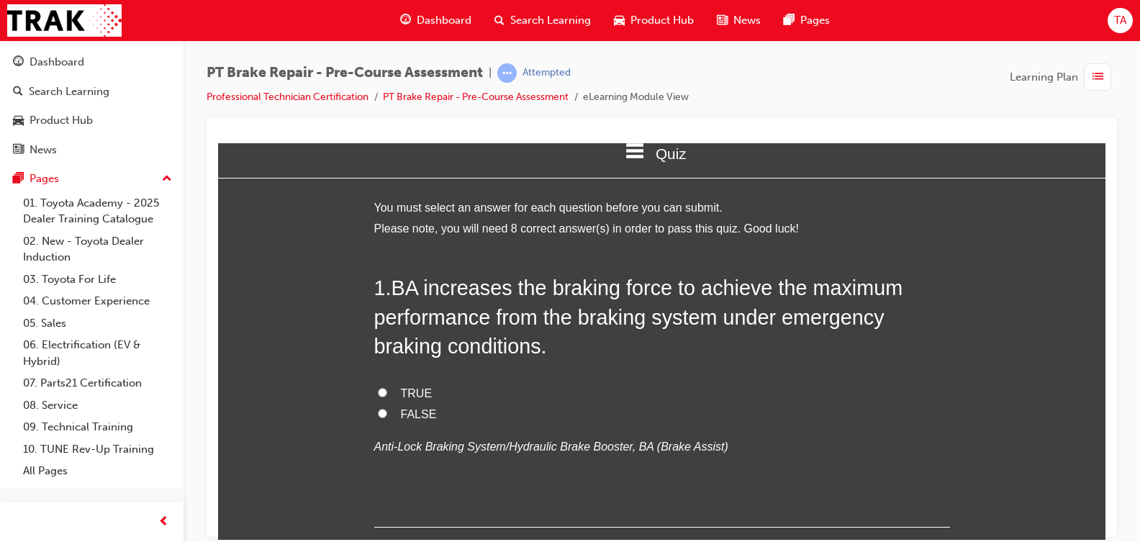
click at [378, 387] on input "TRUE" at bounding box center [382, 391] width 9 height 9
radio input "true"
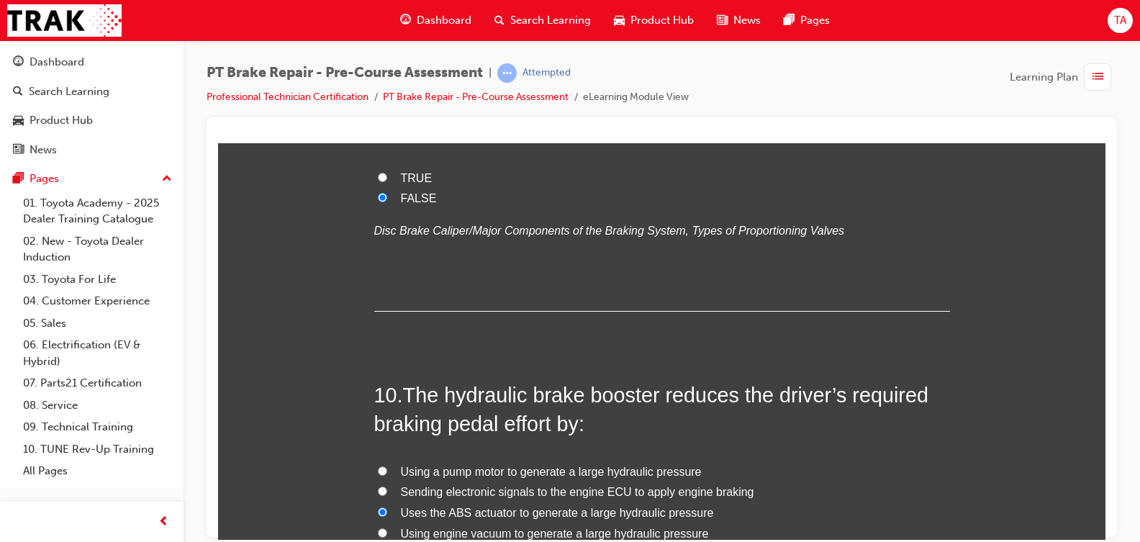
scroll to position [2972, 0]
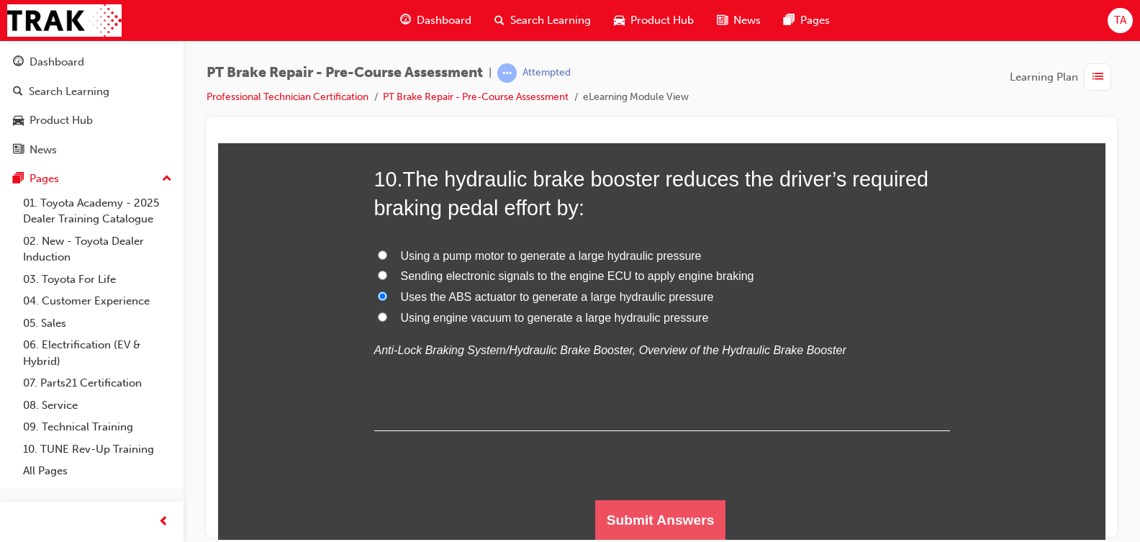
click at [658, 521] on button "Submit Answers" at bounding box center [660, 519] width 131 height 40
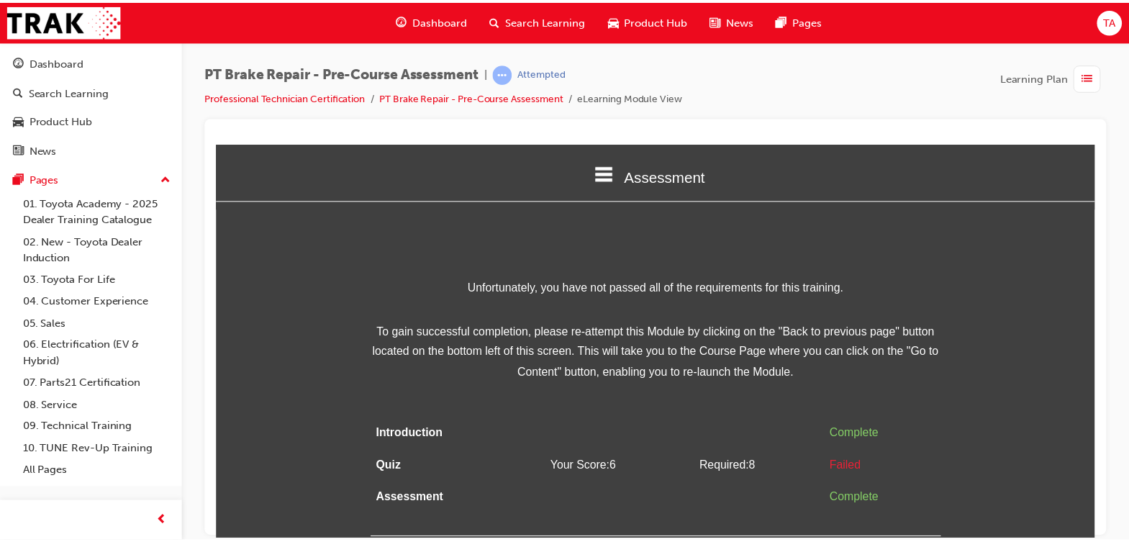
scroll to position [0, 0]
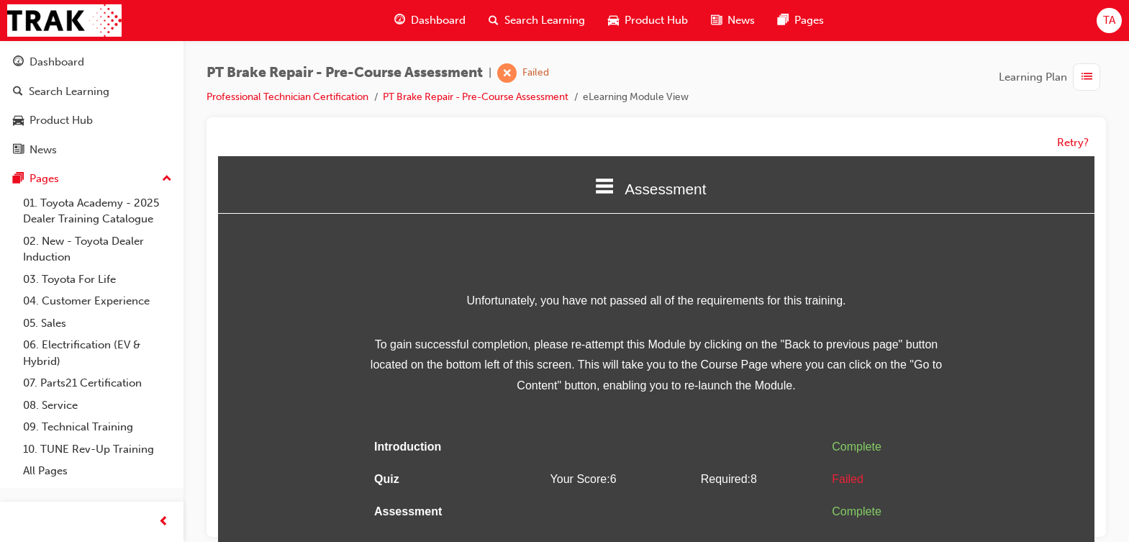
click at [310, 181] on div "Assessment" at bounding box center [656, 188] width 876 height 49
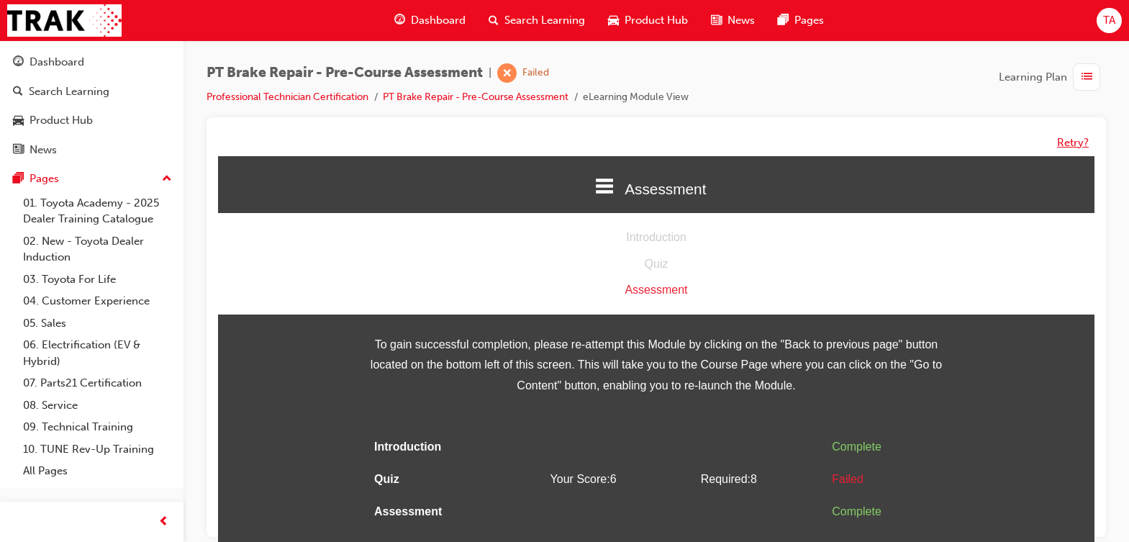
click at [1068, 142] on button "Retry?" at bounding box center [1073, 143] width 32 height 17
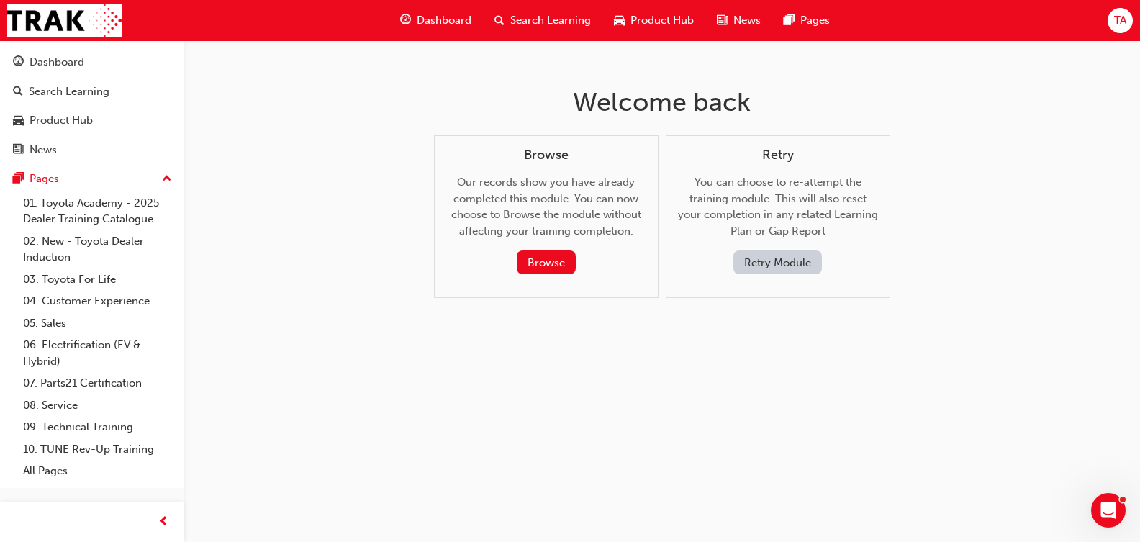
click at [731, 256] on div "Retry Module" at bounding box center [777, 262] width 177 height 24
click at [767, 263] on button "Retry Module" at bounding box center [777, 262] width 88 height 24
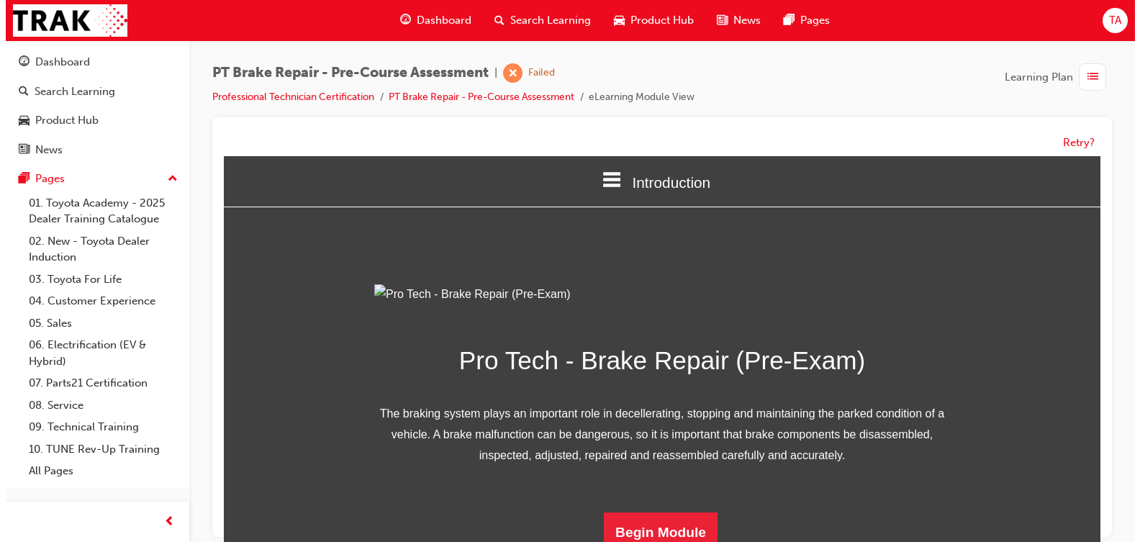
scroll to position [165, 0]
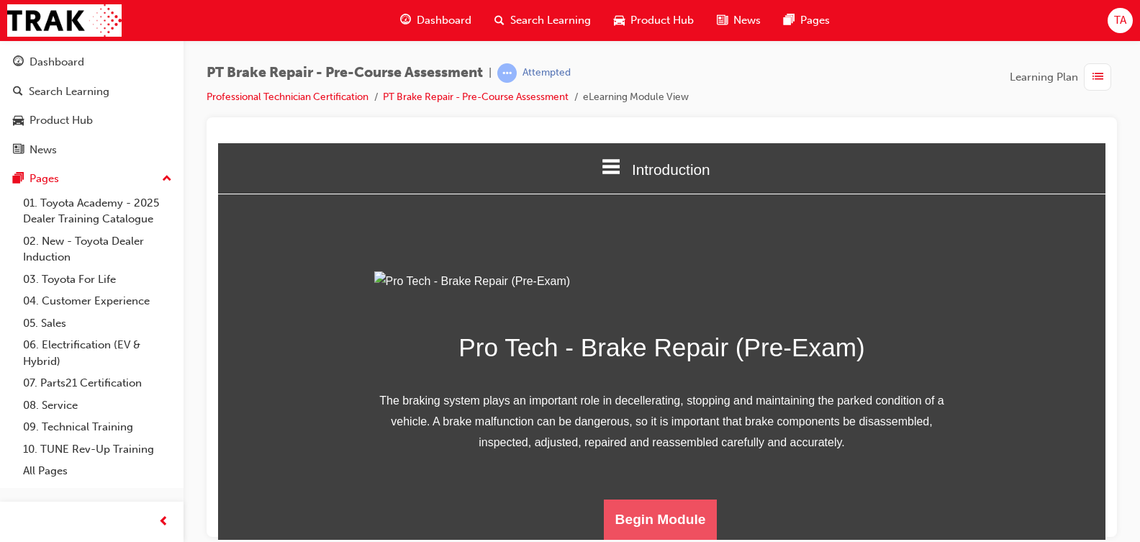
click at [666, 507] on button "Begin Module" at bounding box center [661, 519] width 114 height 40
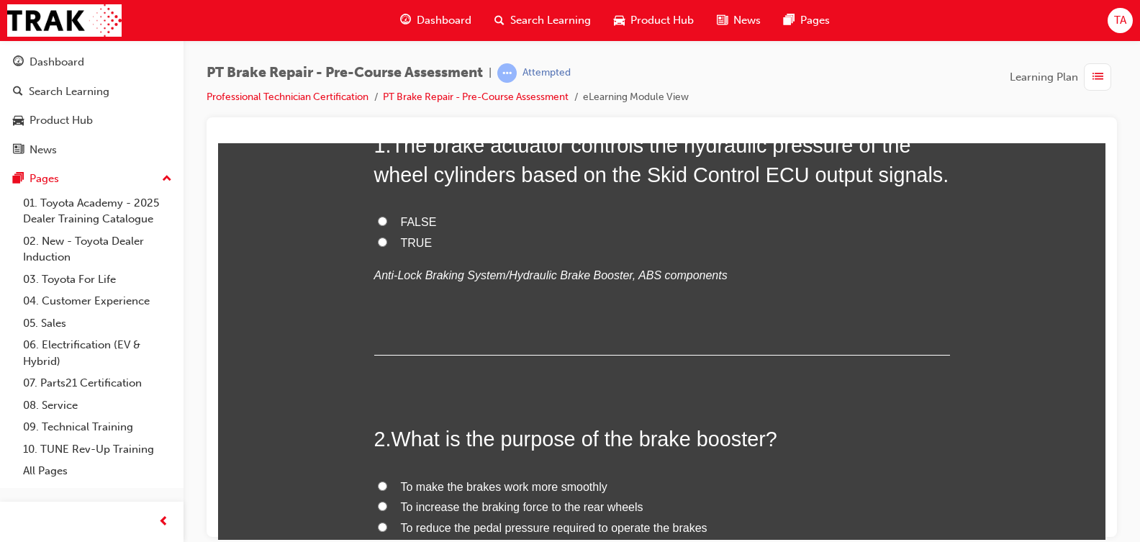
scroll to position [0, 0]
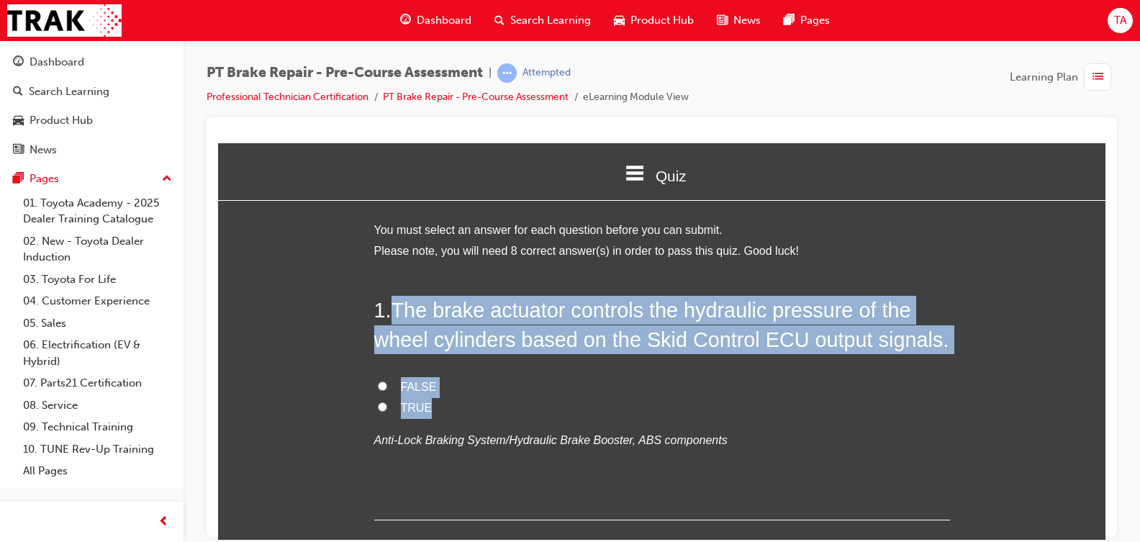
drag, startPoint x: 389, startPoint y: 303, endPoint x: 425, endPoint y: 410, distance: 113.1
click at [425, 410] on div "1 . The brake actuator controls the hydraulic pressure of the wheel cylinders b…" at bounding box center [662, 407] width 576 height 224
click at [374, 404] on label "TRUE" at bounding box center [662, 407] width 576 height 21
click at [378, 404] on input "TRUE" at bounding box center [382, 405] width 9 height 9
radio input "true"
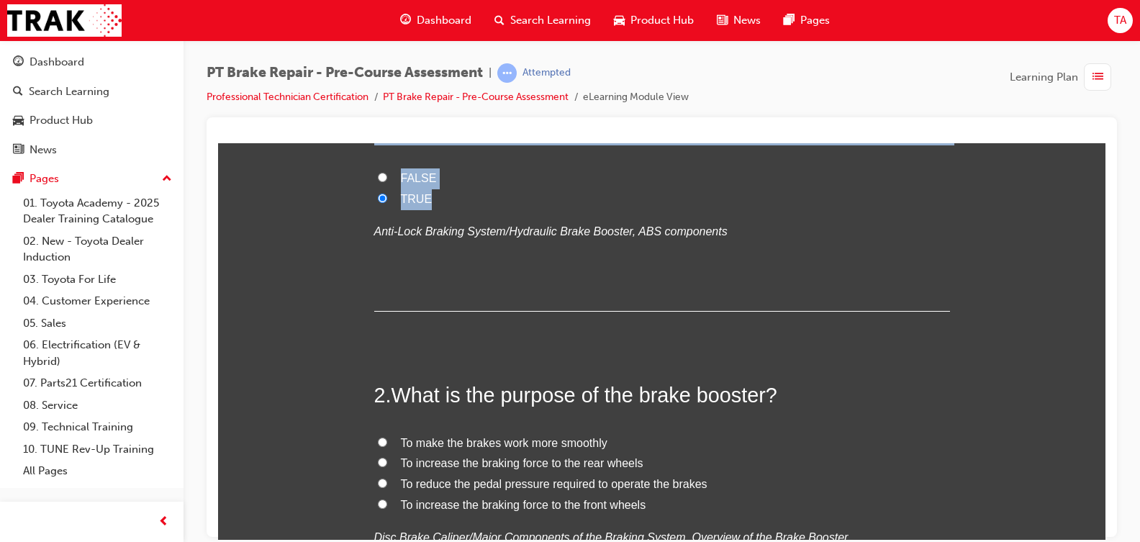
scroll to position [216, 0]
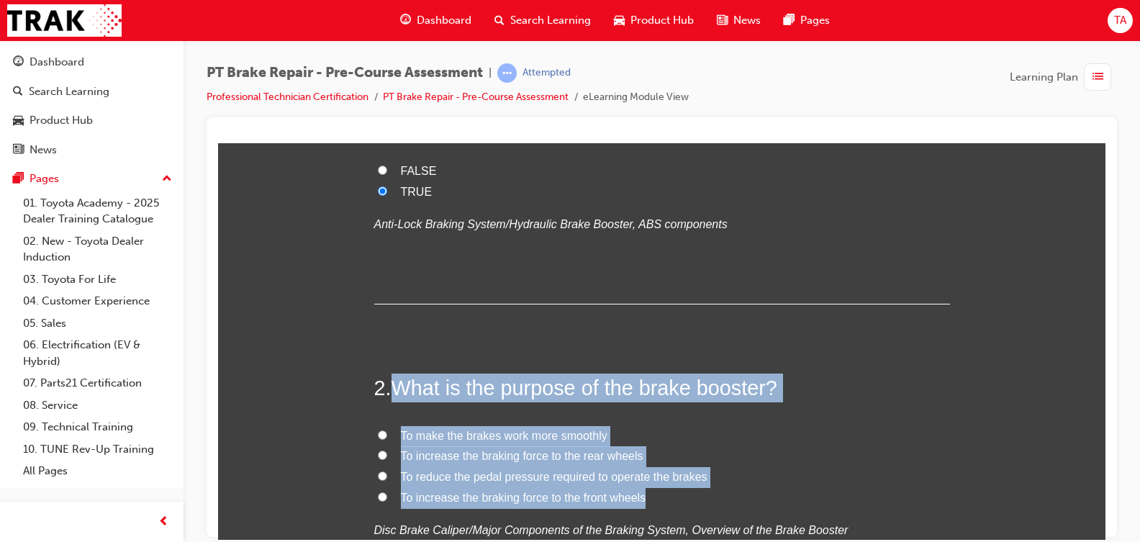
drag, startPoint x: 393, startPoint y: 387, endPoint x: 624, endPoint y: 496, distance: 255.5
click at [643, 499] on div "2 . What is the purpose of the brake booster? To make the brakes work more smoo…" at bounding box center [662, 491] width 576 height 237
click at [404, 480] on span "To reduce the pedal pressure required to operate the brakes" at bounding box center [554, 476] width 306 height 12
click at [387, 480] on input "To reduce the pedal pressure required to operate the brakes" at bounding box center [382, 475] width 9 height 9
radio input "true"
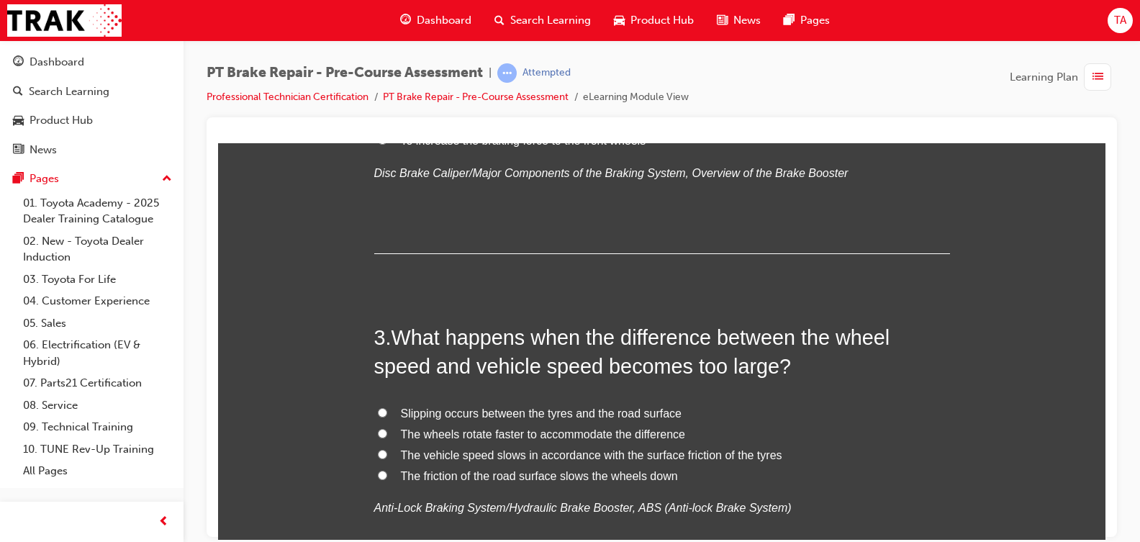
scroll to position [576, 0]
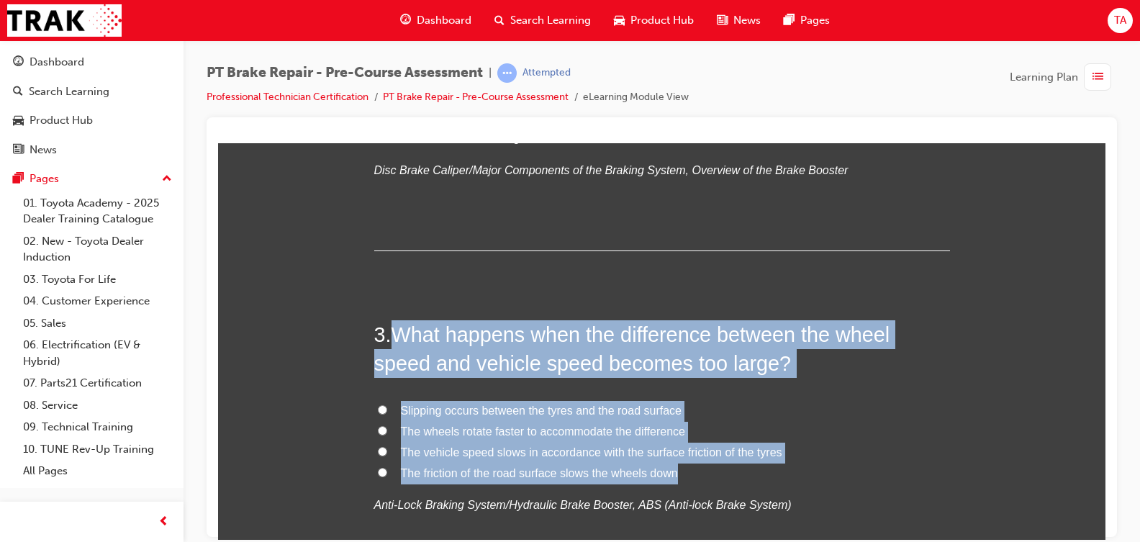
drag, startPoint x: 392, startPoint y: 329, endPoint x: 655, endPoint y: 471, distance: 299.4
click at [675, 478] on div "3 . What happens when the difference between the wheel speed and vehicle speed …" at bounding box center [662, 452] width 576 height 266
click at [407, 414] on span "Slipping occurs between the tyres and the road surface" at bounding box center [541, 410] width 281 height 12
click at [387, 414] on input "Slipping occurs between the tyres and the road surface" at bounding box center [382, 408] width 9 height 9
radio input "true"
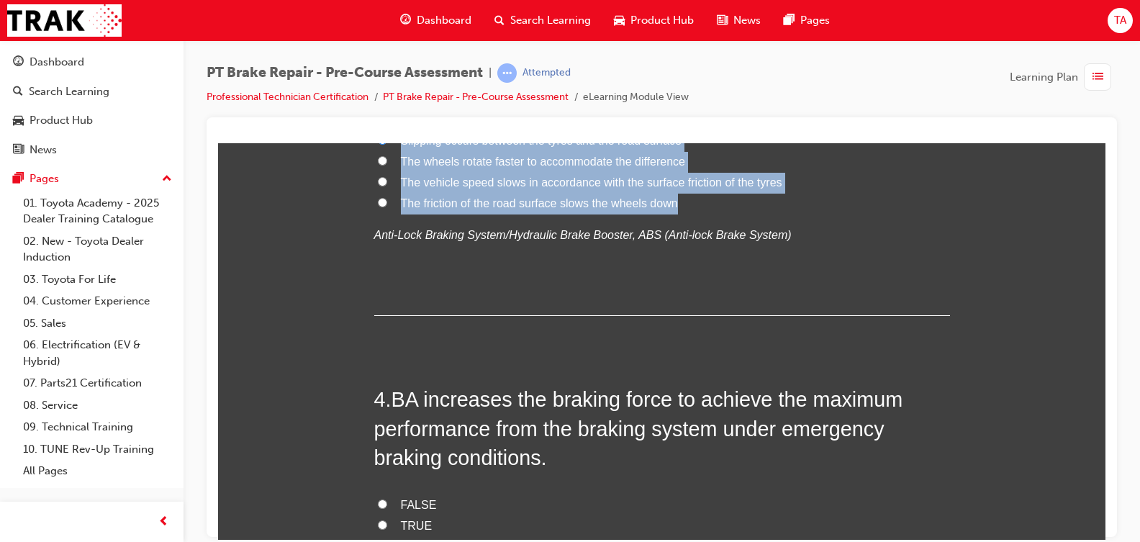
scroll to position [863, 0]
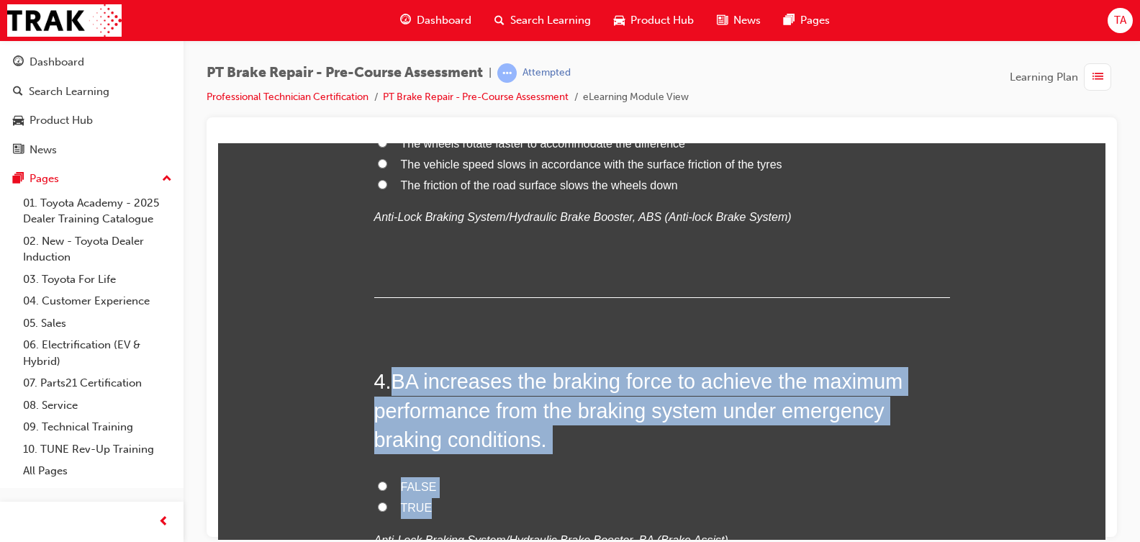
drag, startPoint x: 393, startPoint y: 379, endPoint x: 422, endPoint y: 500, distance: 124.4
click at [449, 506] on div "4 . BA increases the braking force to achieve the maximum performance from the …" at bounding box center [662, 492] width 576 height 253
click at [397, 514] on label "TRUE" at bounding box center [662, 507] width 576 height 21
click at [387, 511] on input "TRUE" at bounding box center [382, 505] width 9 height 9
radio input "true"
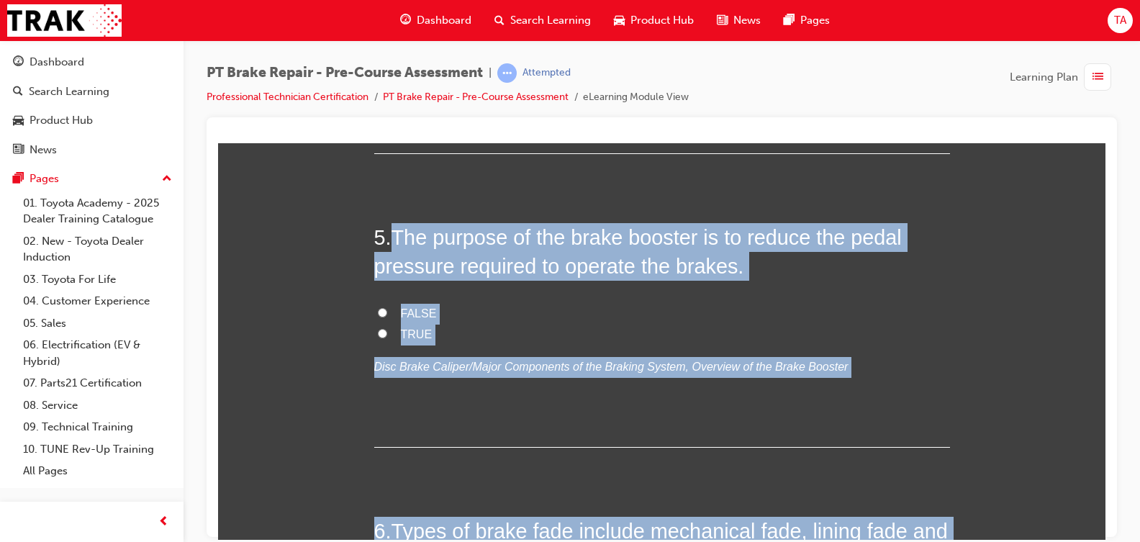
scroll to position [1470, 0]
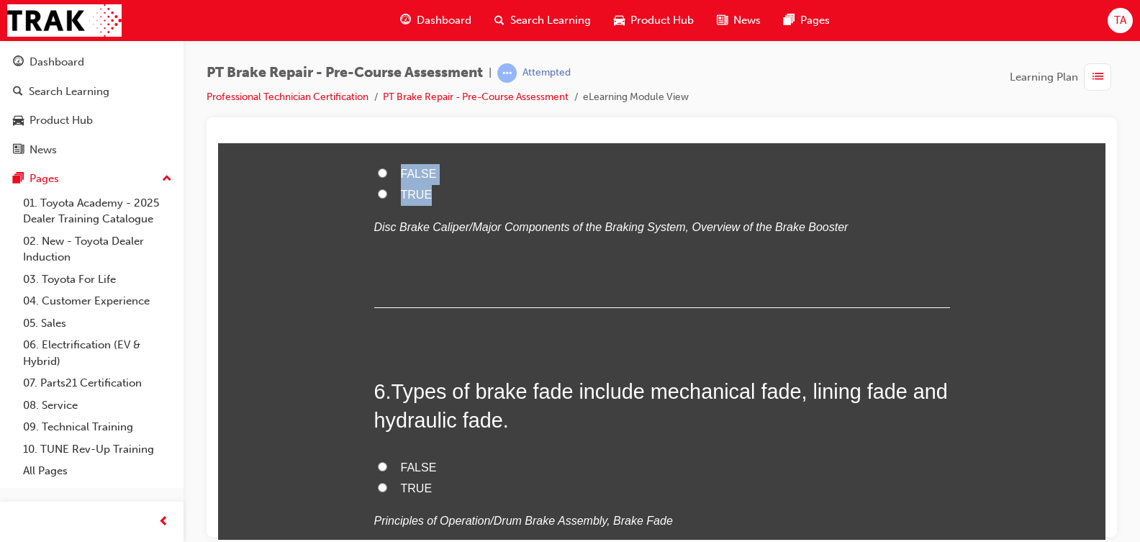
drag, startPoint x: 393, startPoint y: 486, endPoint x: 417, endPoint y: 193, distance: 294.5
click at [423, 195] on div "5 . The purpose of the brake booster is to reduce the pedal pressure required t…" at bounding box center [662, 195] width 576 height 224
click at [413, 195] on span "TRUE" at bounding box center [417, 194] width 32 height 12
click at [387, 195] on input "TRUE" at bounding box center [382, 192] width 9 height 9
radio input "true"
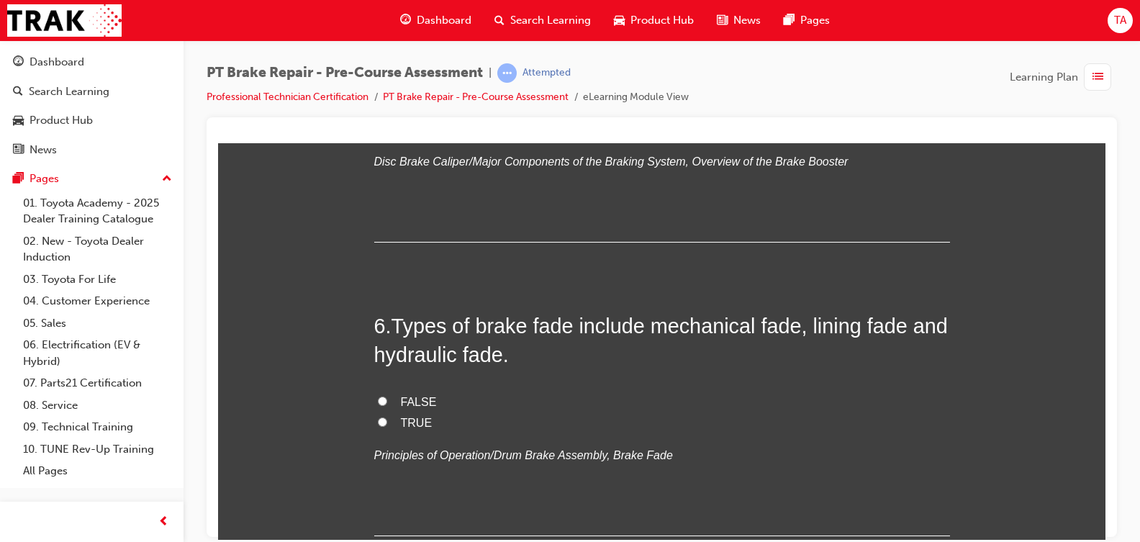
scroll to position [1542, 0]
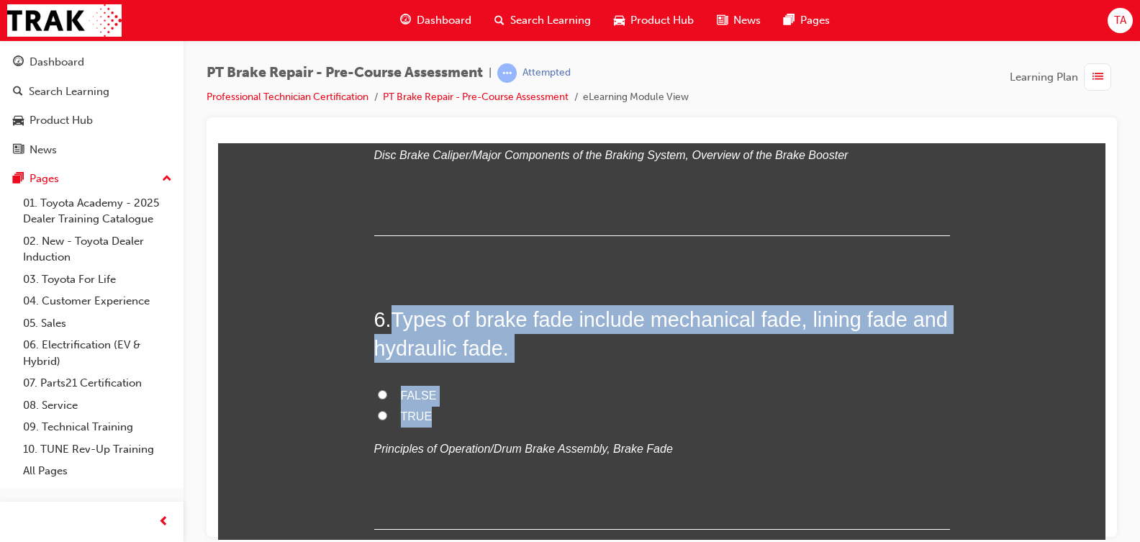
drag, startPoint x: 394, startPoint y: 318, endPoint x: 444, endPoint y: 414, distance: 108.4
click at [444, 414] on div "6 . Types of brake fade include mechanical fade, lining fade and hydraulic fade…" at bounding box center [662, 416] width 576 height 224
click at [411, 417] on span "TRUE" at bounding box center [417, 415] width 32 height 12
click at [387, 417] on input "TRUE" at bounding box center [382, 414] width 9 height 9
radio input "true"
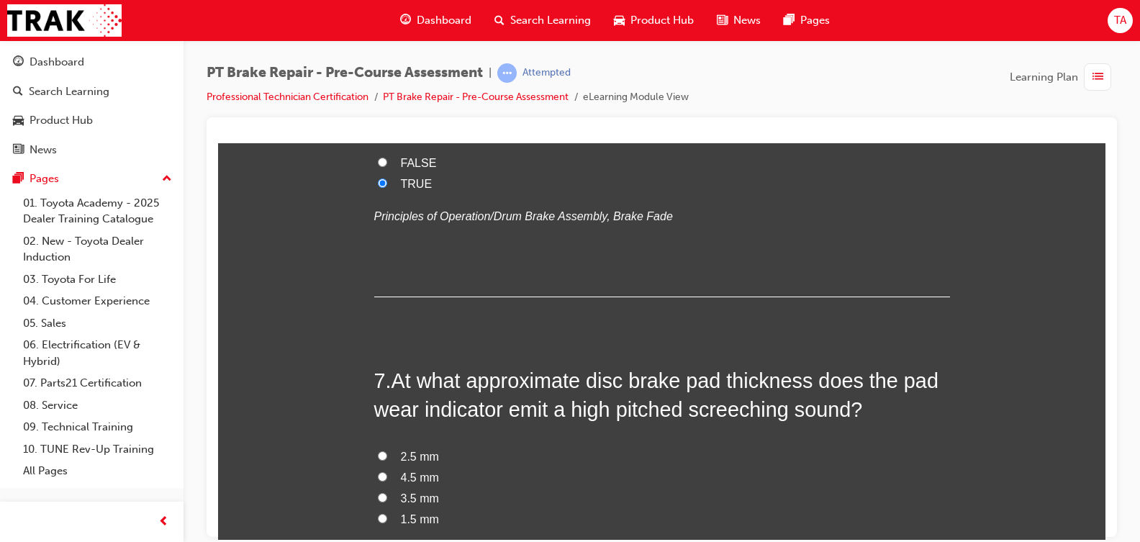
scroll to position [1830, 0]
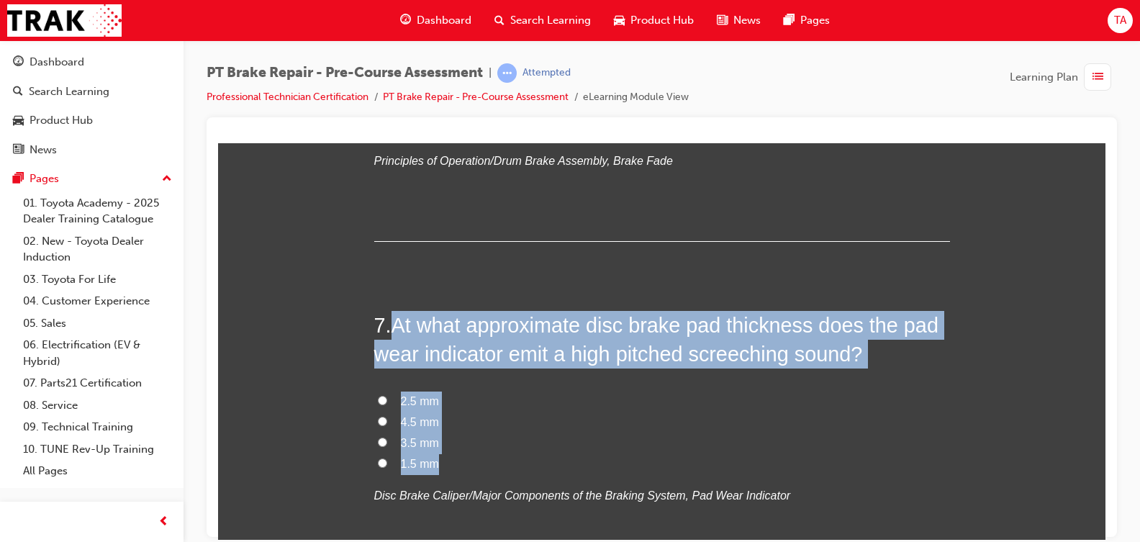
drag, startPoint x: 393, startPoint y: 323, endPoint x: 432, endPoint y: 467, distance: 149.2
click at [432, 467] on div "7 . At what approximate disc brake pad thickness does the pad wear indicator em…" at bounding box center [662, 443] width 576 height 266
click at [416, 404] on span "2.5 mm" at bounding box center [420, 400] width 38 height 12
click at [387, 404] on input "2.5 mm" at bounding box center [382, 399] width 9 height 9
radio input "true"
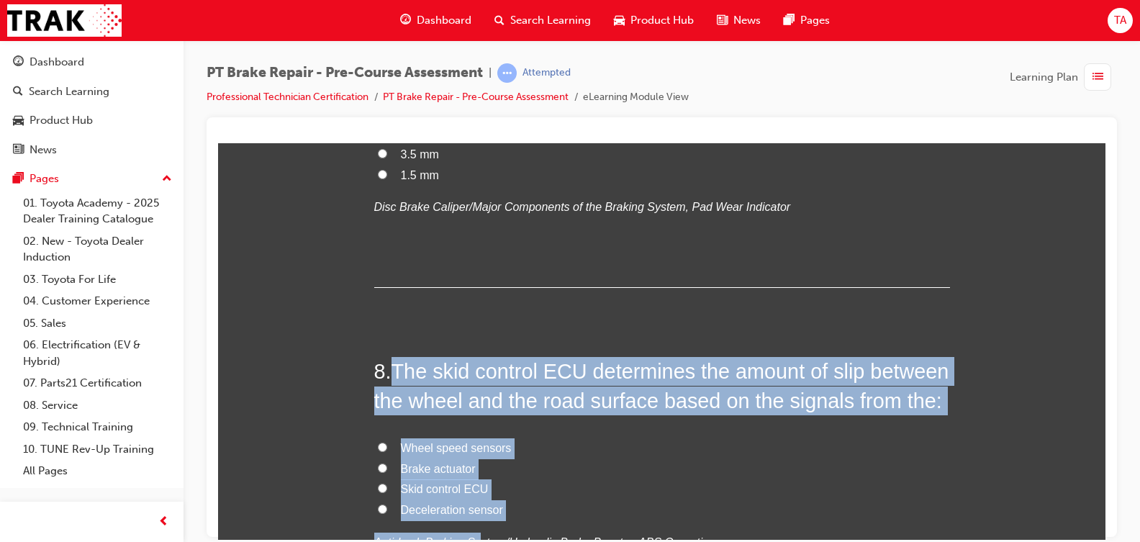
scroll to position [2171, 0]
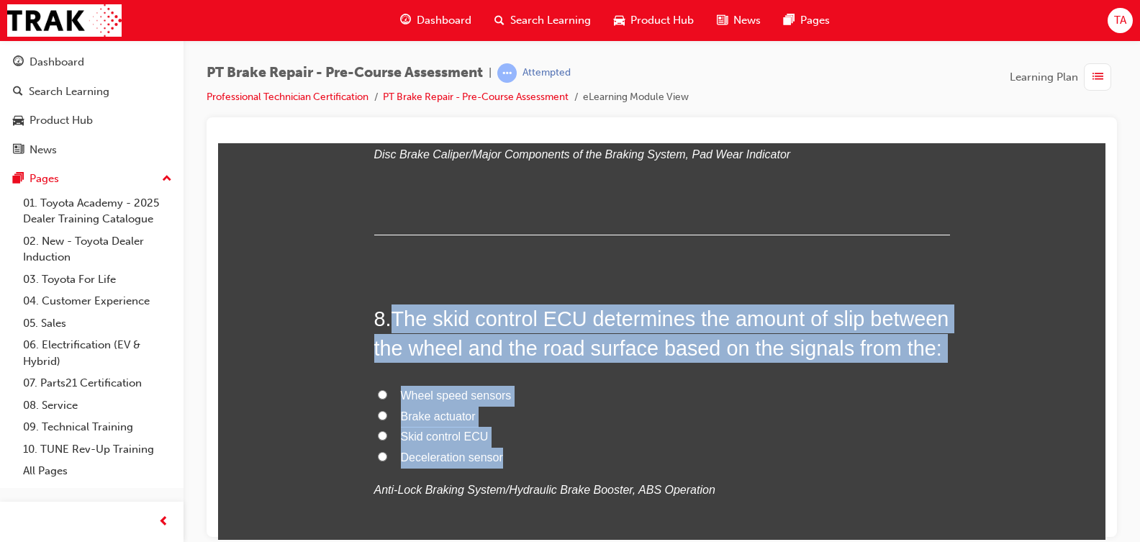
drag, startPoint x: 390, startPoint y: 442, endPoint x: 493, endPoint y: 456, distance: 103.9
click at [494, 456] on div "8 . The skid control ECU determines the amount of slip between the wheel and th…" at bounding box center [662, 437] width 576 height 266
click at [460, 397] on span "Wheel speed sensors" at bounding box center [456, 394] width 111 height 12
click at [387, 397] on input "Wheel speed sensors" at bounding box center [382, 393] width 9 height 9
radio input "true"
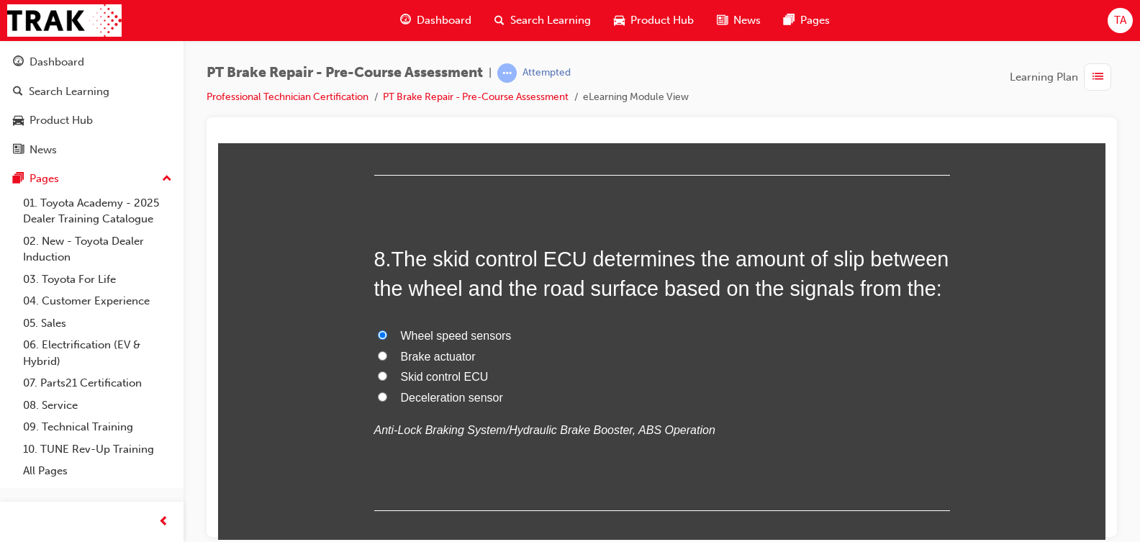
scroll to position [2458, 0]
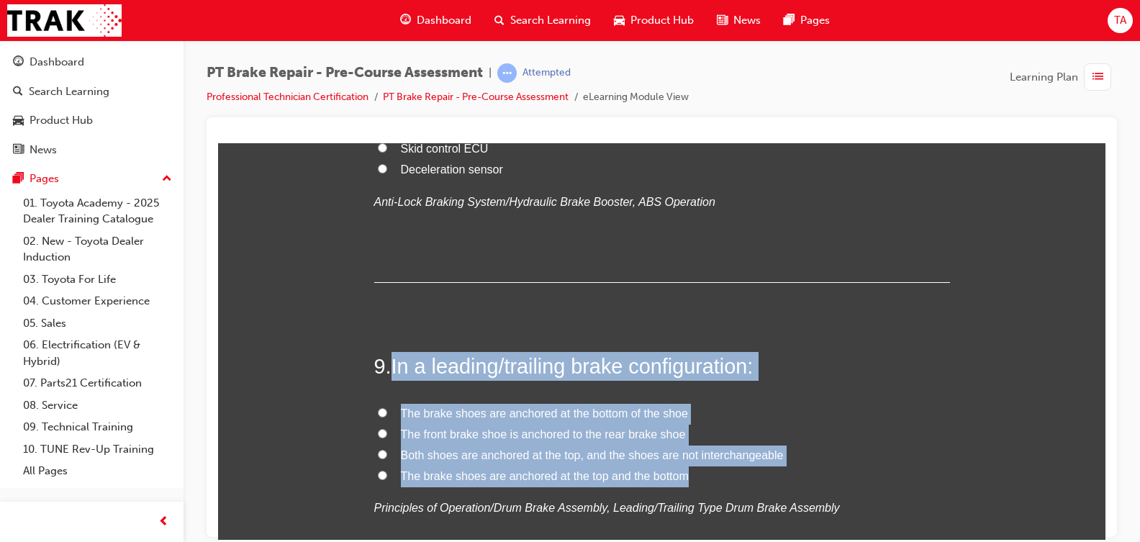
drag, startPoint x: 389, startPoint y: 365, endPoint x: 673, endPoint y: 478, distance: 305.4
click at [676, 478] on div "9 . In a leading/trailing brake configuration: The brake shoes are anchored at …" at bounding box center [662, 469] width 576 height 237
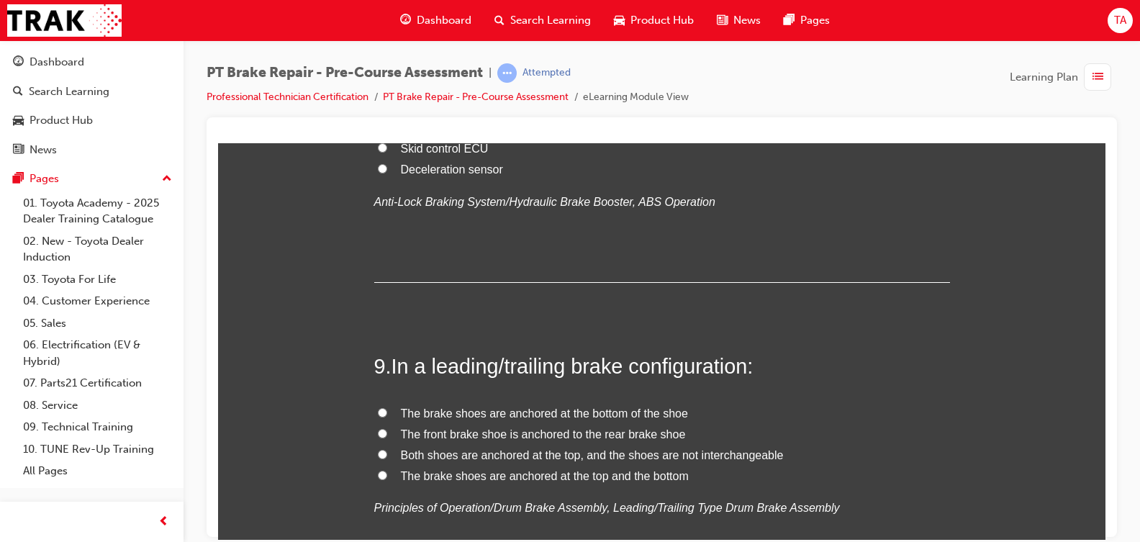
click at [442, 416] on span "The brake shoes are anchored at the bottom of the shoe" at bounding box center [544, 412] width 287 height 12
click at [387, 416] on input "The brake shoes are anchored at the bottom of the shoe" at bounding box center [382, 411] width 9 height 9
radio input "true"
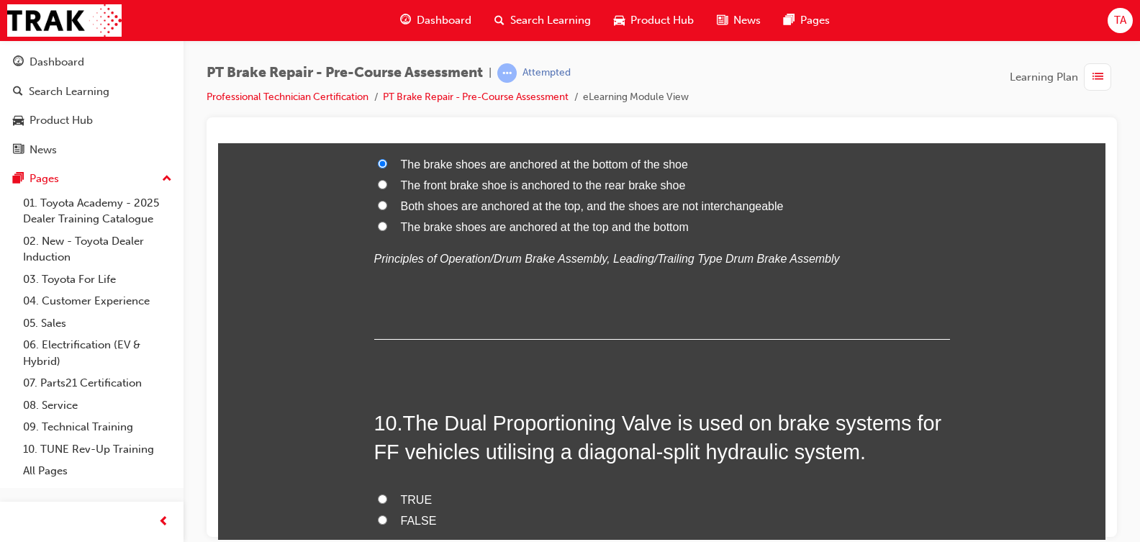
scroll to position [2674, 0]
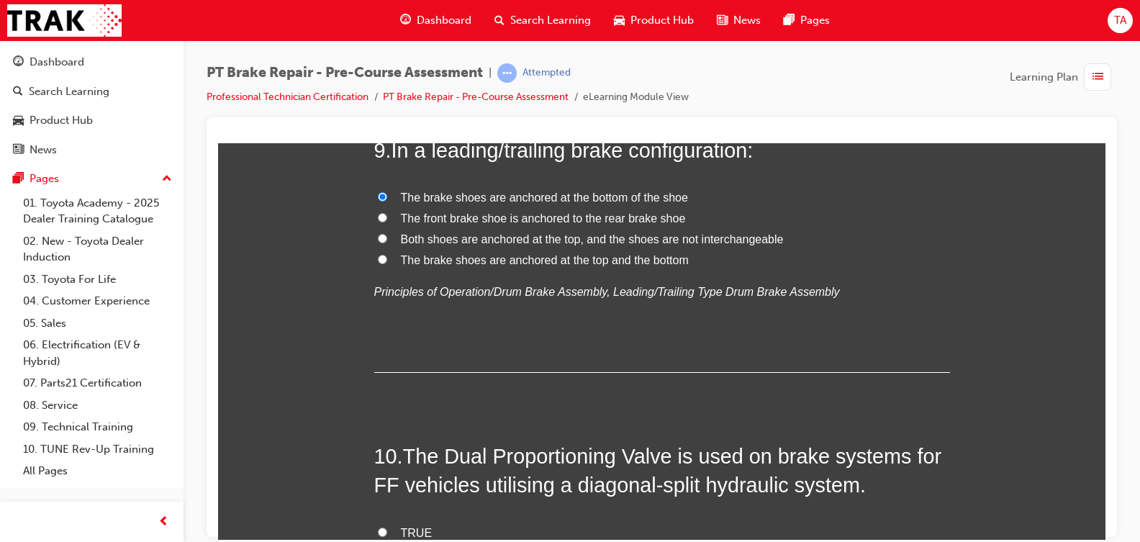
click at [589, 263] on span "The brake shoes are anchored at the top and the bottom" at bounding box center [545, 259] width 288 height 12
click at [387, 263] on input "The brake shoes are anchored at the top and the bottom" at bounding box center [382, 258] width 9 height 9
radio input "true"
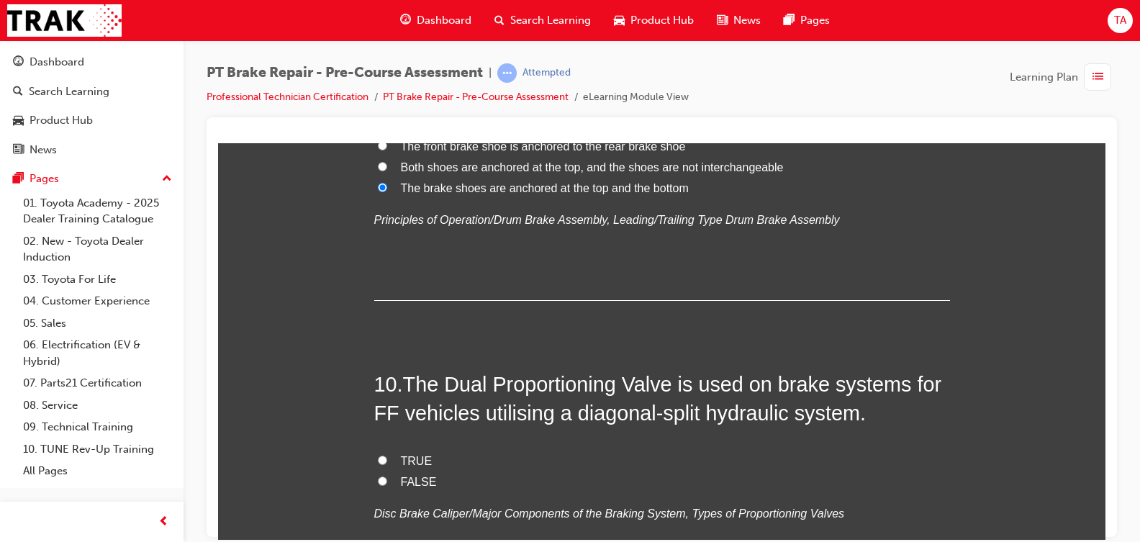
click at [417, 385] on span "The Dual Proportioning Valve is used on brake systems for FF vehicles utilising…" at bounding box center [658, 398] width 568 height 52
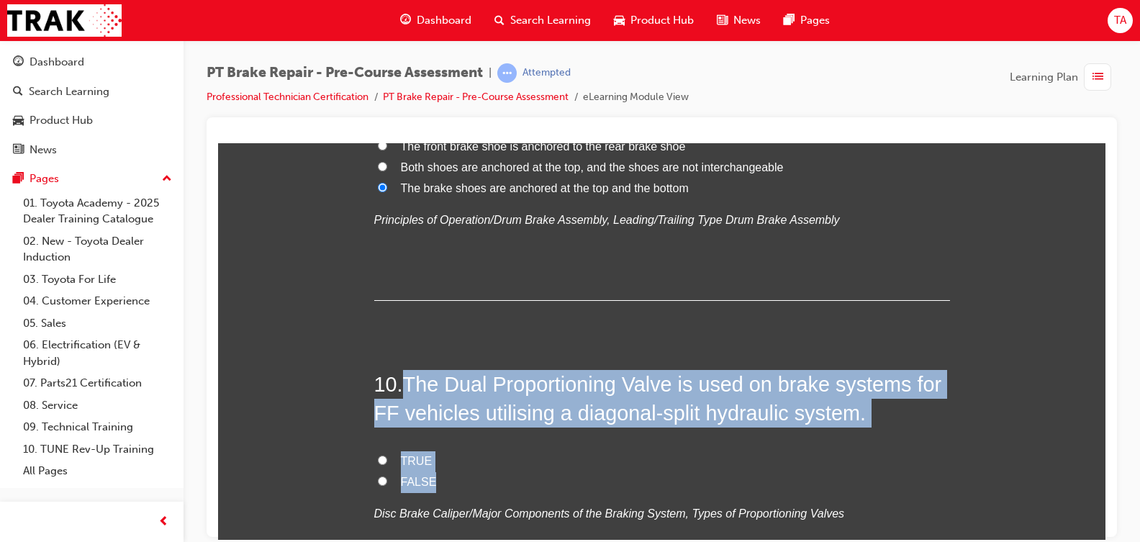
drag, startPoint x: 400, startPoint y: 385, endPoint x: 444, endPoint y: 476, distance: 100.7
click at [444, 476] on div "10 . The Dual Proportioning Valve is used on brake systems for FF vehicles util…" at bounding box center [662, 481] width 576 height 224
click at [414, 454] on span "TRUE" at bounding box center [417, 460] width 32 height 12
click at [387, 455] on input "TRUE" at bounding box center [382, 459] width 9 height 9
radio input "true"
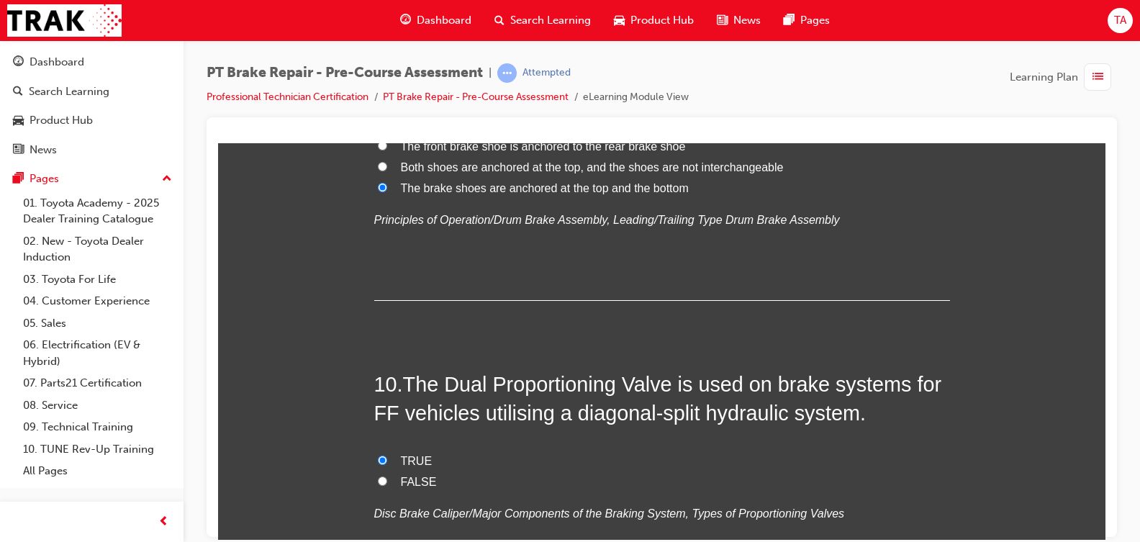
click at [539, 463] on label "TRUE" at bounding box center [662, 460] width 576 height 21
click at [387, 463] on input "TRUE" at bounding box center [382, 459] width 9 height 9
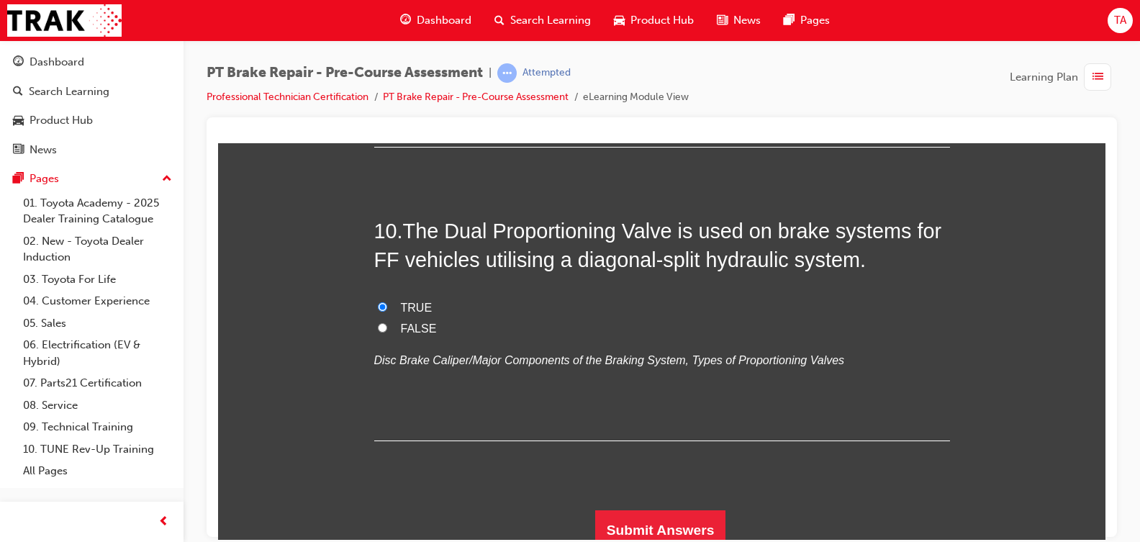
scroll to position [2909, 0]
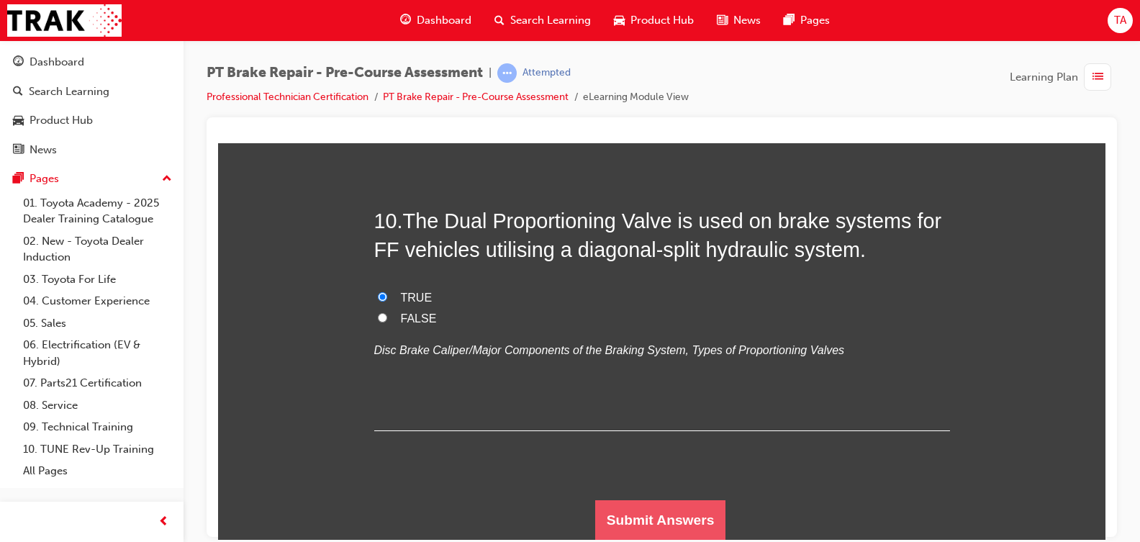
click at [665, 521] on button "Submit Answers" at bounding box center [660, 519] width 131 height 40
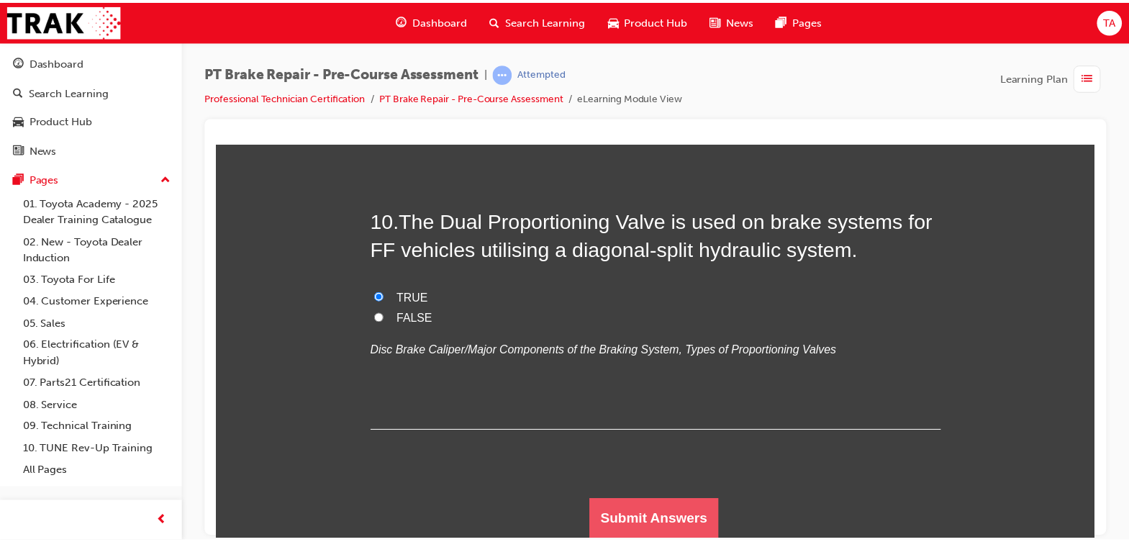
scroll to position [0, 0]
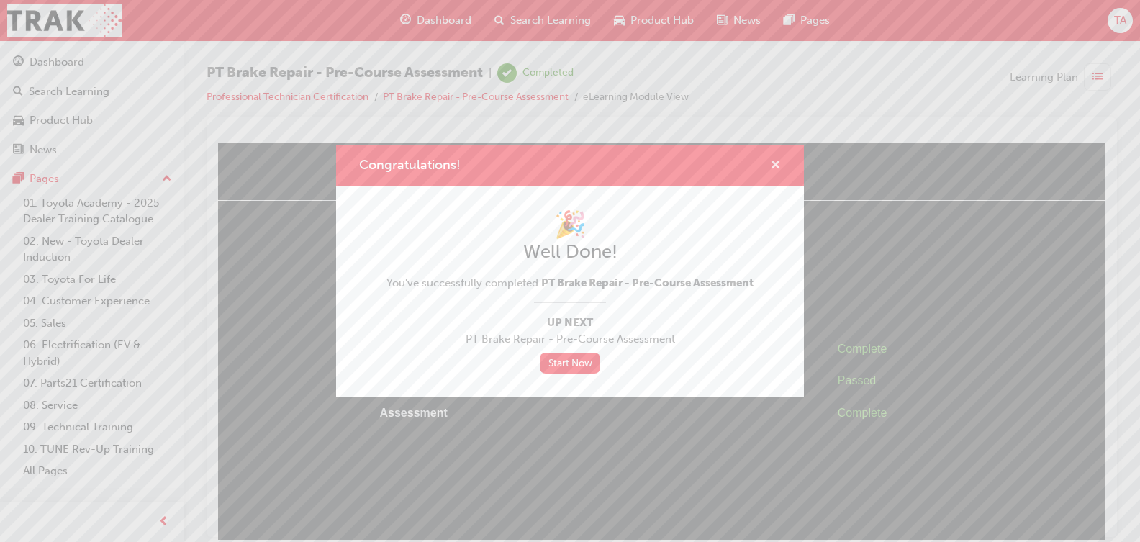
click at [778, 161] on span "cross-icon" at bounding box center [775, 166] width 11 height 13
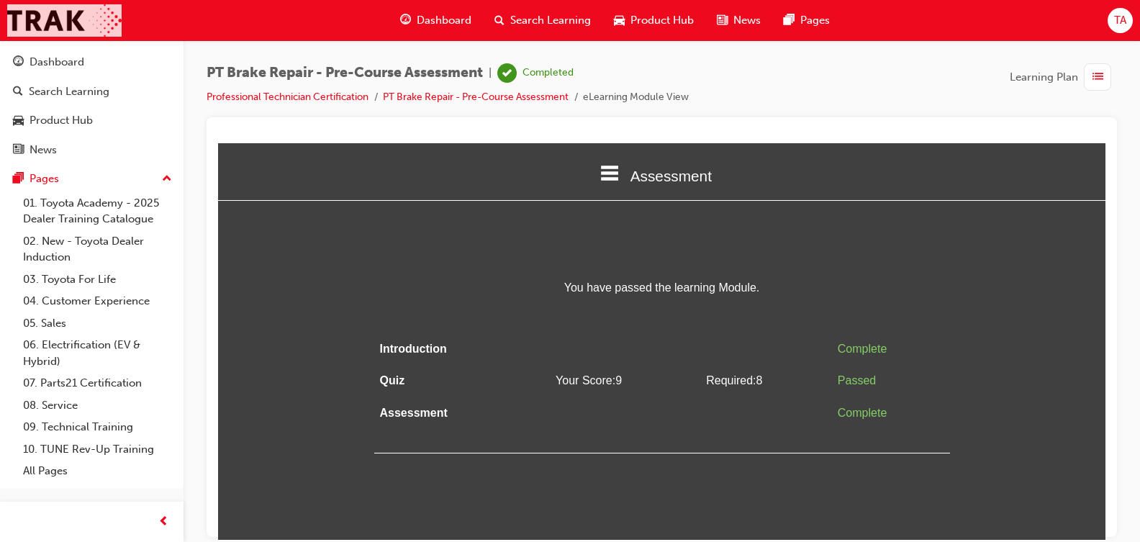
click at [81, 21] on img at bounding box center [64, 20] width 114 height 32
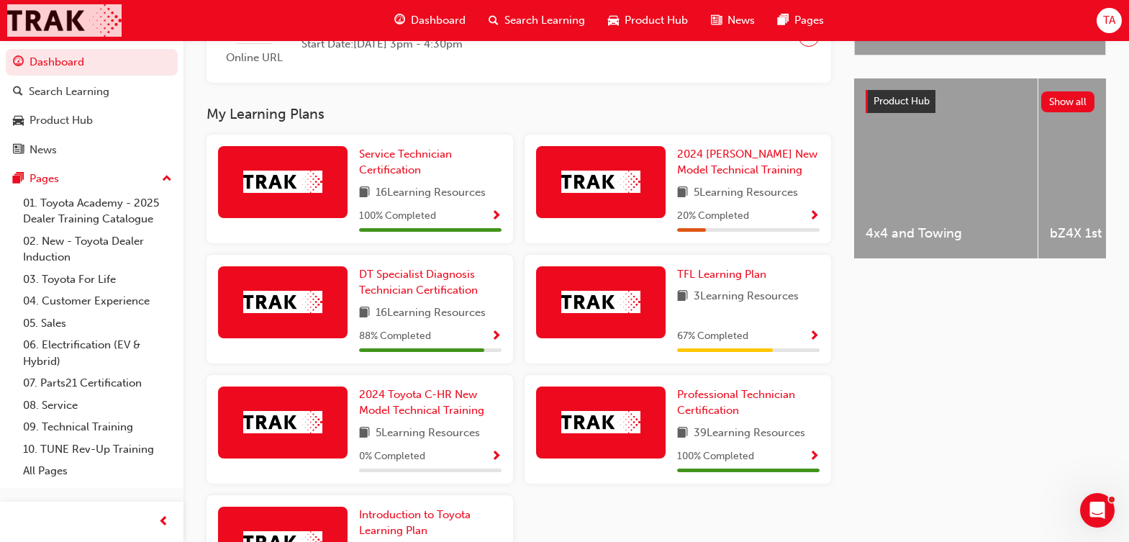
scroll to position [522, 0]
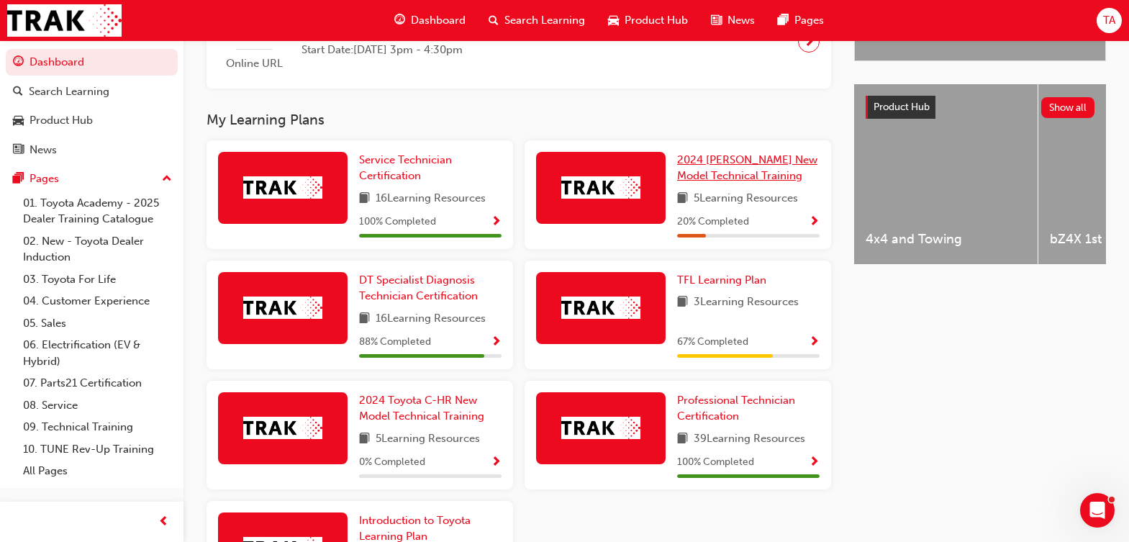
click at [711, 176] on span "2024 Prado New Model Technical Training" at bounding box center [747, 167] width 140 height 29
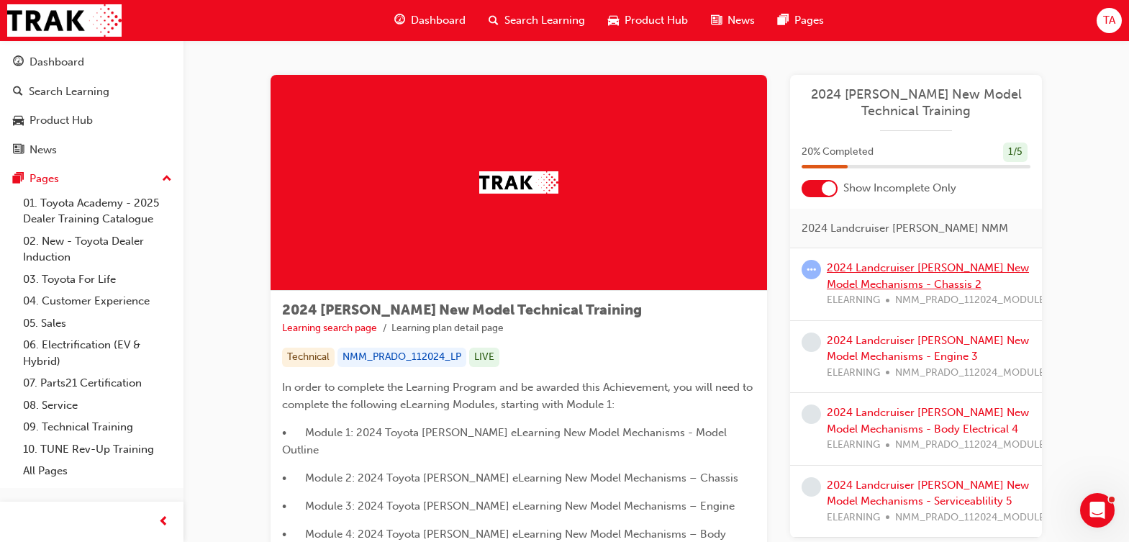
click at [901, 277] on link "2024 Landcruiser Prado New Model Mechanisms - Chassis 2" at bounding box center [928, 275] width 202 height 29
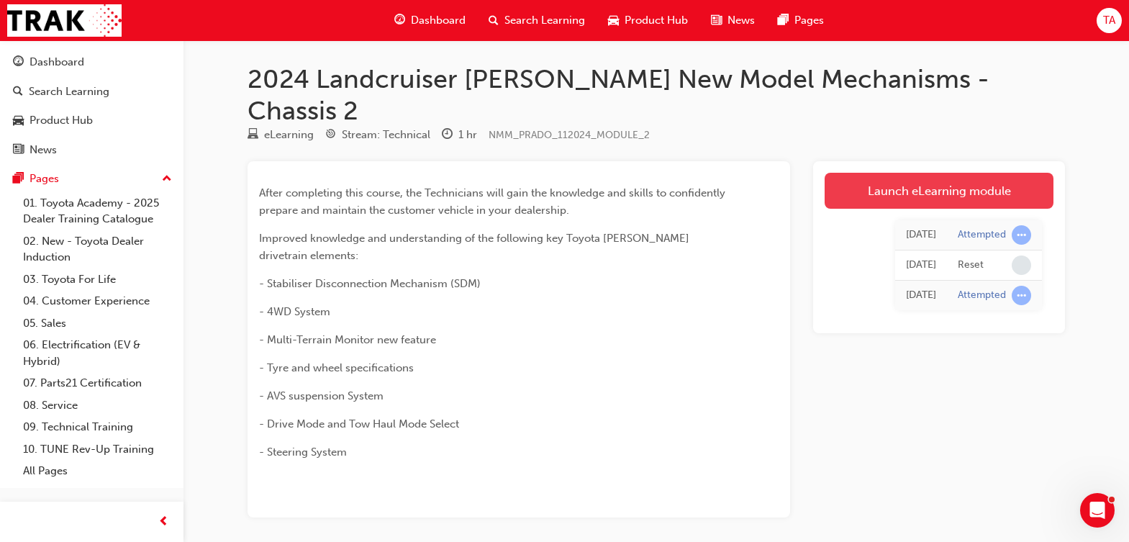
click at [902, 173] on link "Launch eLearning module" at bounding box center [938, 191] width 229 height 36
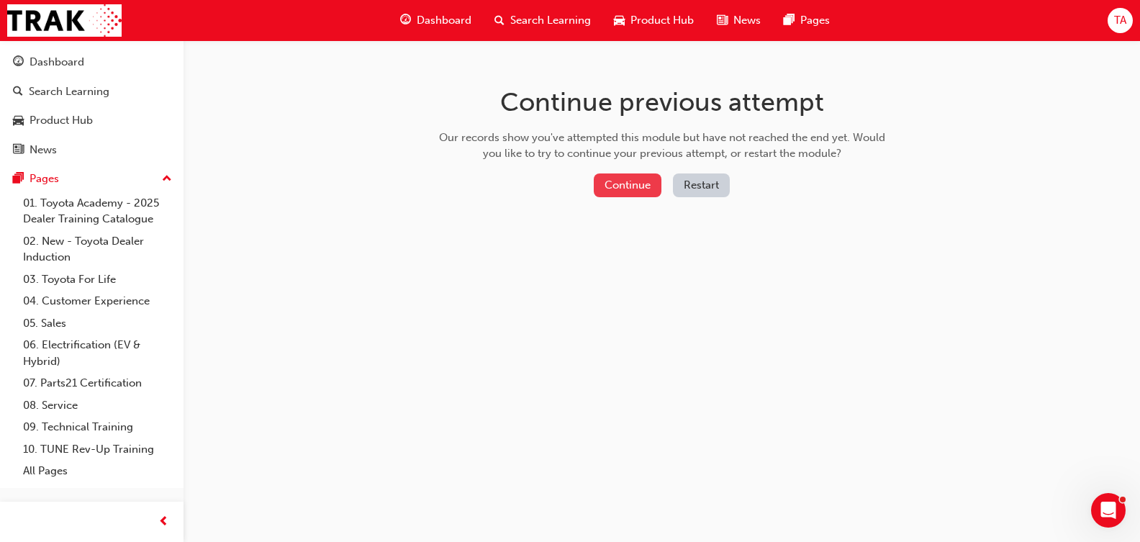
click at [617, 190] on button "Continue" at bounding box center [628, 185] width 68 height 24
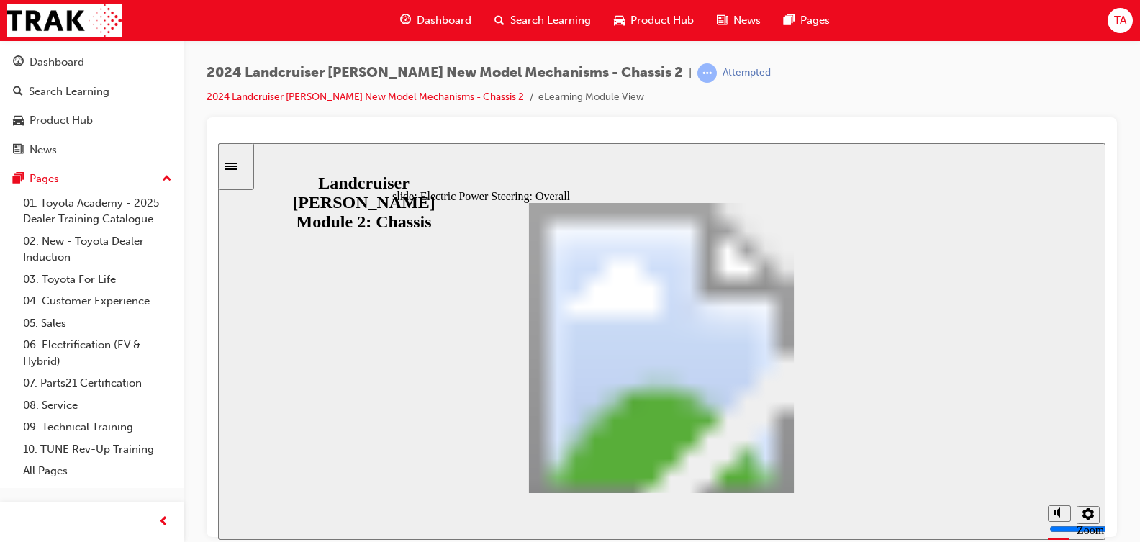
drag, startPoint x: 893, startPoint y: 478, endPoint x: 791, endPoint y: 477, distance: 101.4
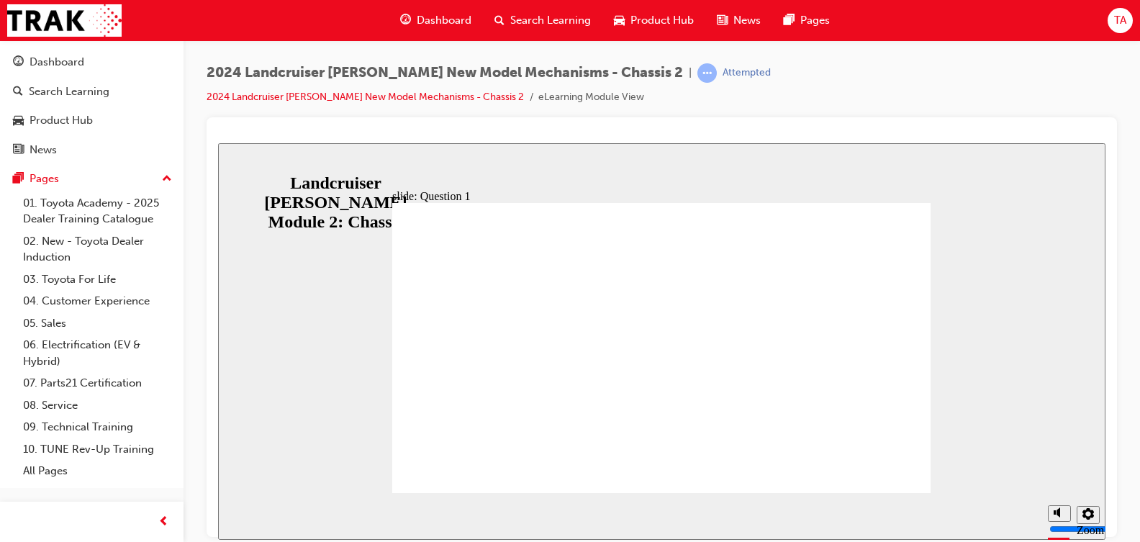
drag, startPoint x: 422, startPoint y: 281, endPoint x: 509, endPoint y: 314, distance: 93.4
radio input "true"
radio input "false"
radio input "true"
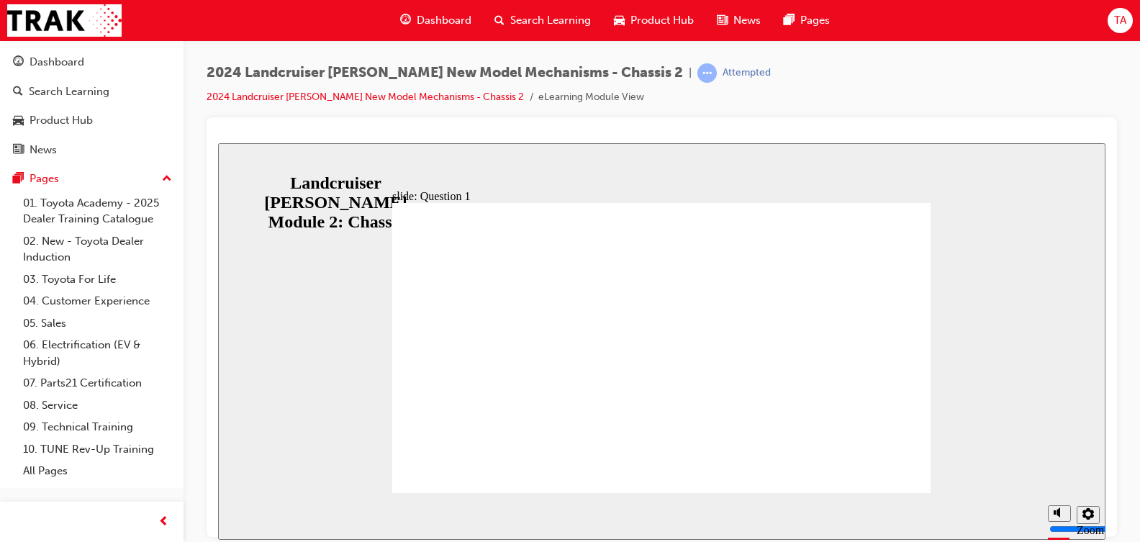
radio input "true"
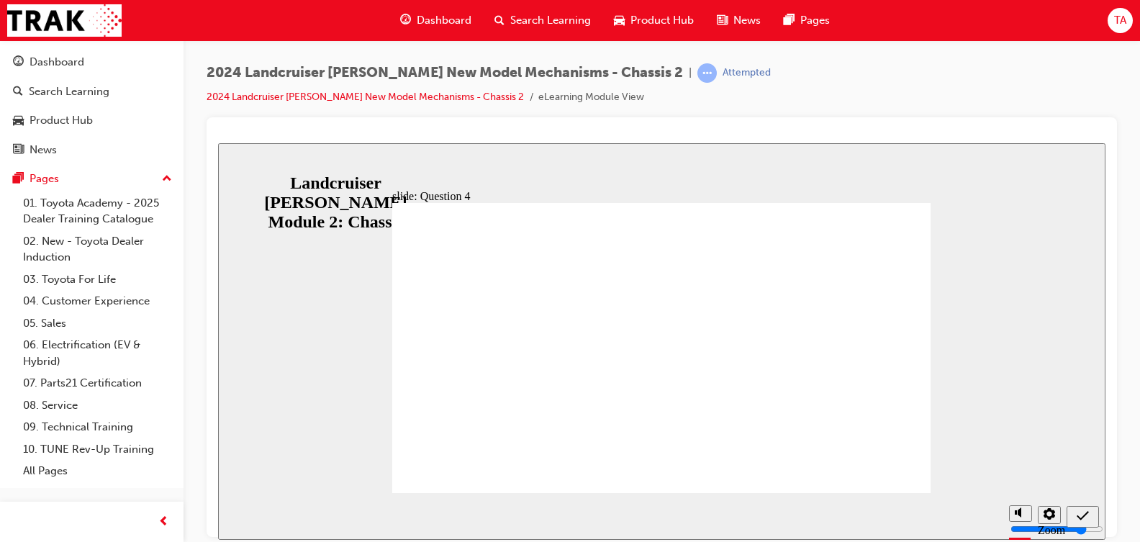
radio input "true"
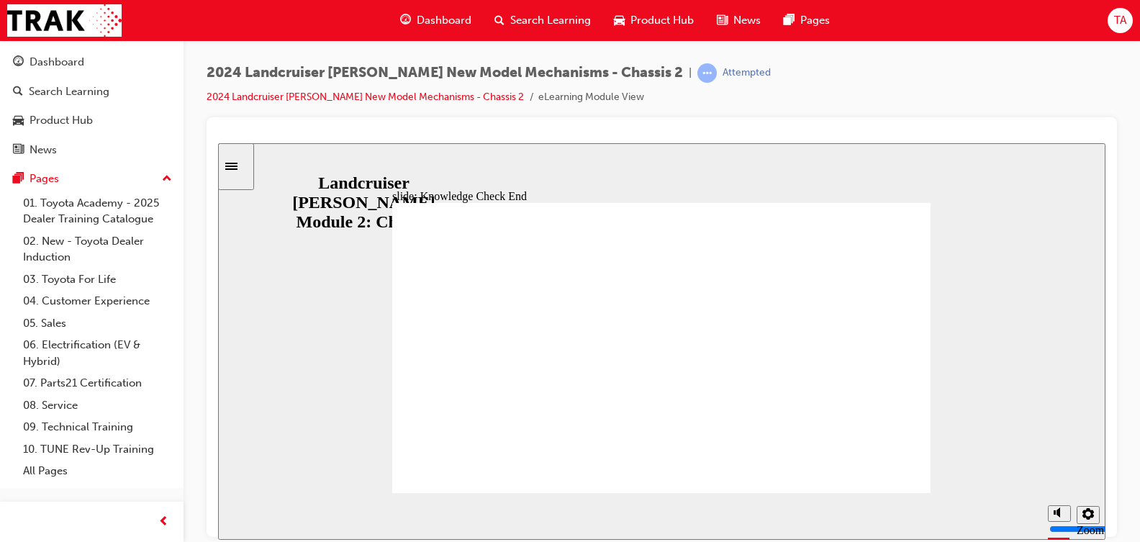
click at [235, 164] on div "Sidebar Toggle" at bounding box center [236, 165] width 24 height 11
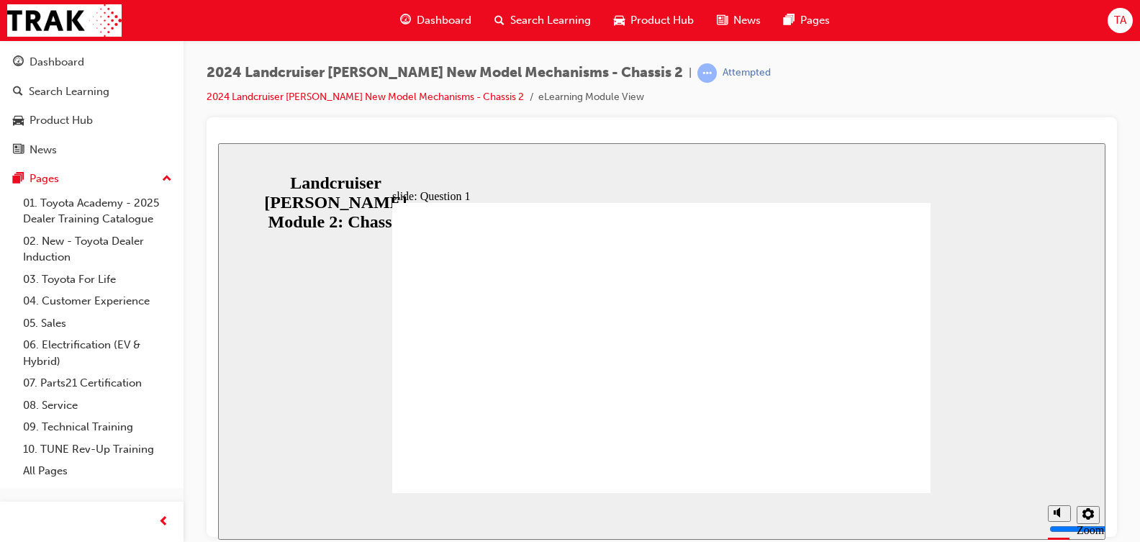
radio input "true"
radio input "false"
radio input "true"
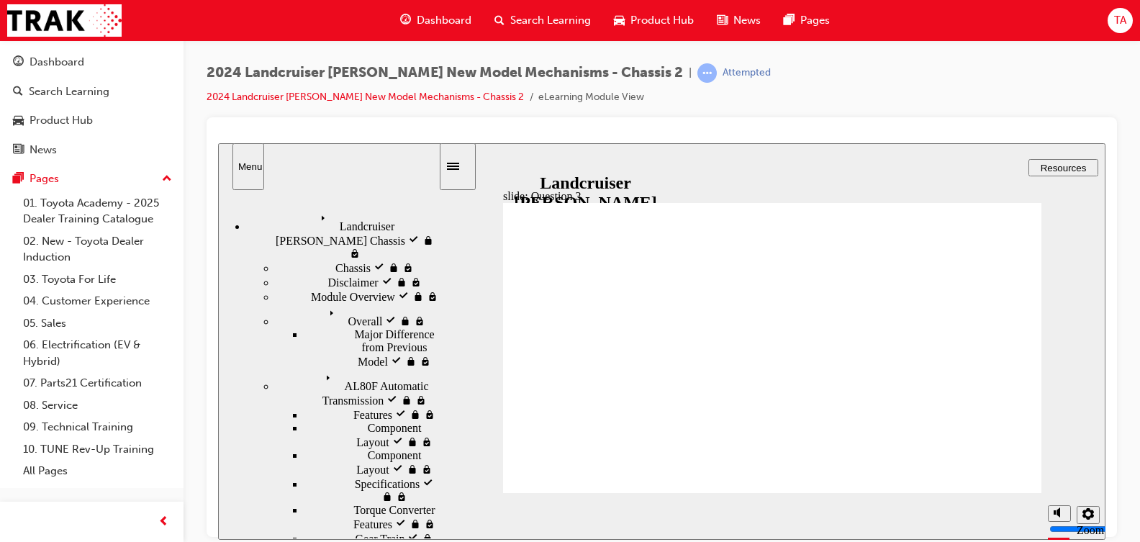
radio input "true"
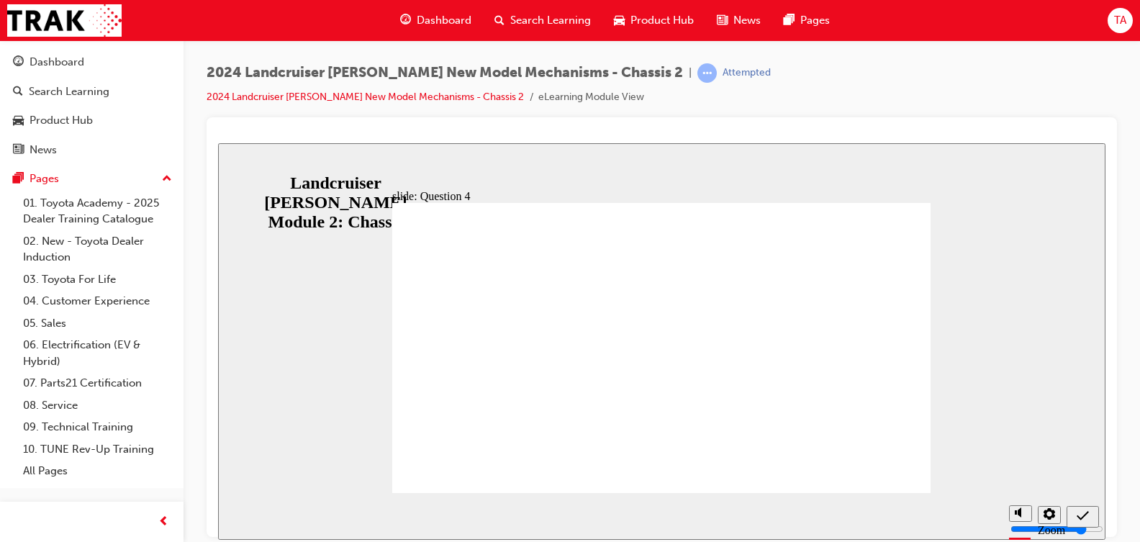
radio input "true"
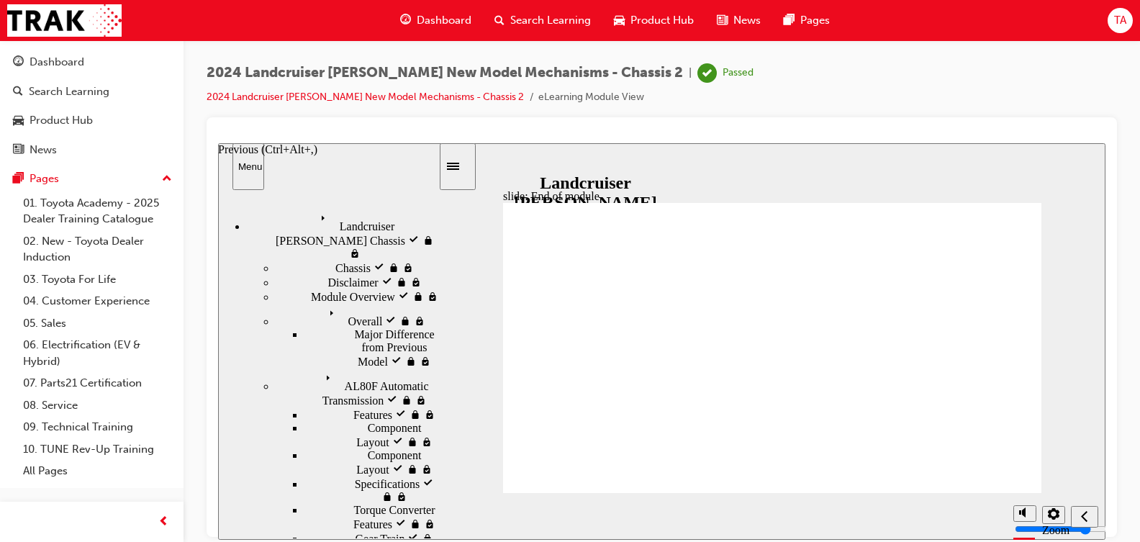
click at [1088, 514] on div "Previous (Ctrl+Alt+Comma)" at bounding box center [1084, 516] width 16 height 15
click at [84, 63] on div "Dashboard" at bounding box center [92, 62] width 158 height 18
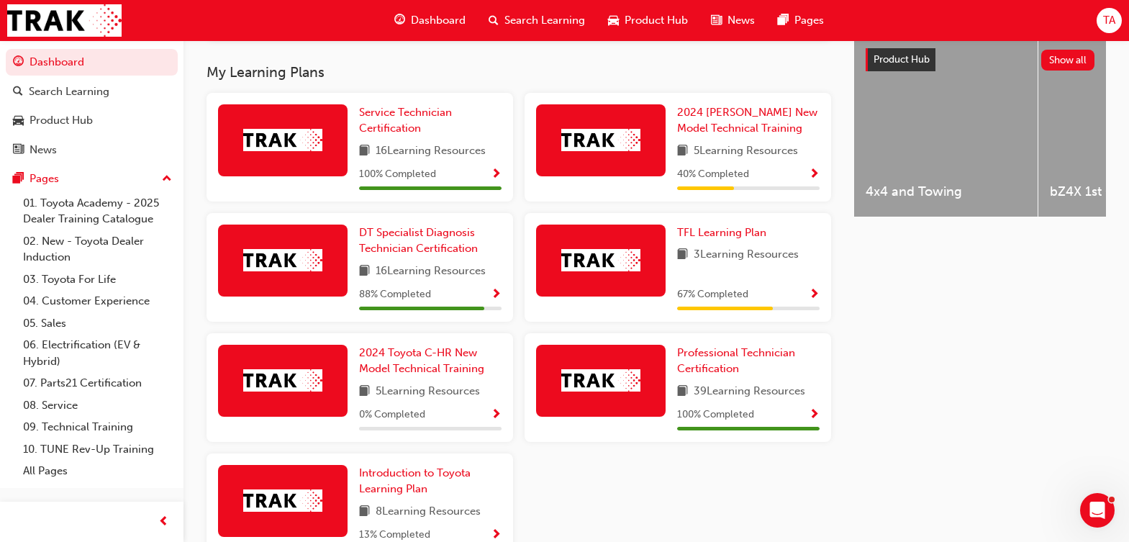
scroll to position [553, 0]
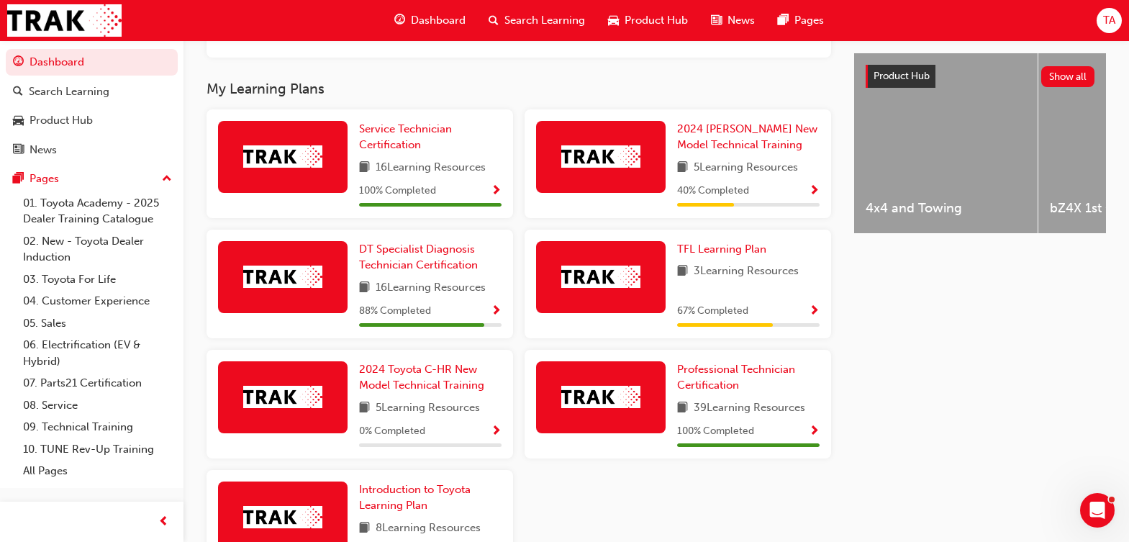
click at [1100, 20] on div "TA" at bounding box center [1108, 20] width 25 height 25
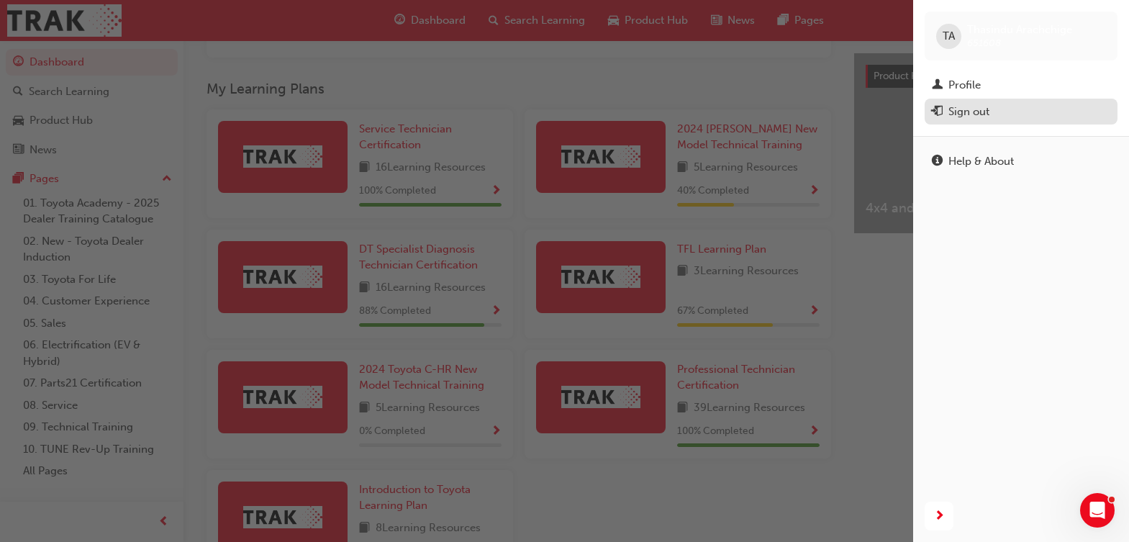
click at [976, 114] on div "Sign out" at bounding box center [968, 112] width 41 height 17
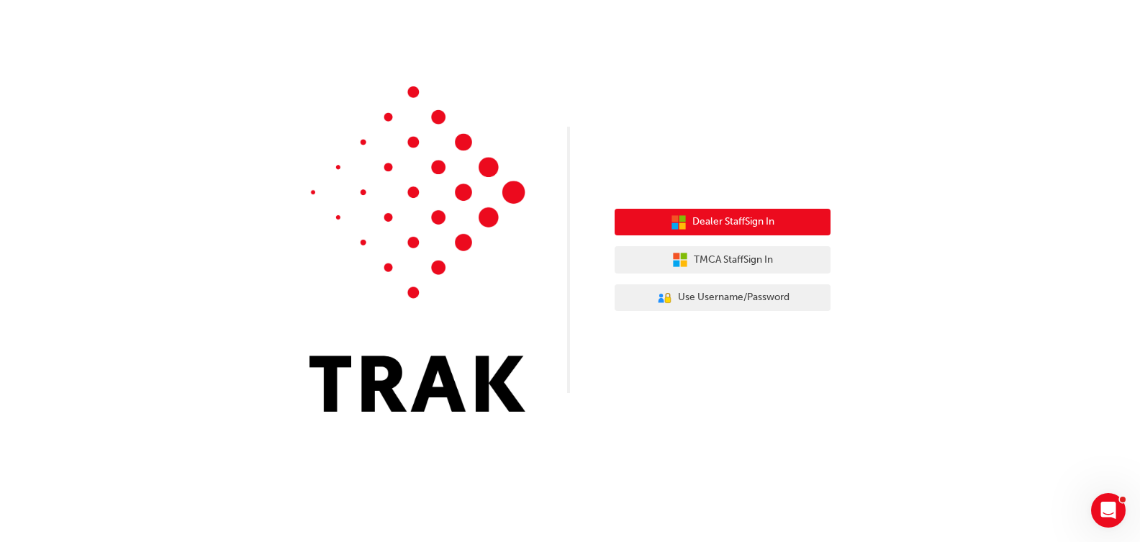
click at [698, 217] on span "Dealer Staff Sign In" at bounding box center [733, 222] width 82 height 17
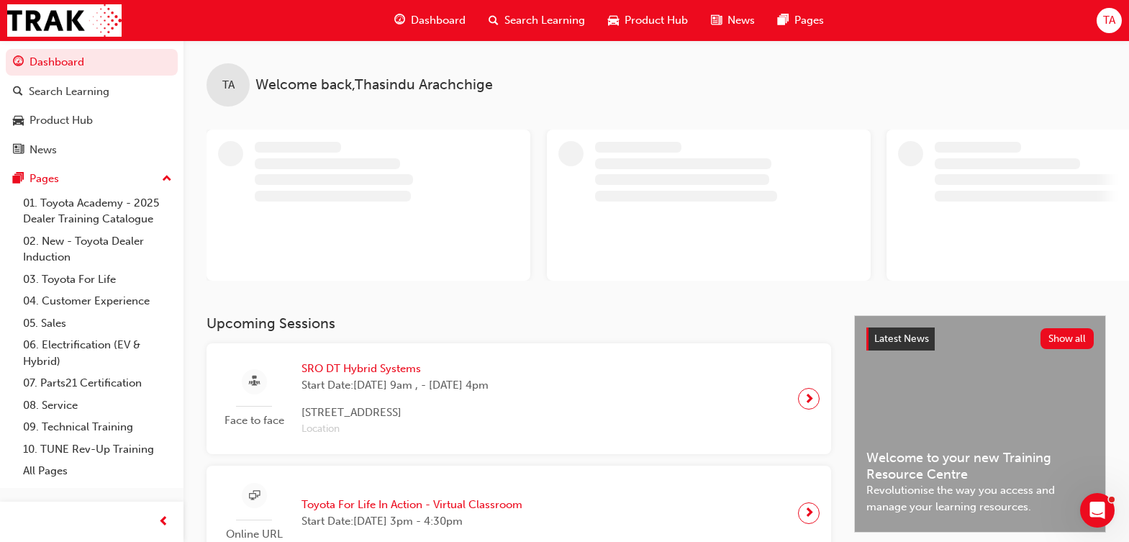
click at [1104, 33] on div "Dashboard Search Learning Product Hub News Pages TA" at bounding box center [564, 20] width 1129 height 41
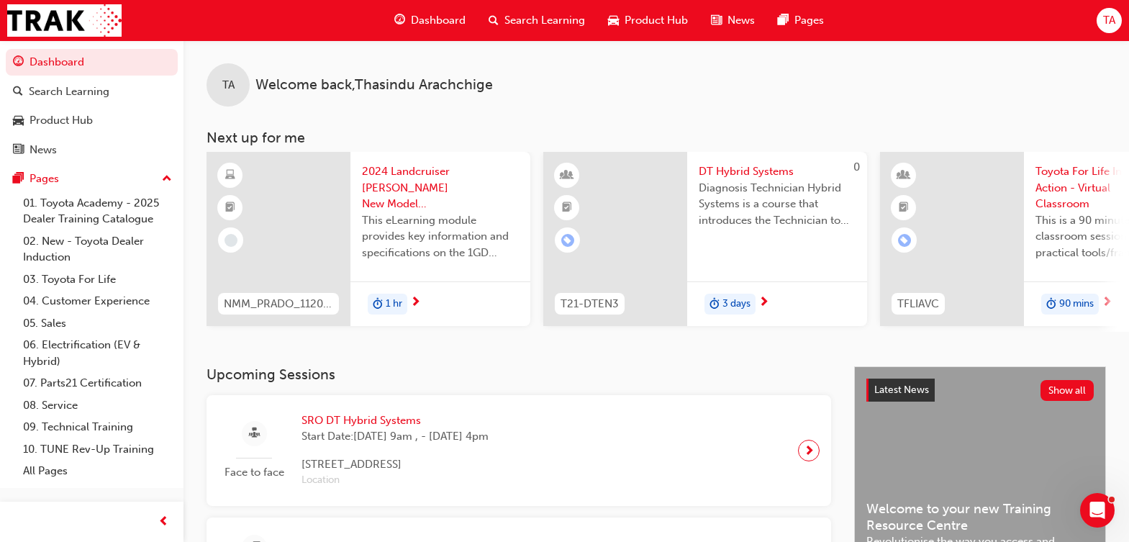
click at [1108, 28] on span "TA" at bounding box center [1109, 20] width 12 height 17
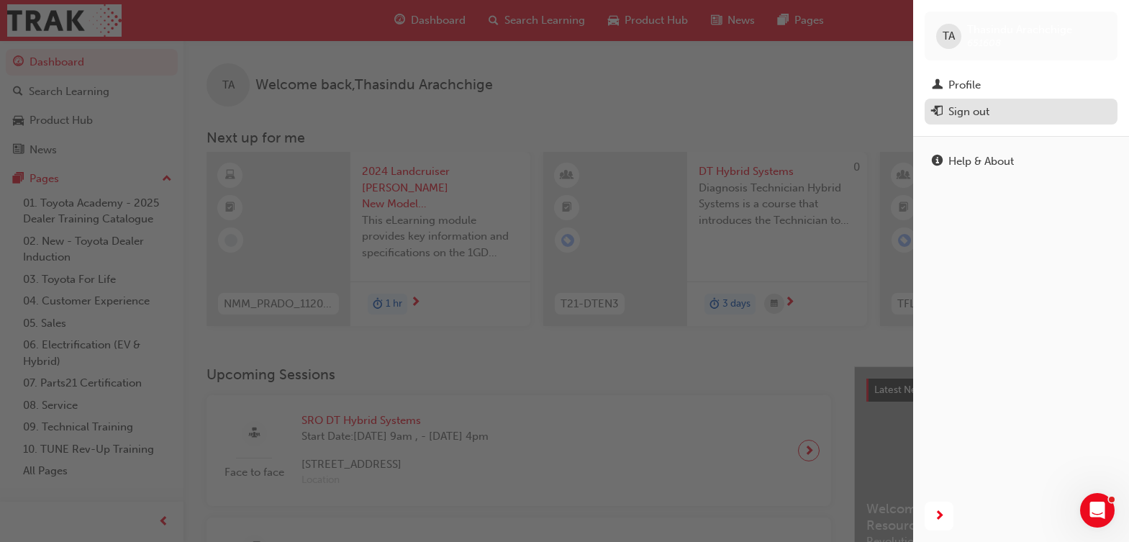
click at [964, 109] on div "Sign out" at bounding box center [968, 112] width 41 height 17
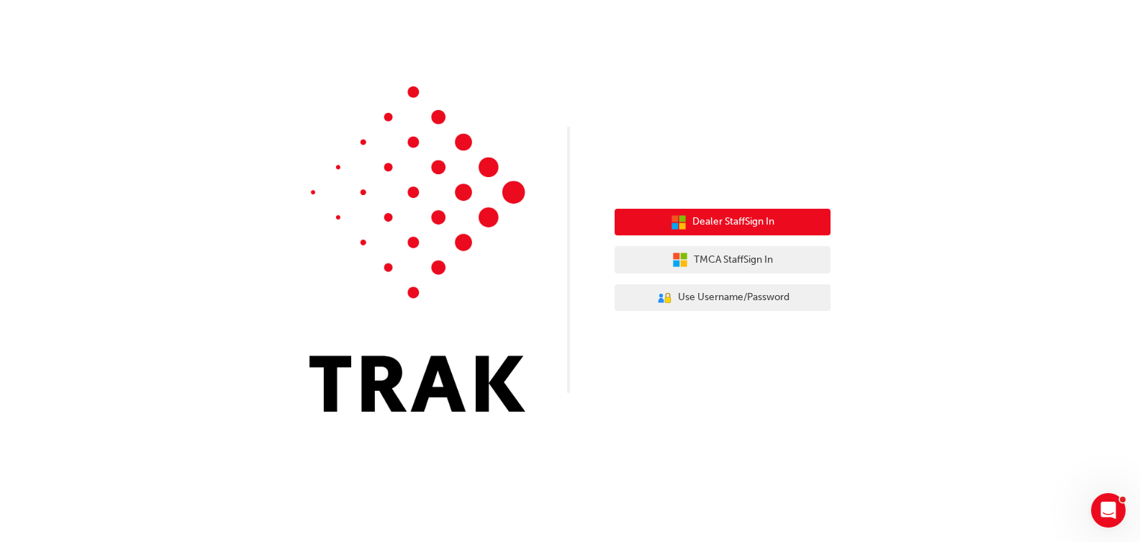
click at [706, 217] on span "Dealer Staff Sign In" at bounding box center [733, 222] width 82 height 17
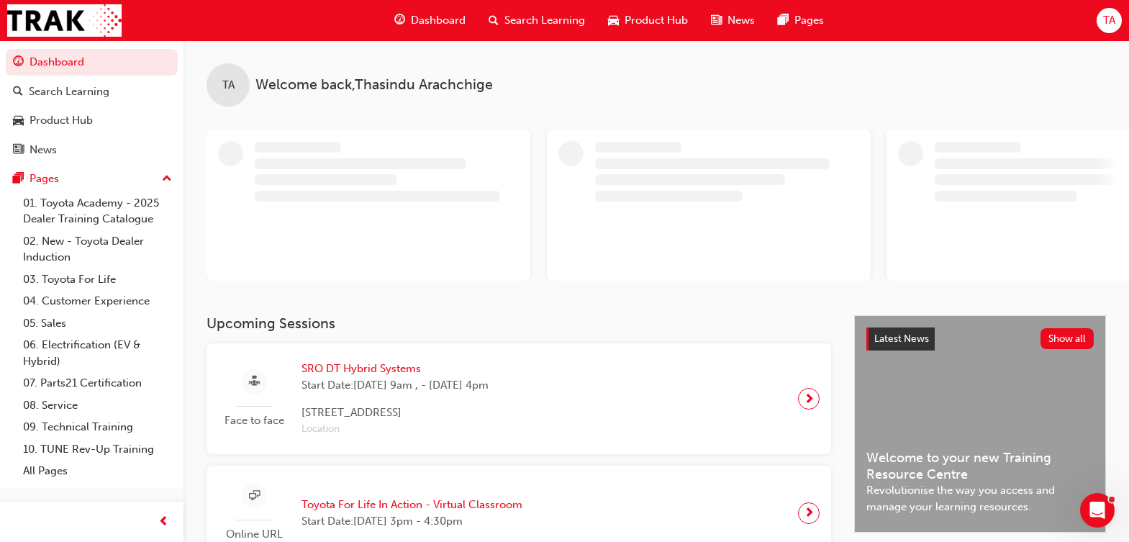
click at [1117, 21] on div "TA" at bounding box center [1108, 20] width 25 height 25
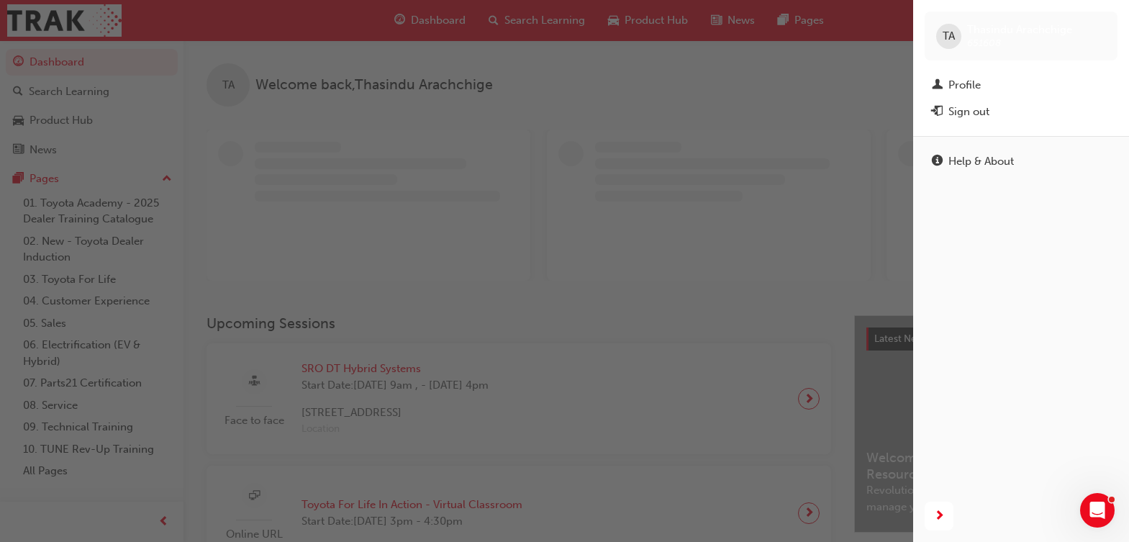
click at [1001, 125] on div "TA Thasindu Arachchige 651608 Profile Sign out" at bounding box center [1021, 68] width 216 height 136
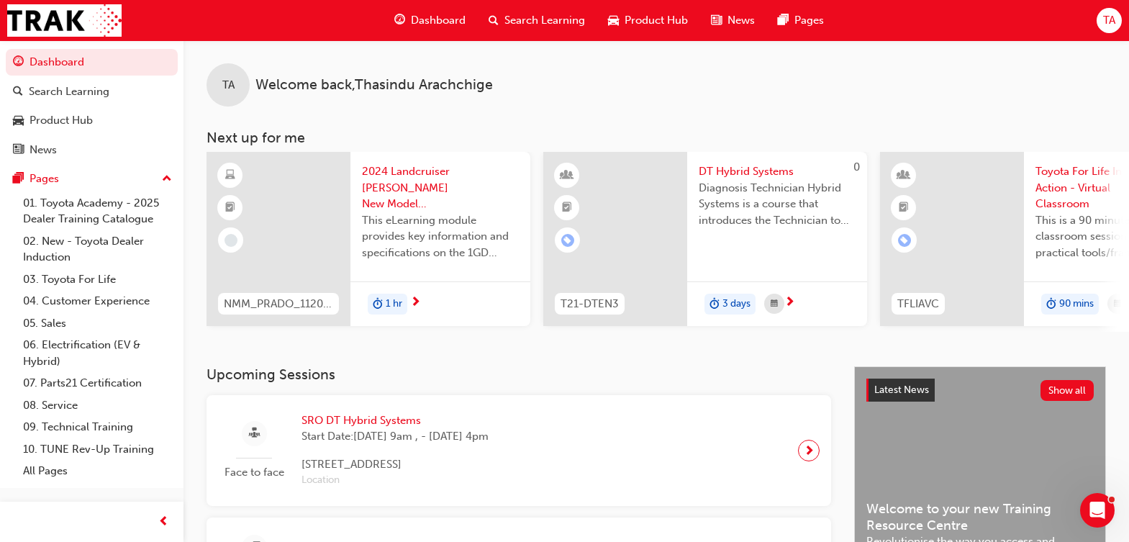
click at [1112, 19] on span "TA" at bounding box center [1109, 20] width 12 height 17
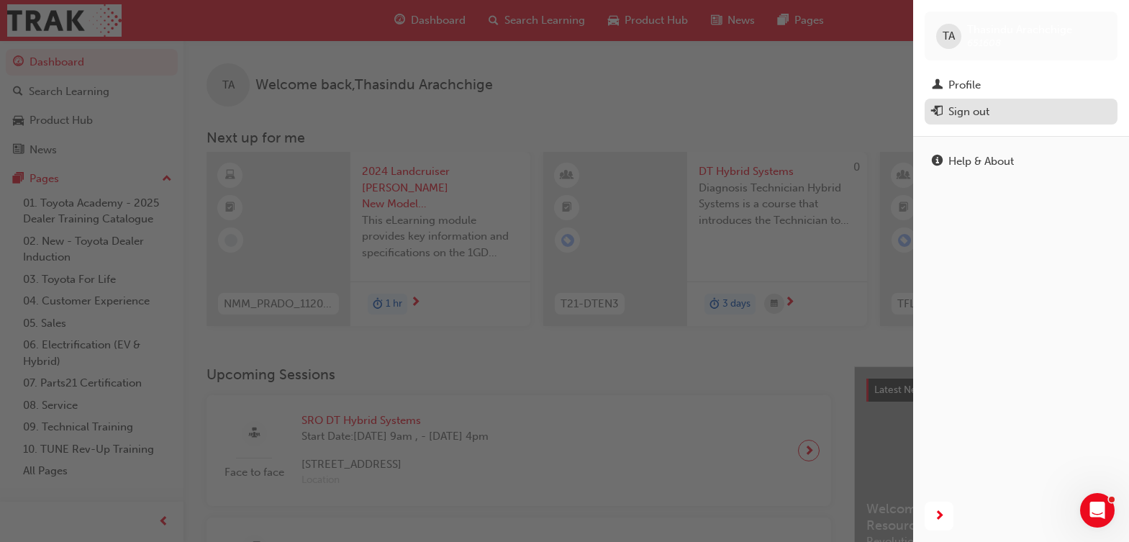
click at [942, 117] on div "Sign out" at bounding box center [1021, 112] width 178 height 18
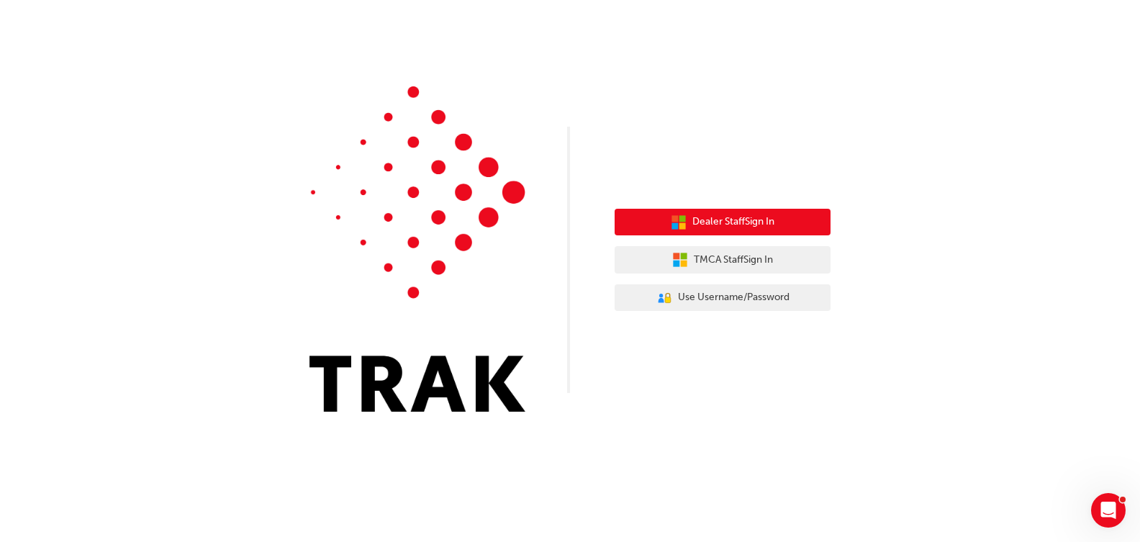
click at [651, 223] on button "Dealer Staff Sign In" at bounding box center [722, 222] width 216 height 27
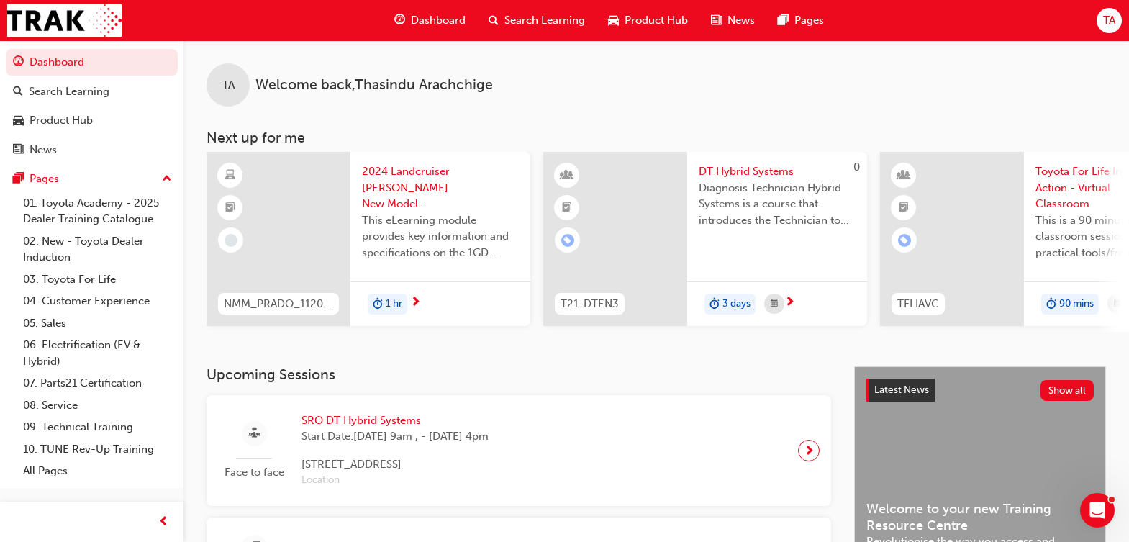
click at [1107, 17] on span "TA" at bounding box center [1109, 20] width 12 height 17
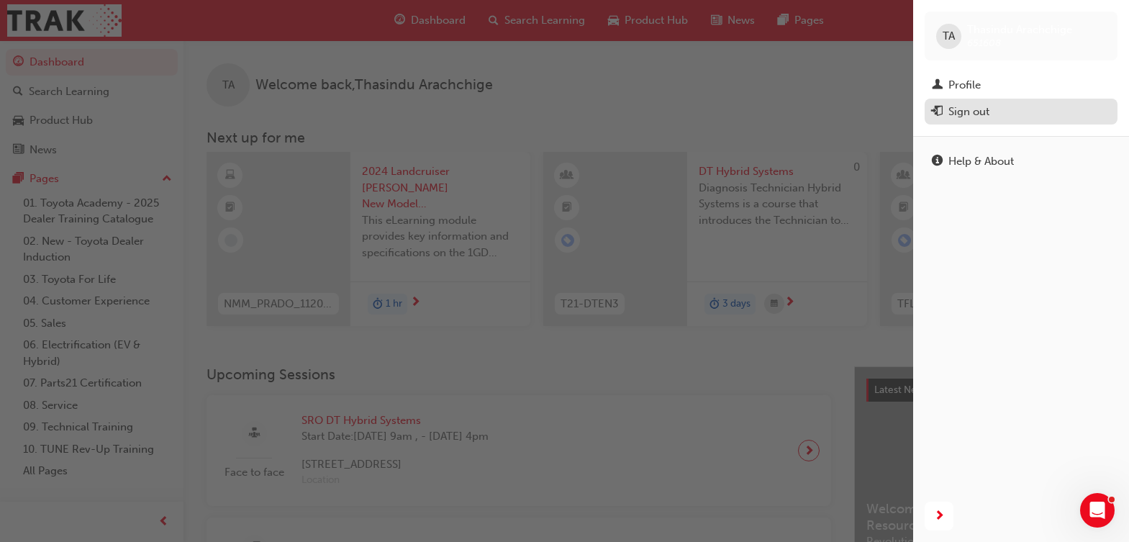
click at [950, 105] on div "Sign out" at bounding box center [968, 112] width 41 height 17
